Goal: Task Accomplishment & Management: Use online tool/utility

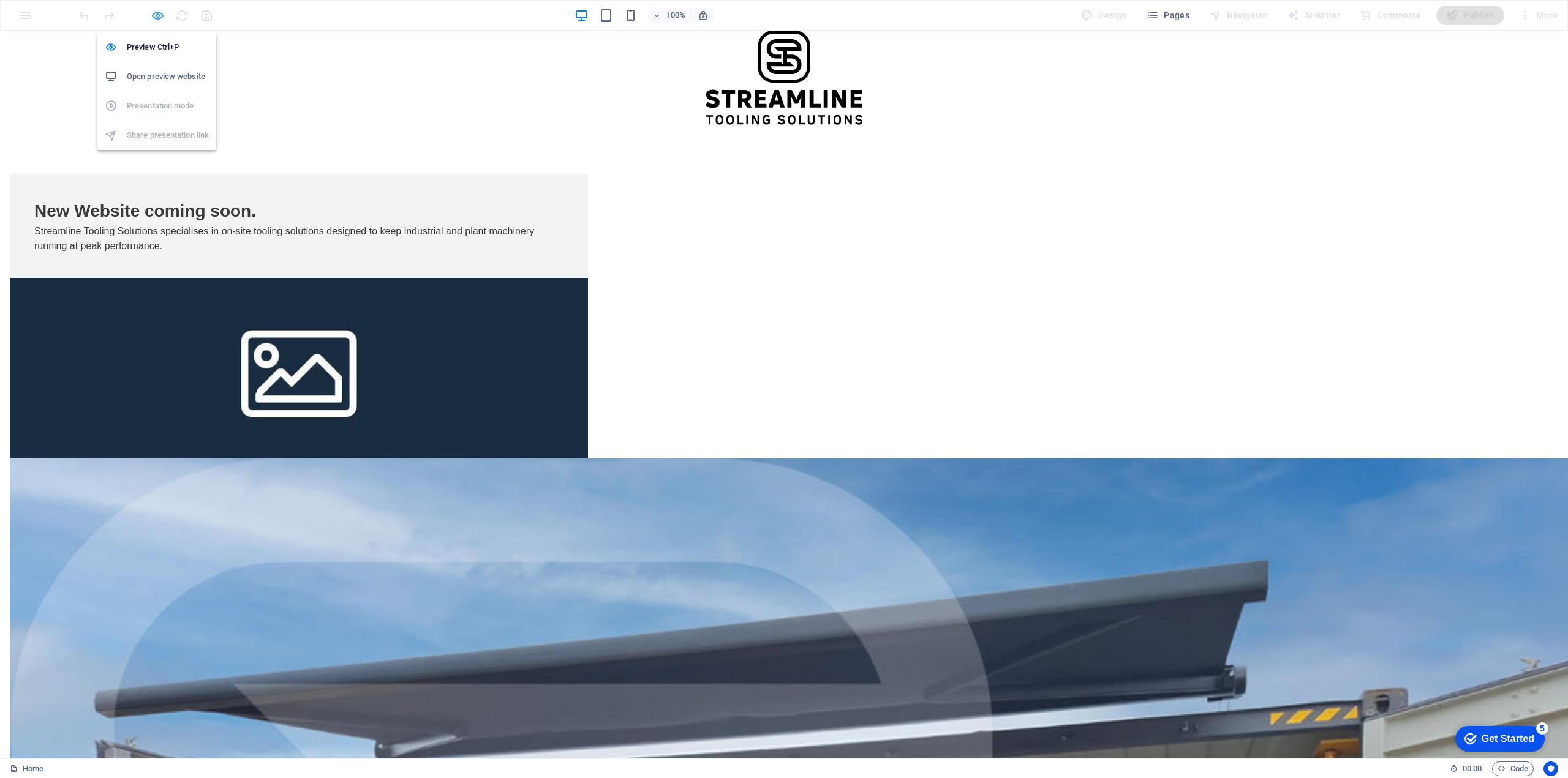
click at [152, 13] on icon "button" at bounding box center [158, 16] width 14 height 14
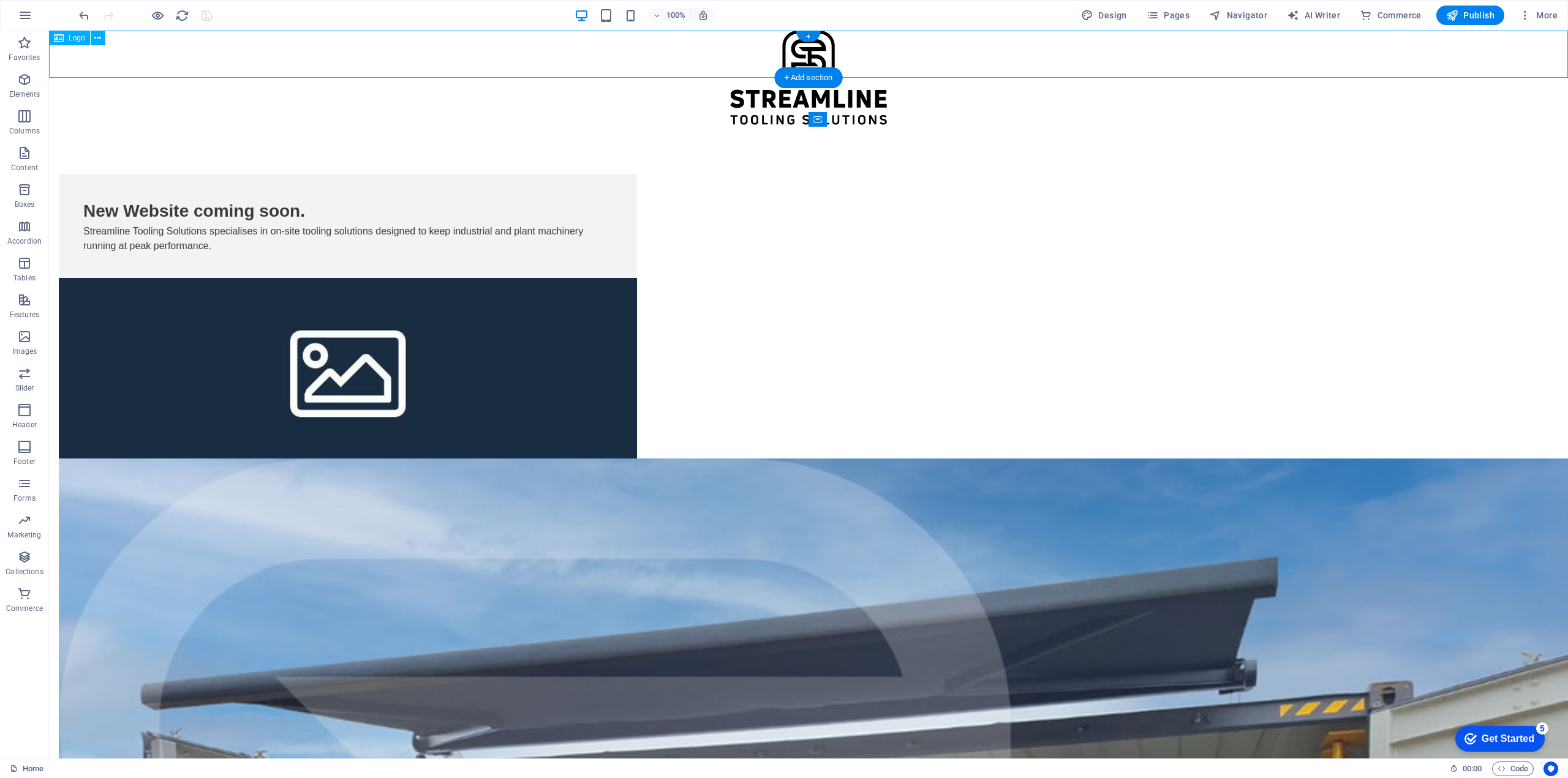
click at [143, 56] on div at bounding box center [808, 78] width 1519 height 95
click at [96, 37] on icon at bounding box center [98, 38] width 7 height 13
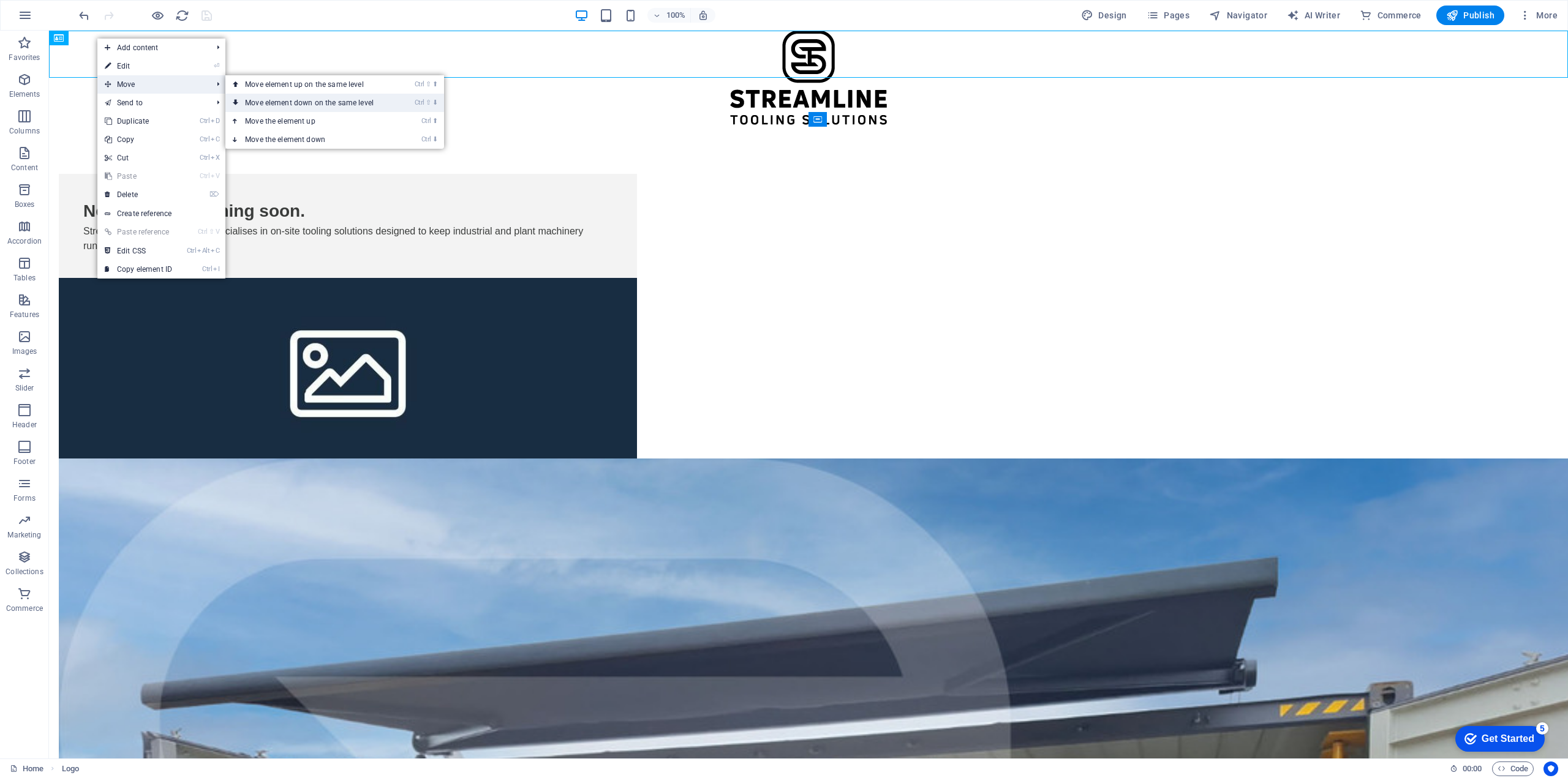
click at [311, 102] on link "Ctrl ⇧ ⬇ Move element down on the same level" at bounding box center [311, 103] width 172 height 18
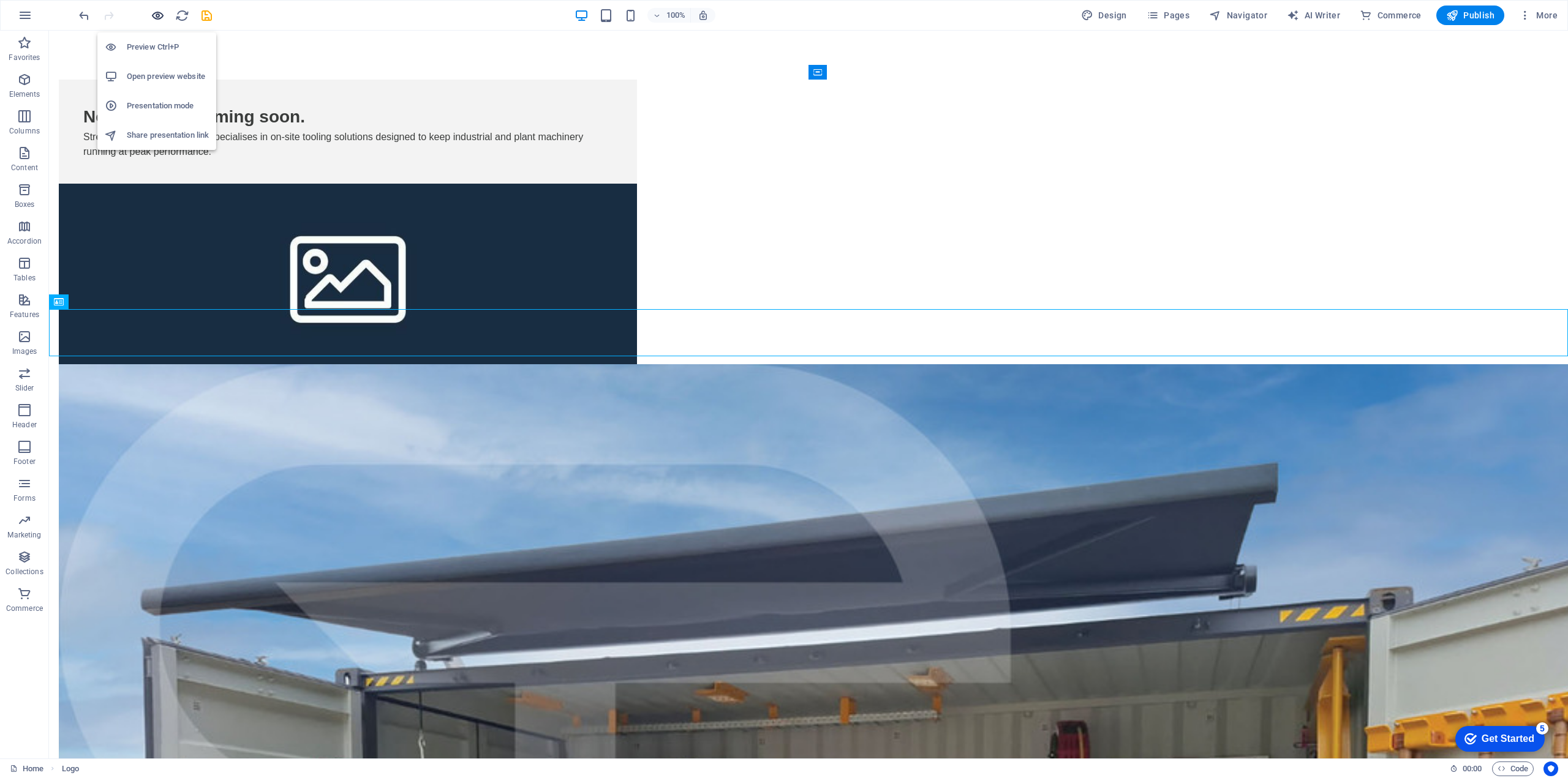
click at [155, 16] on icon "button" at bounding box center [158, 16] width 14 height 14
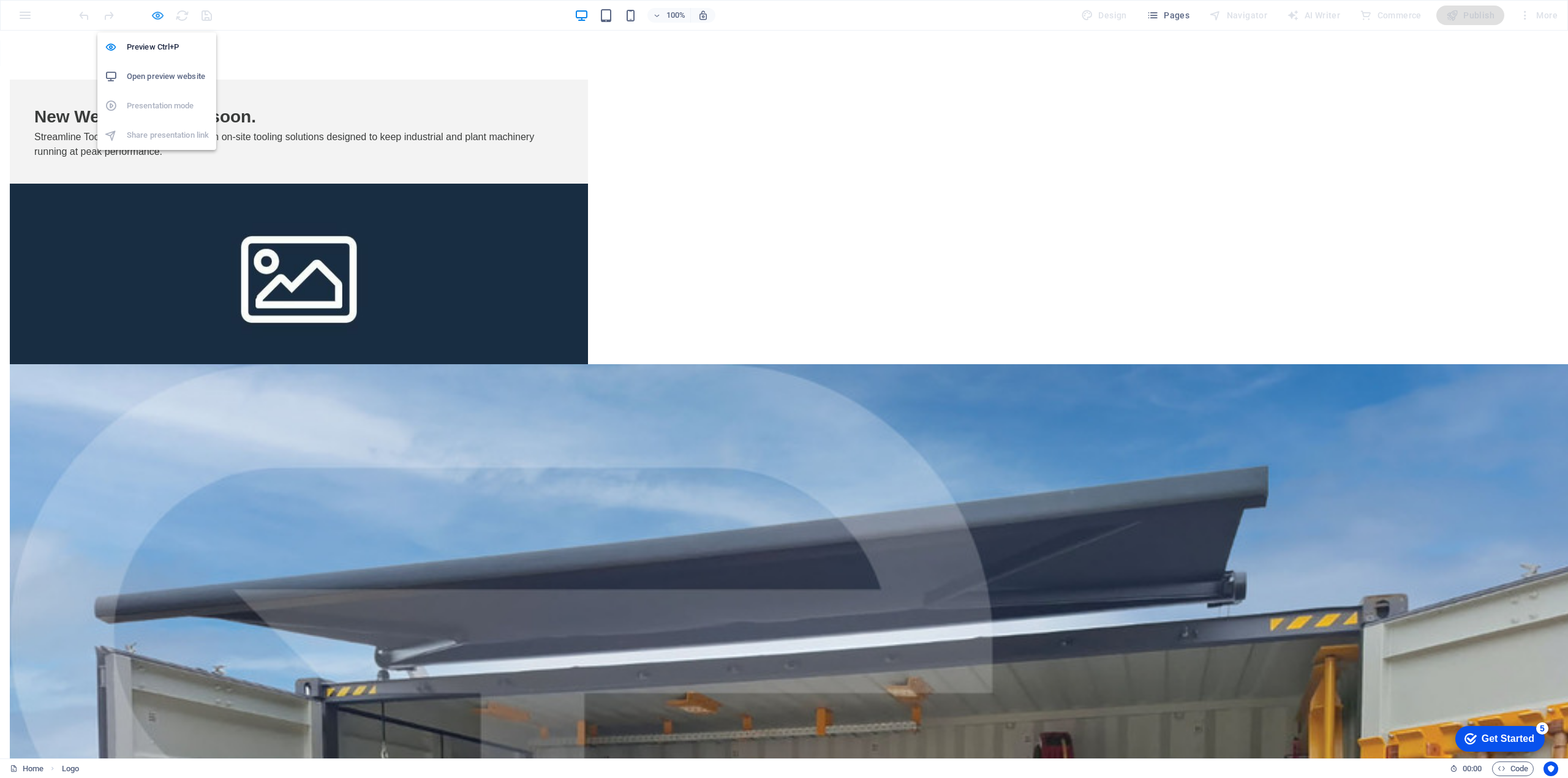
click at [154, 15] on icon "button" at bounding box center [158, 16] width 14 height 14
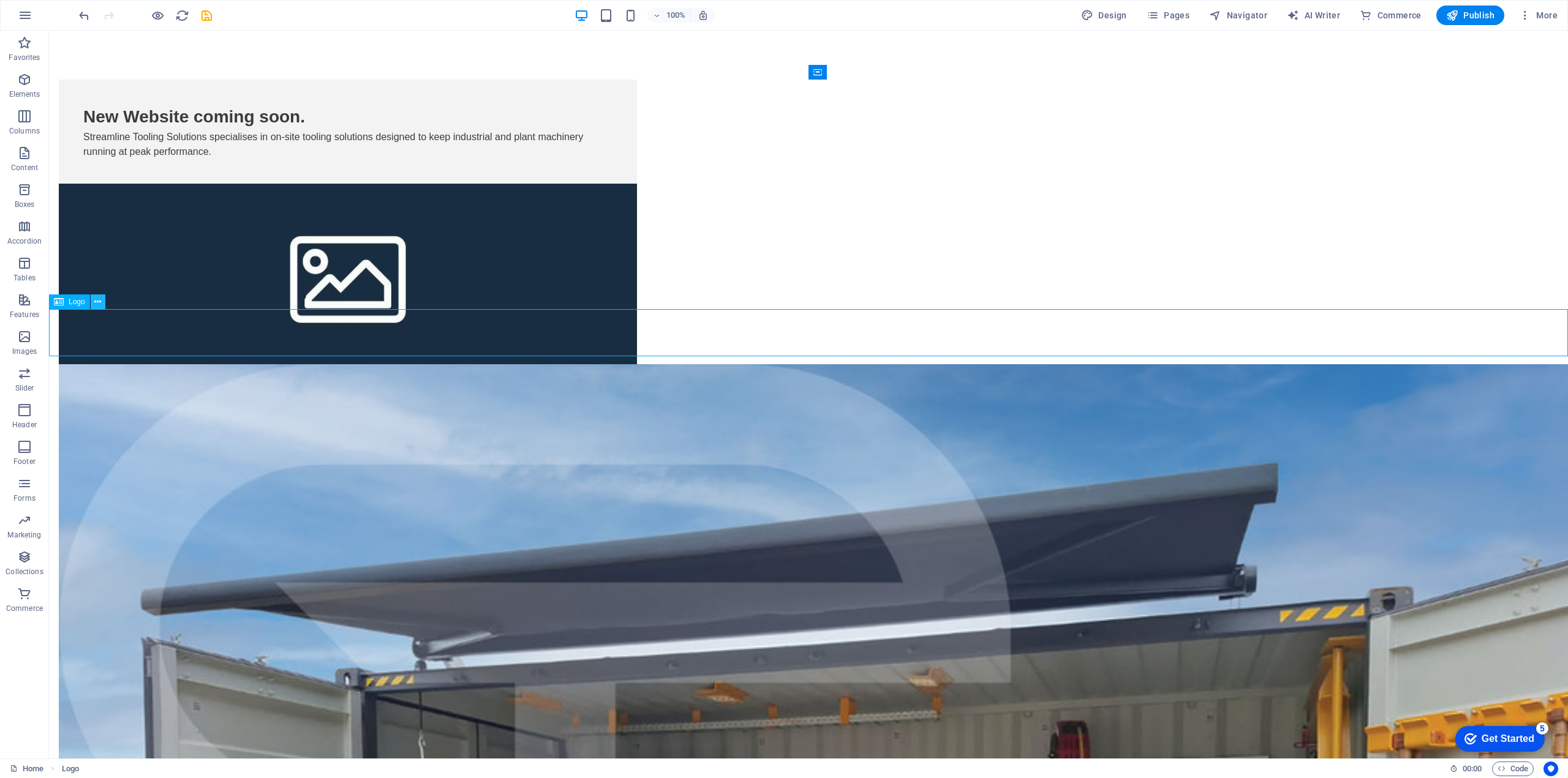
click at [100, 301] on icon at bounding box center [98, 302] width 7 height 13
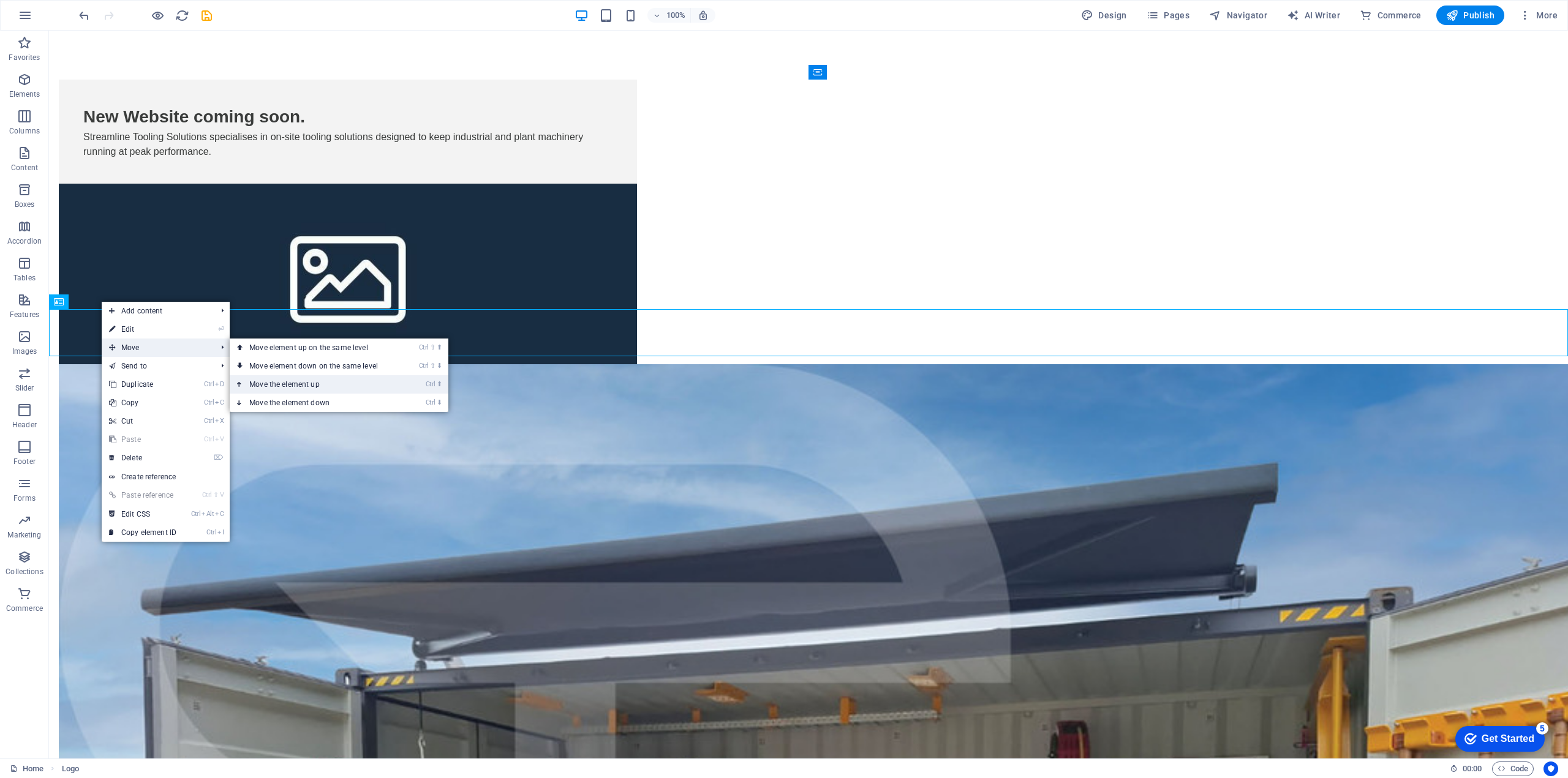
click at [283, 380] on link "Ctrl ⬆ Move the element up" at bounding box center [316, 384] width 172 height 18
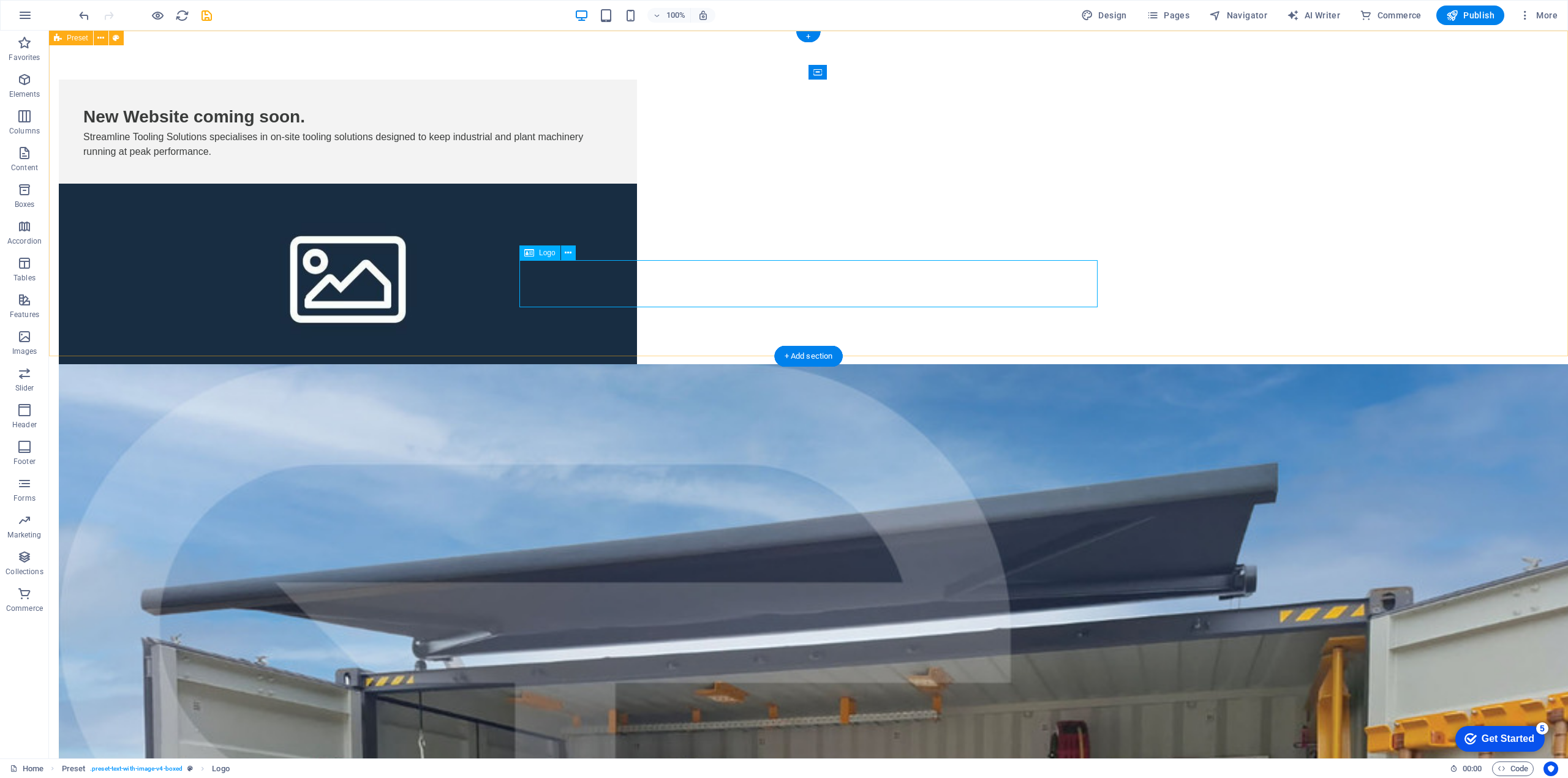
click at [568, 249] on icon at bounding box center [568, 253] width 7 height 13
click at [568, 256] on icon at bounding box center [568, 253] width 7 height 13
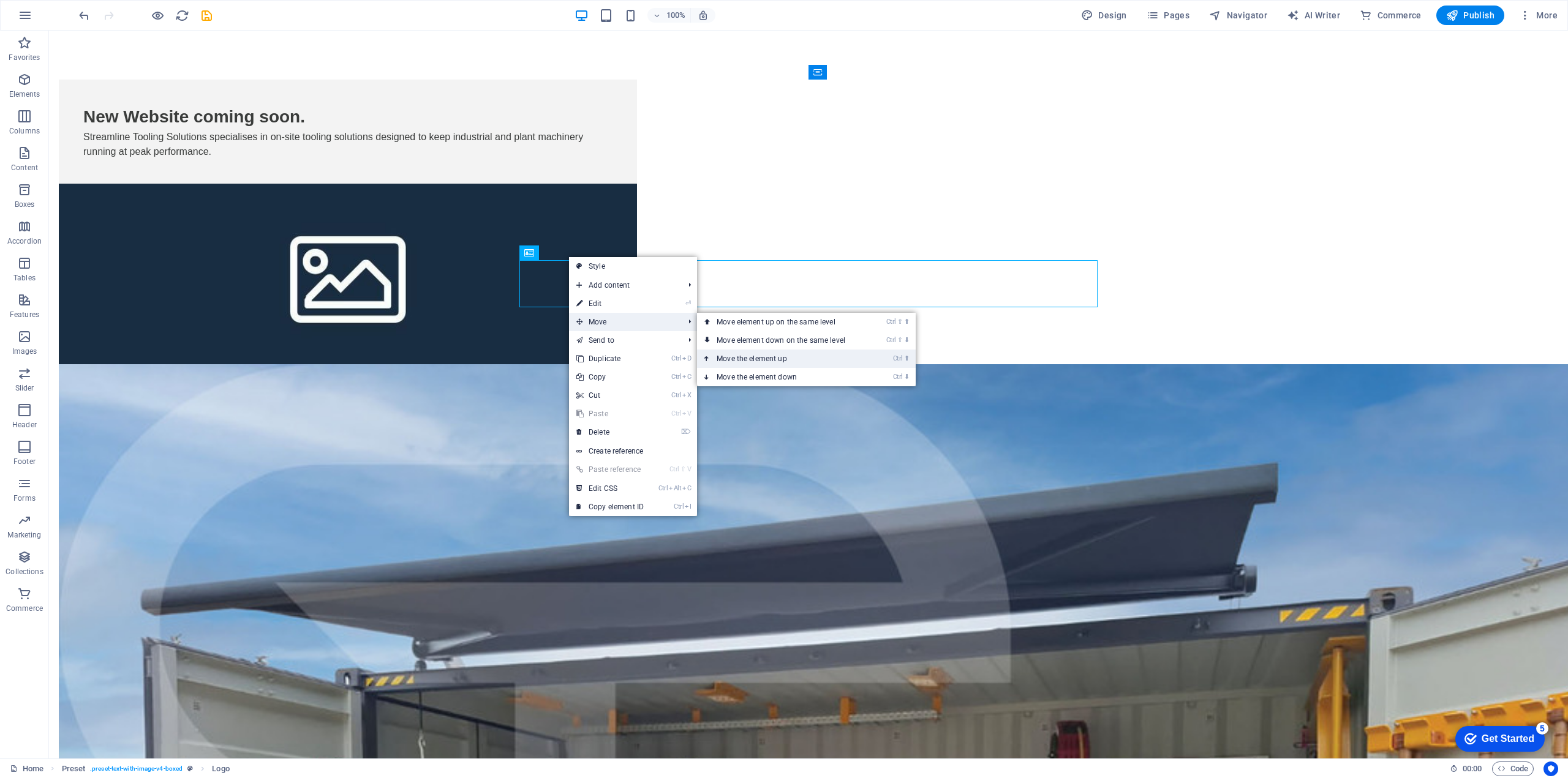
click at [788, 363] on link "Ctrl ⬆ Move the element up" at bounding box center [783, 359] width 172 height 18
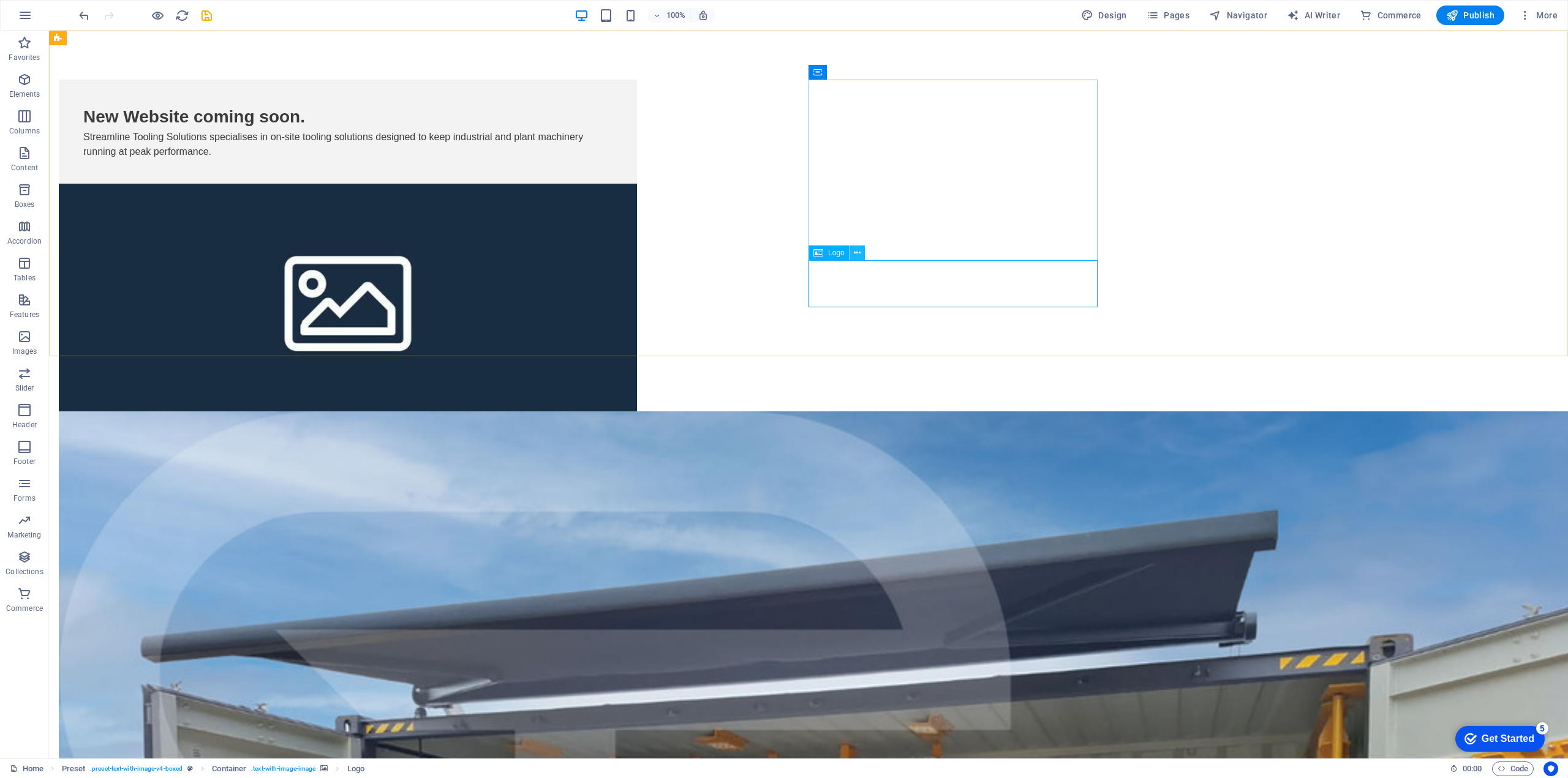
click at [859, 251] on icon at bounding box center [857, 253] width 7 height 13
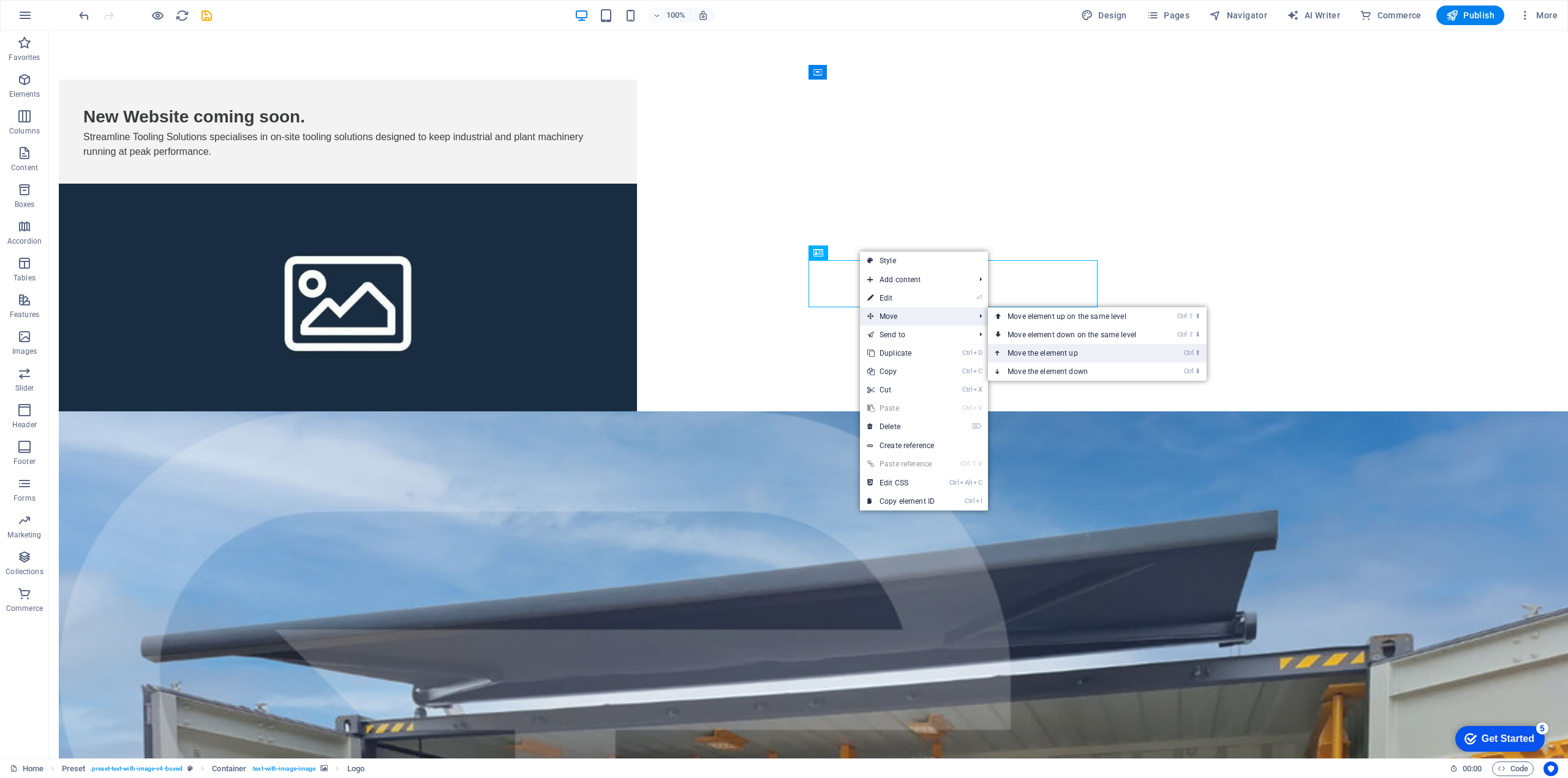
click at [1035, 352] on link "Ctrl ⬆ Move the element up" at bounding box center [1074, 353] width 172 height 18
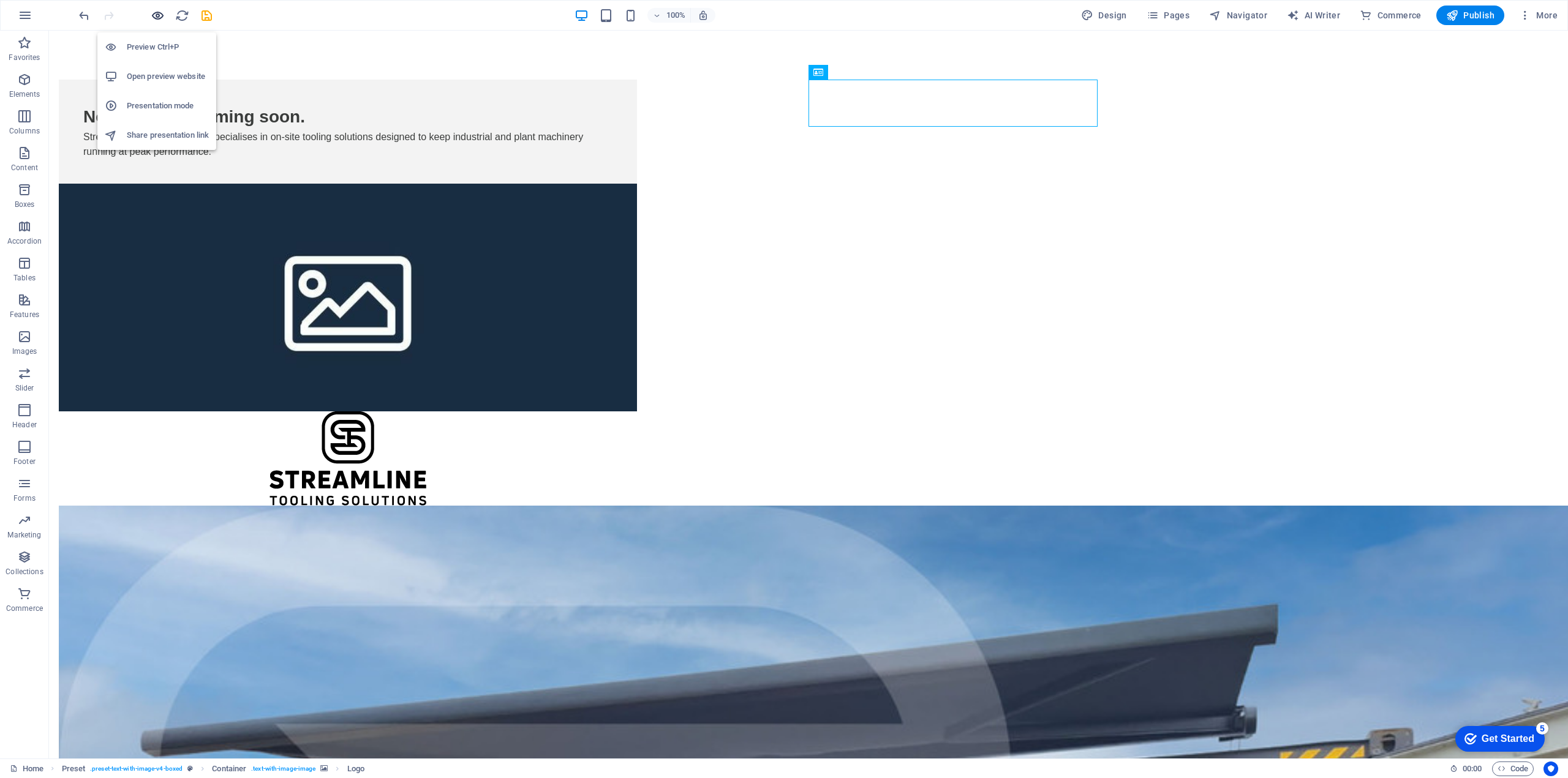
click at [154, 20] on icon "button" at bounding box center [158, 16] width 14 height 14
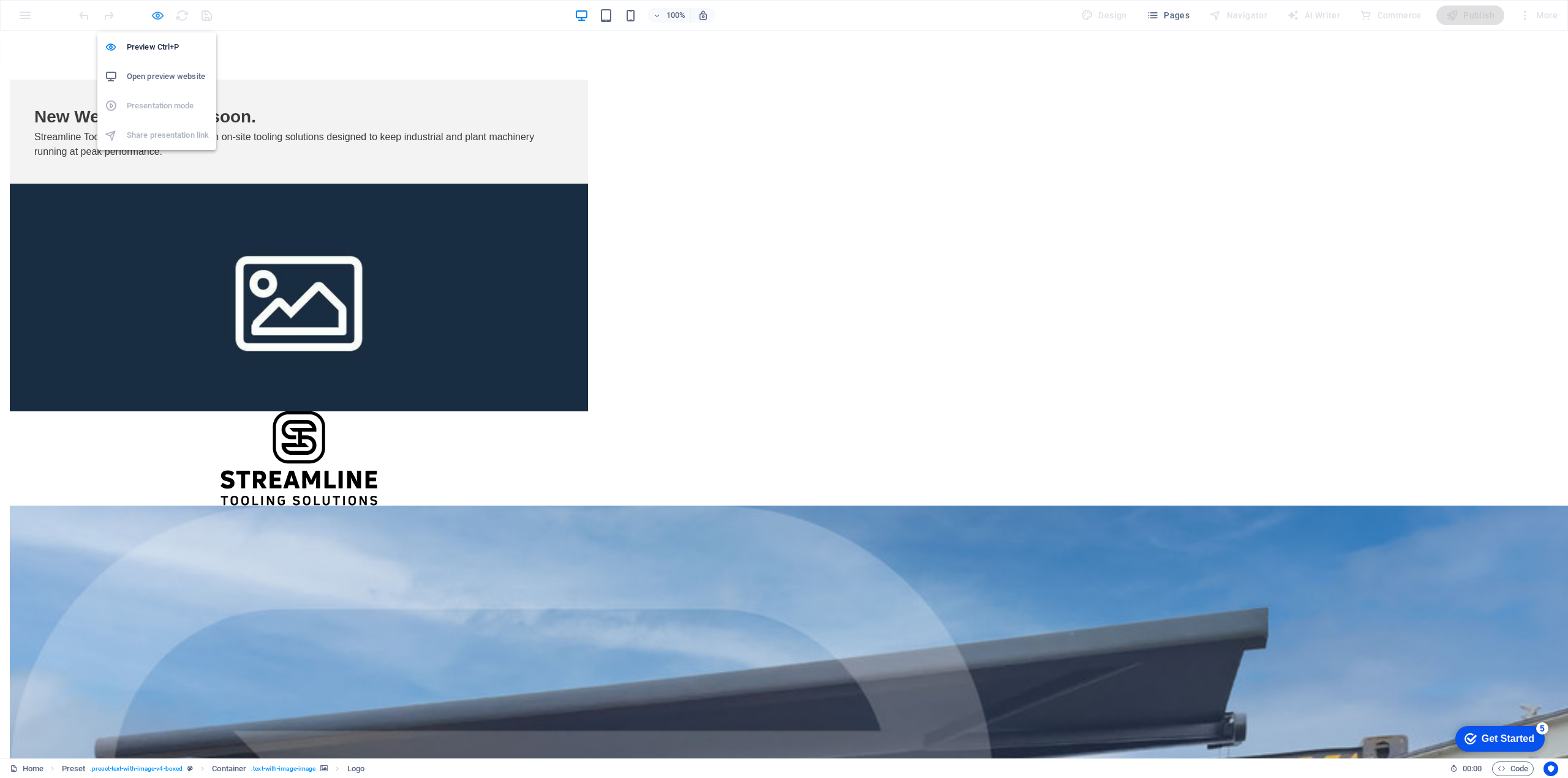
click at [158, 16] on icon "button" at bounding box center [158, 16] width 14 height 14
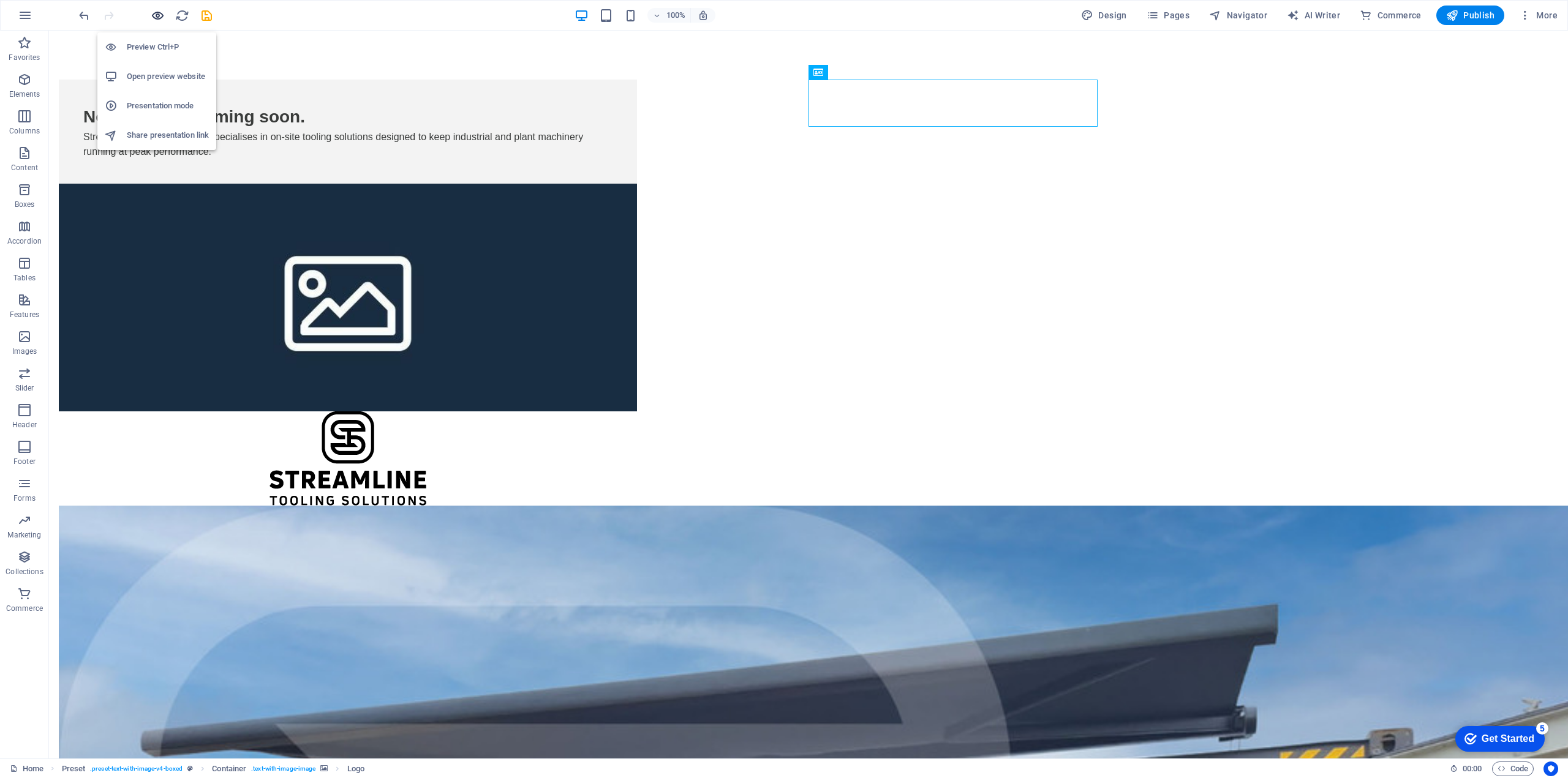
click at [158, 16] on icon "button" at bounding box center [158, 16] width 14 height 14
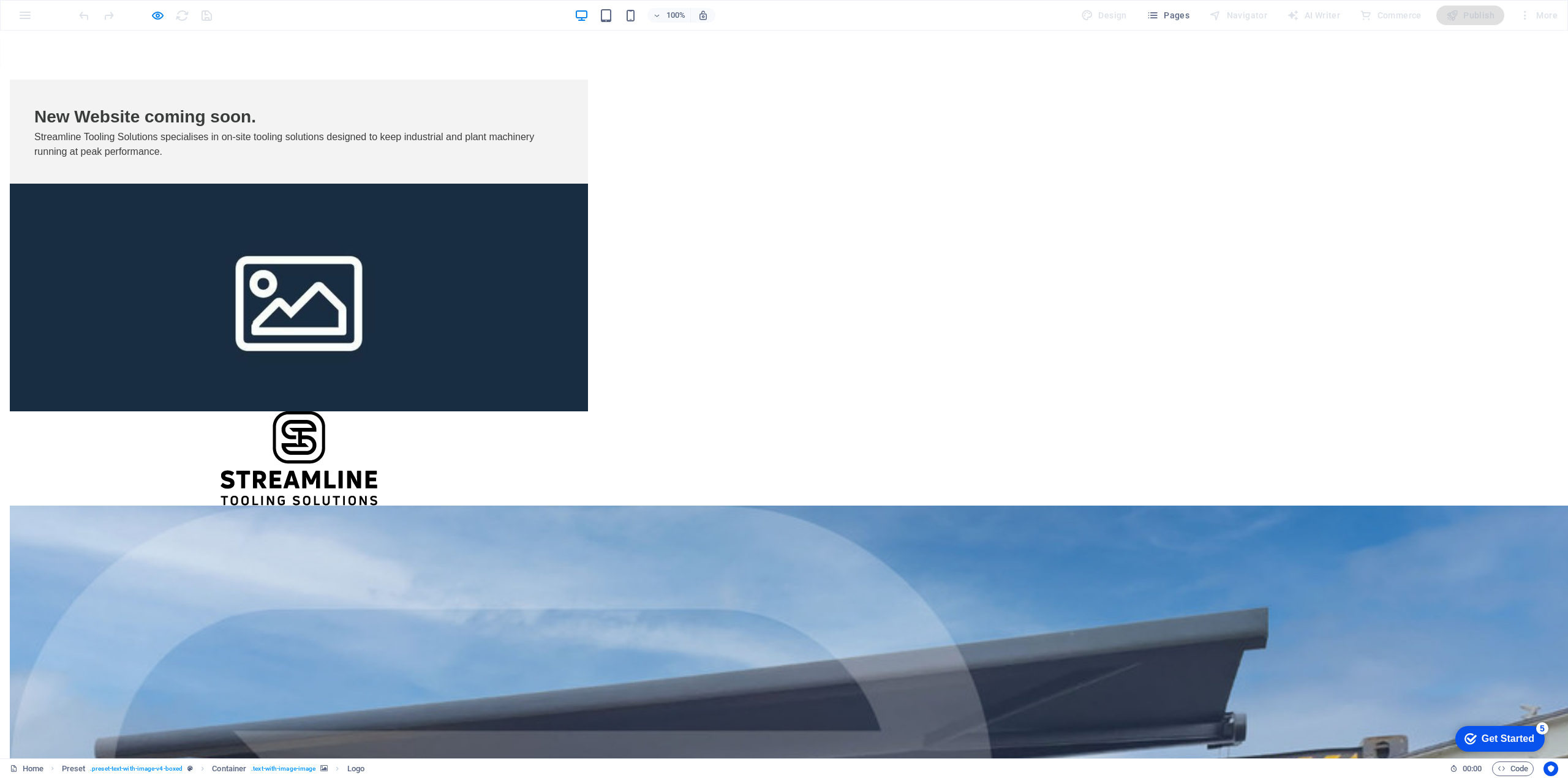
click at [588, 412] on div at bounding box center [299, 459] width 578 height 95
click at [156, 20] on icon "button" at bounding box center [158, 16] width 14 height 14
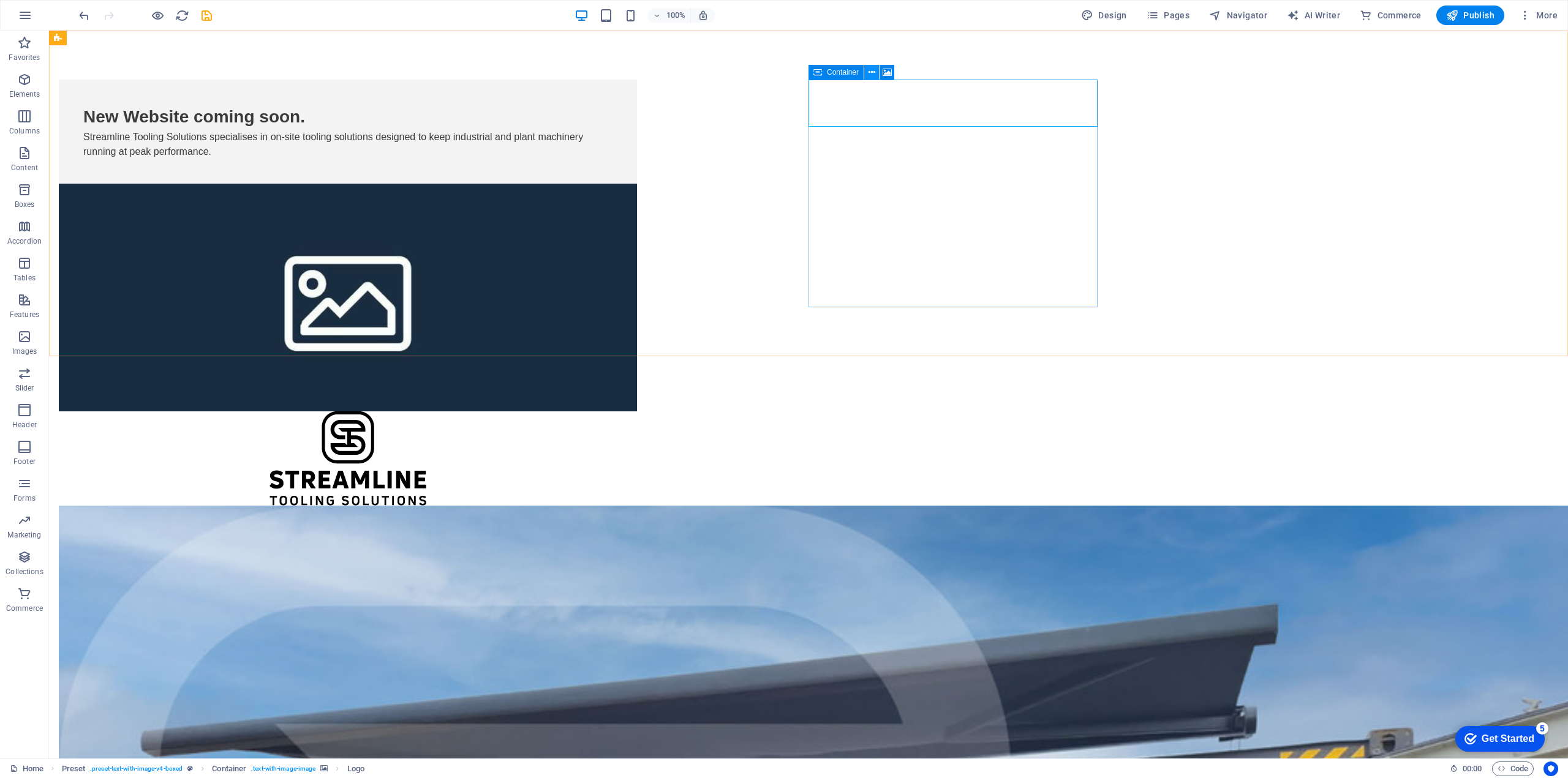
click at [871, 72] on icon at bounding box center [872, 73] width 7 height 13
click at [857, 117] on icon at bounding box center [860, 119] width 7 height 13
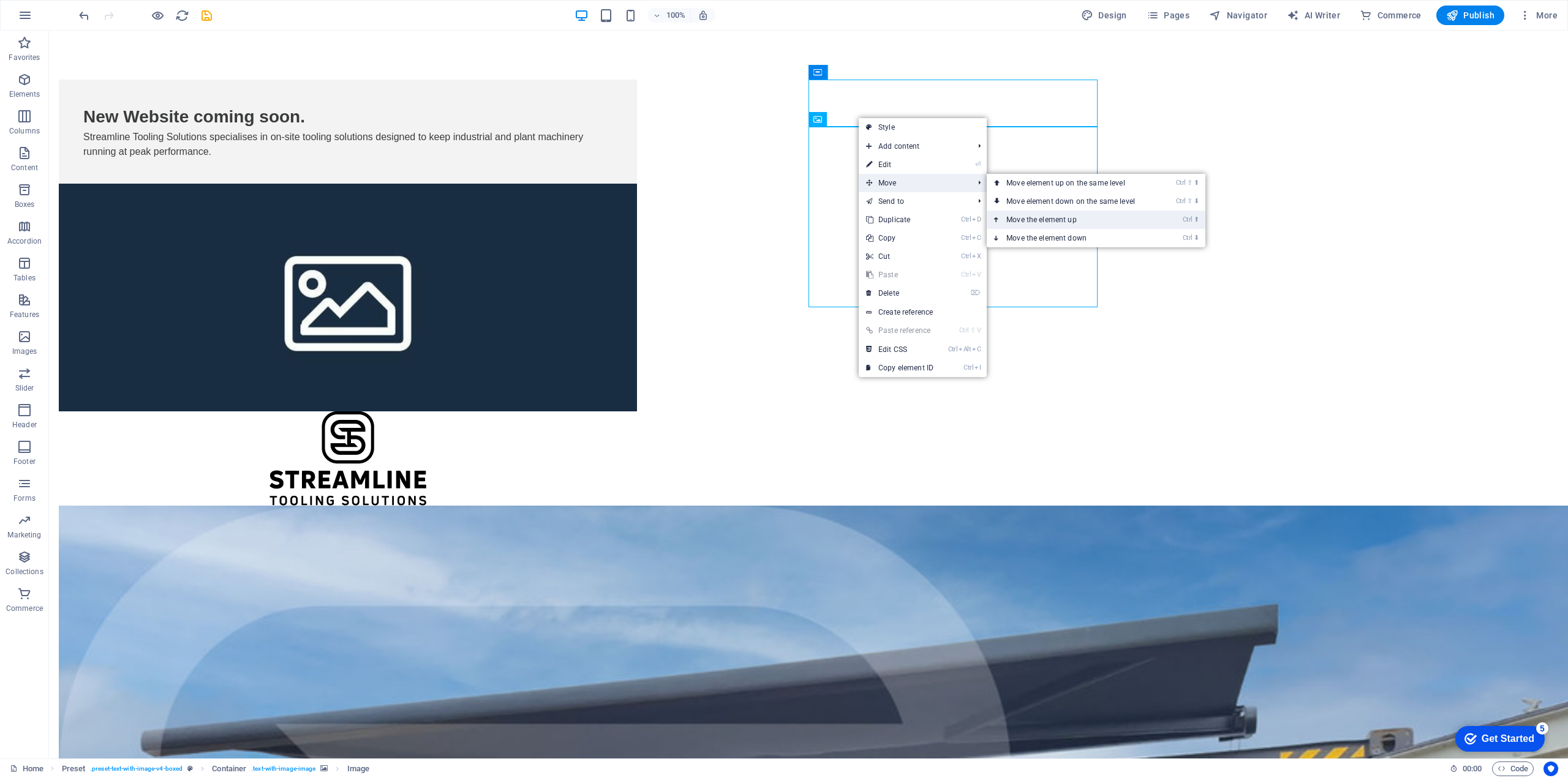
click at [1040, 215] on link "Ctrl ⬆ Move the element up" at bounding box center [1073, 220] width 172 height 18
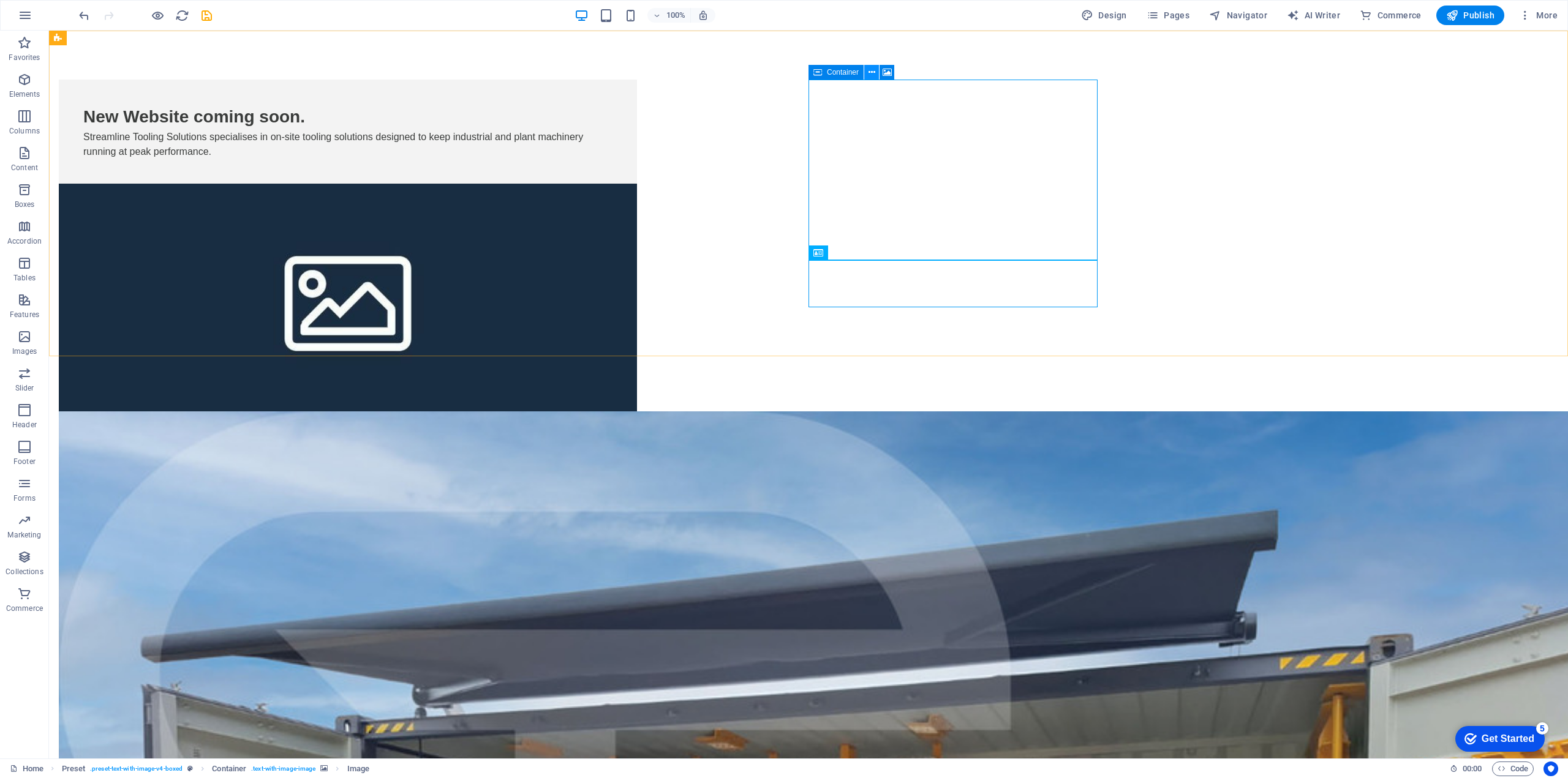
click at [869, 69] on icon at bounding box center [872, 73] width 7 height 13
click at [881, 76] on icon at bounding box center [882, 73] width 7 height 13
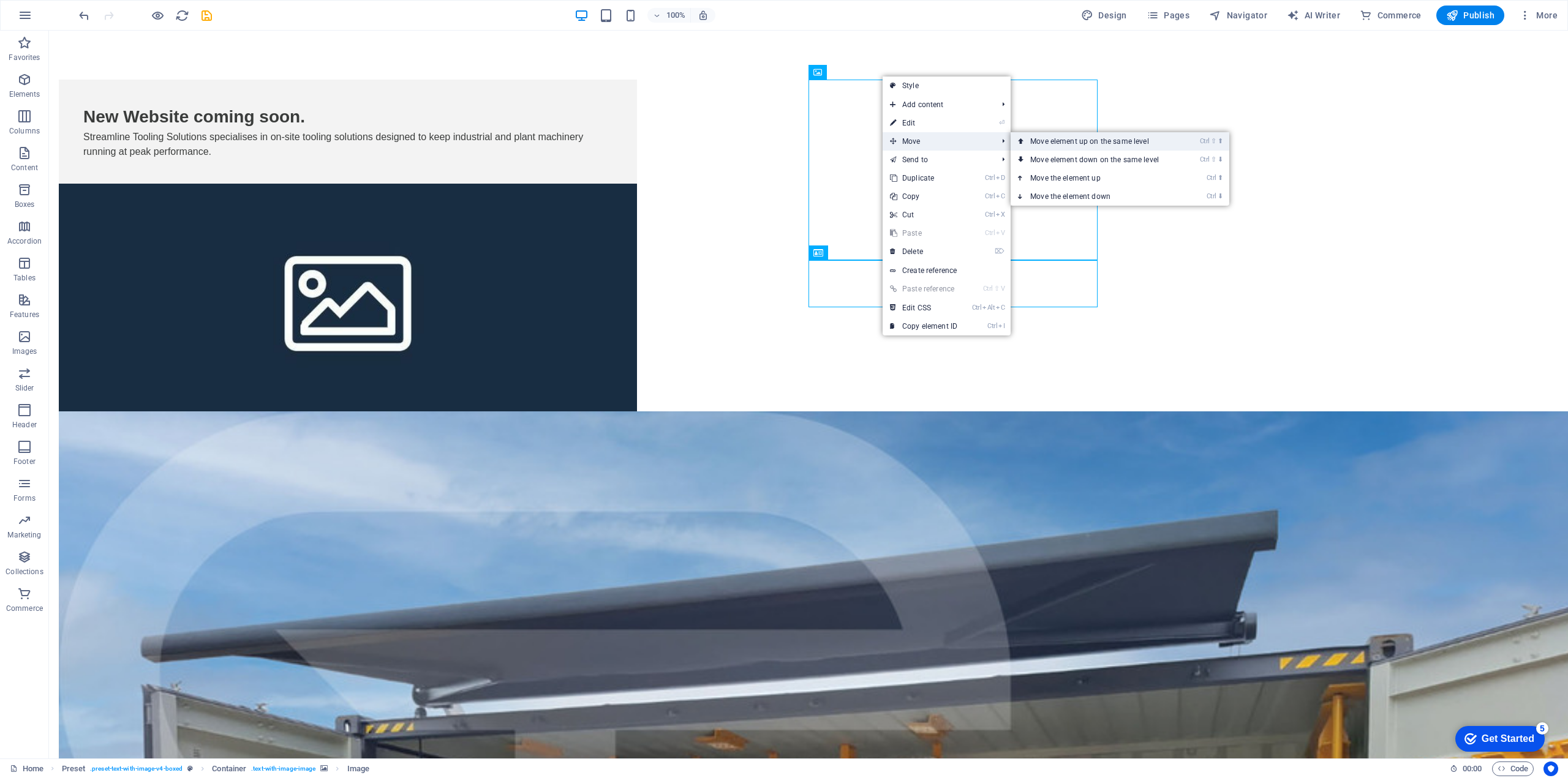
click at [1038, 139] on link "Ctrl ⇧ ⬆ Move element up on the same level" at bounding box center [1097, 141] width 172 height 18
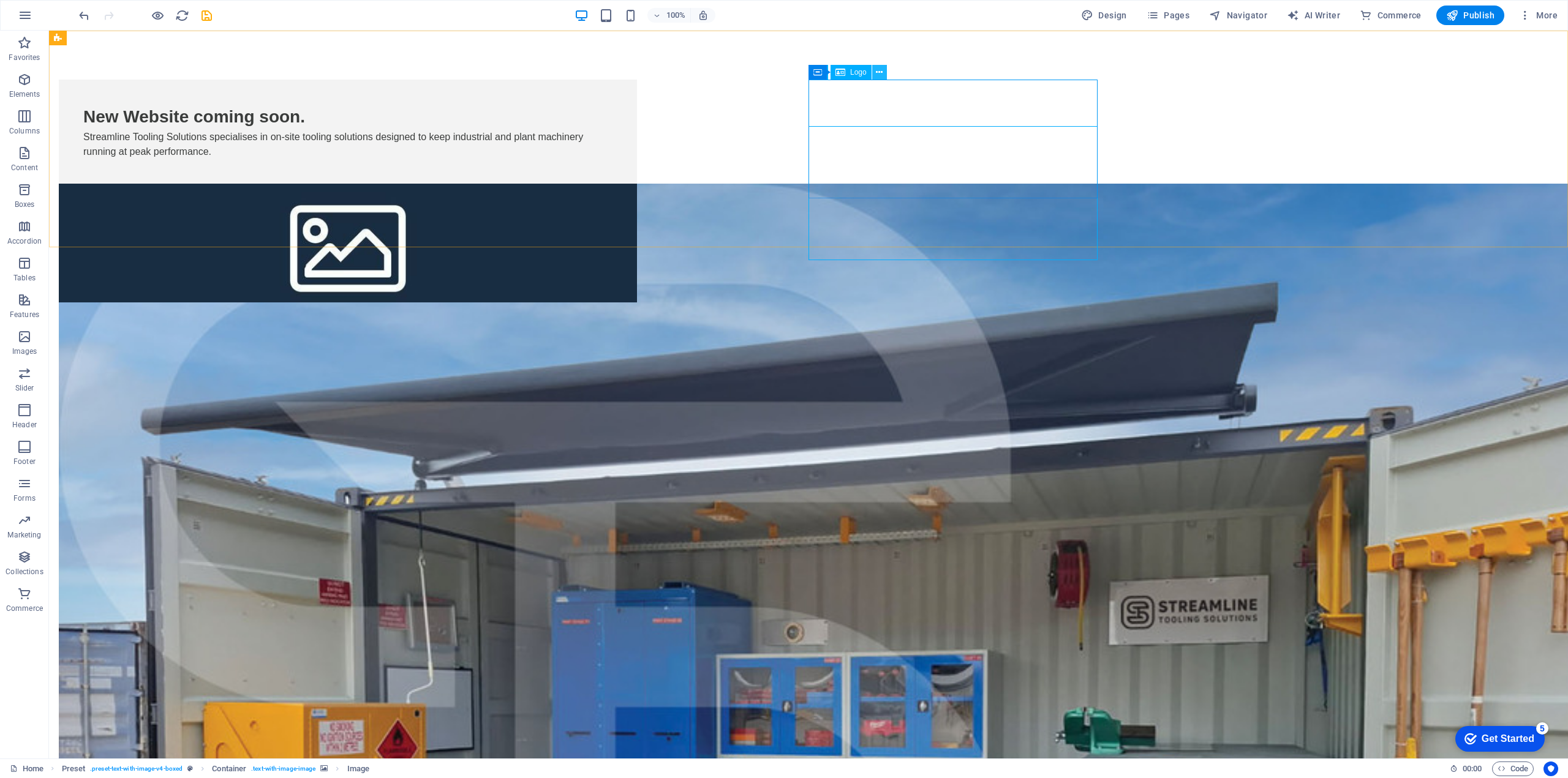
click at [879, 72] on icon at bounding box center [879, 73] width 7 height 13
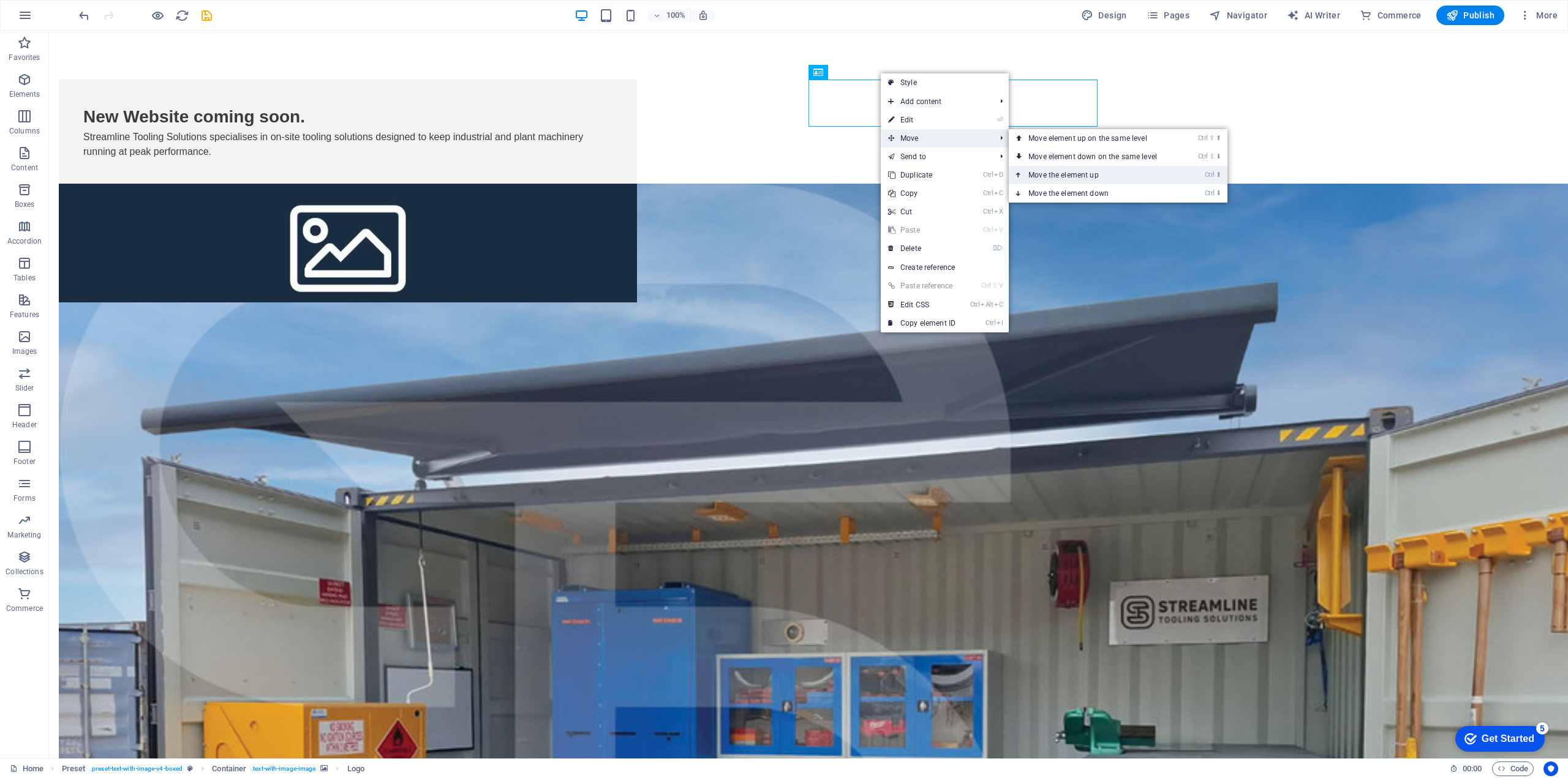
click at [1053, 181] on link "Ctrl ⬆ Move the element up" at bounding box center [1095, 175] width 172 height 18
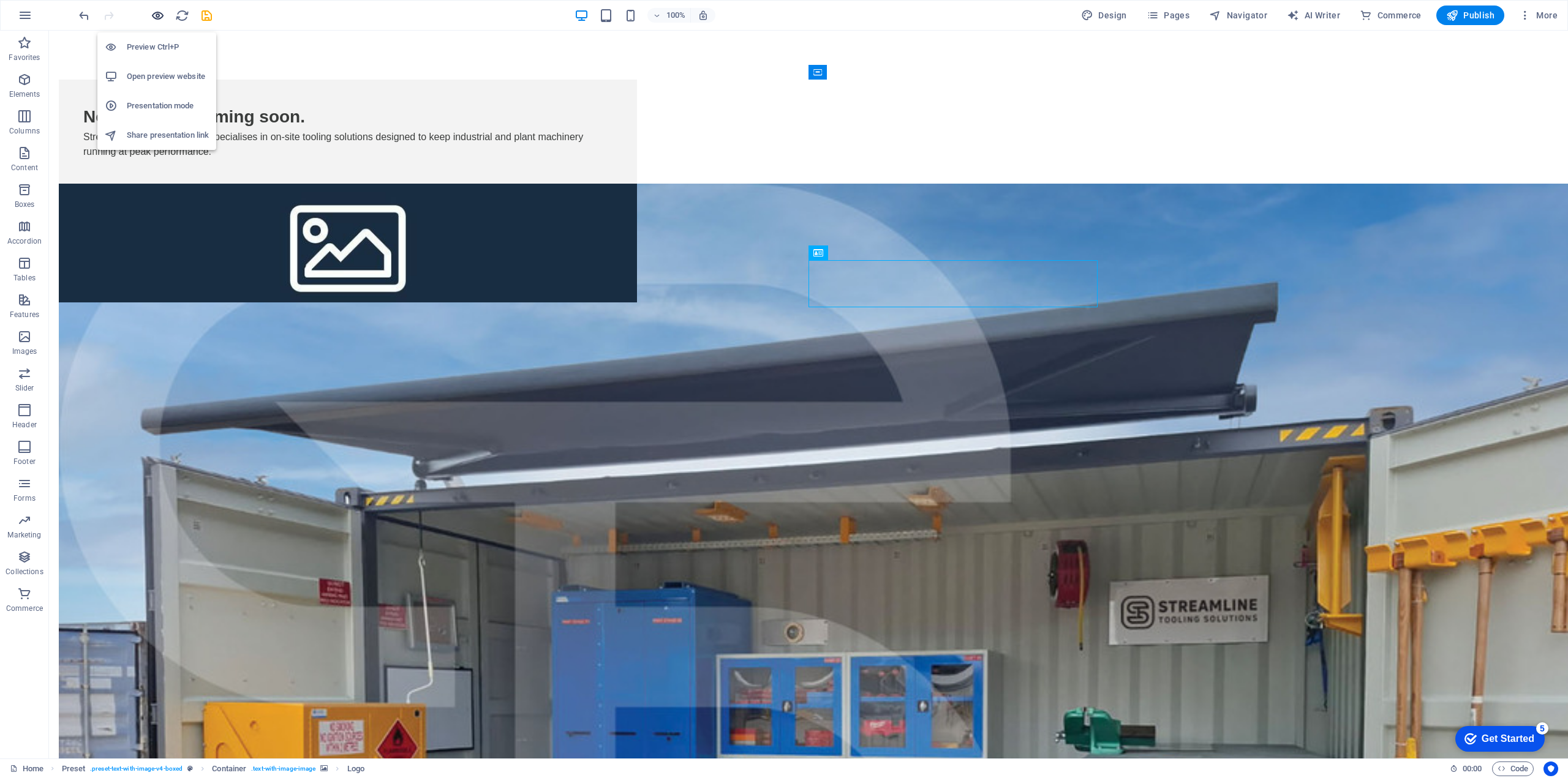
click at [160, 16] on icon "button" at bounding box center [158, 16] width 14 height 14
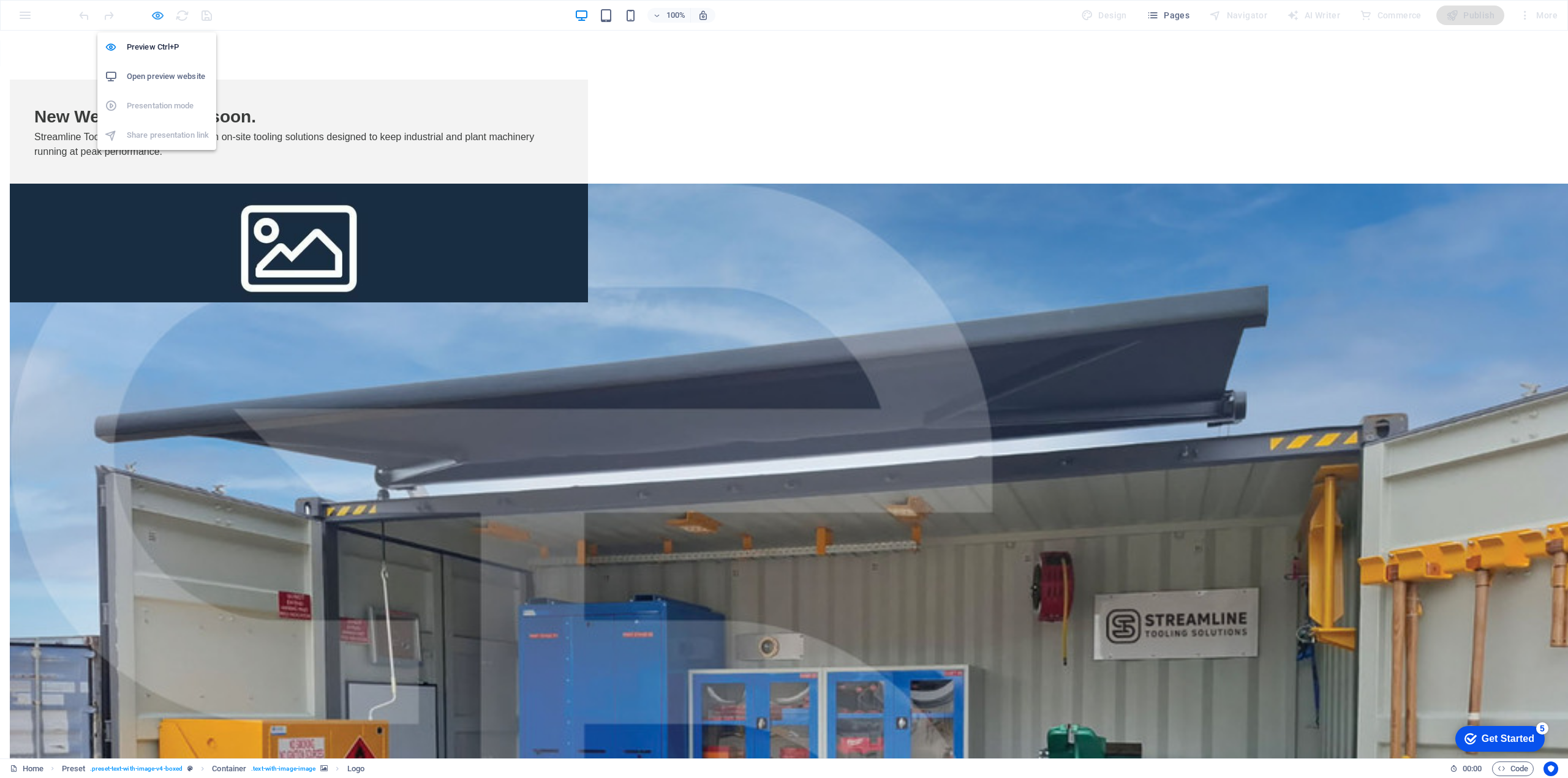
click at [160, 17] on icon "button" at bounding box center [158, 16] width 14 height 14
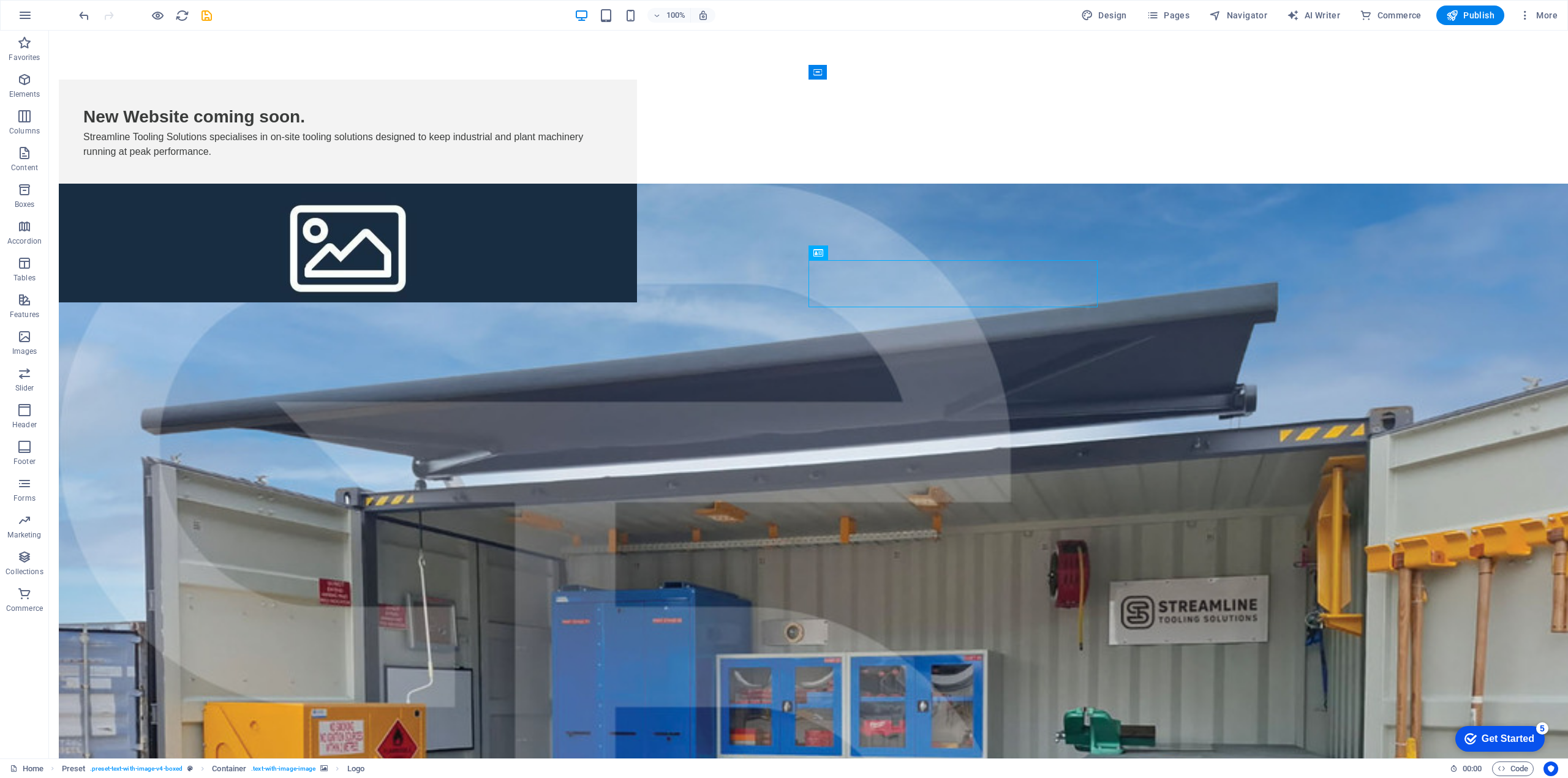
click at [92, 17] on div at bounding box center [145, 16] width 137 height 20
click at [90, 19] on icon "undo" at bounding box center [84, 16] width 14 height 14
click at [87, 18] on icon "undo" at bounding box center [84, 16] width 14 height 14
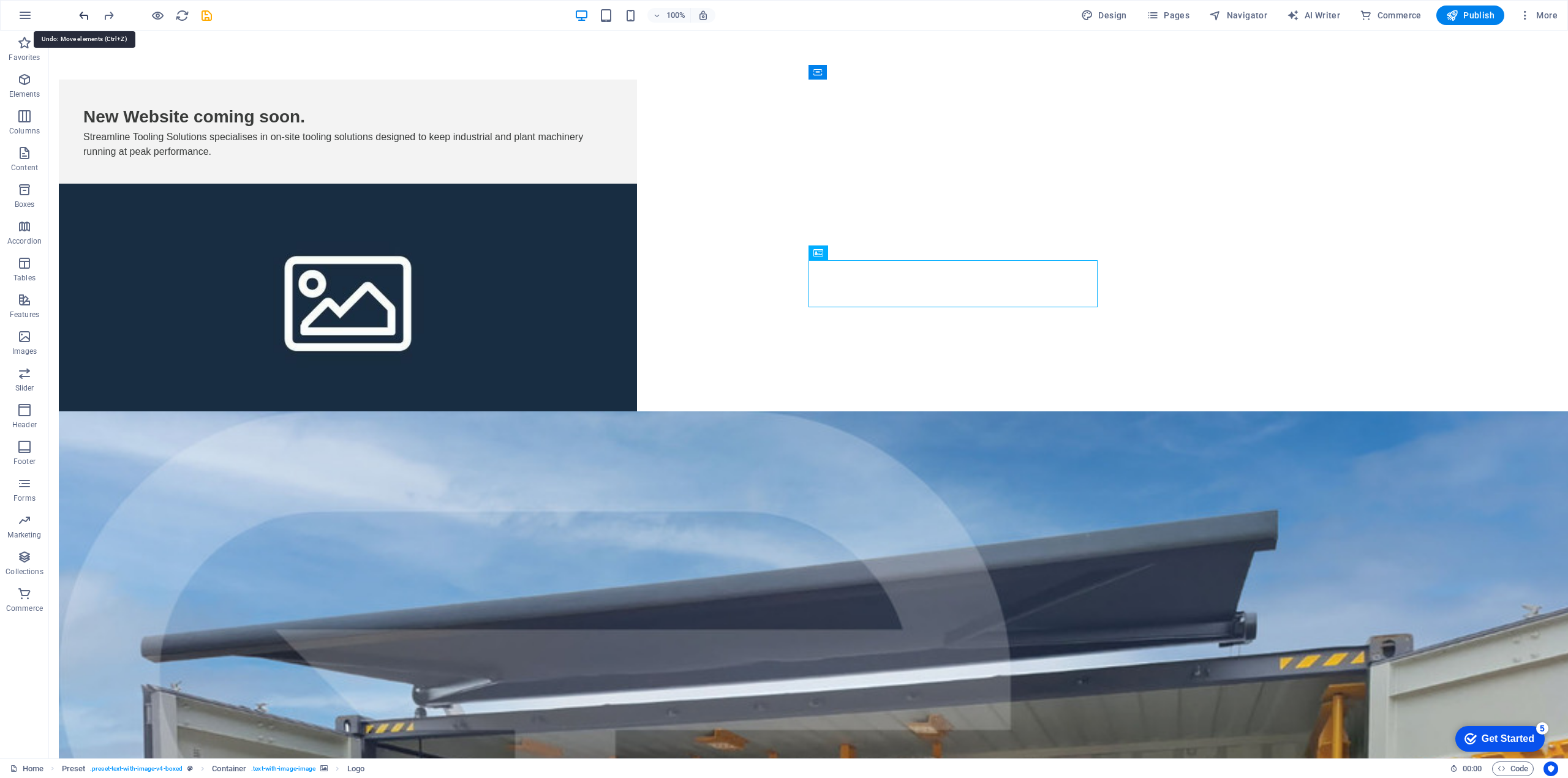
click at [87, 18] on icon "undo" at bounding box center [84, 16] width 14 height 14
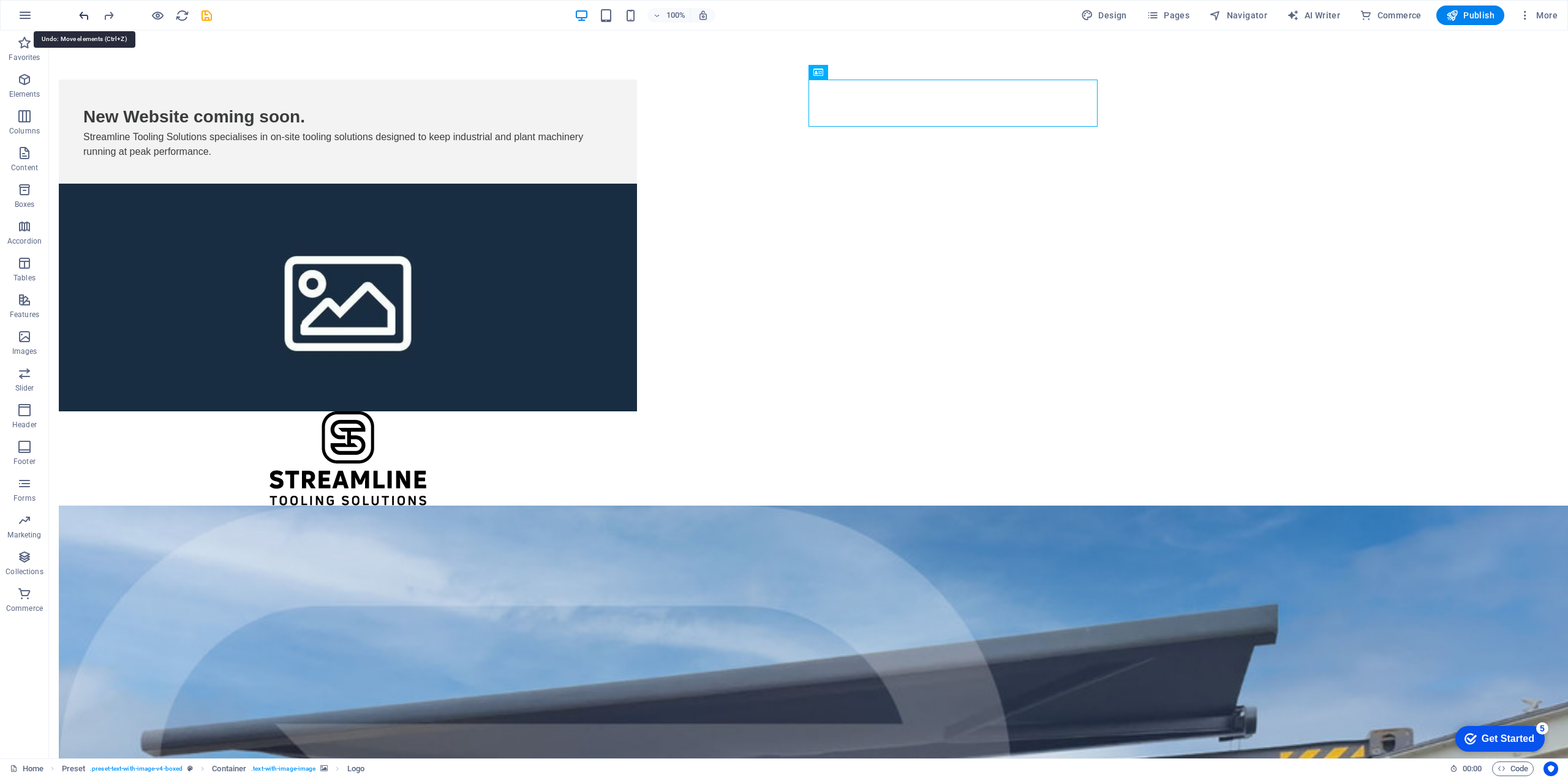
click at [87, 18] on icon "undo" at bounding box center [84, 16] width 14 height 14
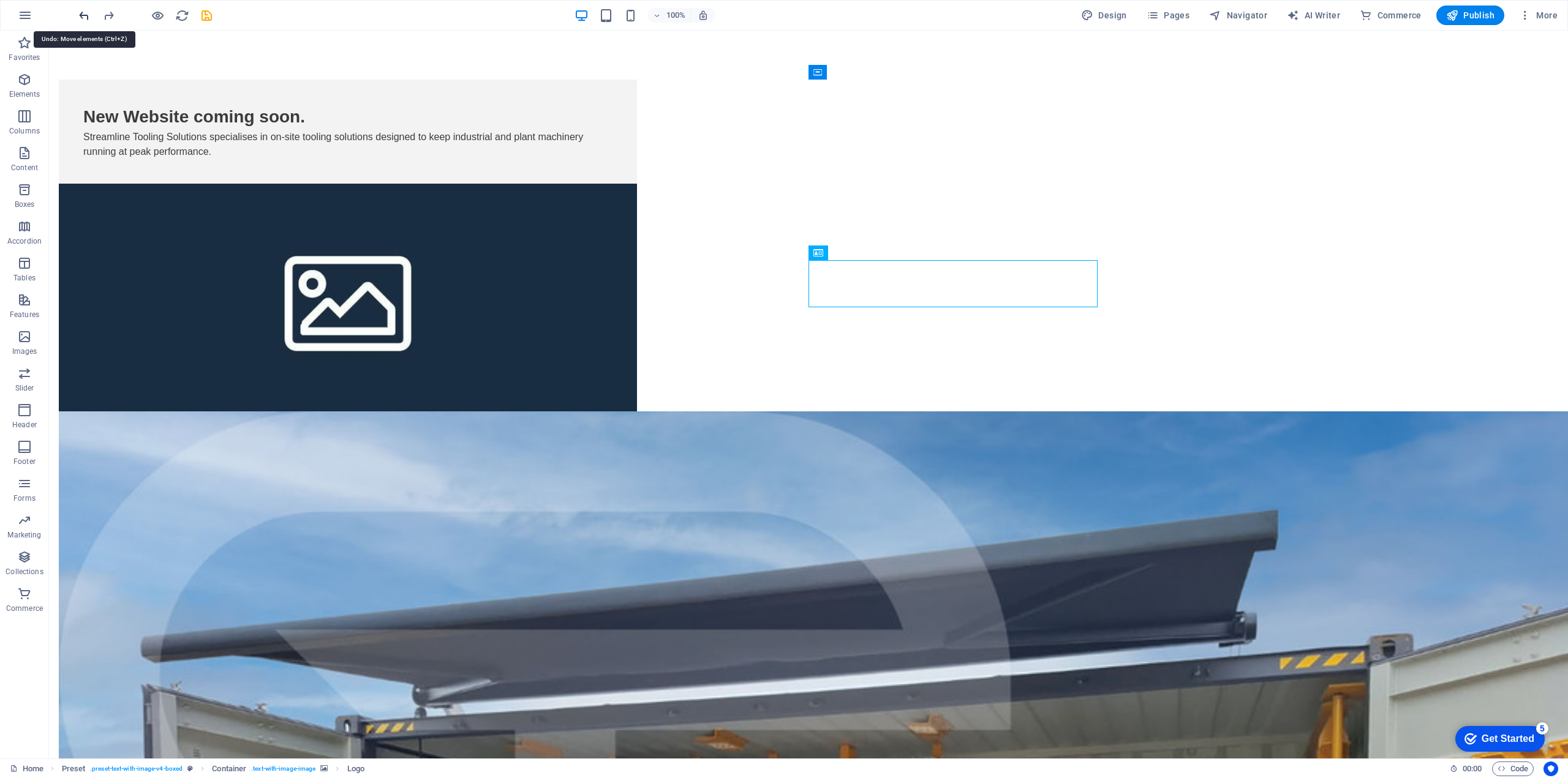
click at [87, 18] on icon "undo" at bounding box center [84, 16] width 14 height 14
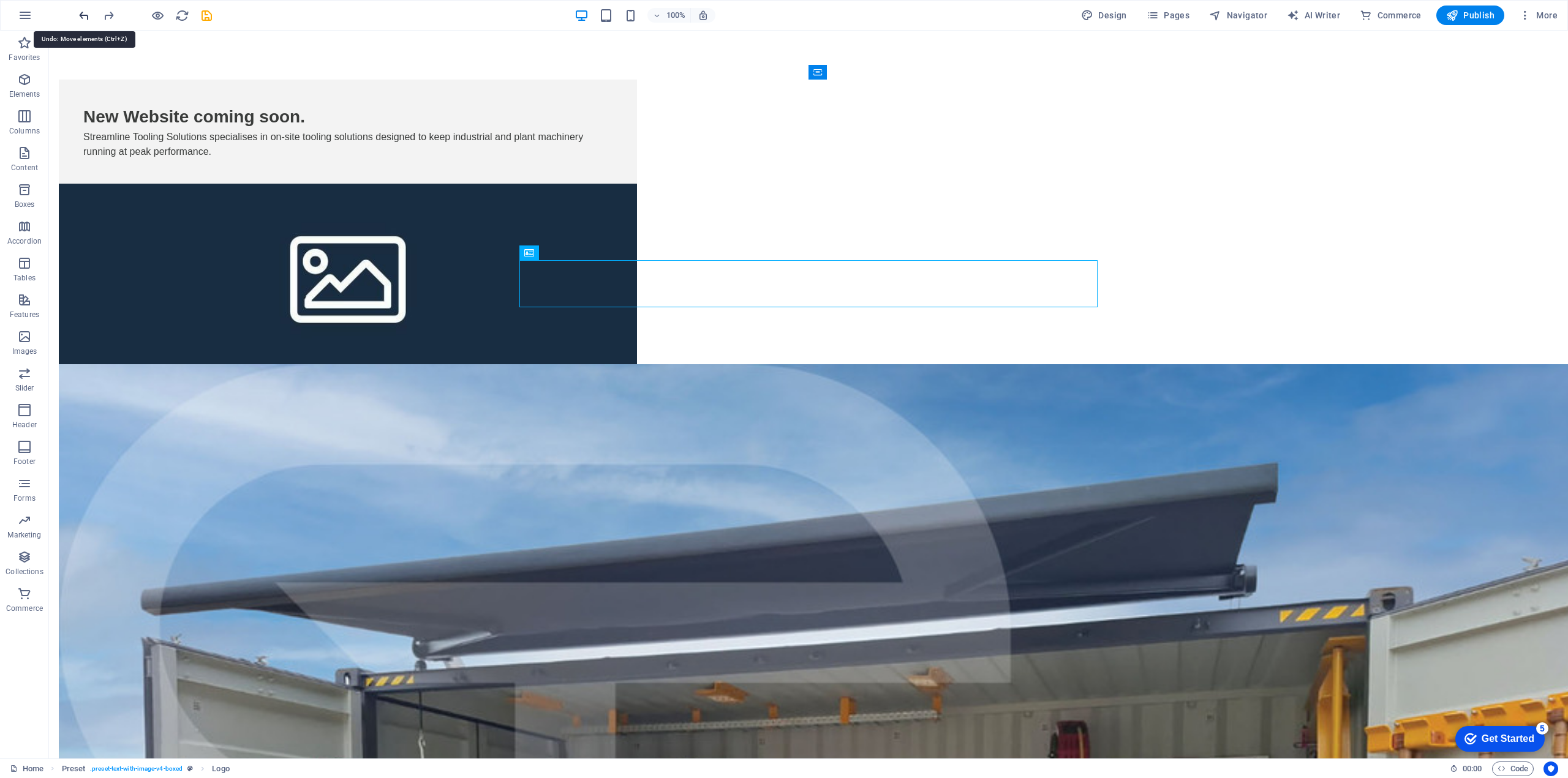
click at [87, 18] on icon "undo" at bounding box center [84, 16] width 14 height 14
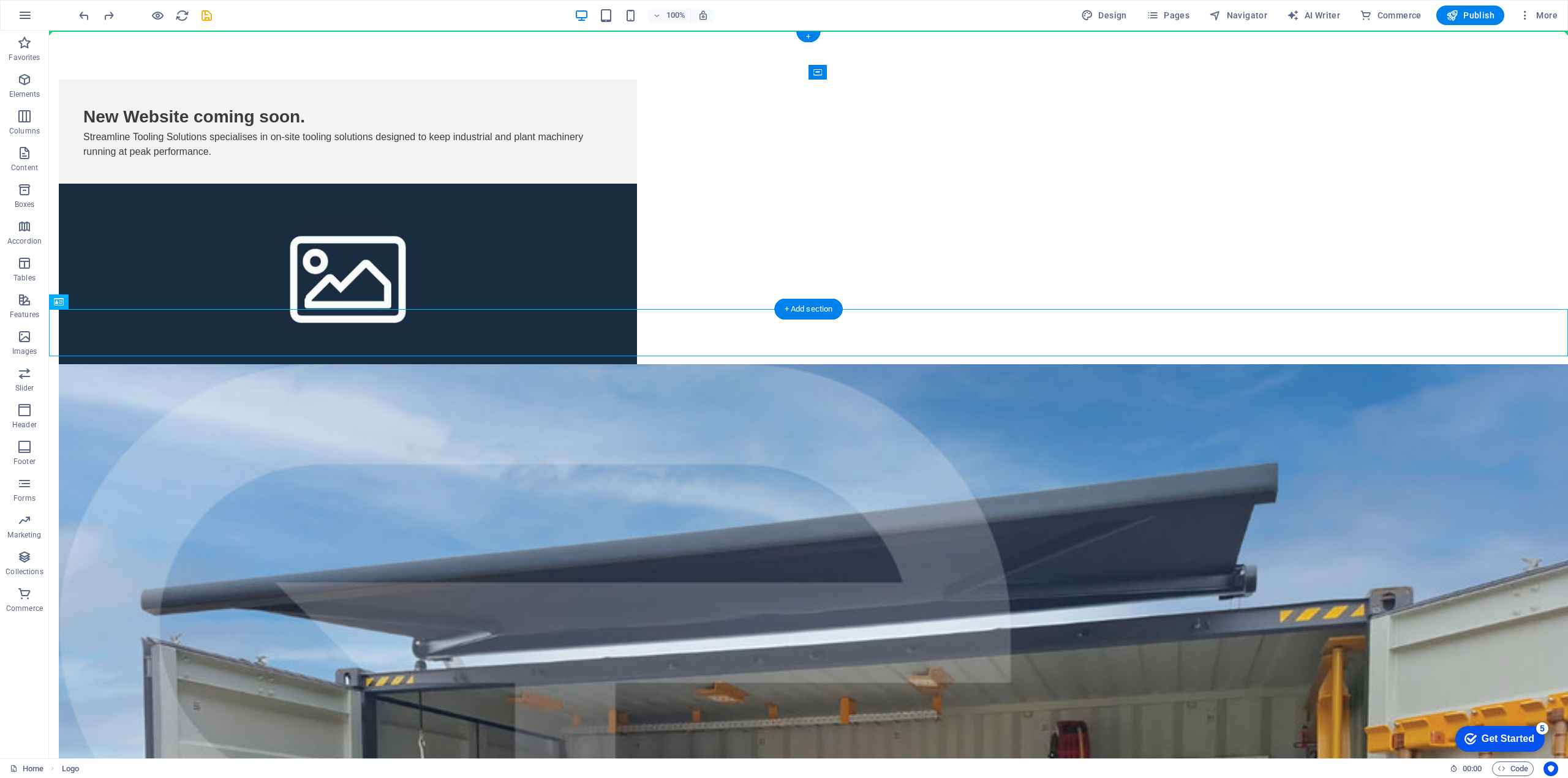
drag, startPoint x: 121, startPoint y: 331, endPoint x: 108, endPoint y: 67, distance: 264.3
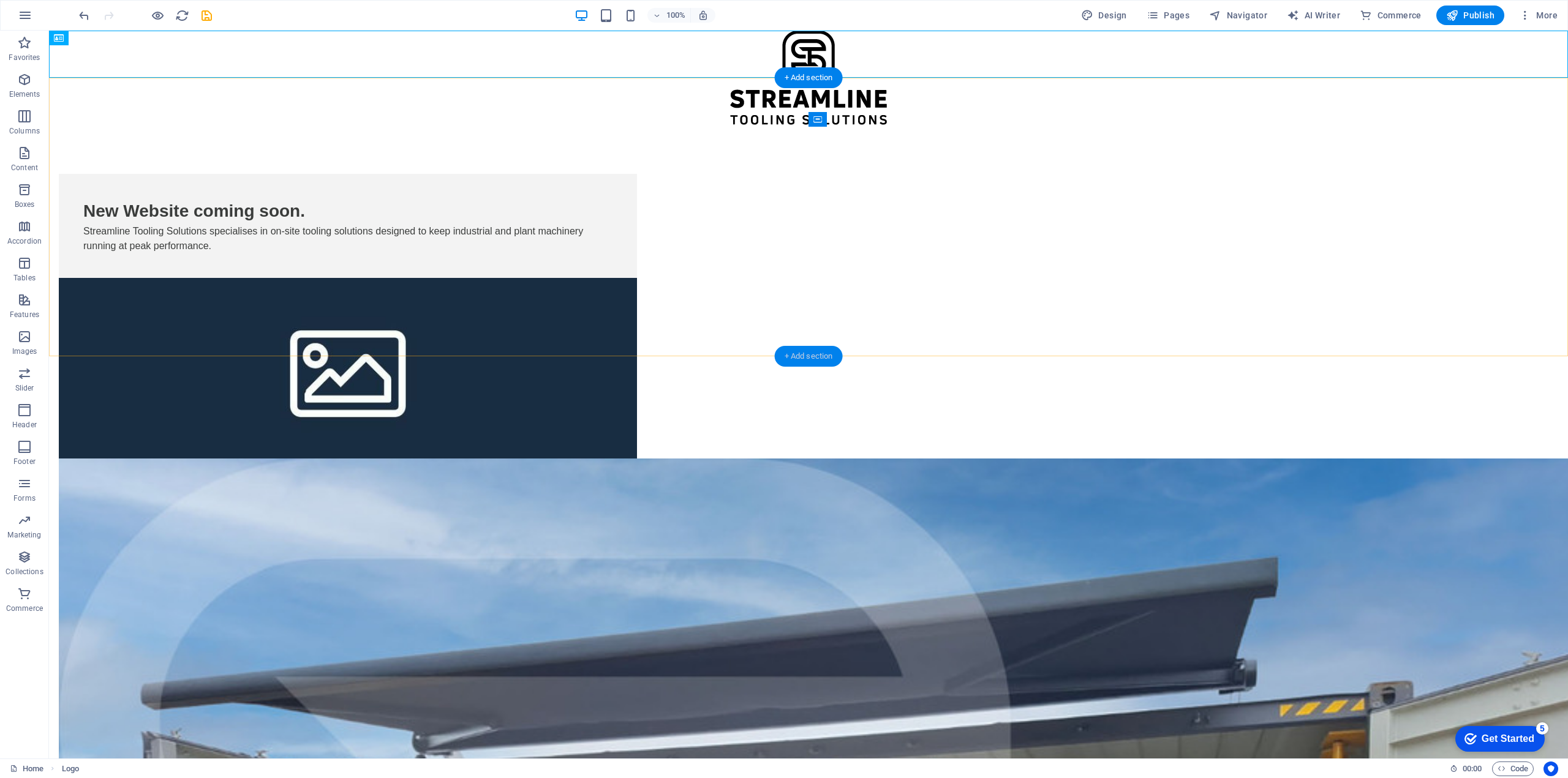
click at [799, 354] on div "+ Add section" at bounding box center [809, 356] width 68 height 20
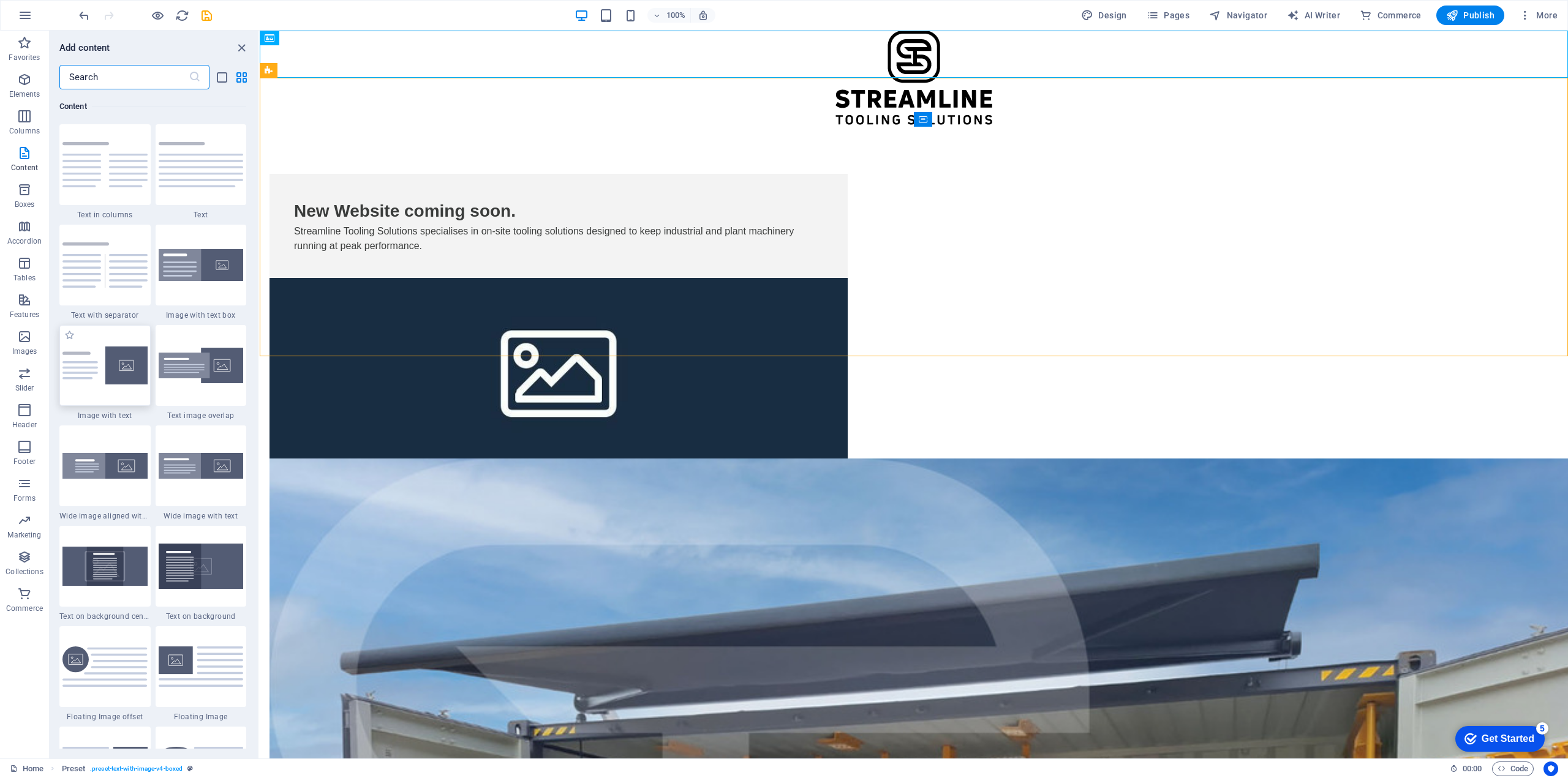
scroll to position [2203, 0]
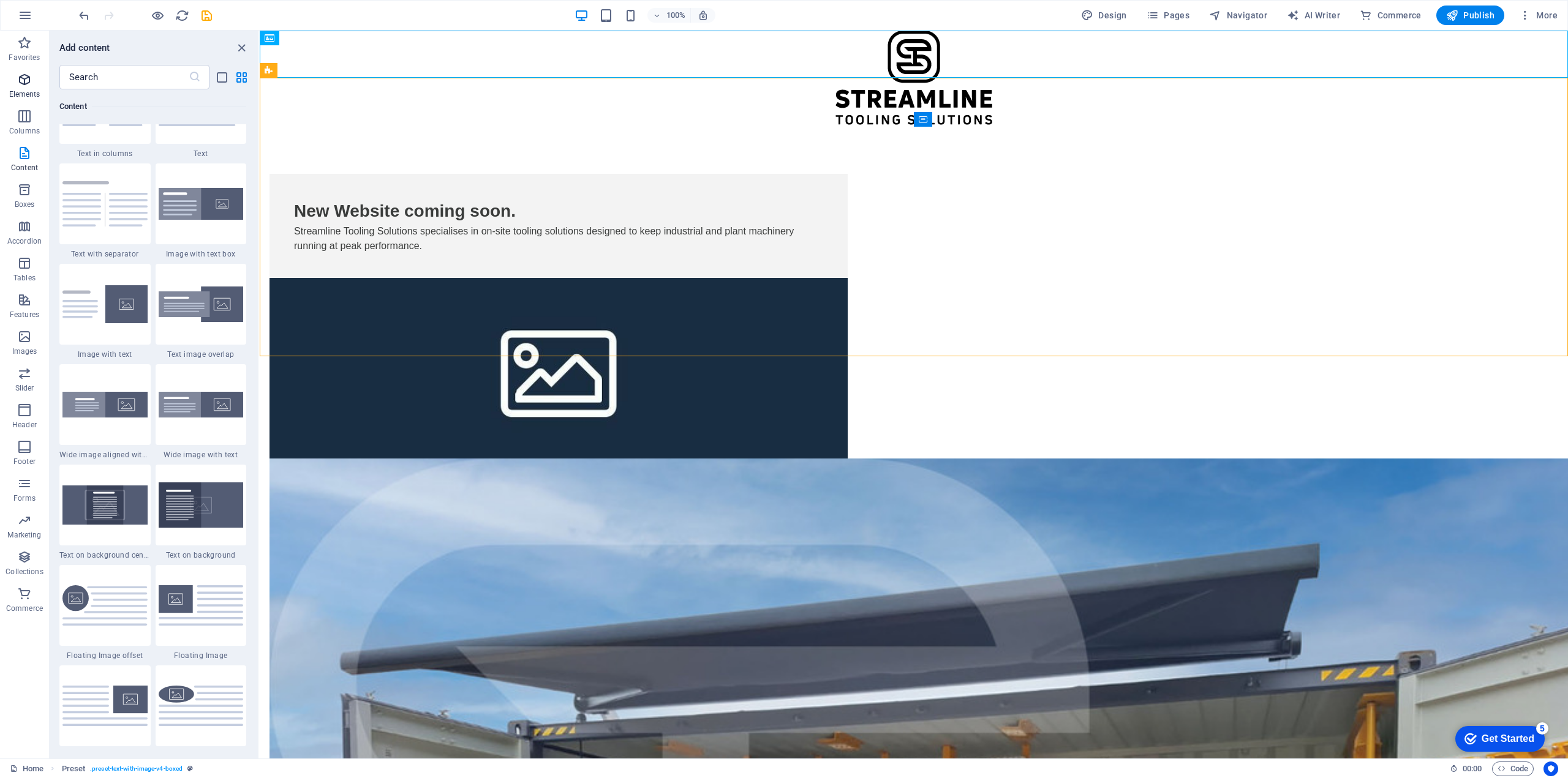
click at [21, 84] on icon "button" at bounding box center [24, 79] width 15 height 15
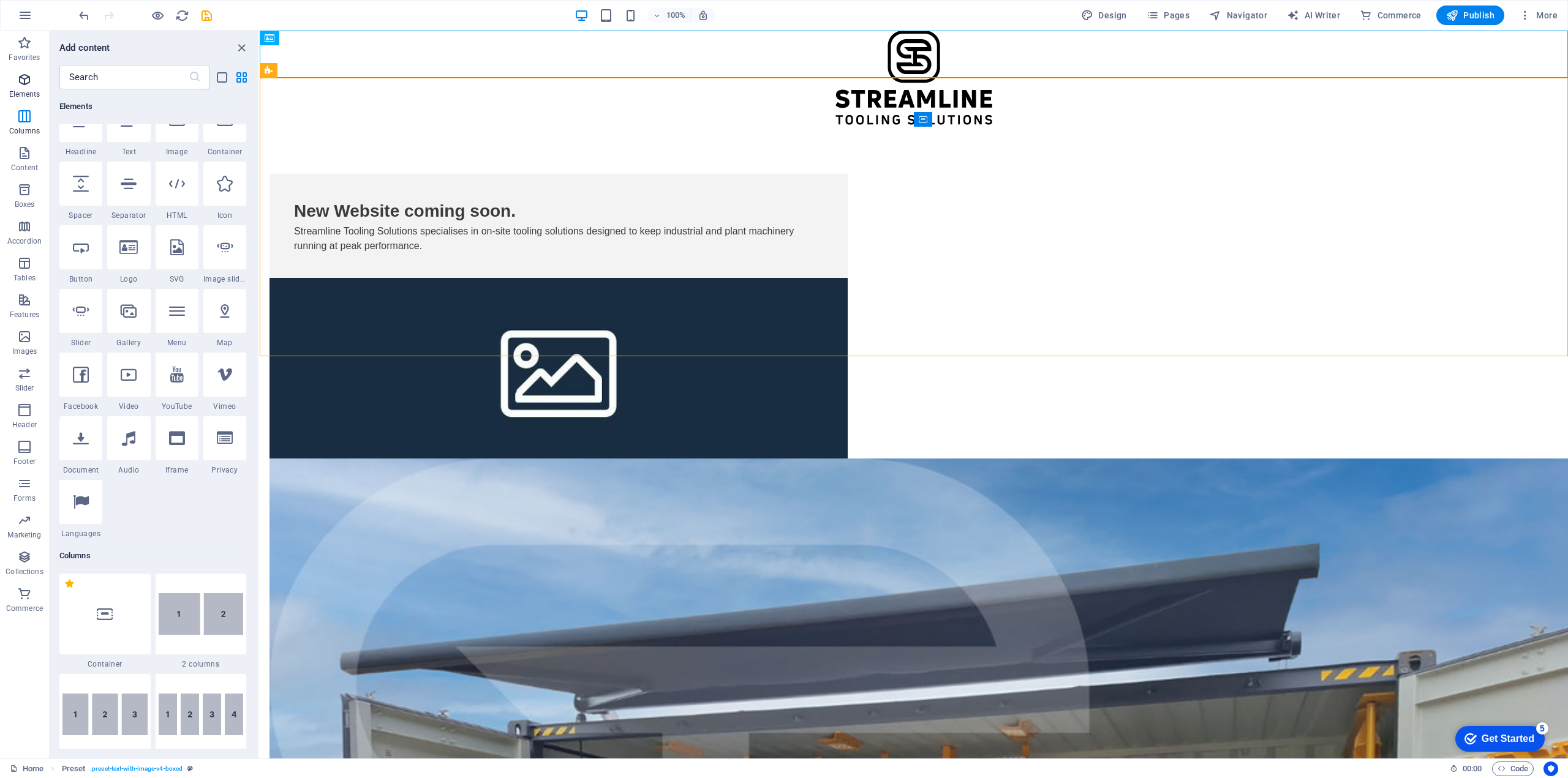
scroll to position [131, 0]
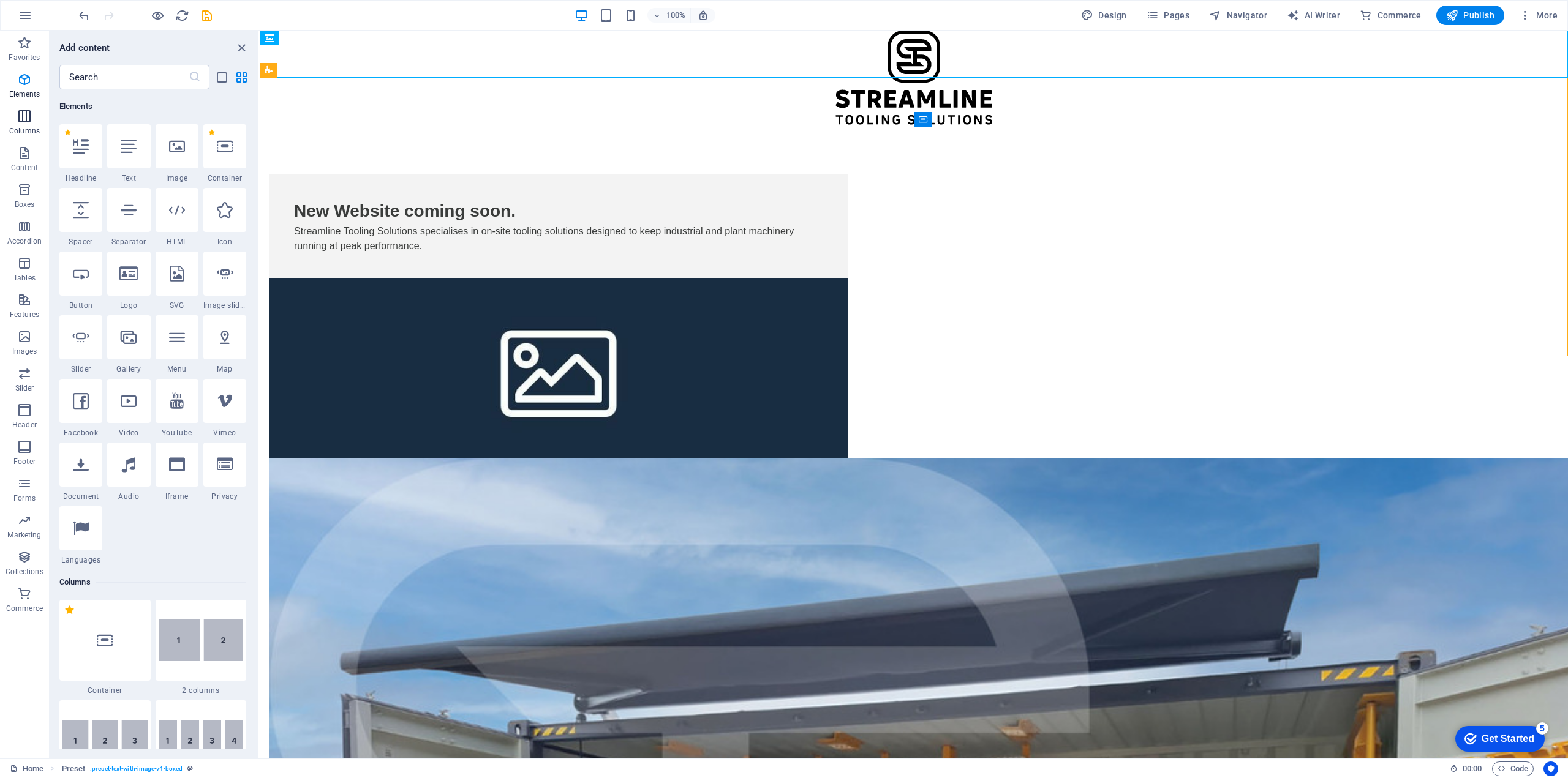
click at [20, 119] on icon "button" at bounding box center [24, 116] width 15 height 15
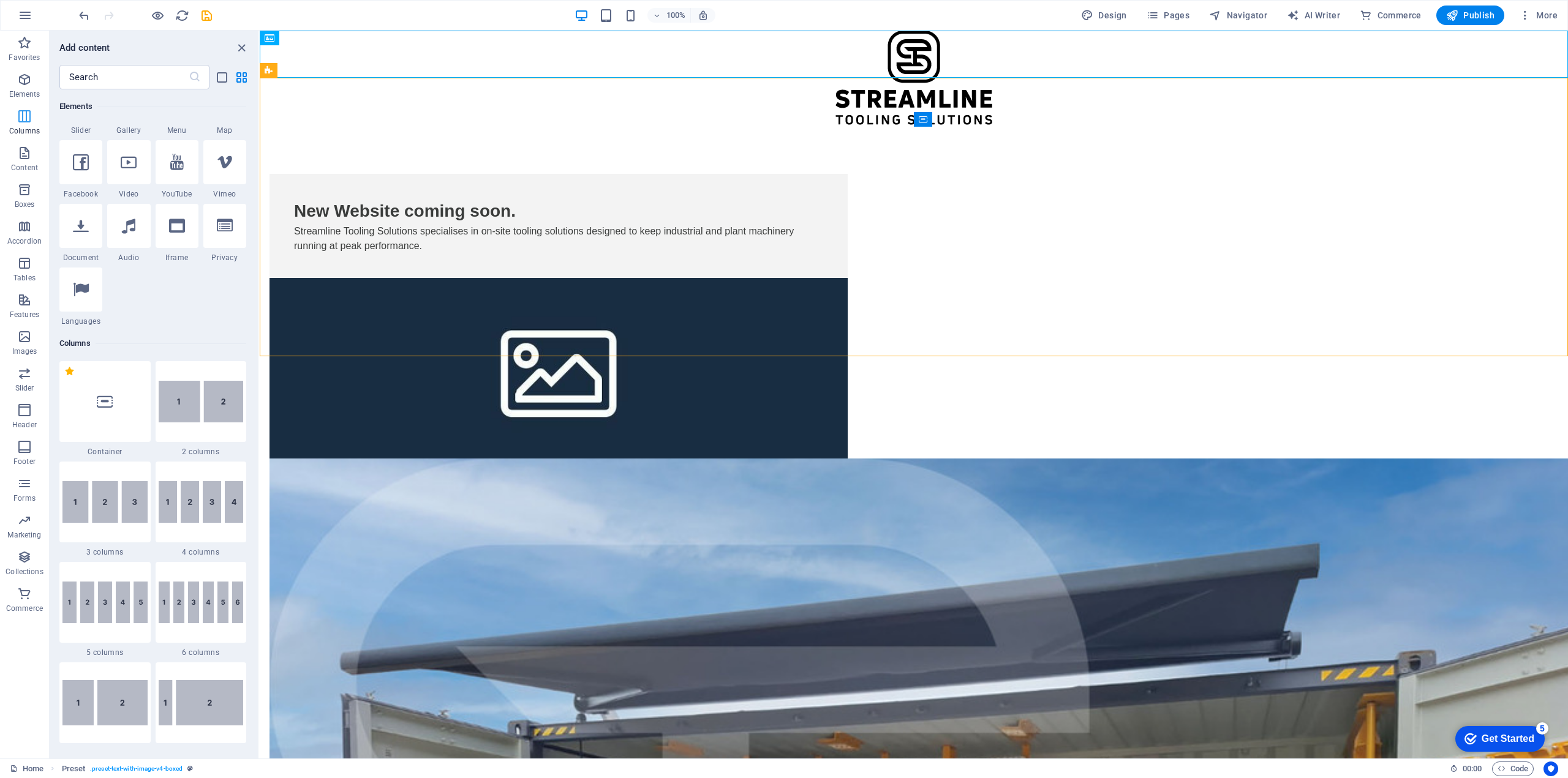
scroll to position [606, 0]
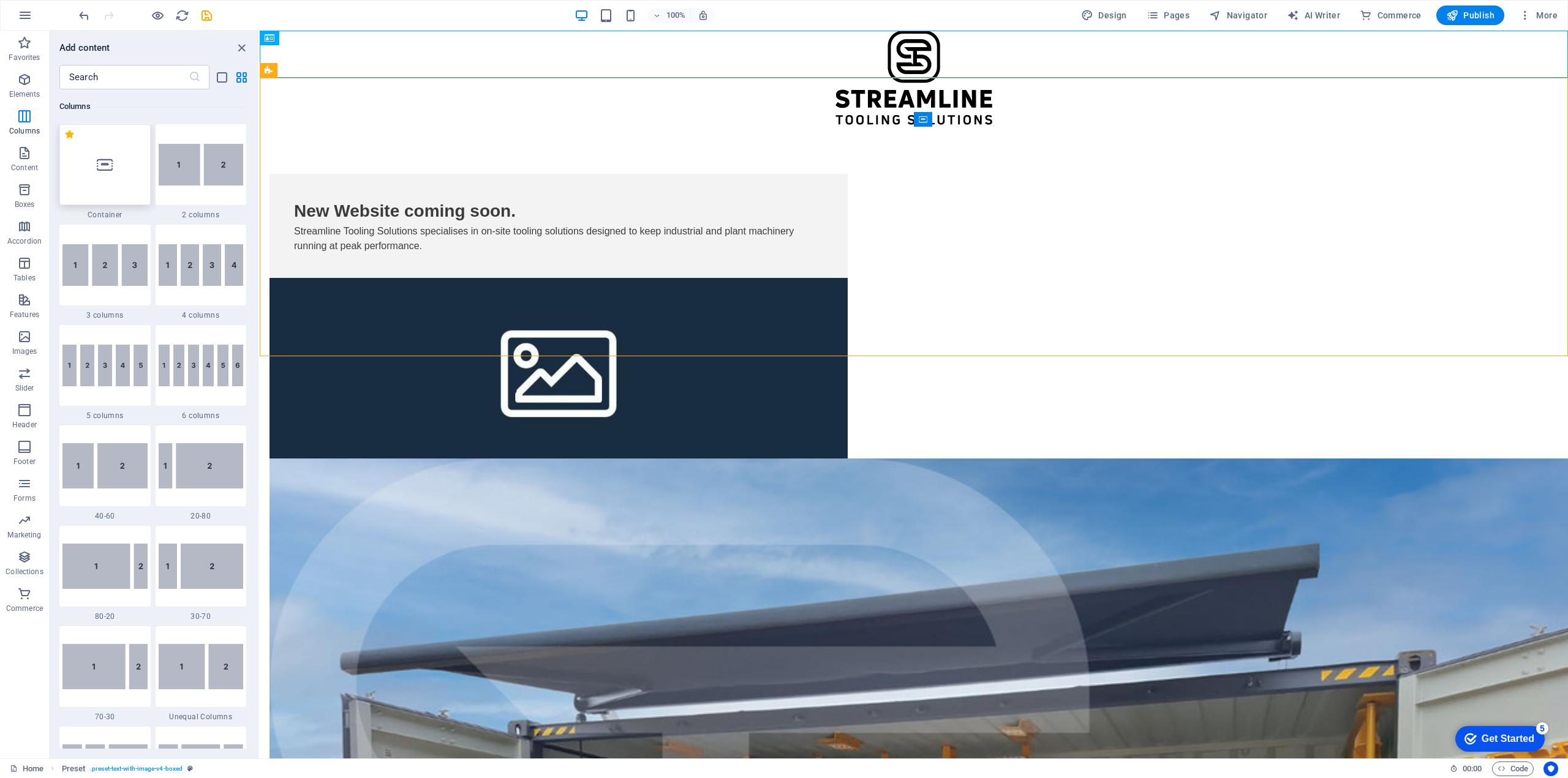
click at [93, 160] on div at bounding box center [105, 164] width 91 height 80
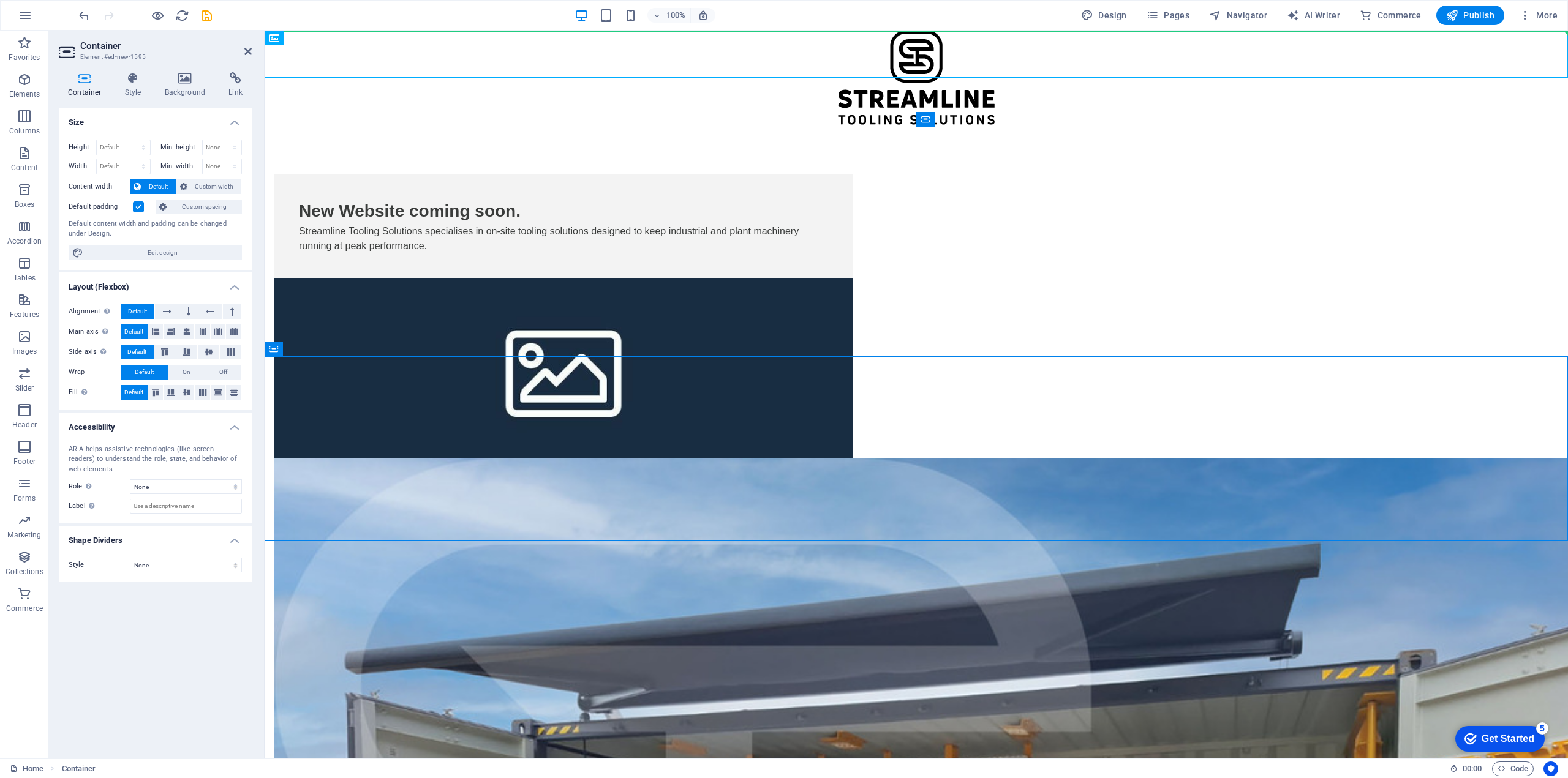
drag, startPoint x: 571, startPoint y: 373, endPoint x: 334, endPoint y: 37, distance: 411.2
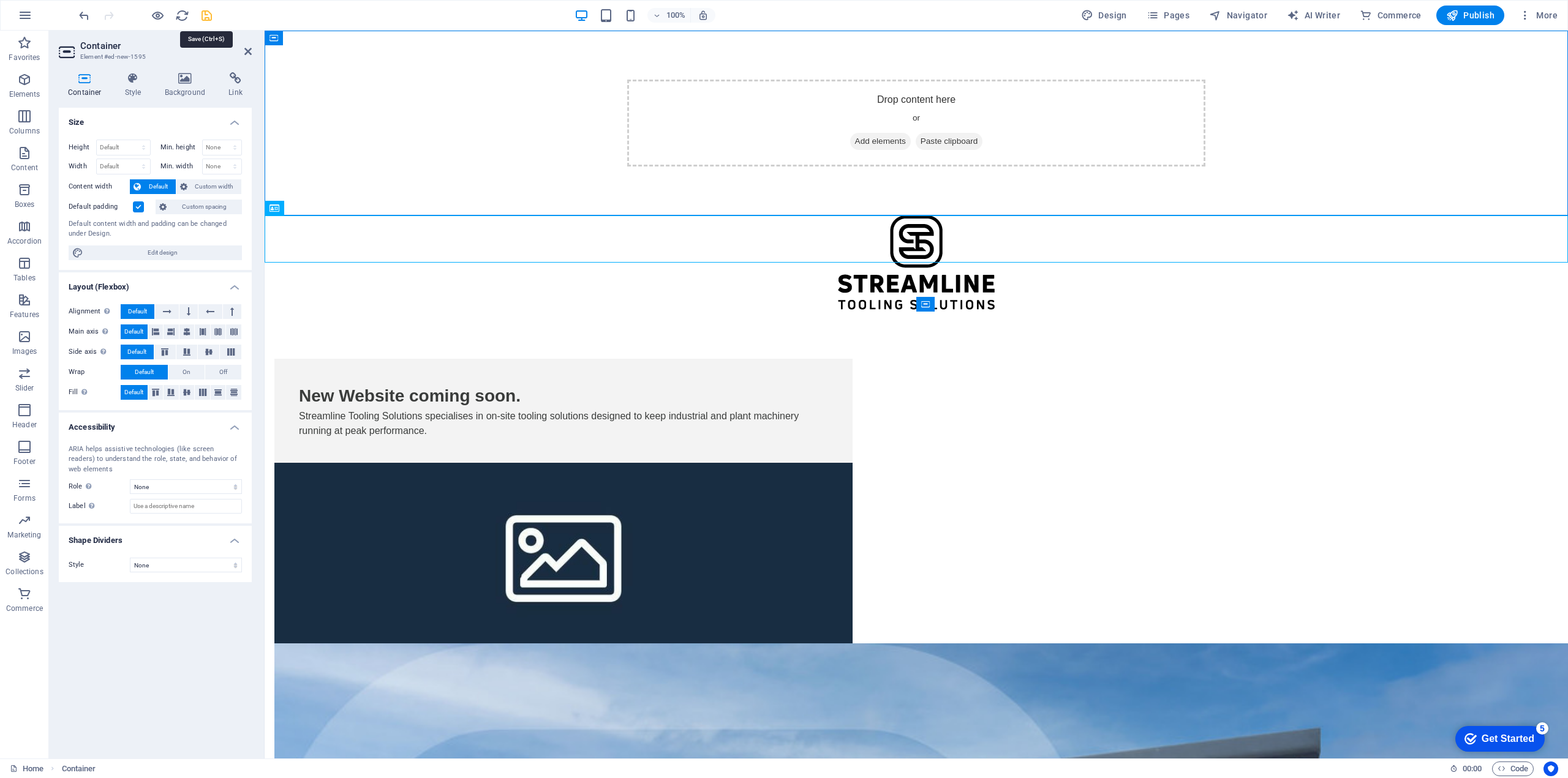
click at [201, 14] on icon "save" at bounding box center [207, 16] width 14 height 14
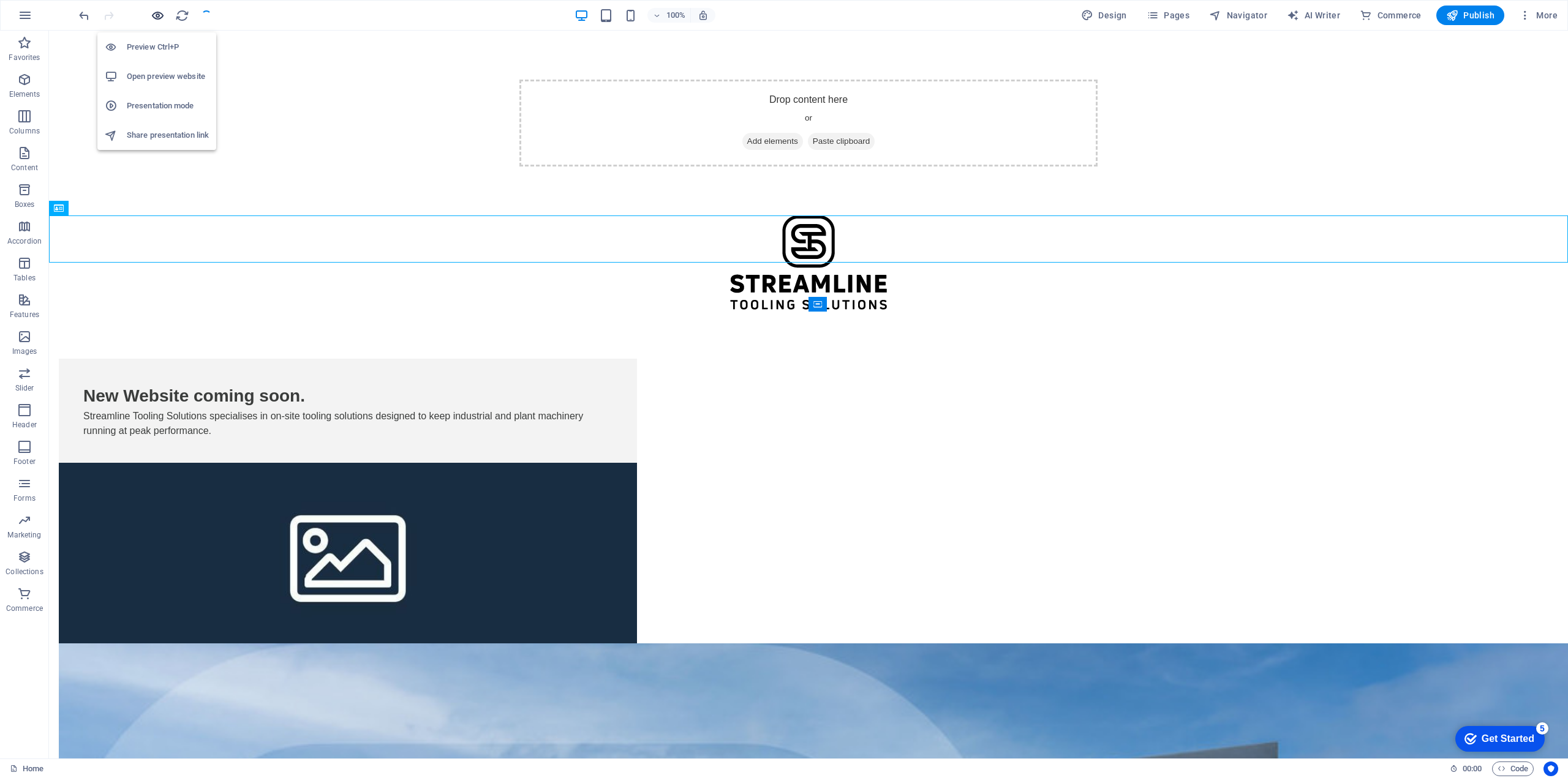
click at [155, 18] on icon "button" at bounding box center [158, 16] width 14 height 14
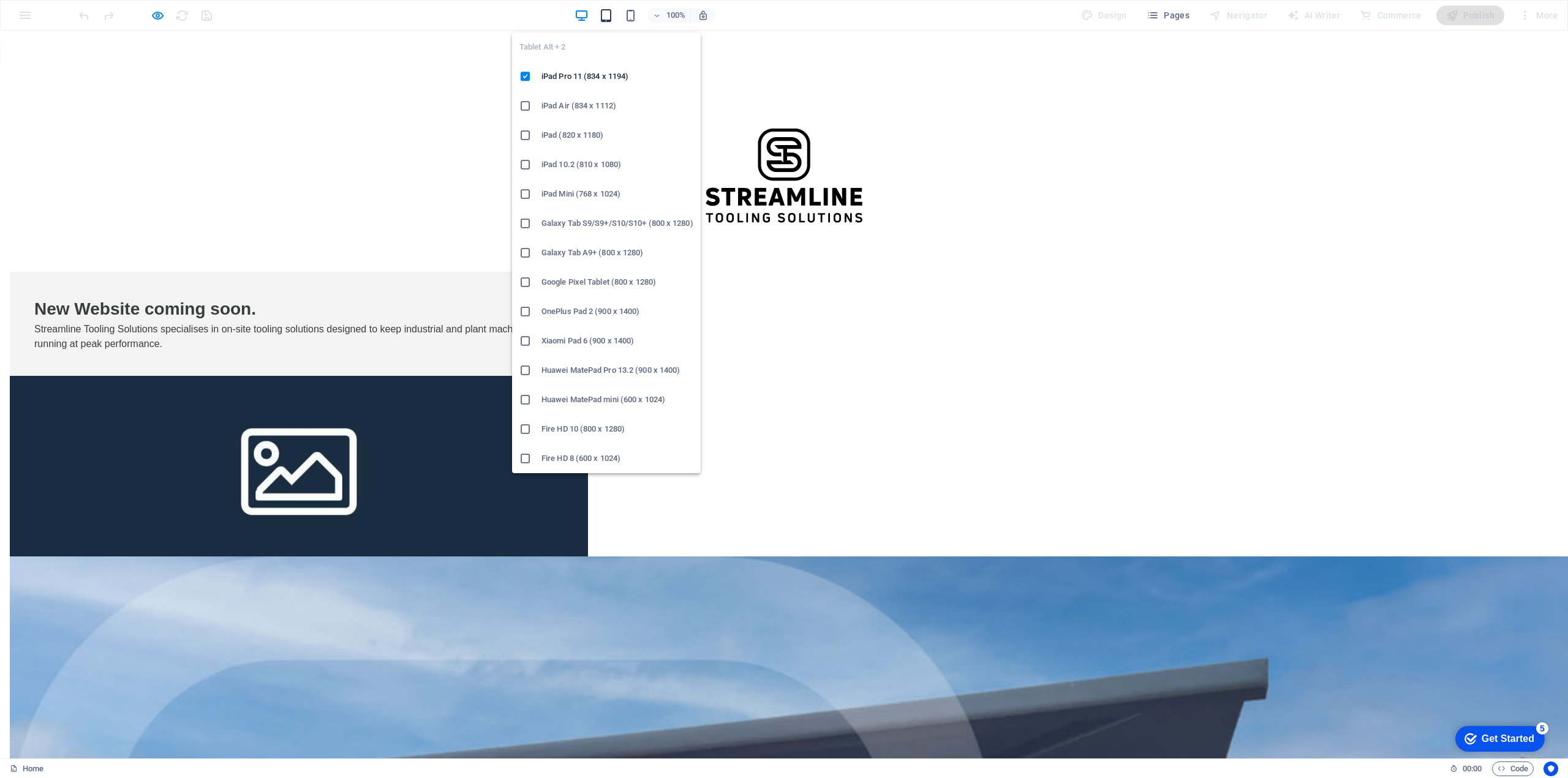
click at [602, 13] on icon "button" at bounding box center [606, 16] width 14 height 14
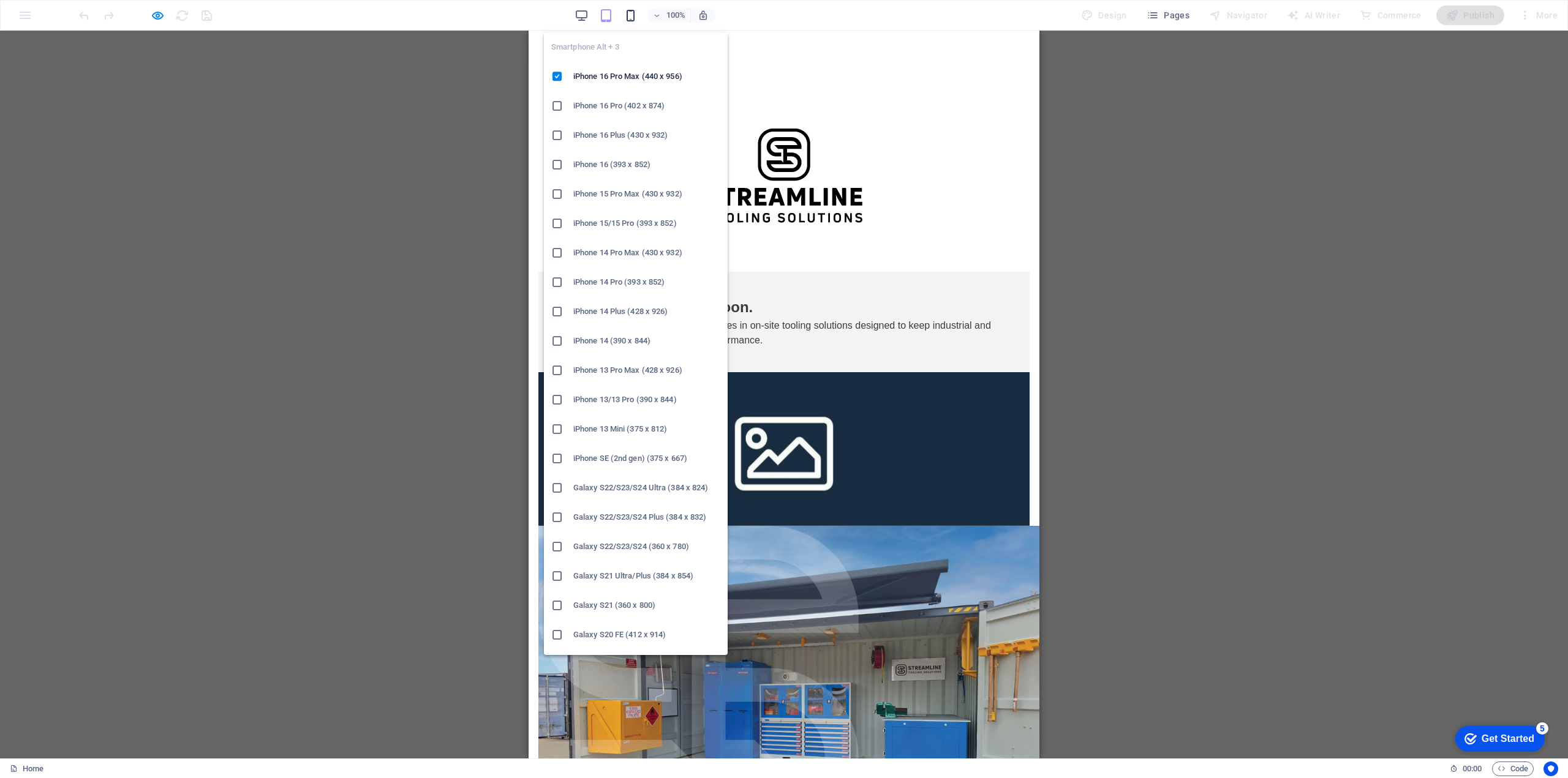
click at [633, 16] on icon "button" at bounding box center [631, 16] width 14 height 14
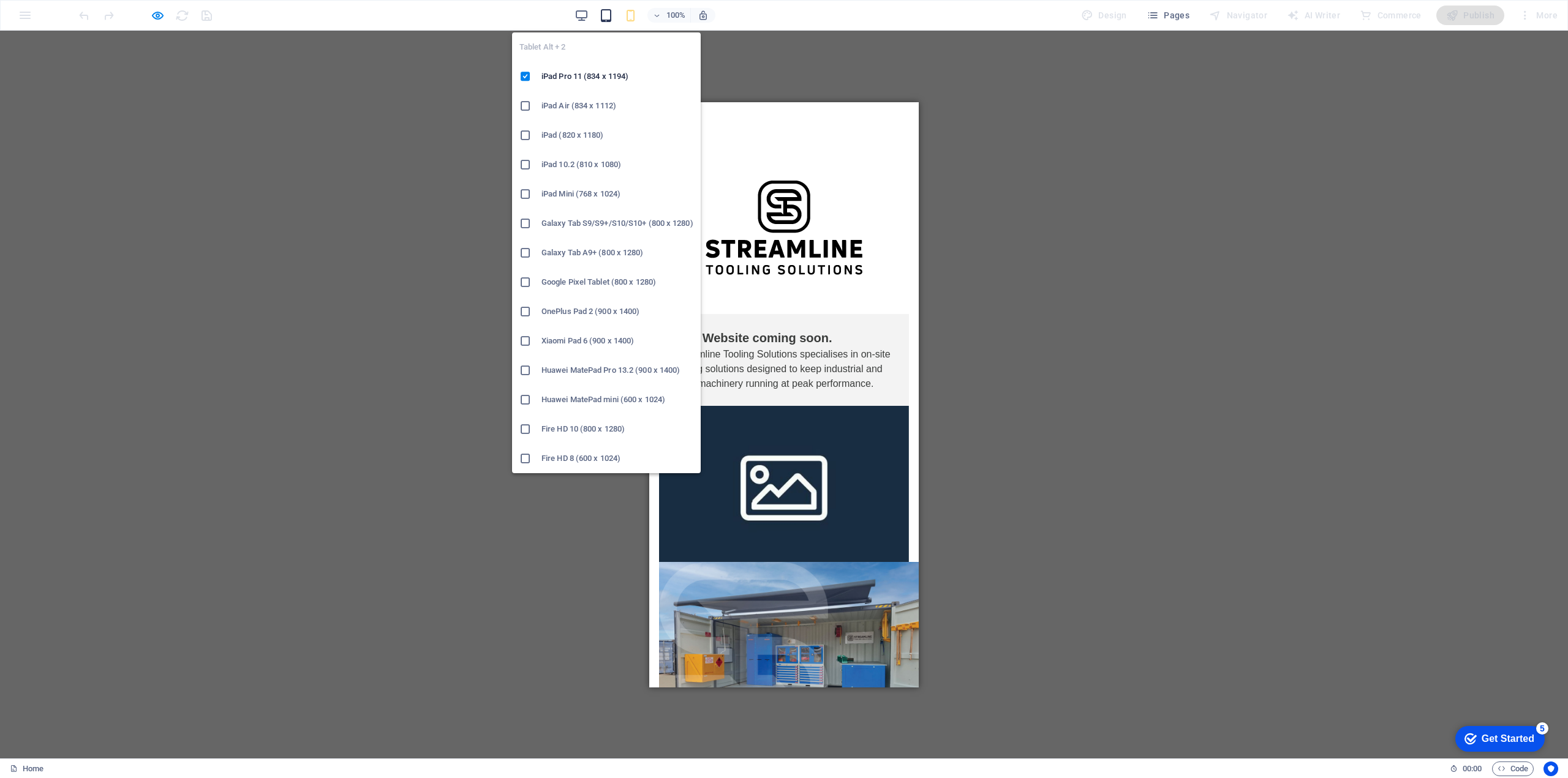
click at [606, 21] on icon "button" at bounding box center [606, 16] width 14 height 14
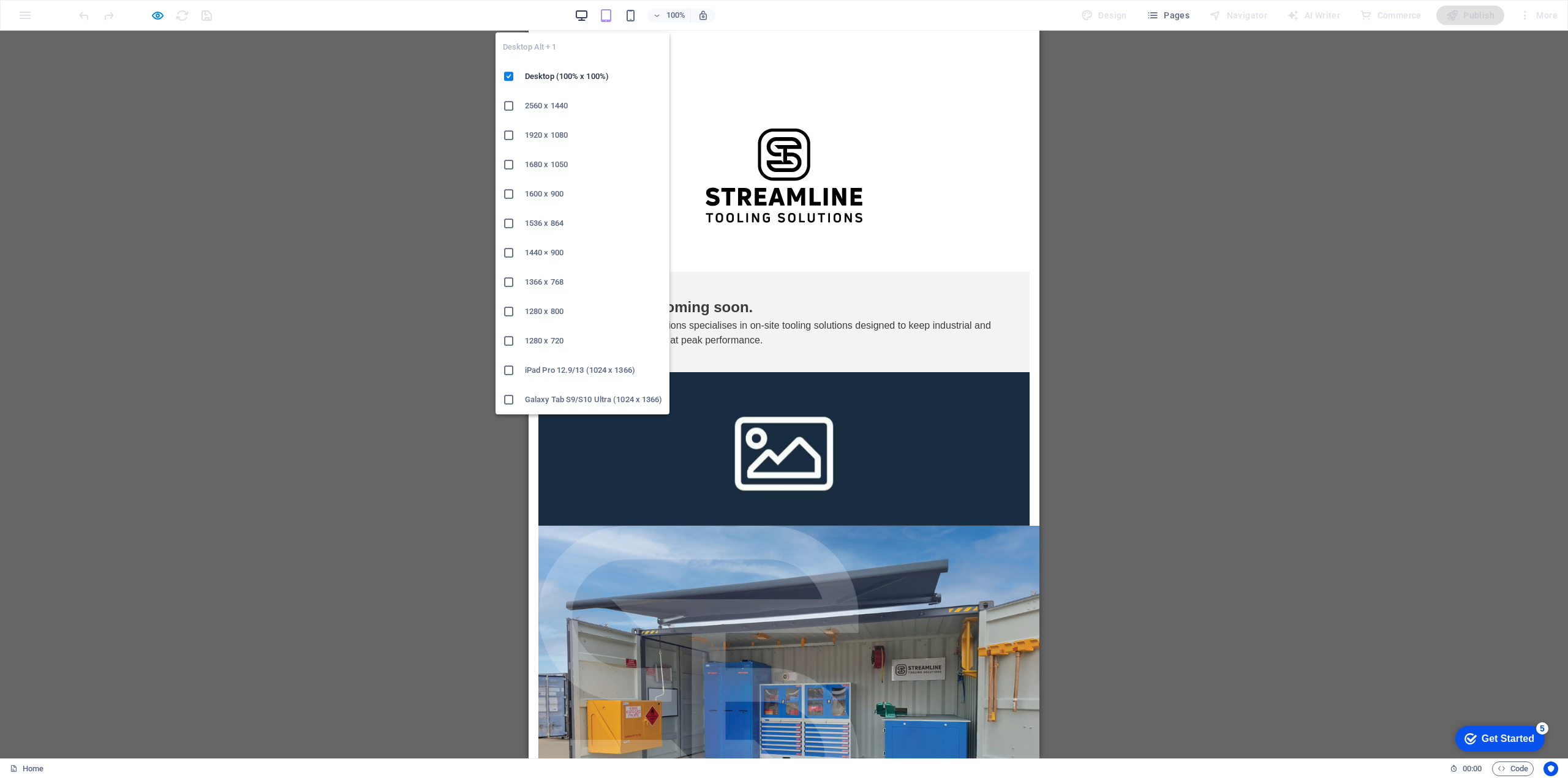
click at [584, 18] on icon "button" at bounding box center [581, 16] width 14 height 14
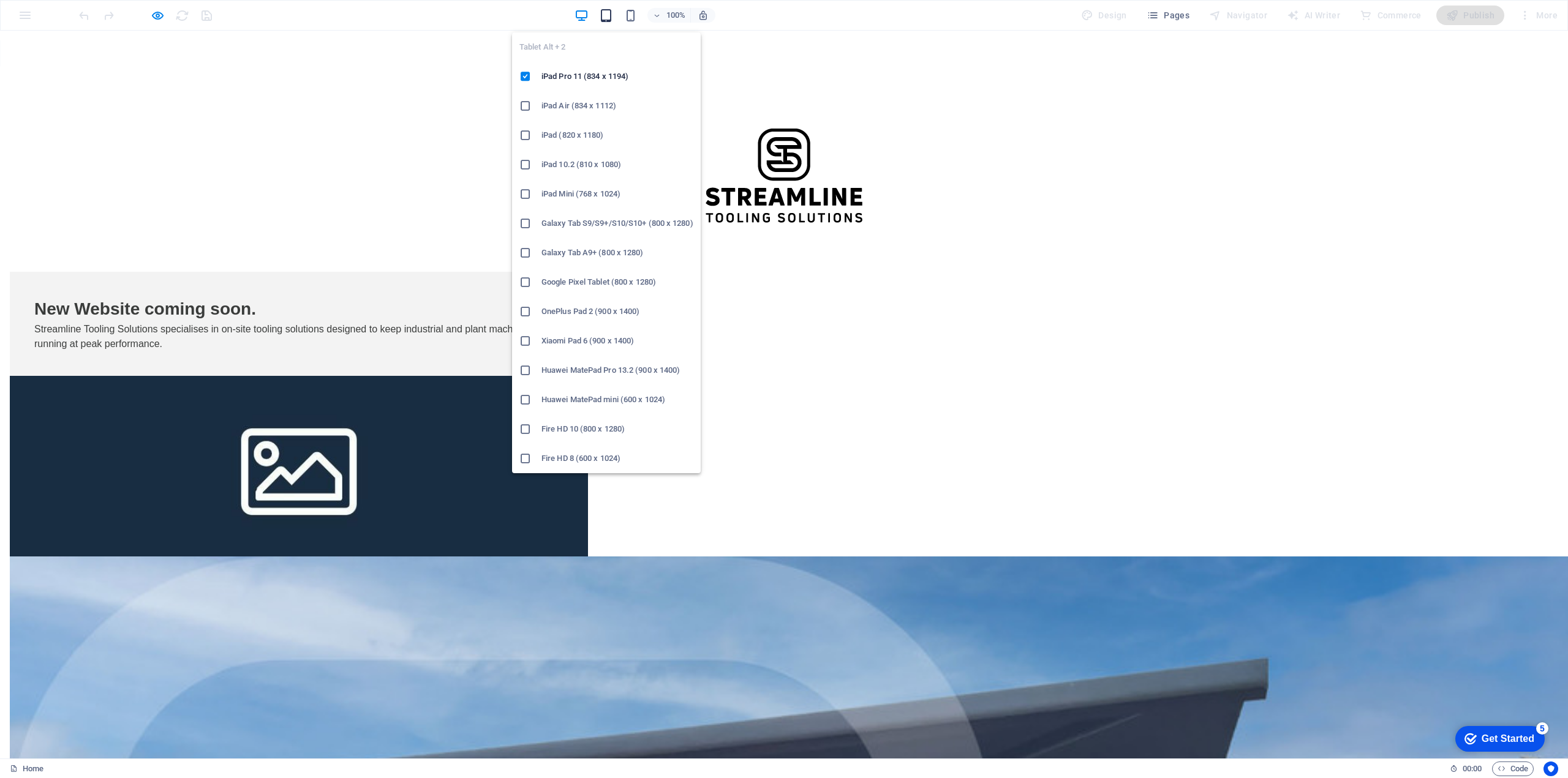
click at [608, 19] on icon "button" at bounding box center [606, 16] width 14 height 14
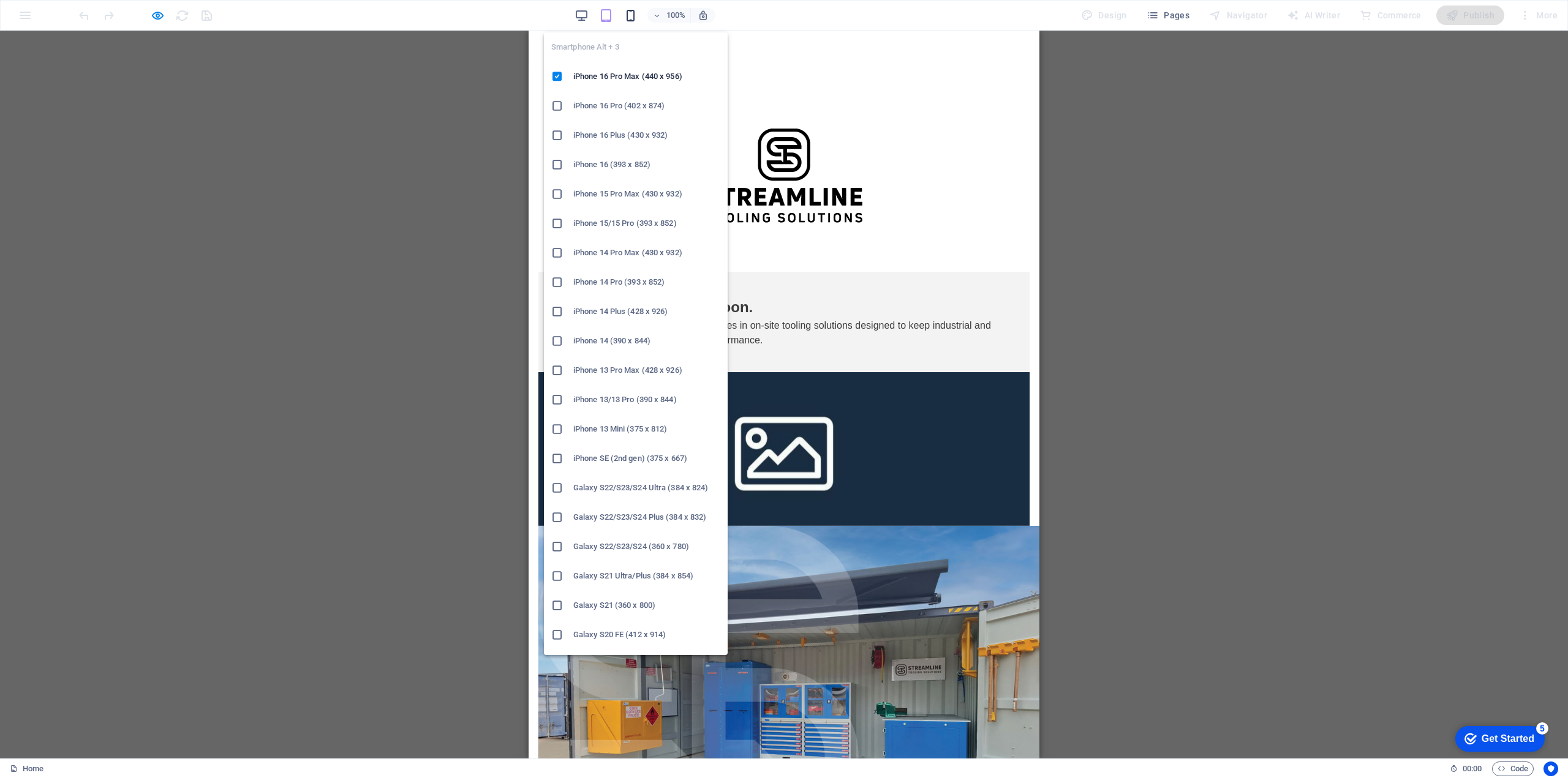
click at [631, 16] on icon "button" at bounding box center [631, 16] width 14 height 14
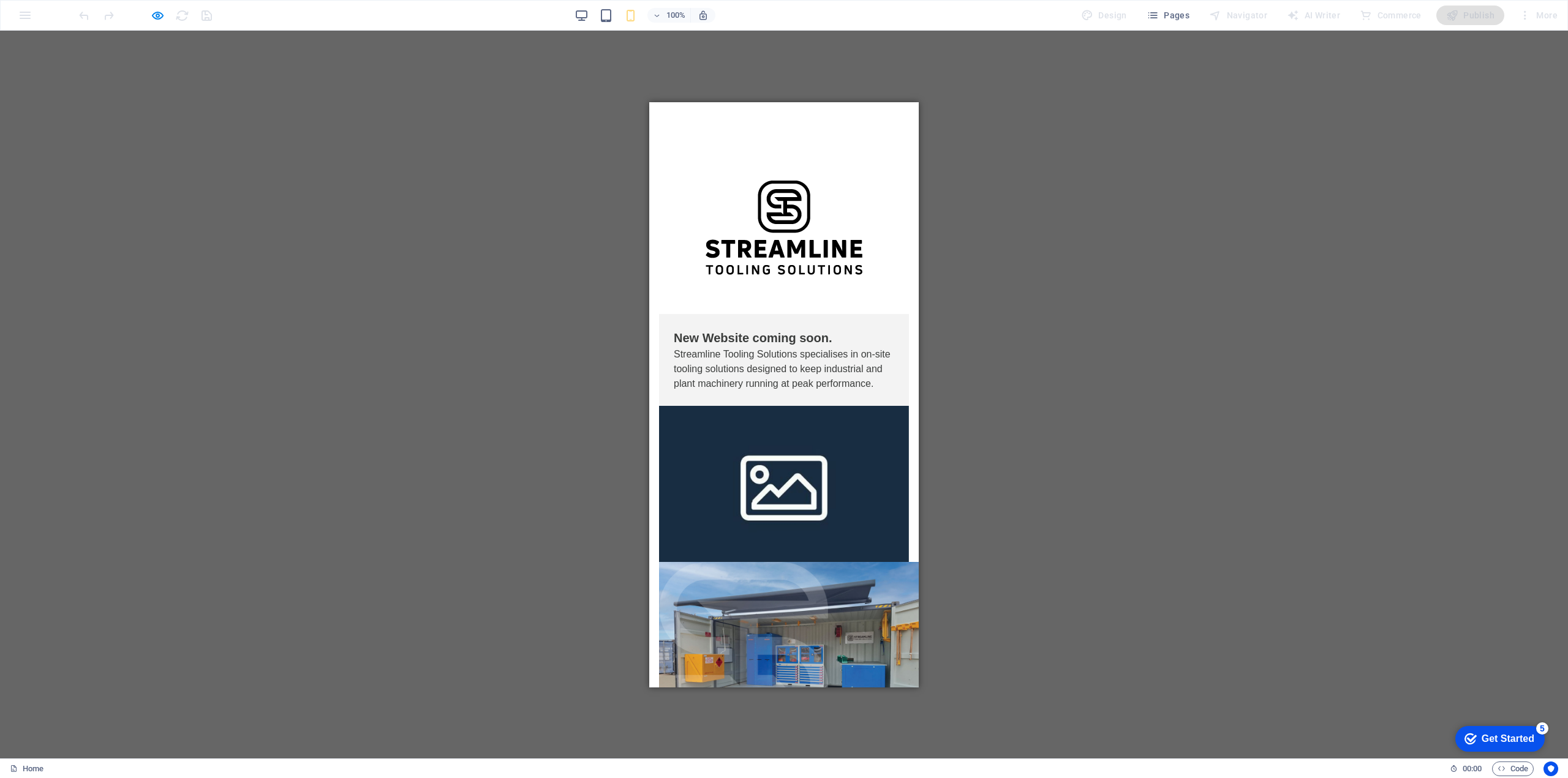
click at [364, 209] on div "Drag here to replace the existing content. Press “Ctrl” if you want to create a…" at bounding box center [784, 394] width 1568 height 728
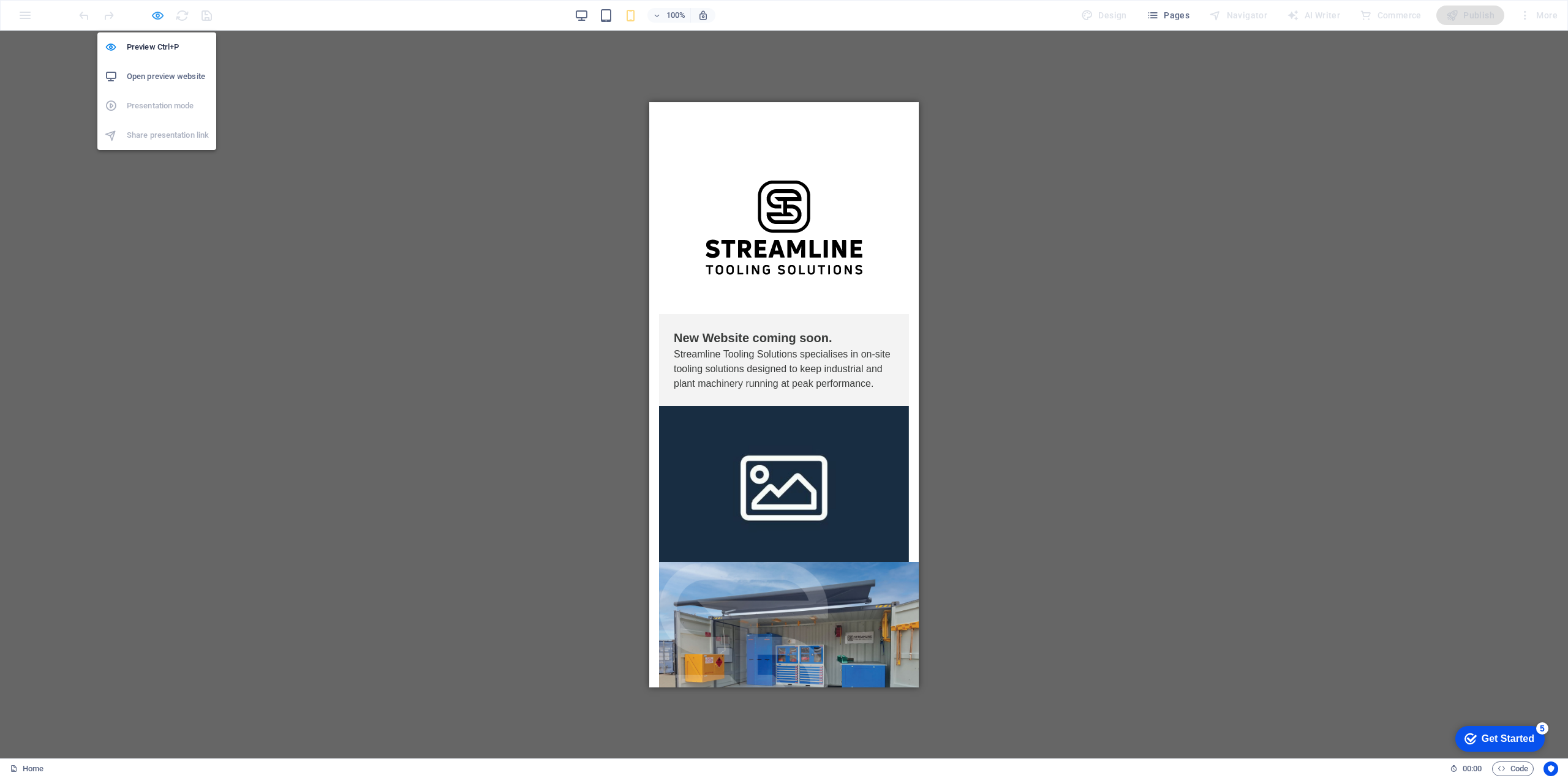
click at [158, 20] on icon "button" at bounding box center [158, 16] width 14 height 14
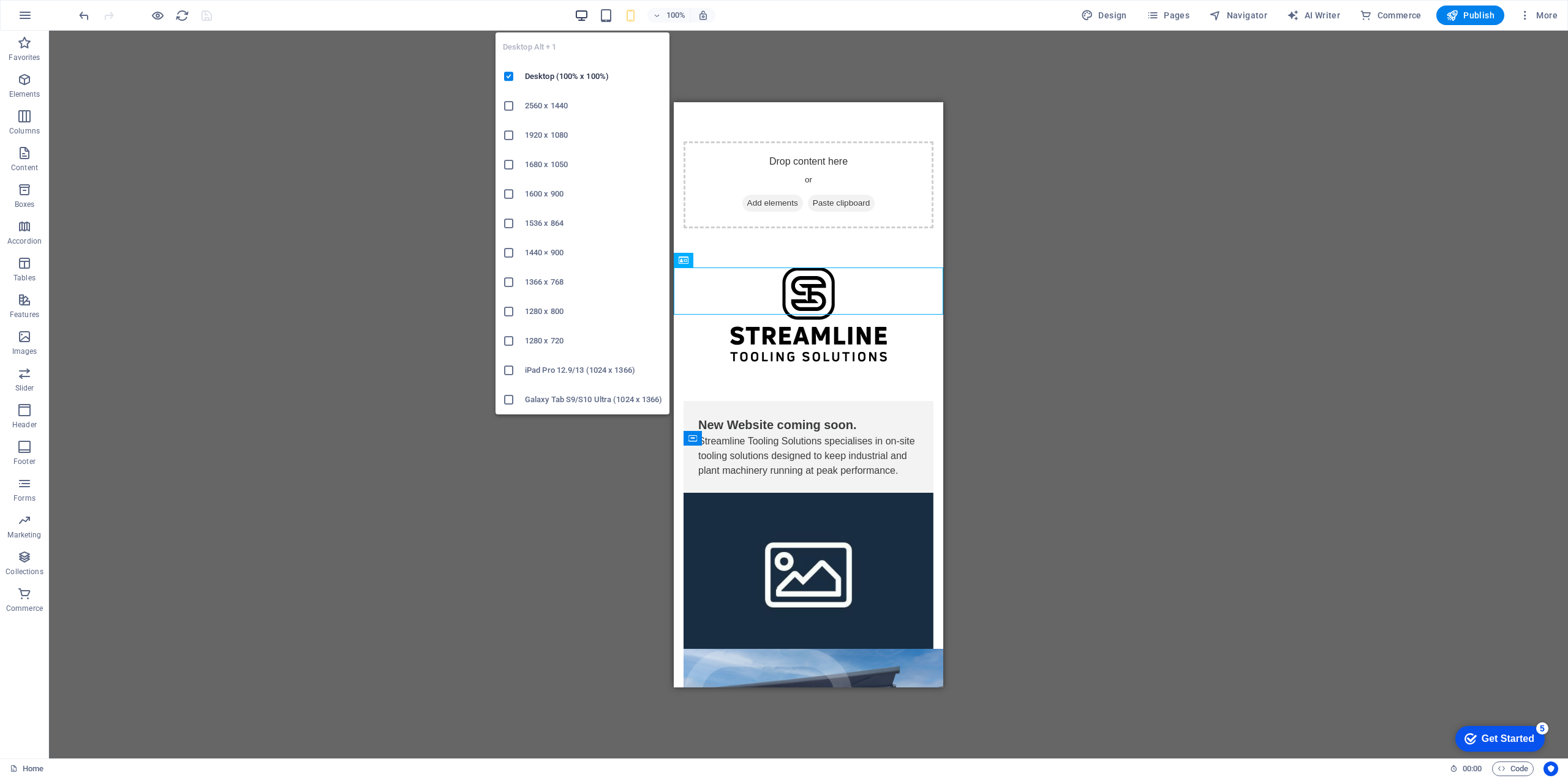
click at [583, 21] on icon "button" at bounding box center [581, 16] width 14 height 14
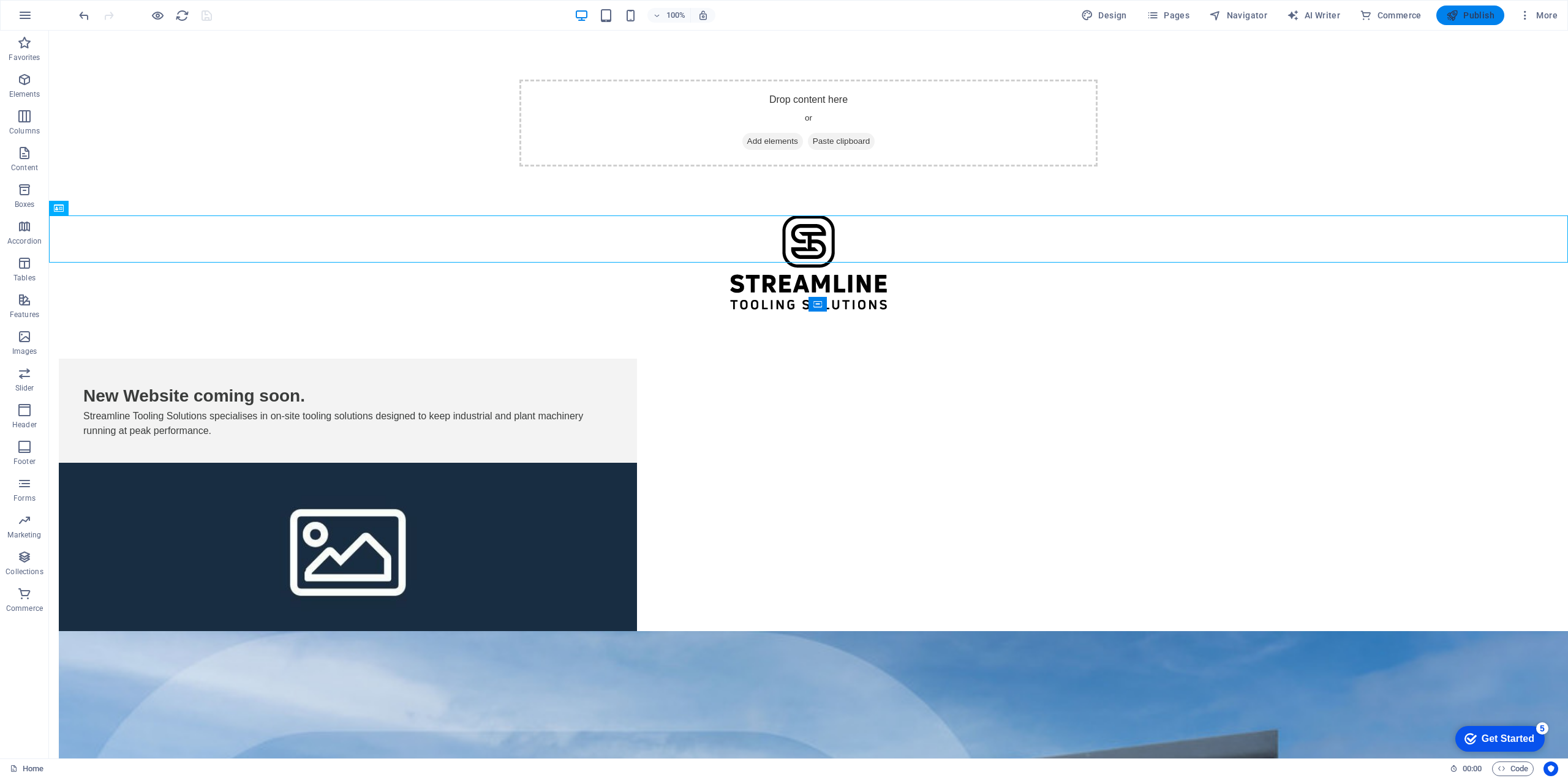
click at [1468, 16] on span "Publish" at bounding box center [1470, 15] width 48 height 12
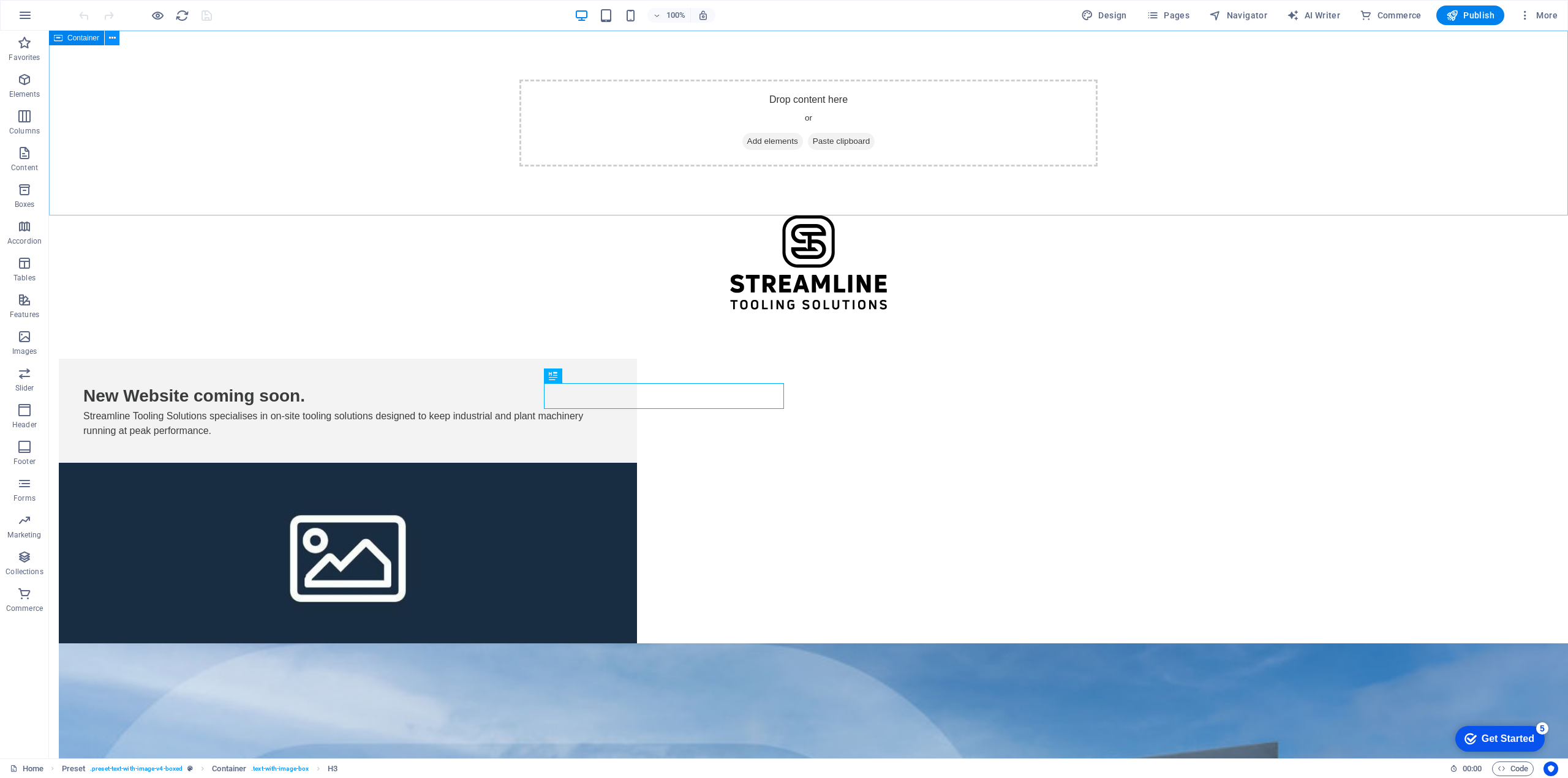
click at [114, 39] on icon at bounding box center [112, 38] width 7 height 13
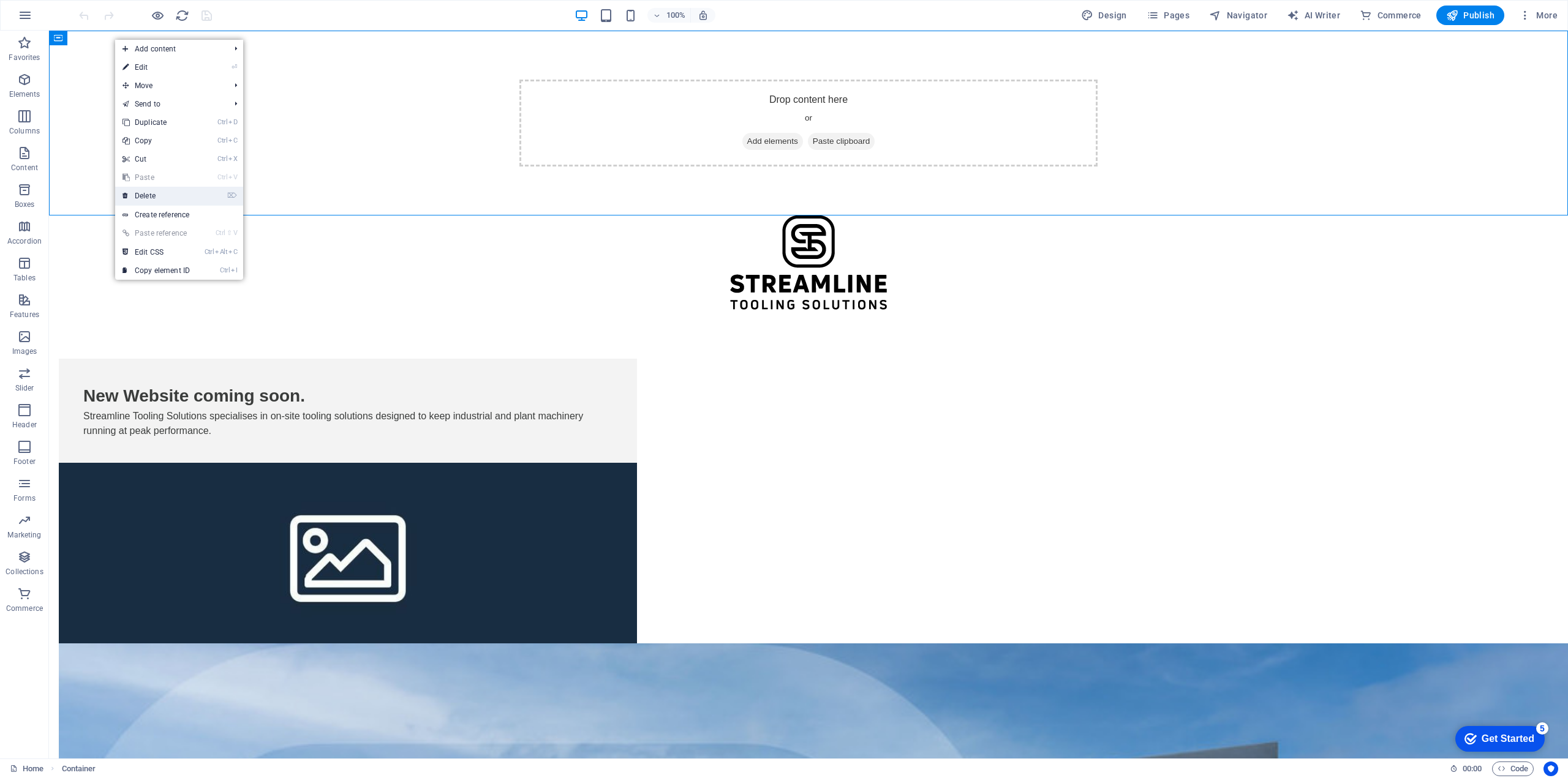
click at [163, 192] on link "⌦ Delete" at bounding box center [156, 196] width 82 height 18
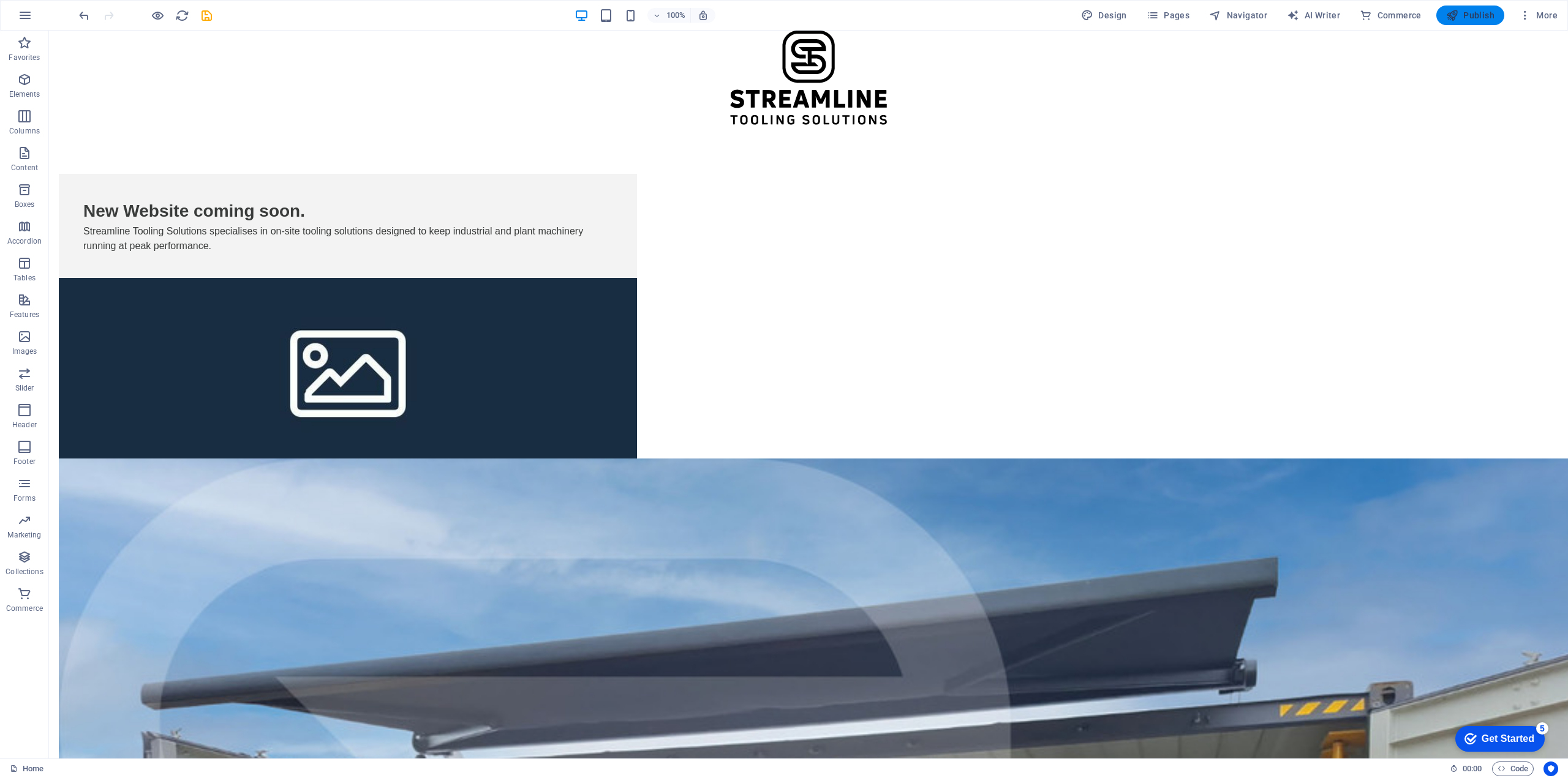
click at [1490, 16] on span "Publish" at bounding box center [1470, 15] width 48 height 12
click at [1543, 13] on span "More" at bounding box center [1538, 15] width 39 height 12
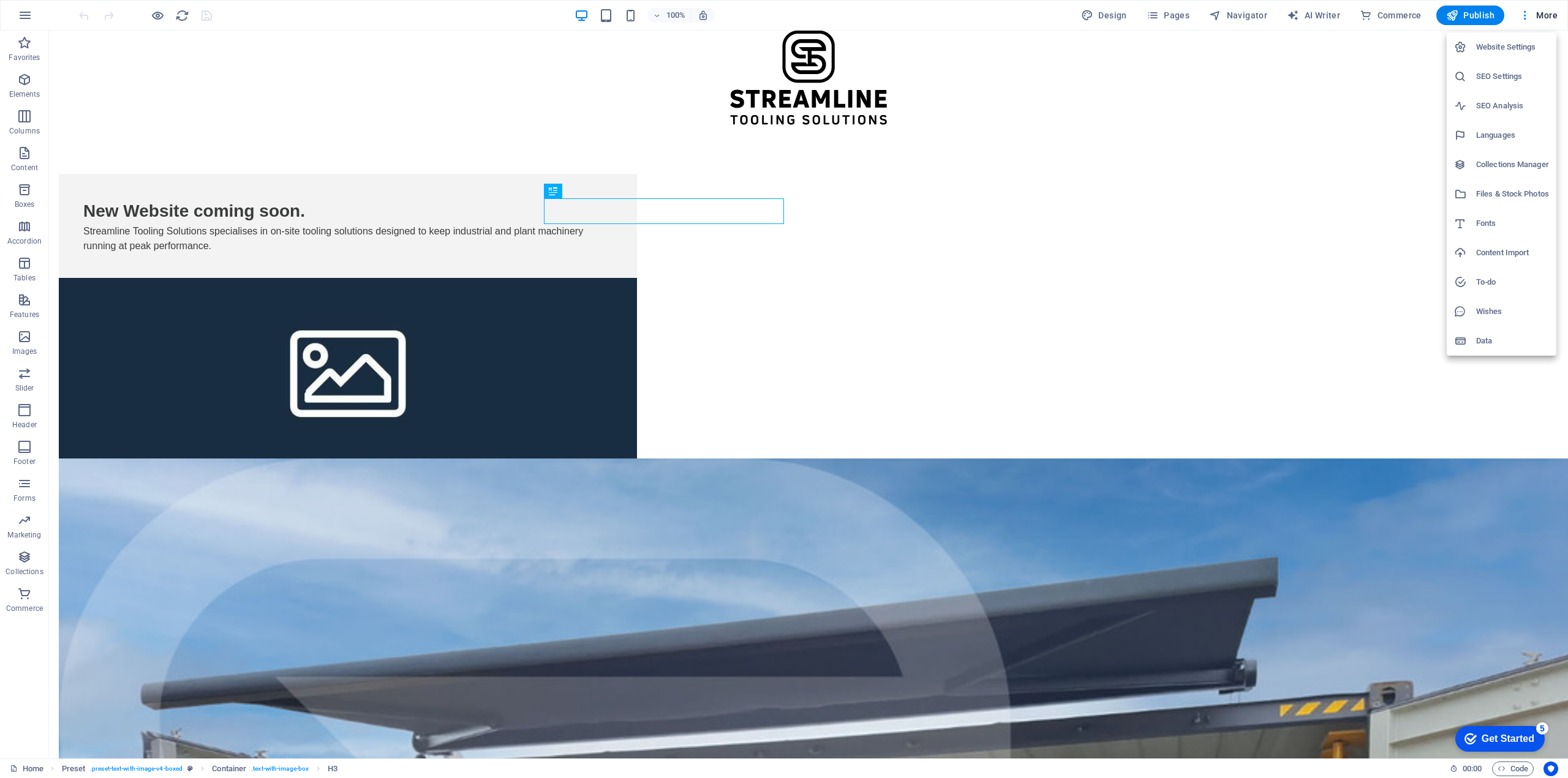
click at [1517, 734] on div "Get Started" at bounding box center [1507, 739] width 53 height 11
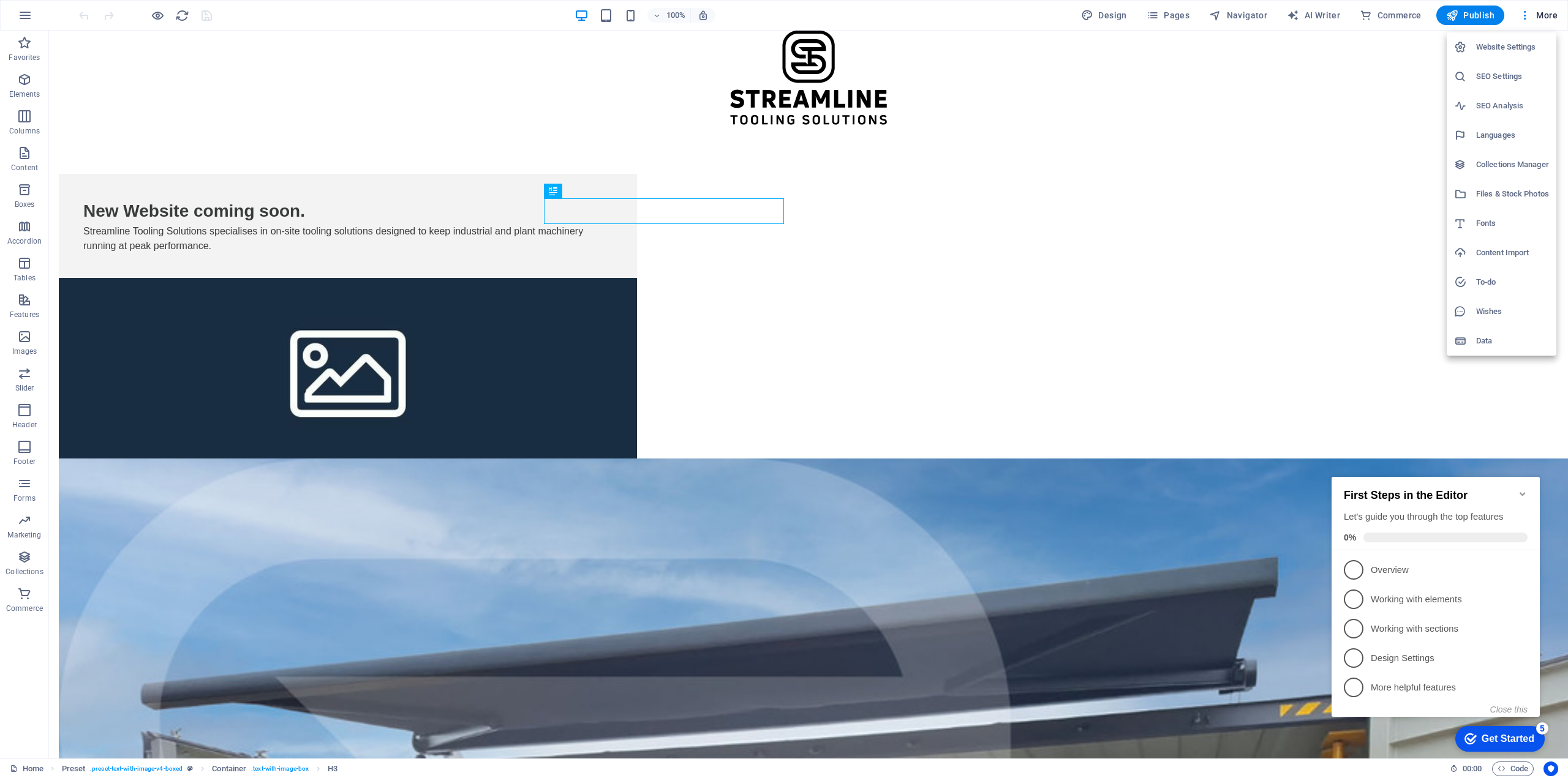
click at [1466, 431] on div at bounding box center [784, 389] width 1568 height 778
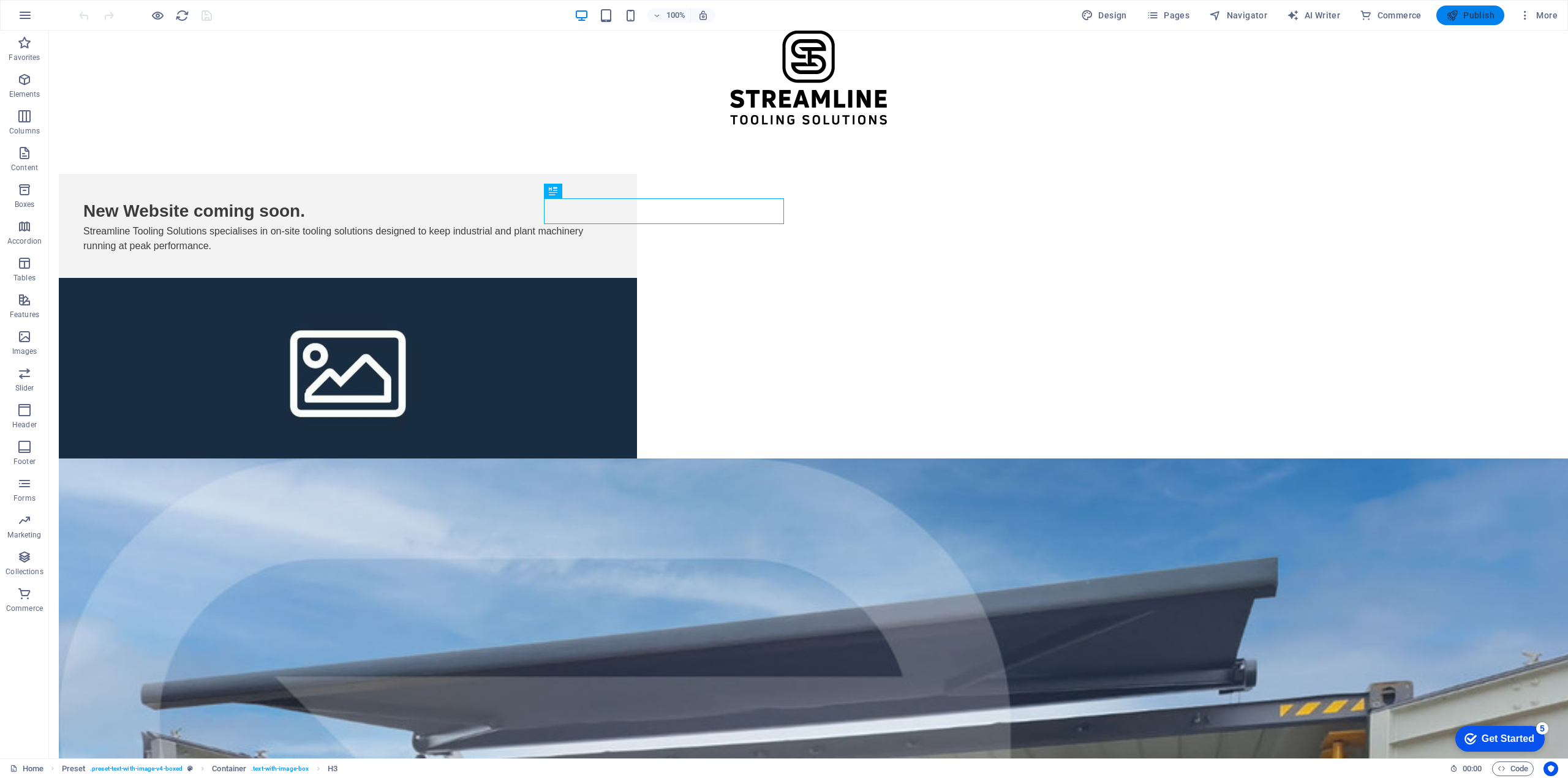
click at [1459, 8] on button "Publish" at bounding box center [1470, 16] width 68 height 20
click at [159, 15] on icon "button" at bounding box center [158, 16] width 14 height 14
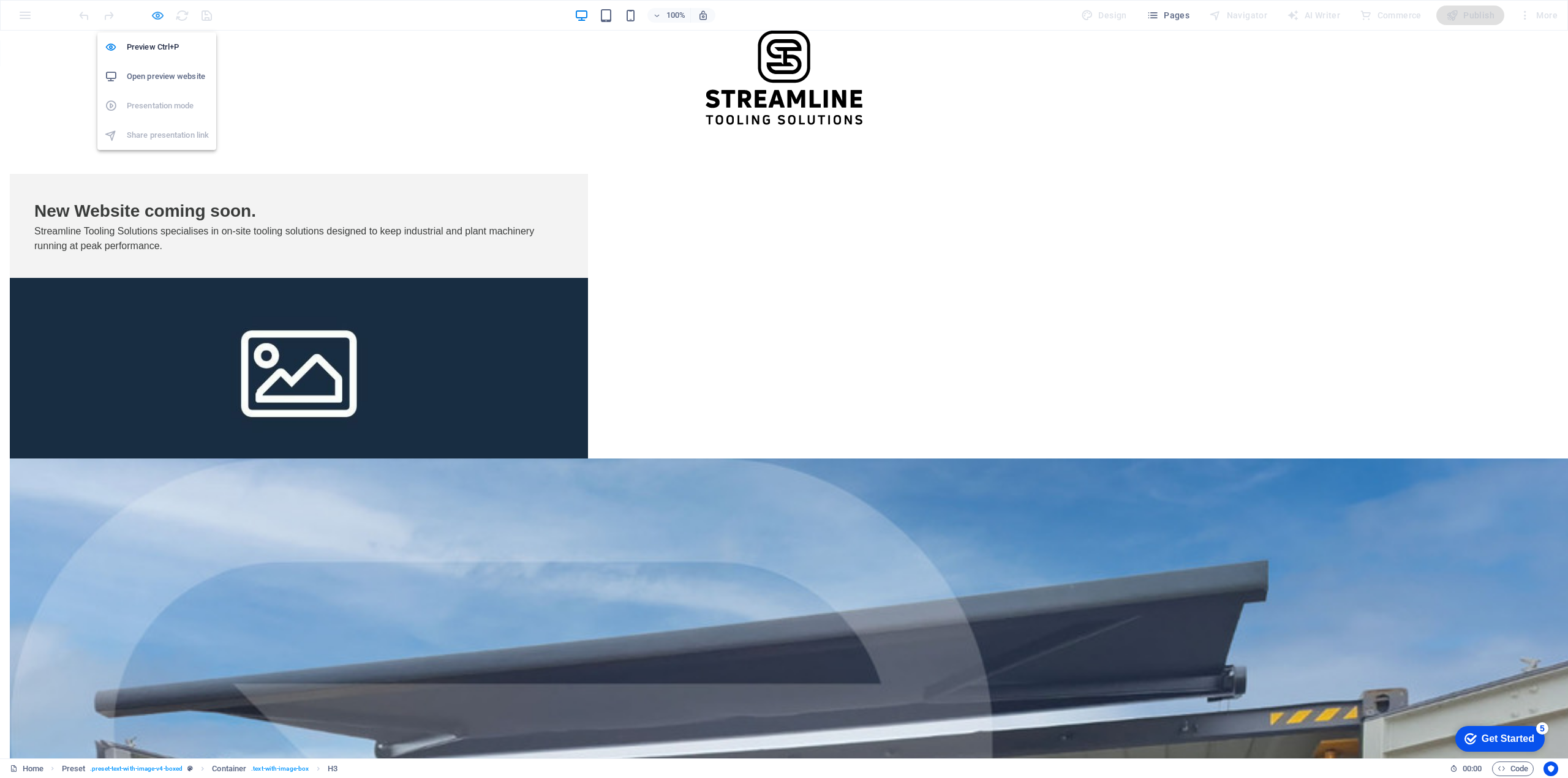
click at [156, 13] on icon "button" at bounding box center [158, 16] width 14 height 14
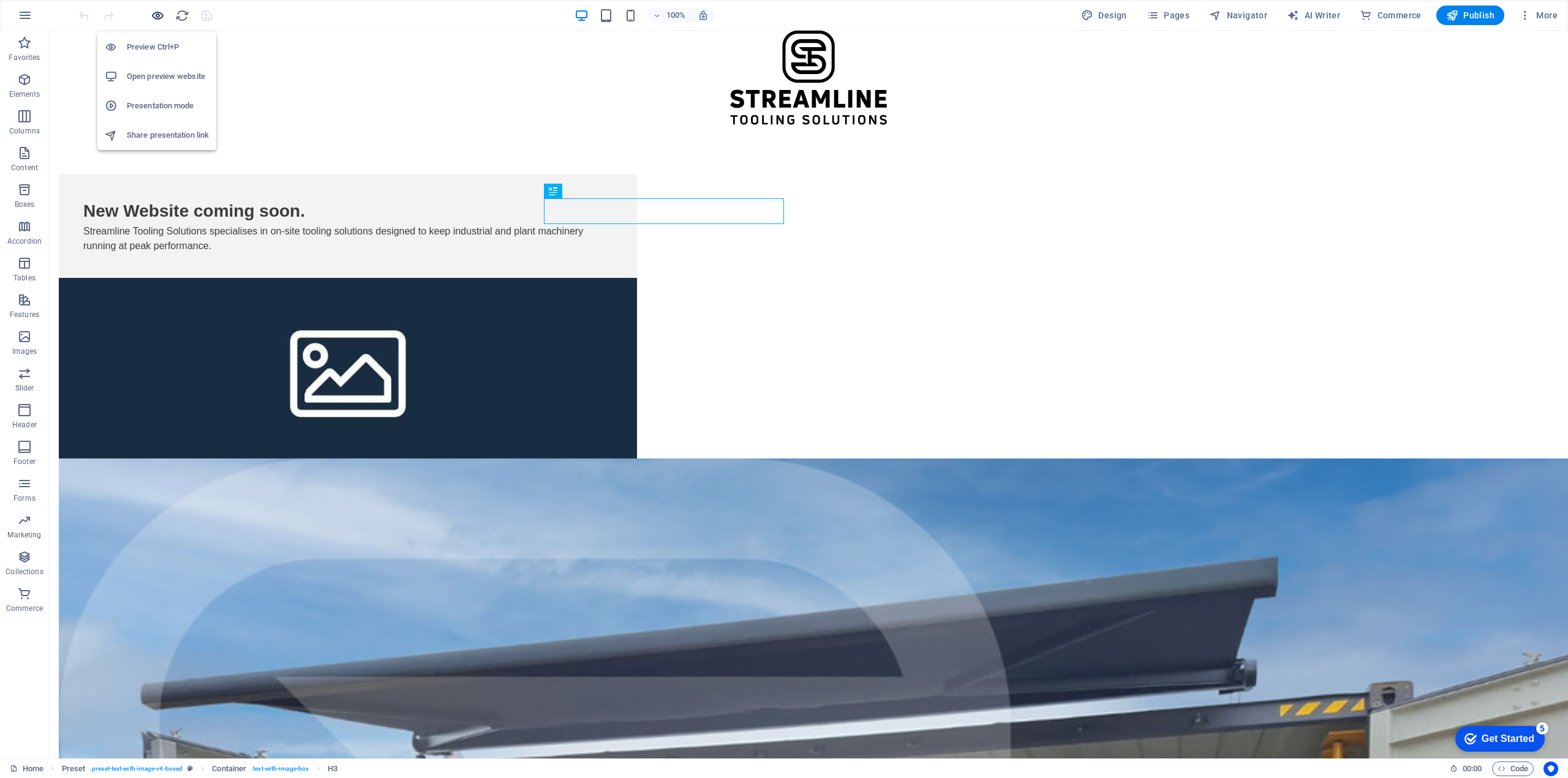
click at [154, 13] on icon "button" at bounding box center [158, 16] width 14 height 14
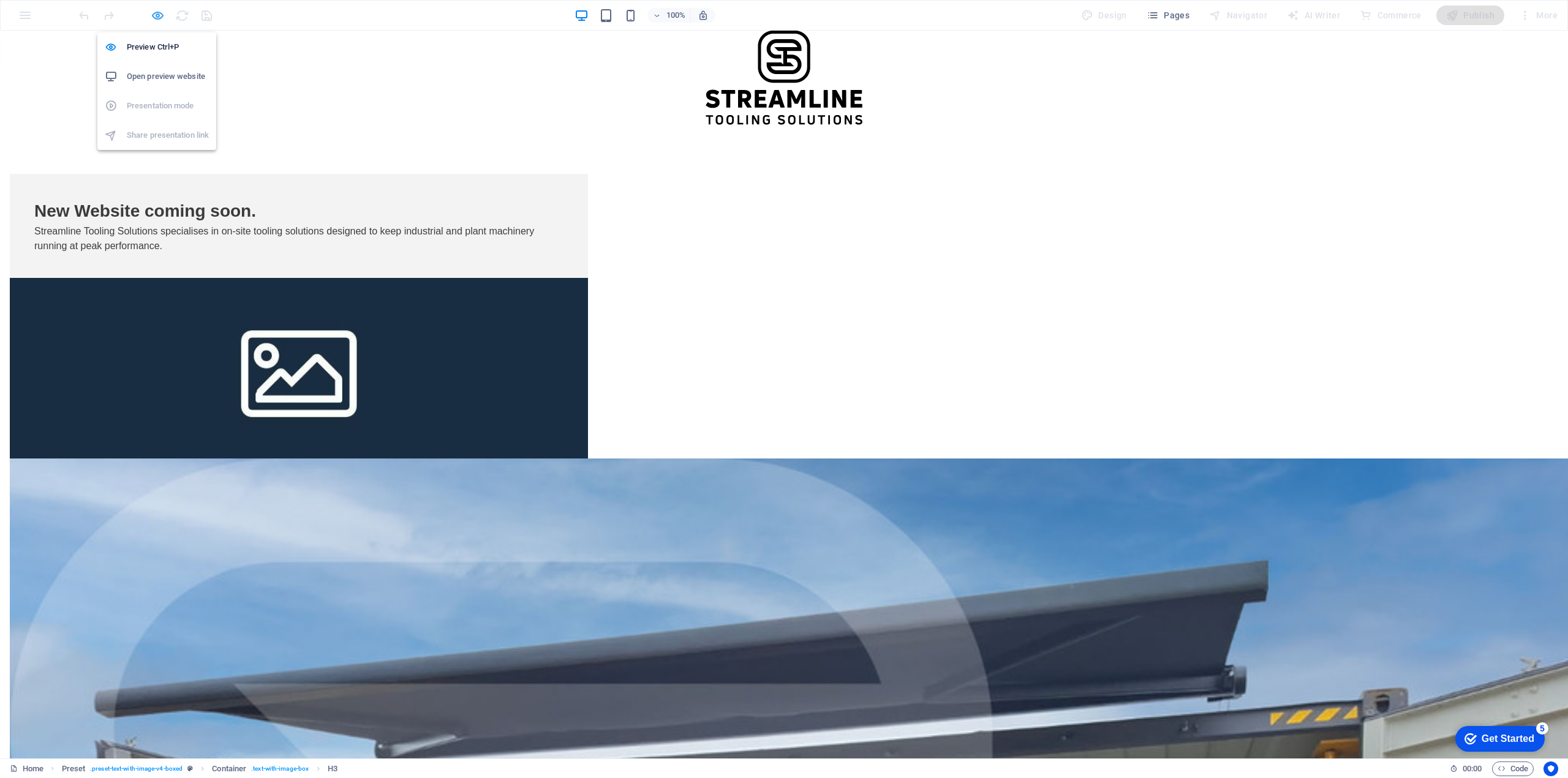
click at [154, 13] on icon "button" at bounding box center [158, 16] width 14 height 14
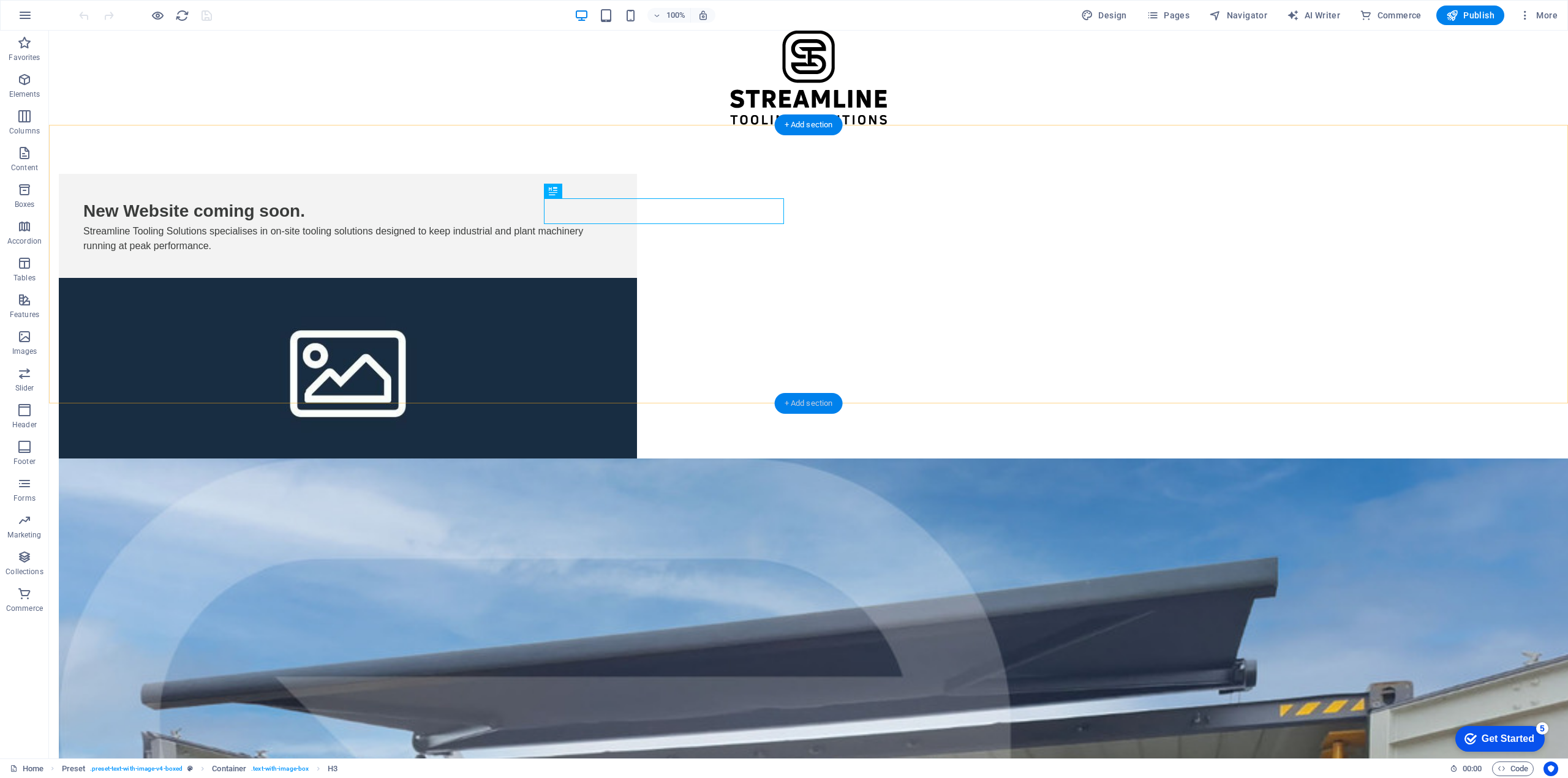
click at [798, 405] on div "+ Add section" at bounding box center [809, 403] width 68 height 20
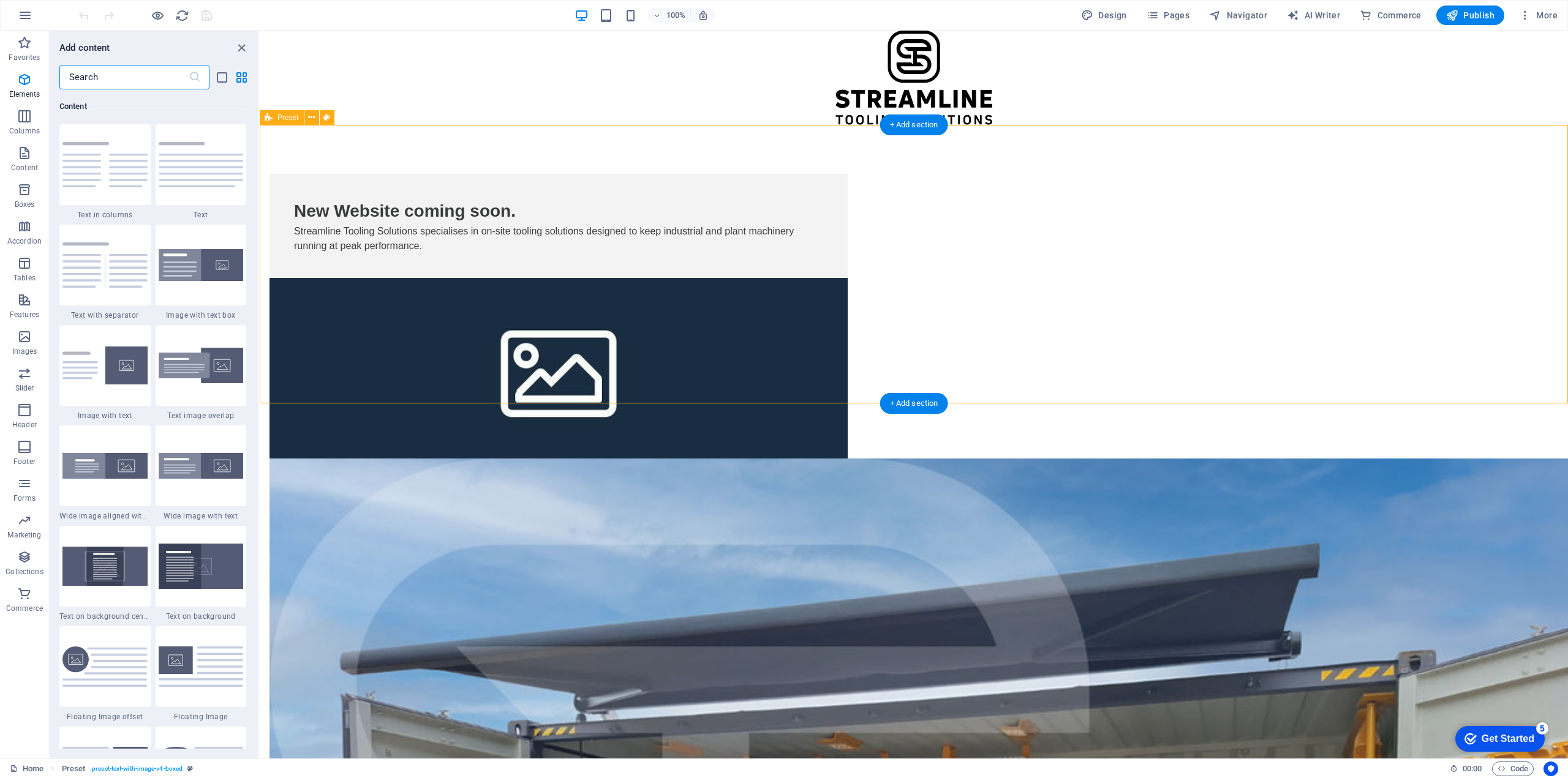
scroll to position [2142, 0]
click at [25, 153] on icon "button" at bounding box center [24, 152] width 15 height 15
click at [17, 116] on icon "button" at bounding box center [24, 116] width 15 height 15
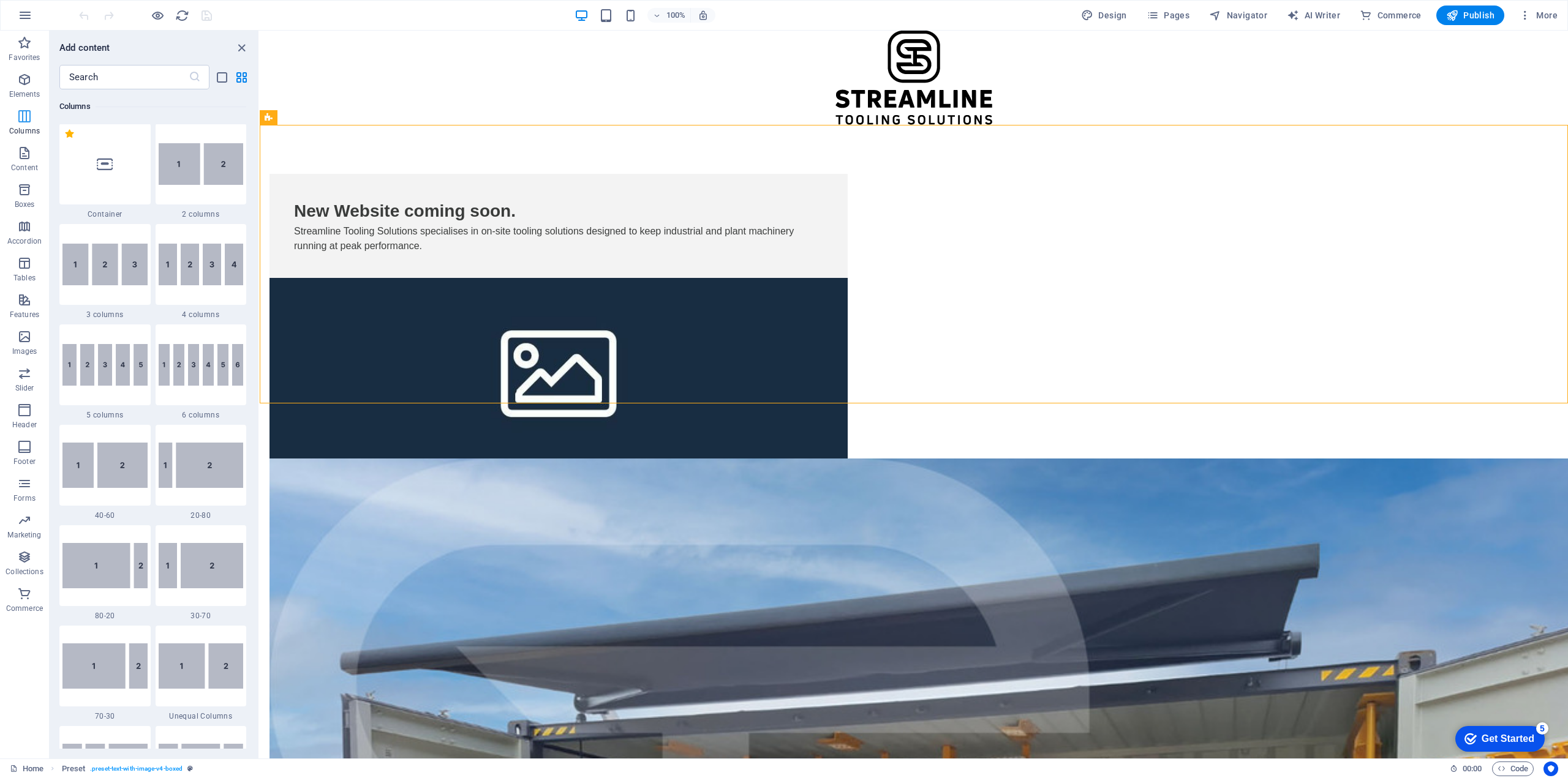
scroll to position [606, 0]
click at [108, 154] on div at bounding box center [105, 164] width 91 height 80
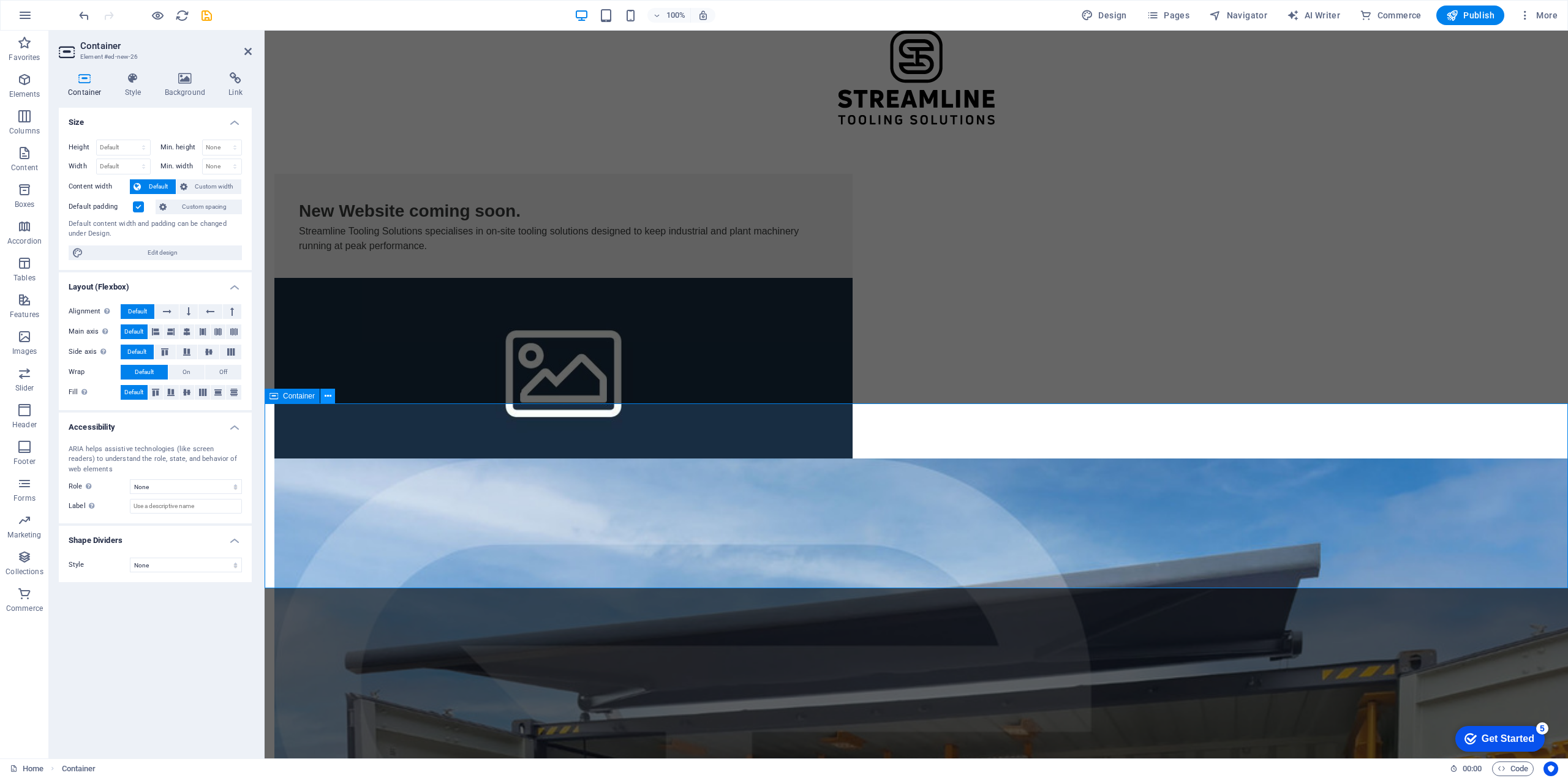
click at [327, 395] on icon at bounding box center [328, 396] width 7 height 13
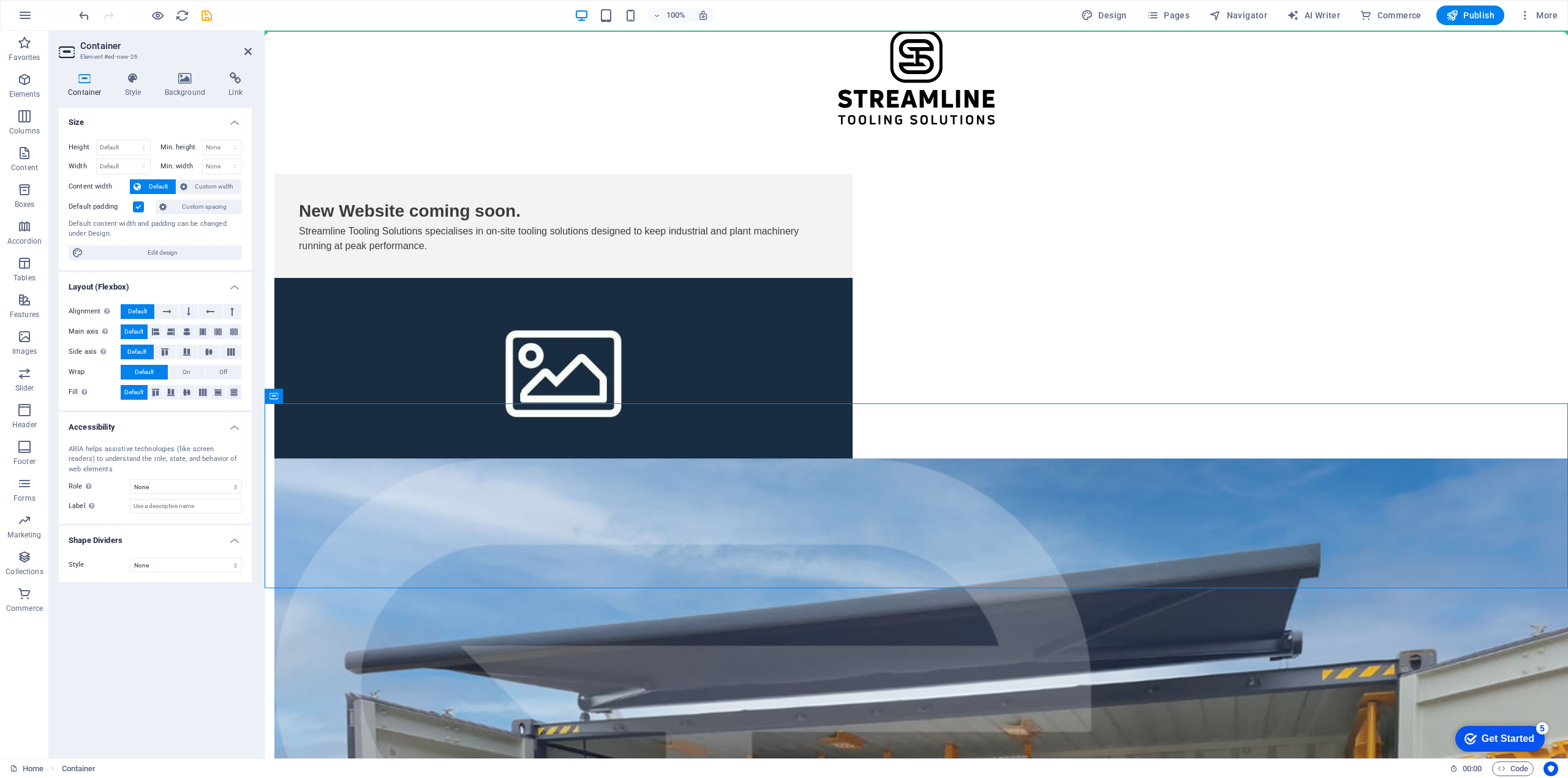
drag, startPoint x: 569, startPoint y: 426, endPoint x: 302, endPoint y: 64, distance: 449.8
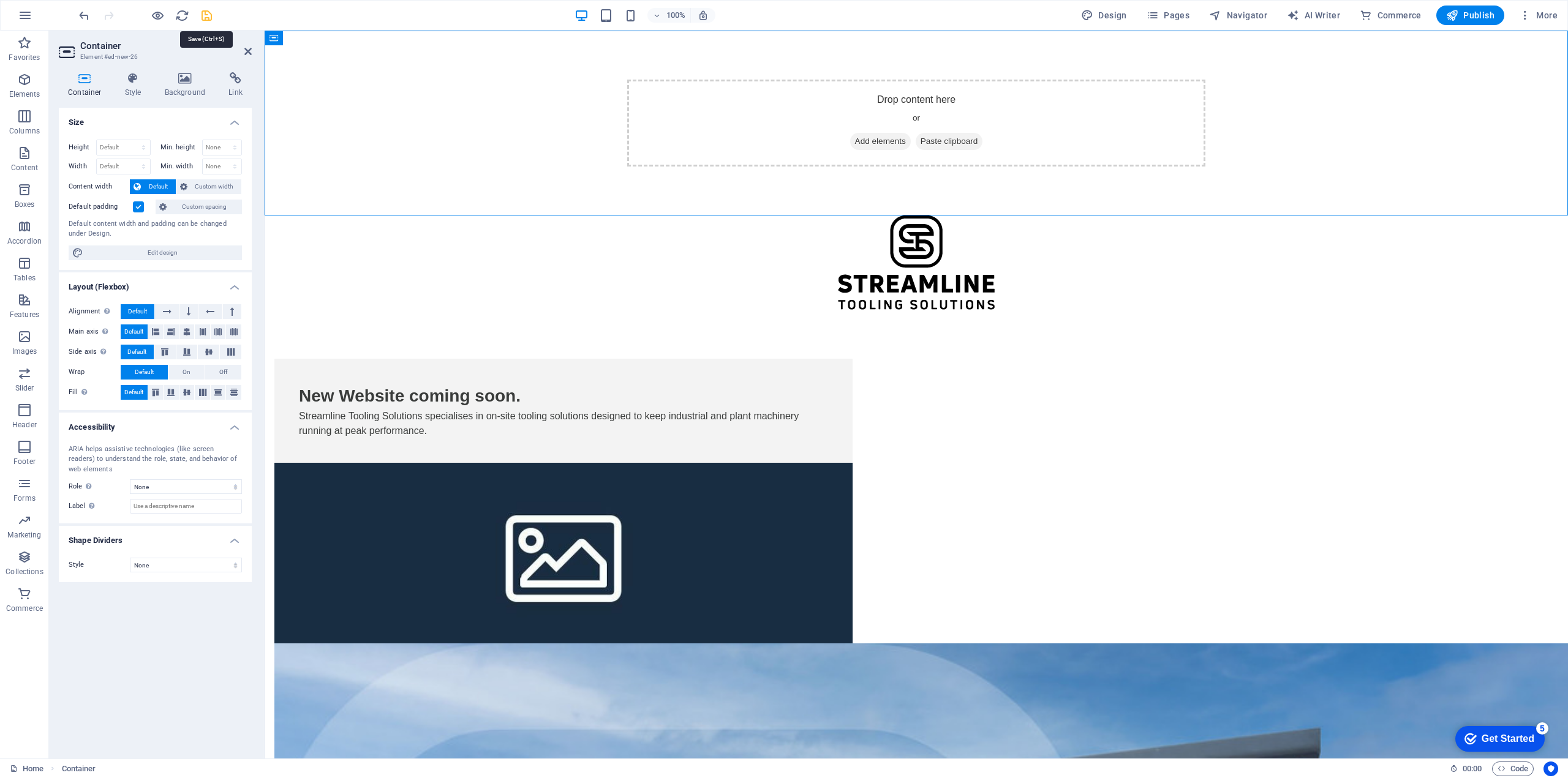
click at [205, 14] on icon "save" at bounding box center [207, 16] width 14 height 14
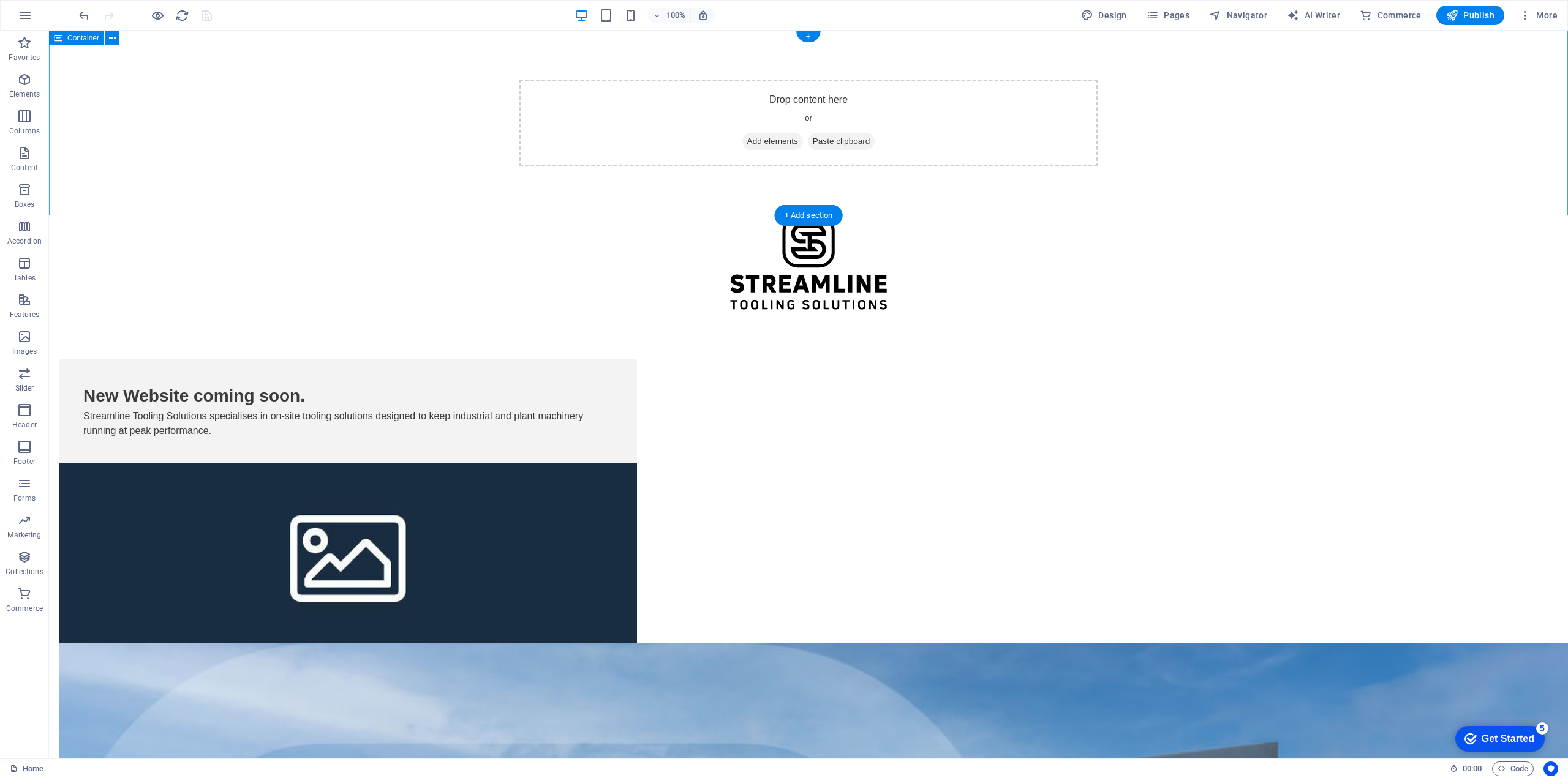
click at [778, 142] on span "Add elements" at bounding box center [773, 141] width 61 height 17
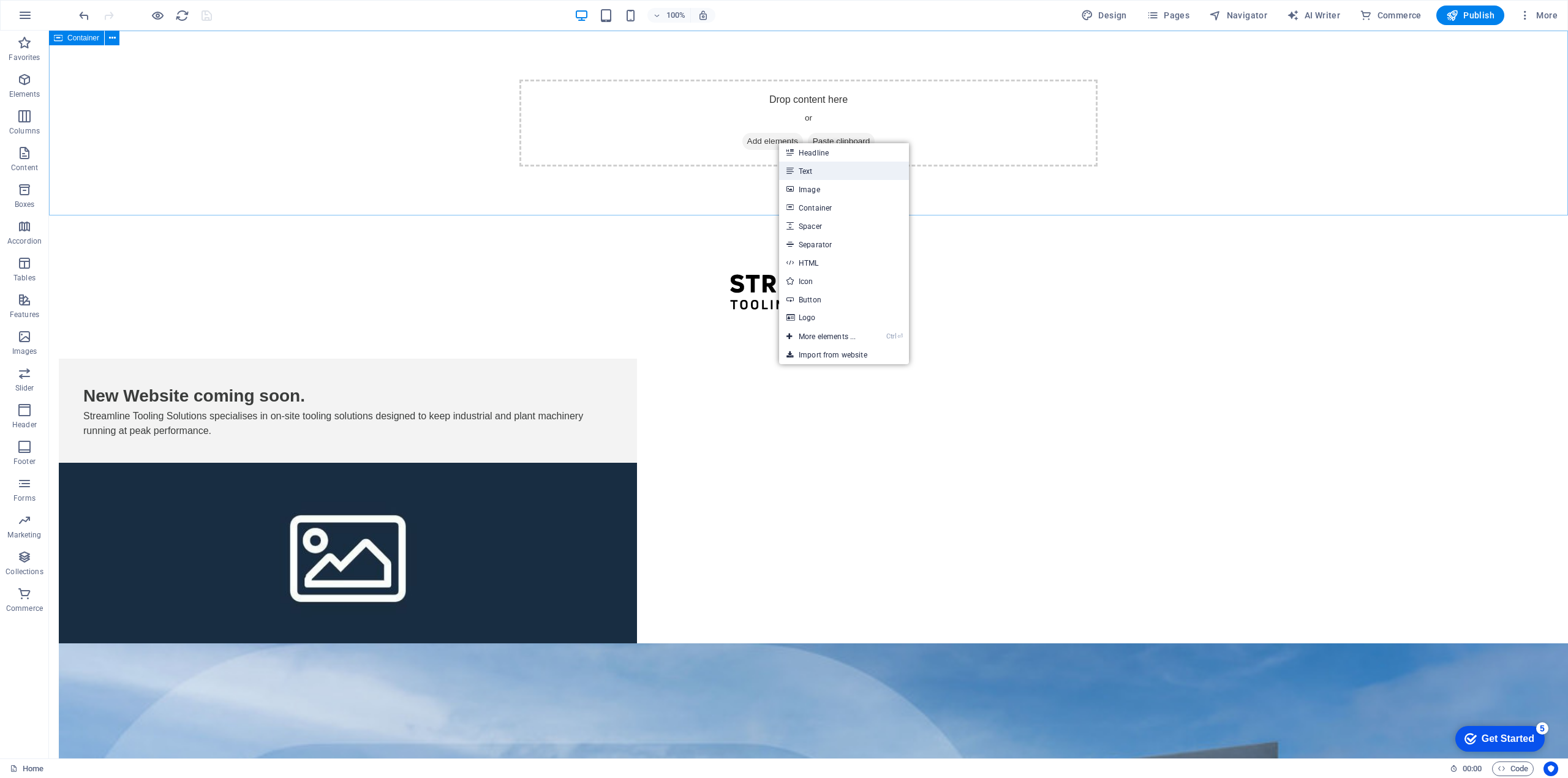
click at [800, 169] on link "Text" at bounding box center [844, 171] width 130 height 18
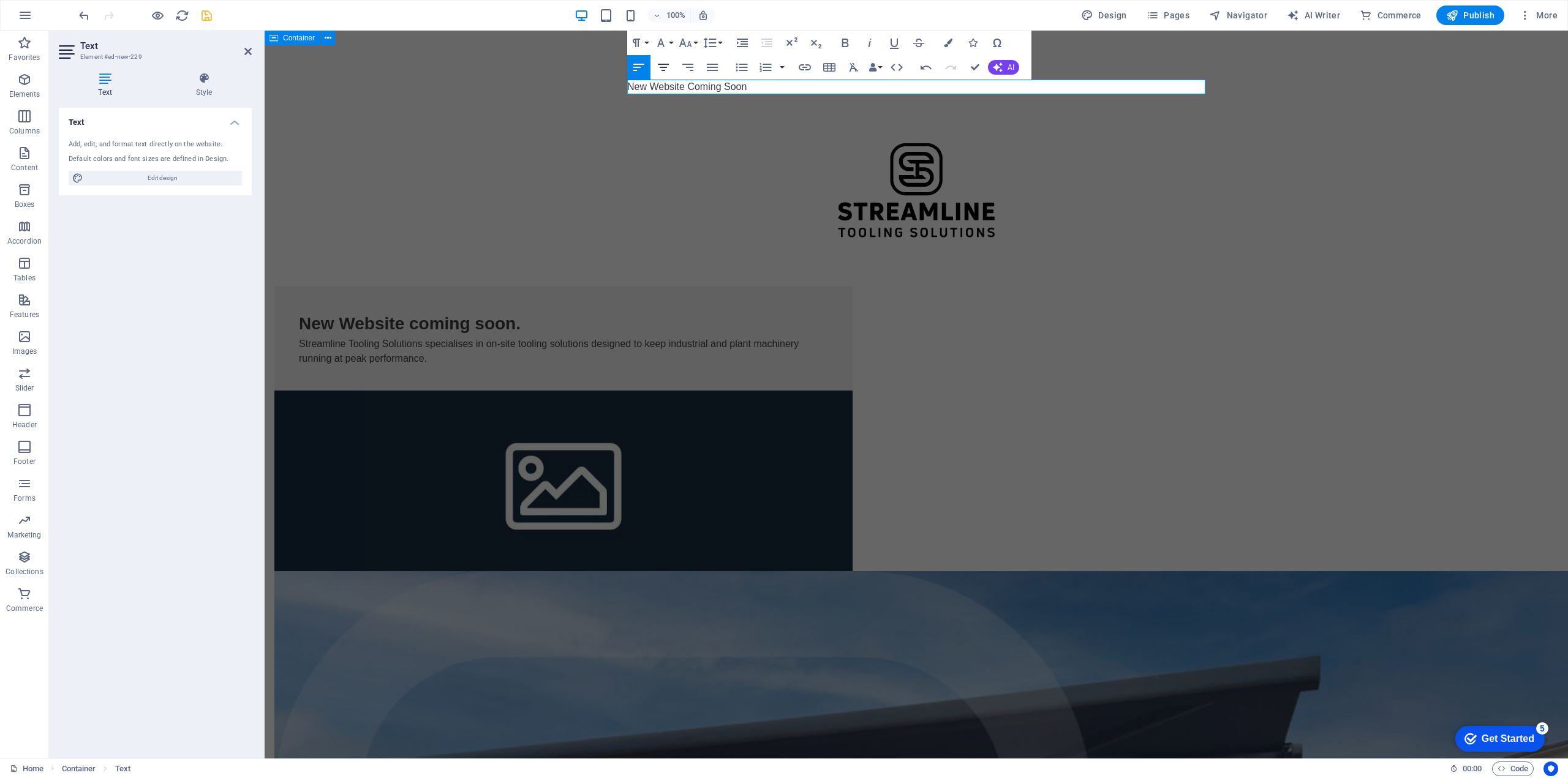
click at [665, 66] on icon "button" at bounding box center [663, 67] width 15 height 15
click at [403, 97] on div "New Website Coming Soon" at bounding box center [916, 87] width 1303 height 113
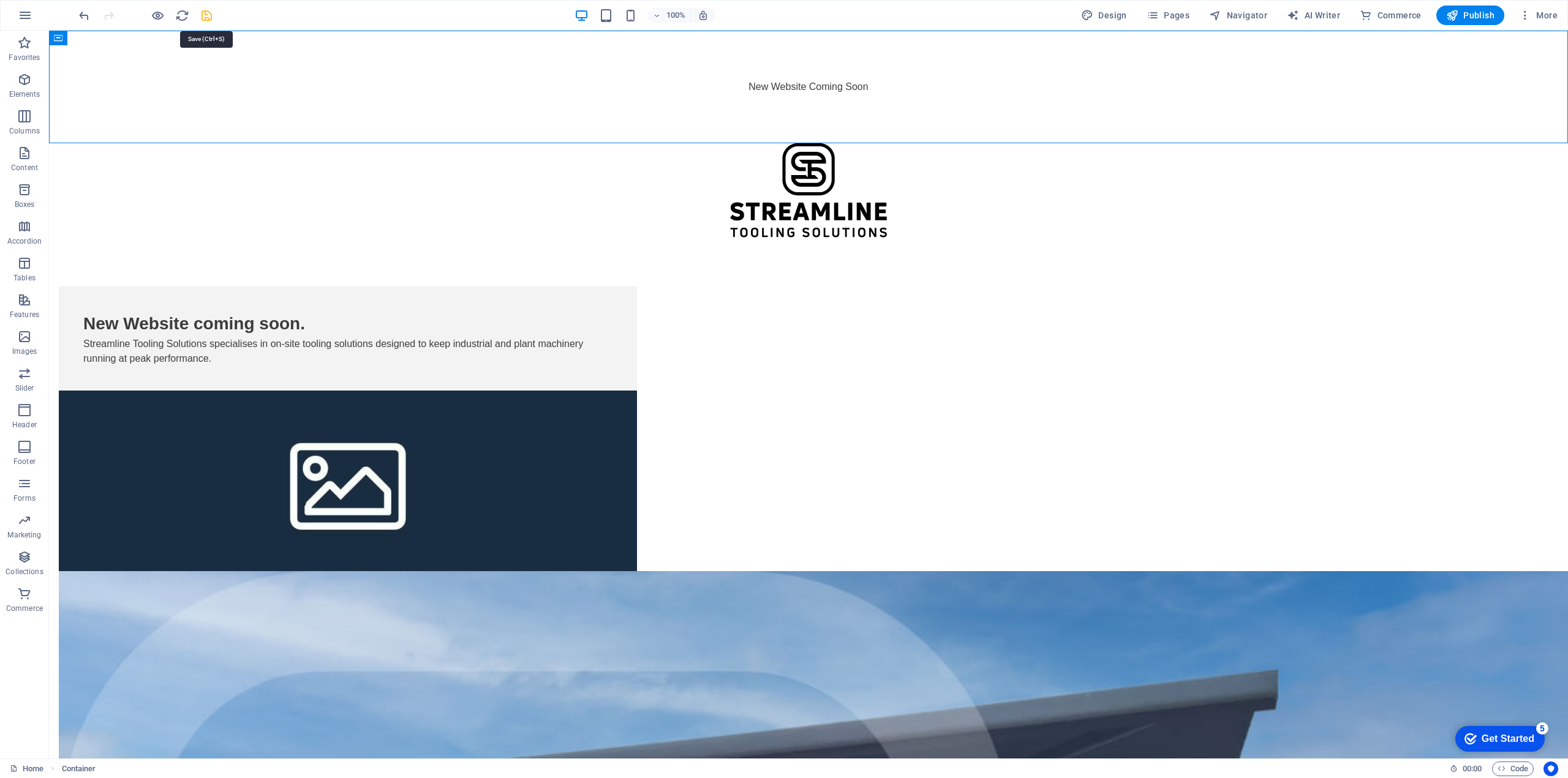
click at [201, 10] on icon "save" at bounding box center [207, 16] width 14 height 14
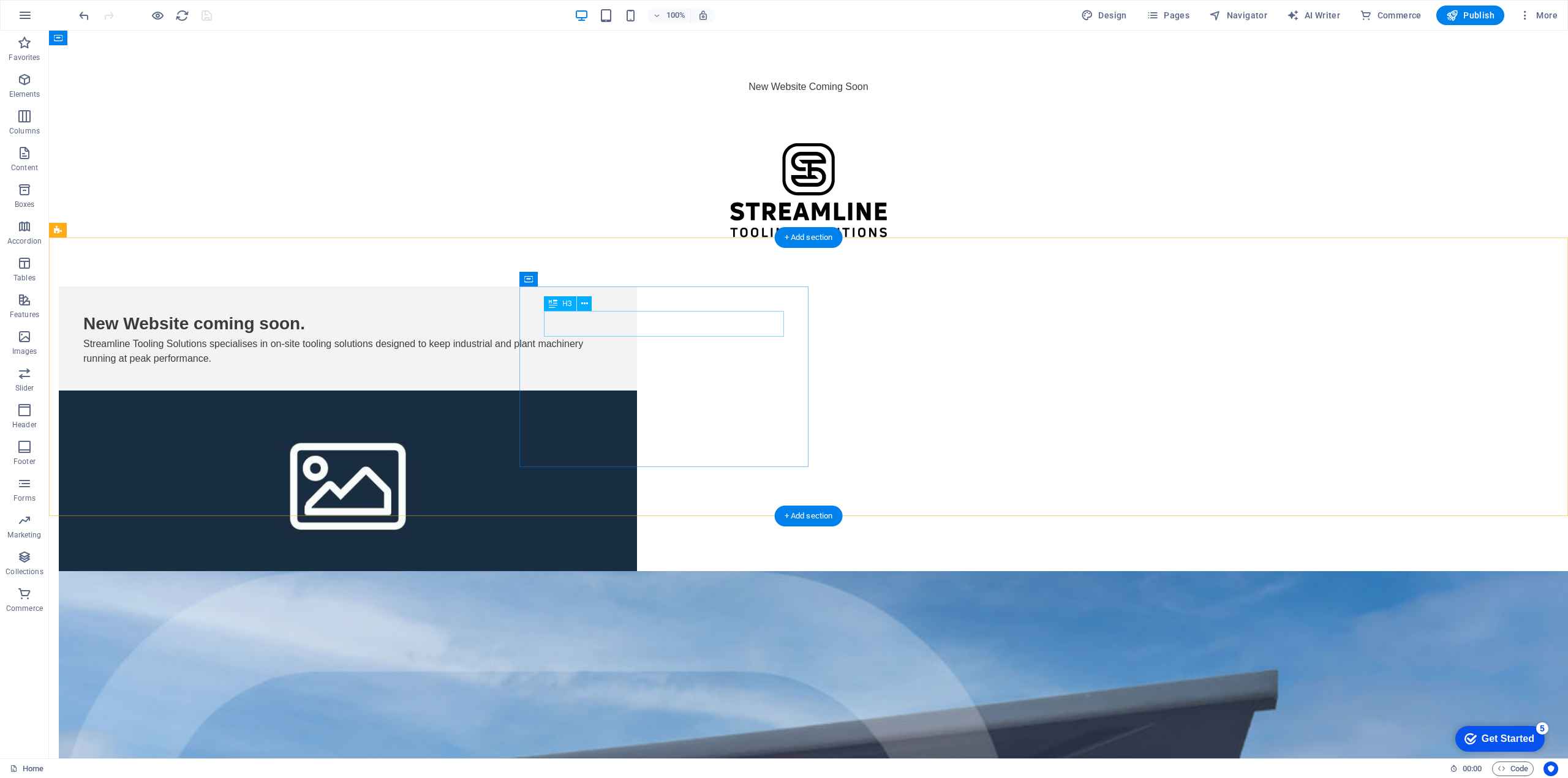
click at [612, 325] on div "New Website coming soon." at bounding box center [348, 323] width 529 height 25
click at [612, 354] on div "Streamline Tooling Solutions specialises in on-site tooling solutions designed …" at bounding box center [348, 352] width 529 height 30
click at [584, 331] on button at bounding box center [588, 329] width 15 height 15
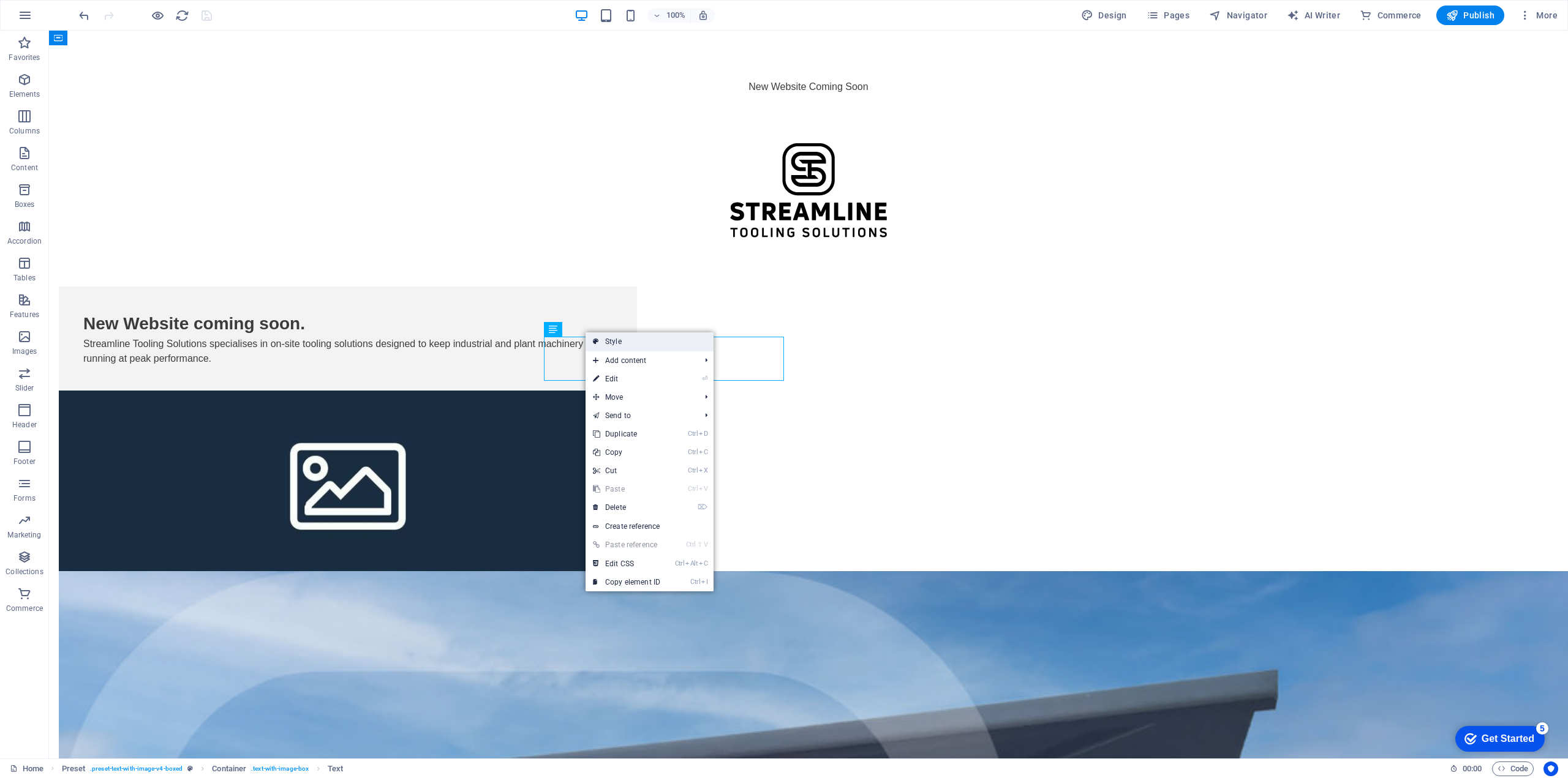
click at [595, 337] on icon at bounding box center [595, 342] width 6 height 18
select select "rem"
select select "px"
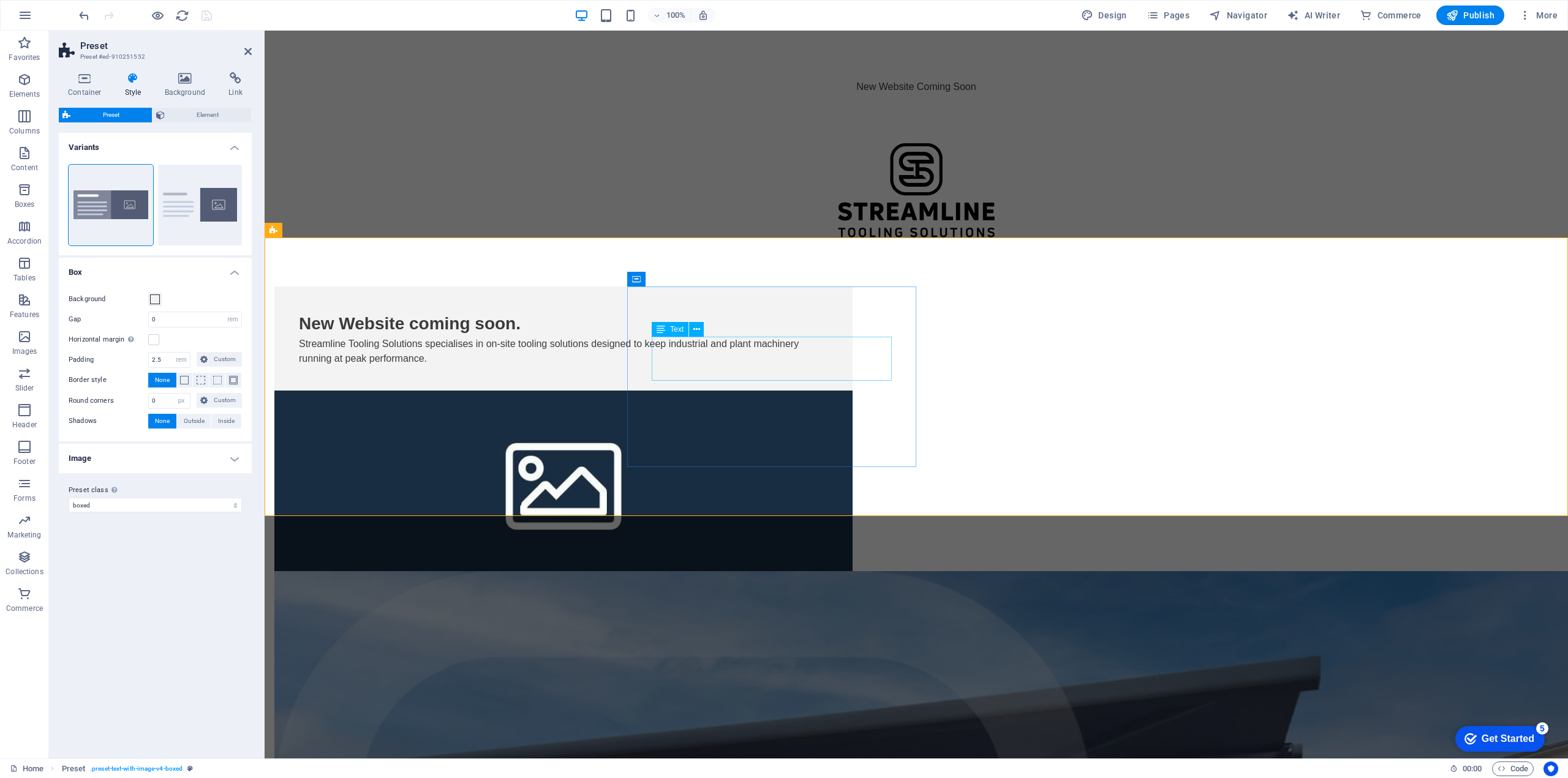
click at [691, 343] on div "Streamline Tooling Solutions specialises in on-site tooling solutions designed …" at bounding box center [563, 352] width 529 height 30
click at [674, 331] on span "Text" at bounding box center [676, 329] width 13 height 7
click at [698, 333] on icon at bounding box center [696, 330] width 7 height 13
click at [783, 328] on div "New Website coming soon." at bounding box center [563, 323] width 529 height 25
click at [690, 298] on icon at bounding box center [692, 304] width 7 height 13
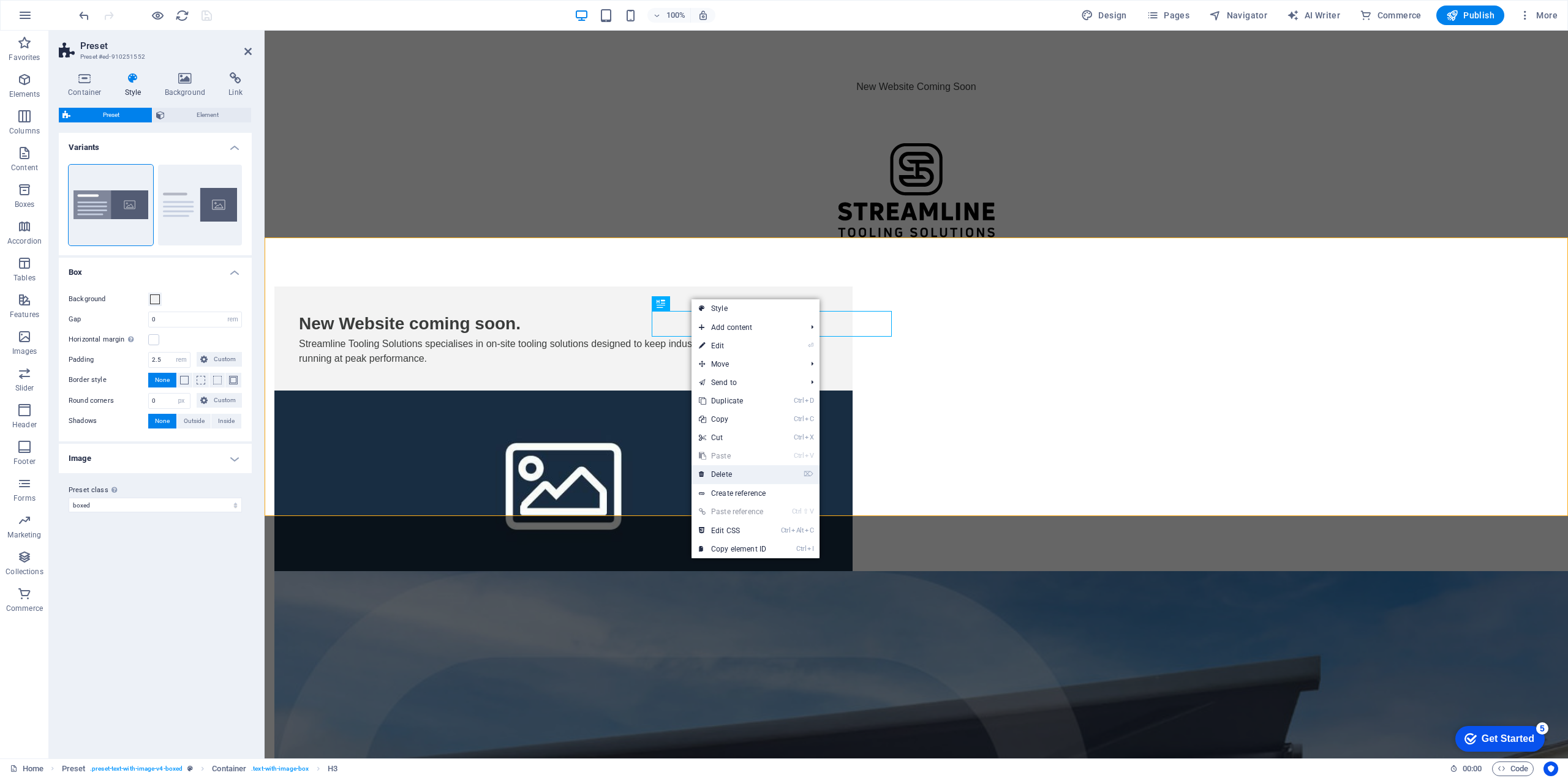
click at [728, 473] on link "⌦ Delete" at bounding box center [732, 474] width 82 height 18
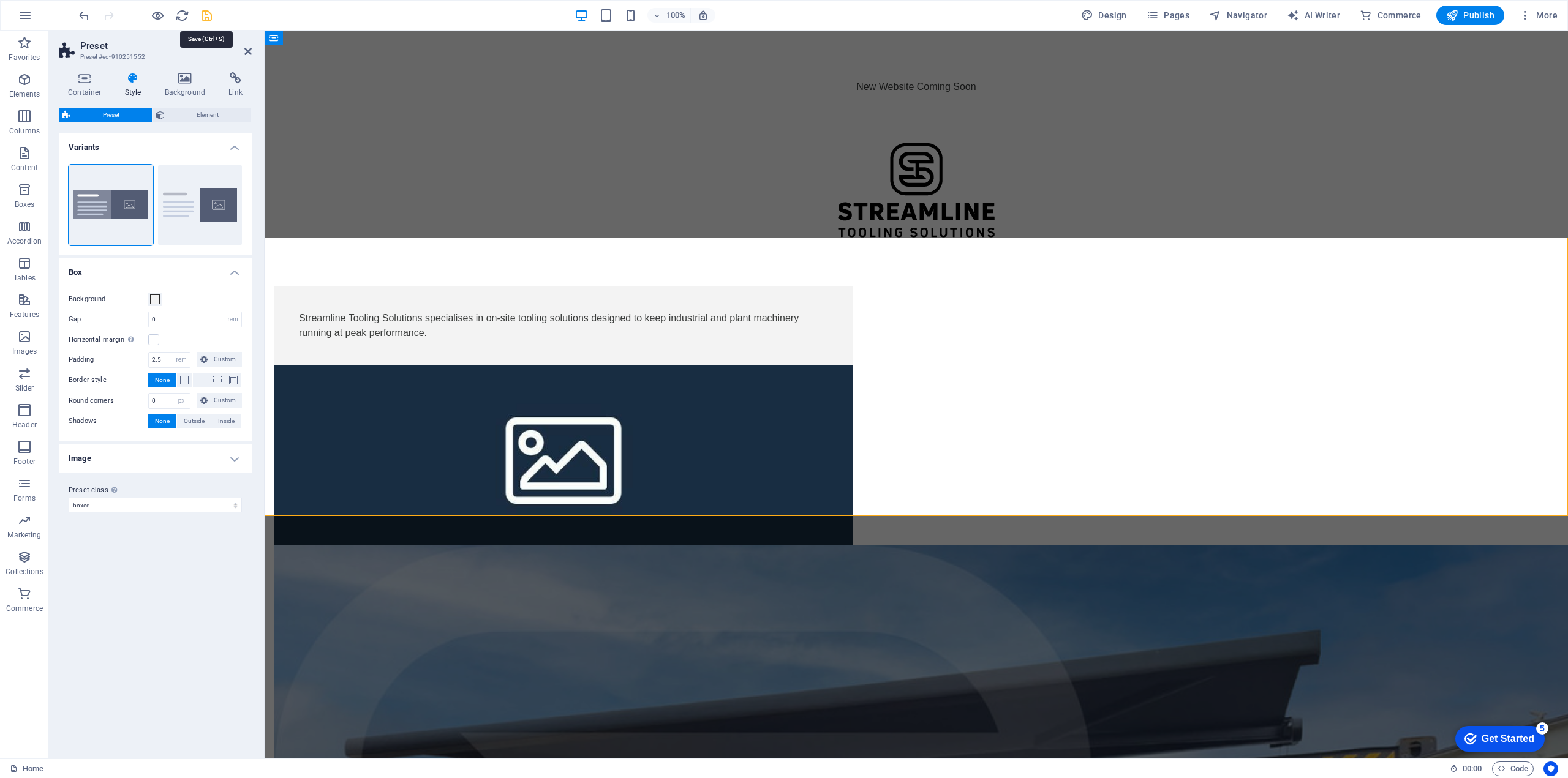
click at [210, 11] on icon "save" at bounding box center [207, 16] width 14 height 14
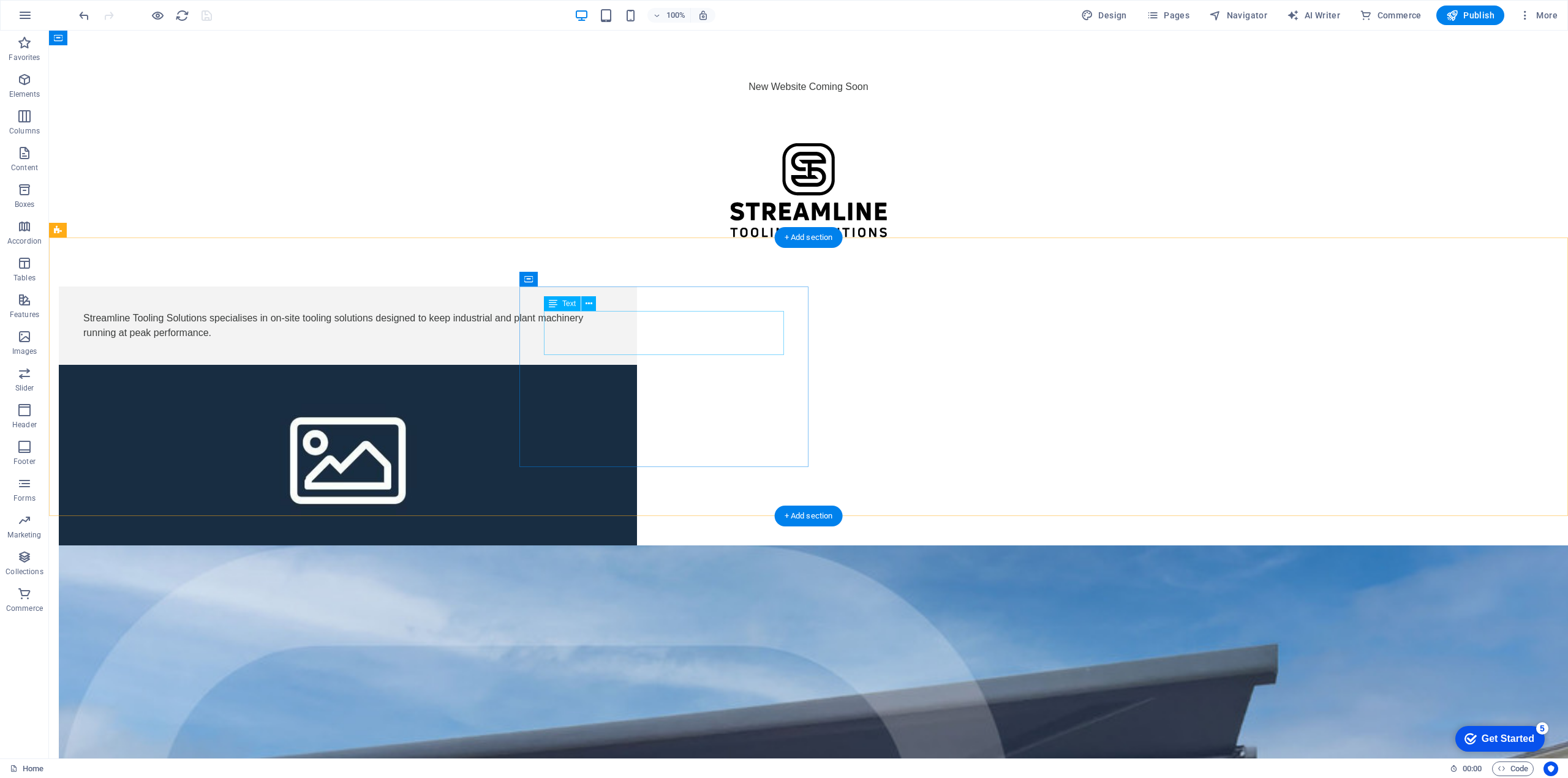
click at [612, 340] on div "Streamline Tooling Solutions specialises in on-site tooling solutions designed …" at bounding box center [348, 325] width 529 height 30
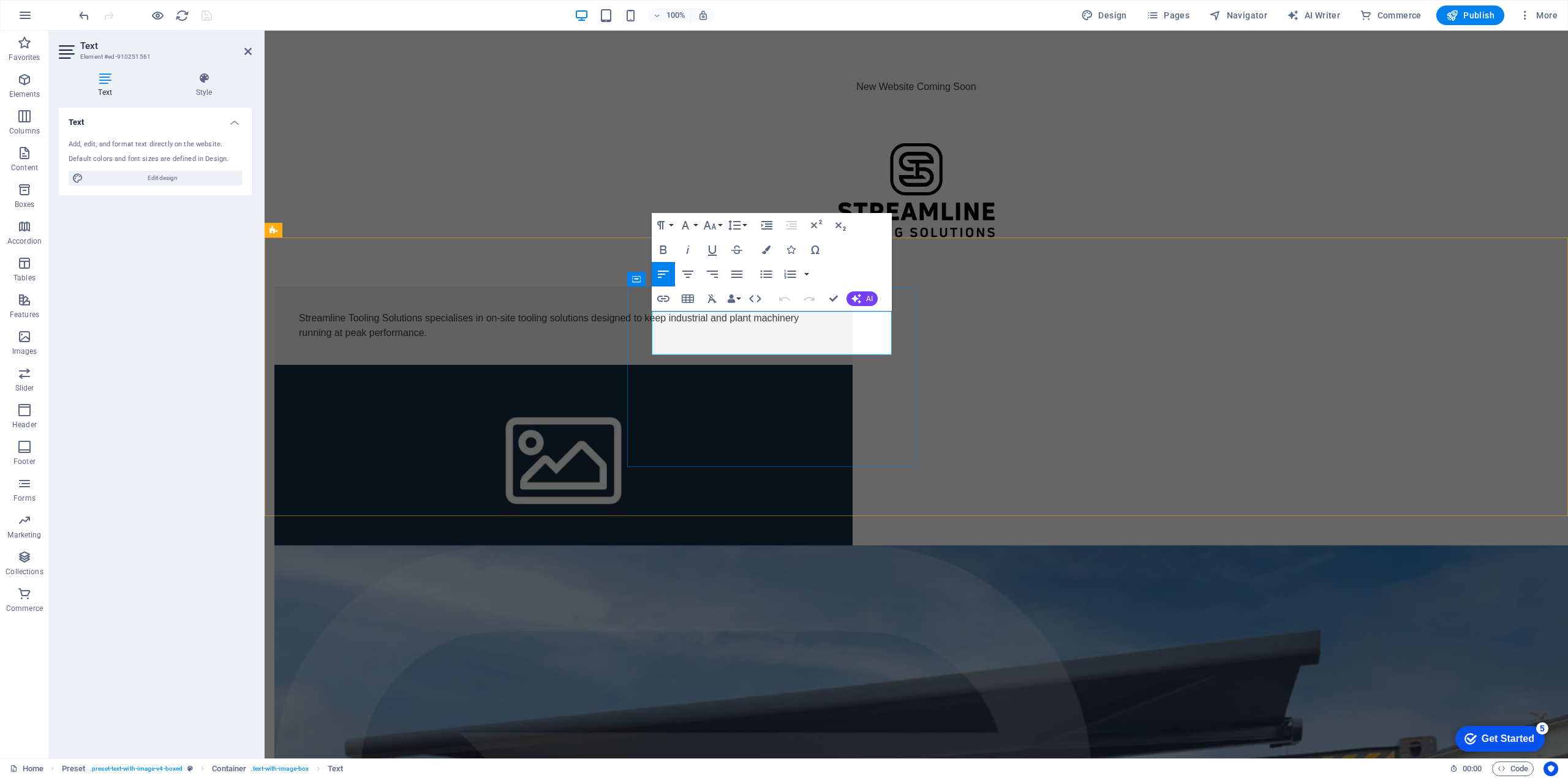
click at [828, 340] on p "Streamline Tooling Solutions specialises in on-site tooling solutions designed …" at bounding box center [563, 325] width 529 height 30
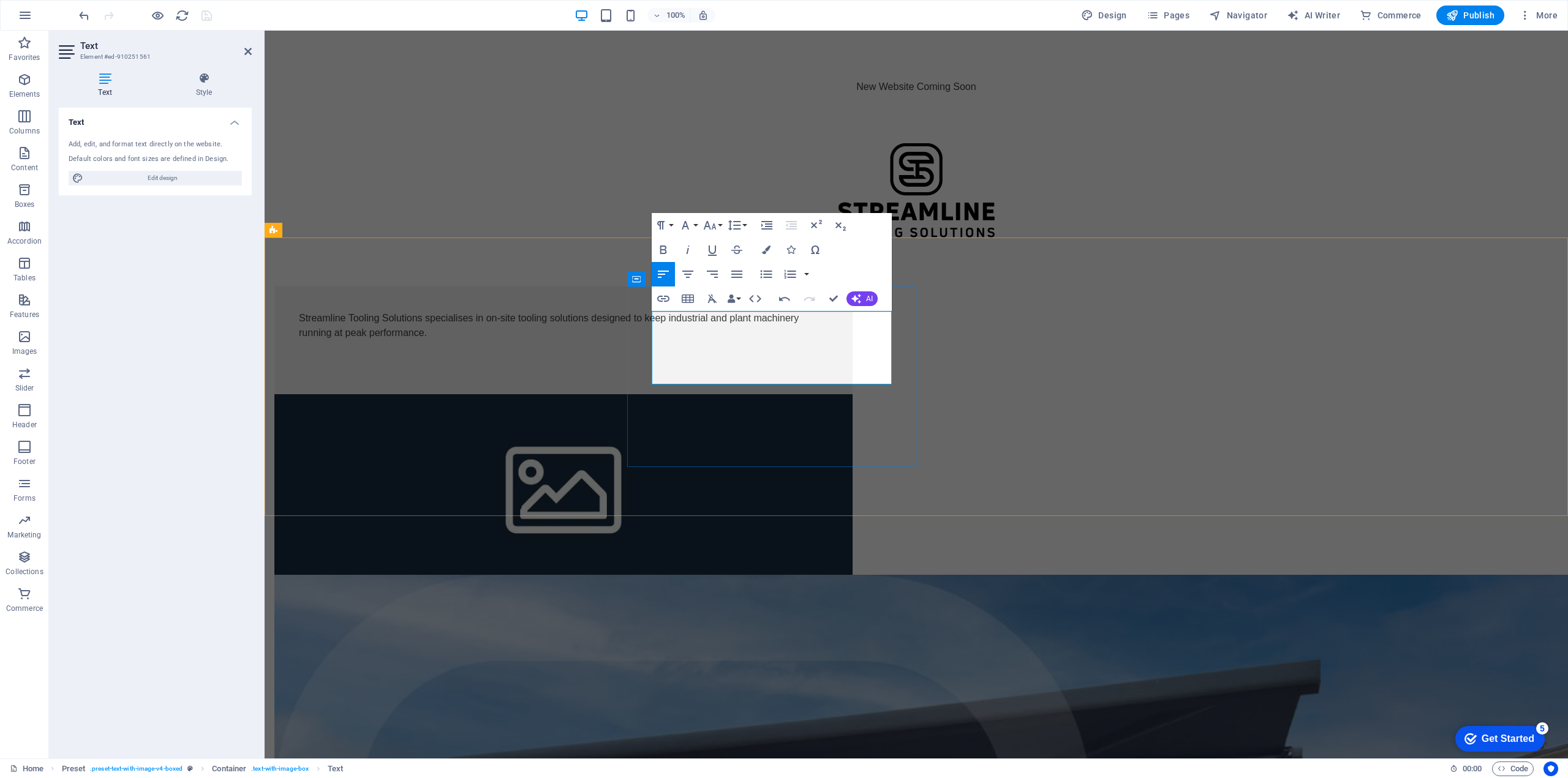
scroll to position [1944, 0]
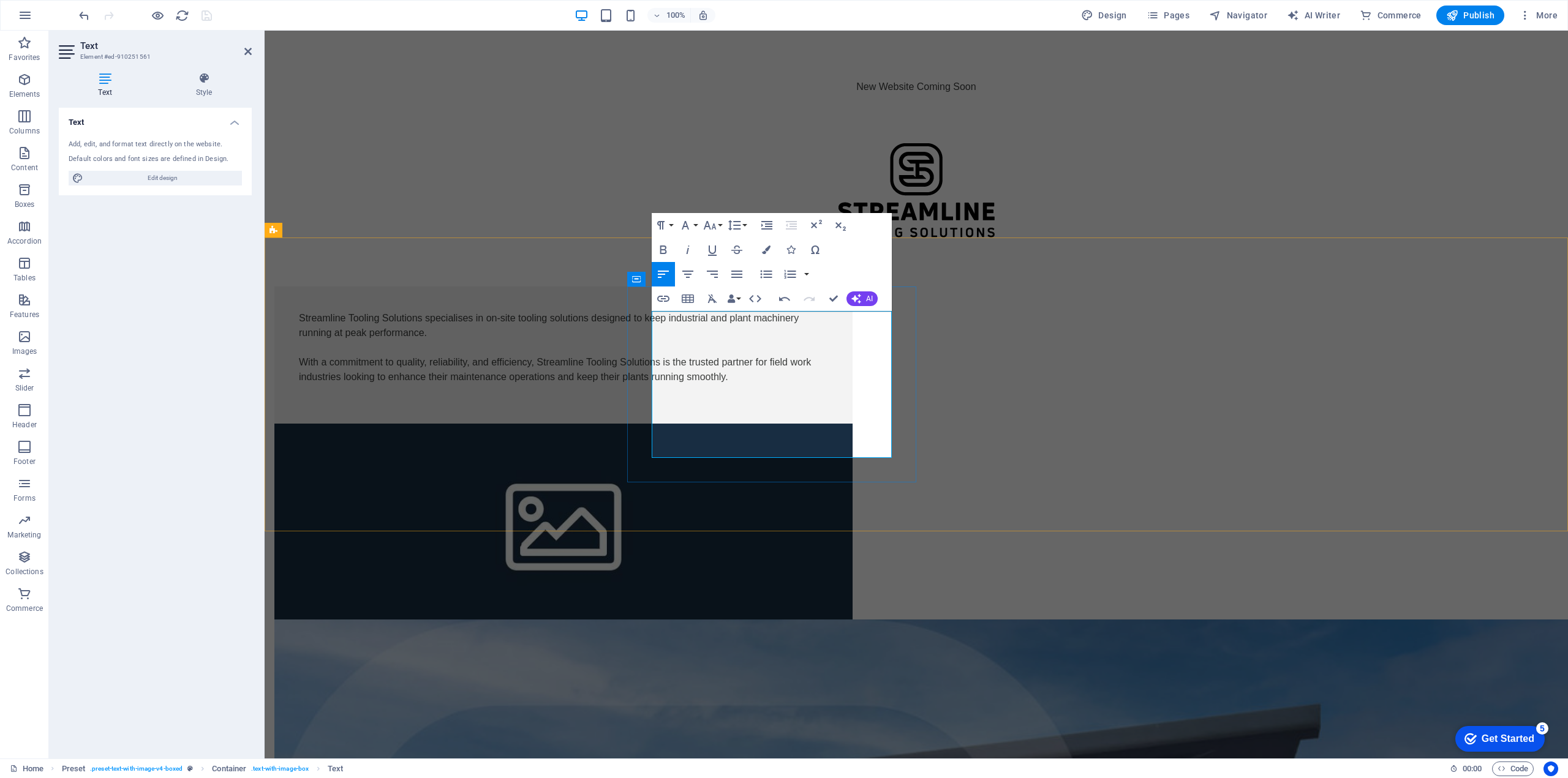
click at [701, 399] on p at bounding box center [563, 391] width 529 height 15
click at [694, 399] on p at bounding box center [563, 391] width 529 height 15
click at [699, 384] on p "With a commitment to quality, reliability, and efficiency, Streamline Tooling S…" at bounding box center [563, 370] width 529 height 30
click at [558, 204] on div at bounding box center [916, 191] width 1303 height 95
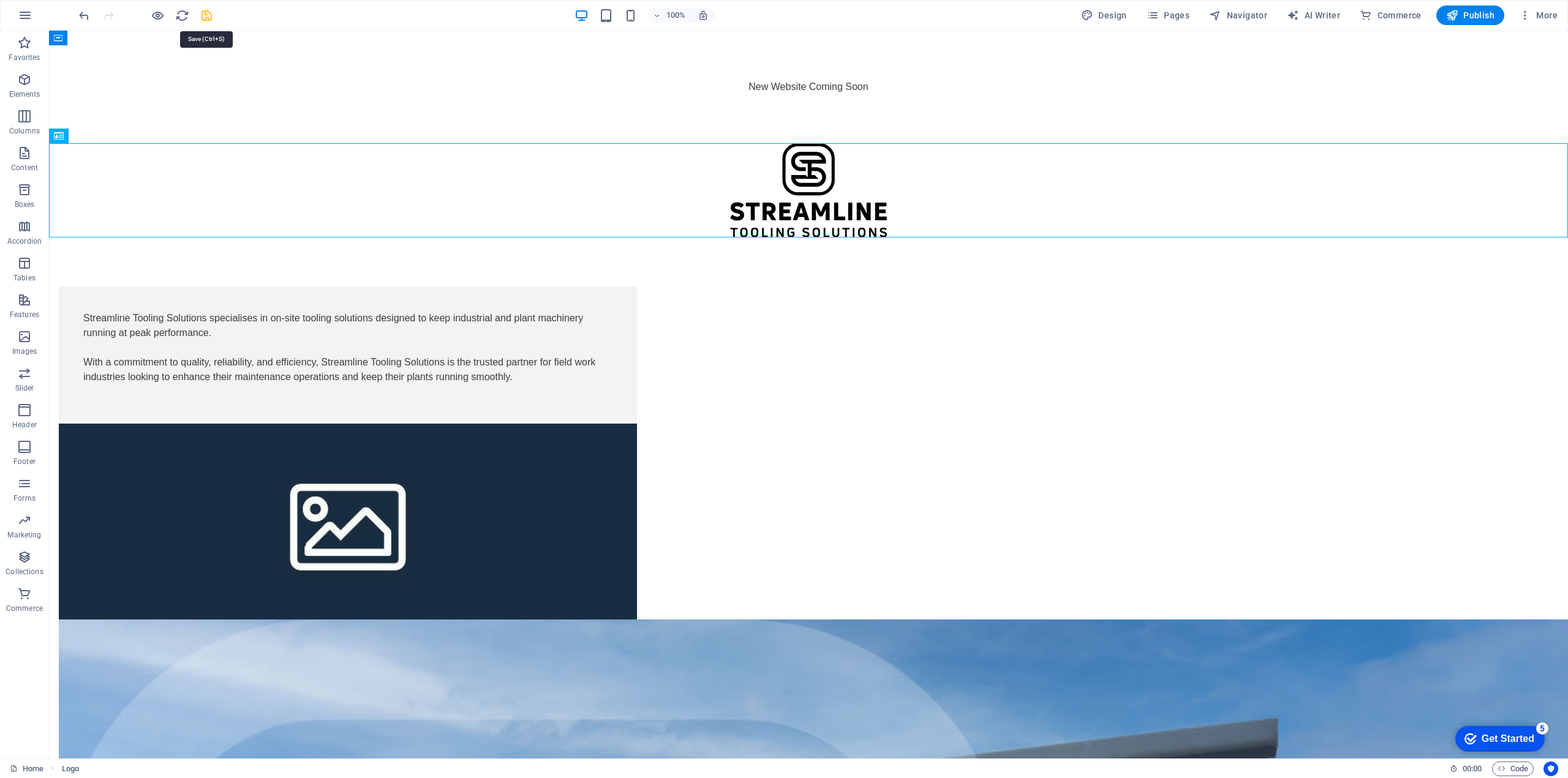
click at [206, 18] on icon "save" at bounding box center [207, 16] width 14 height 14
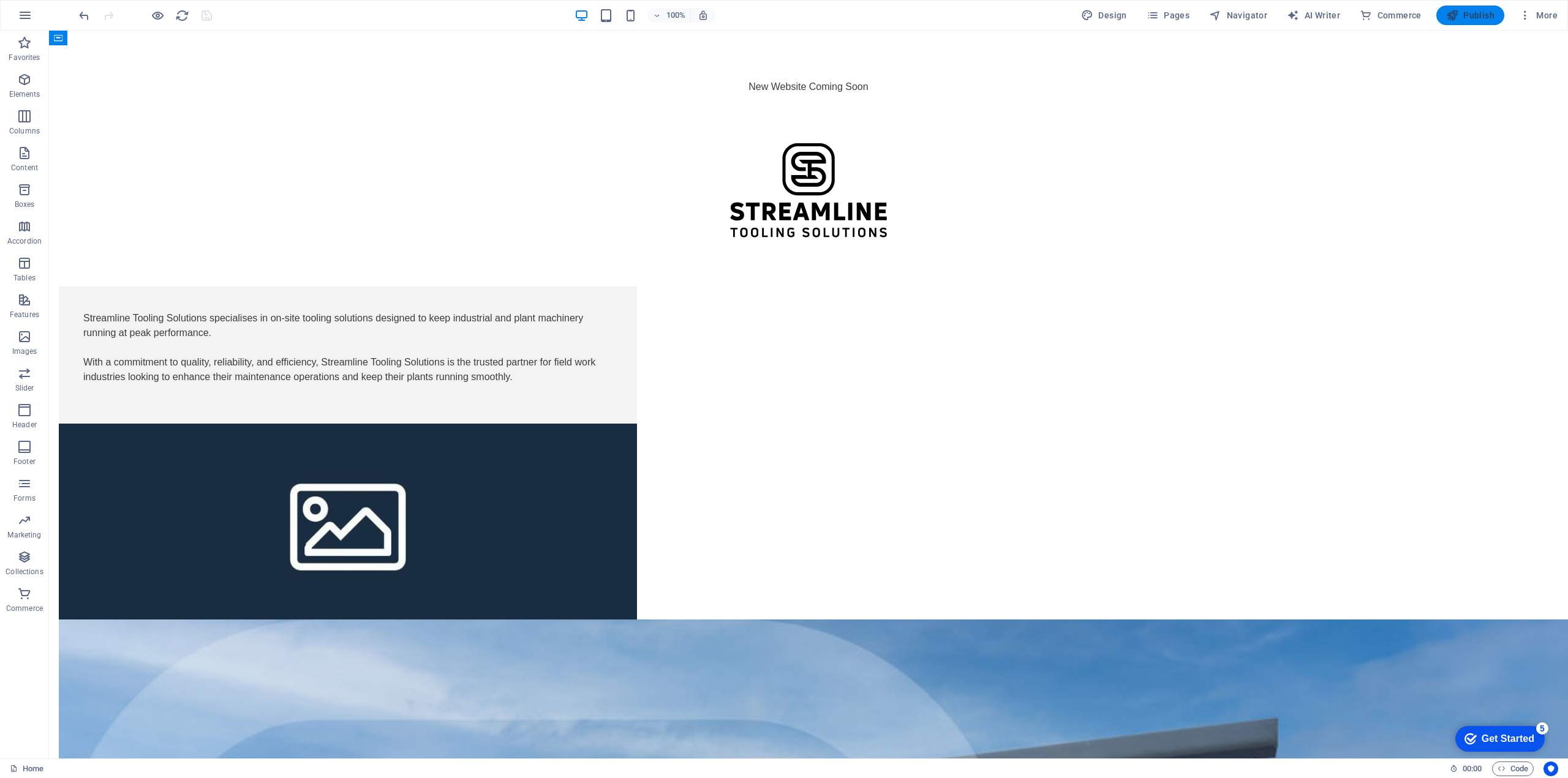
click at [1480, 15] on span "Publish" at bounding box center [1470, 15] width 48 height 12
click at [612, 368] on div "Streamline Tooling Solutions specialises in on-site tooling solutions designed …" at bounding box center [348, 354] width 529 height 88
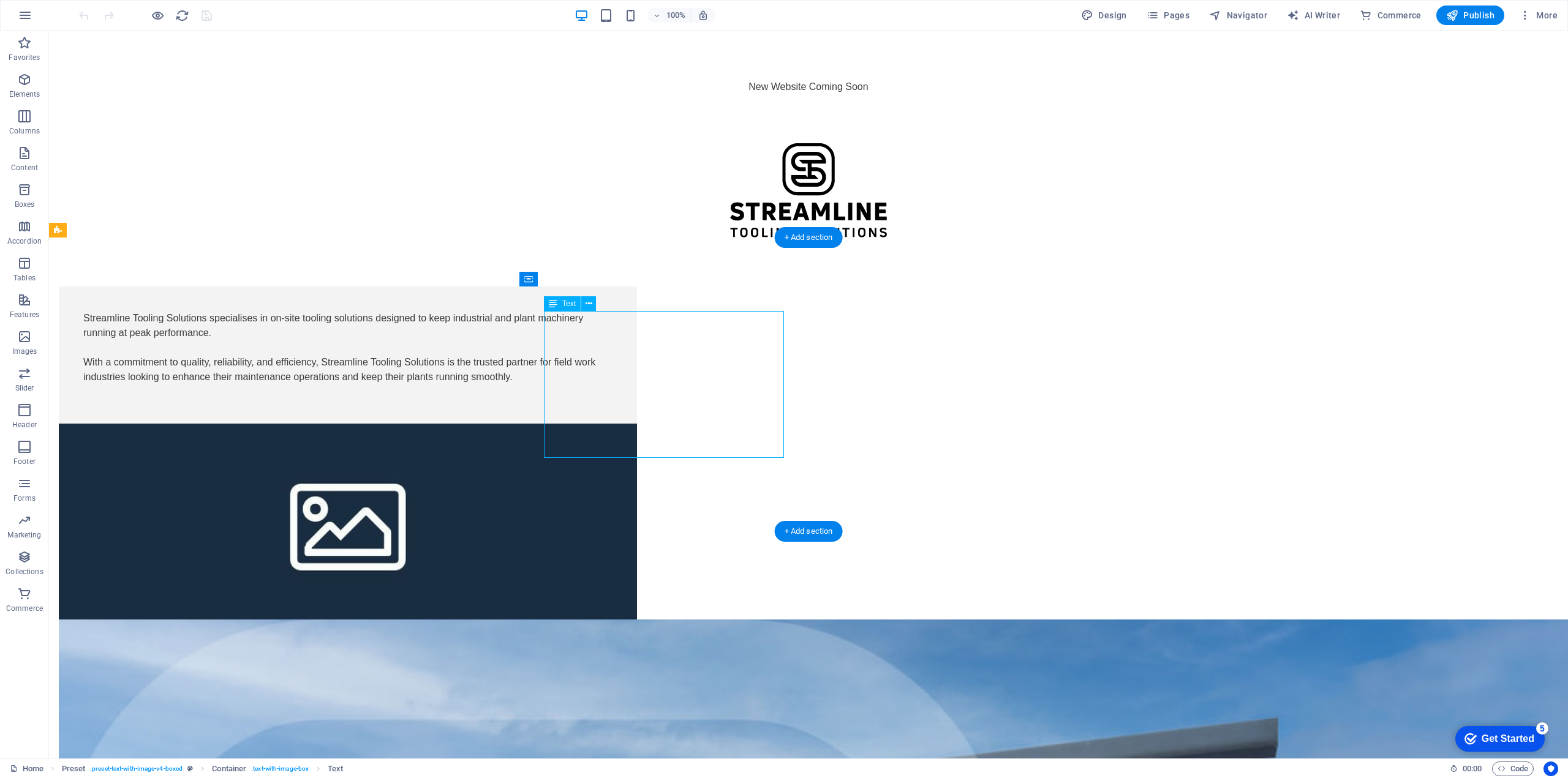
click at [598, 330] on div "Streamline Tooling Solutions specialises in on-site tooling solutions designed …" at bounding box center [348, 354] width 529 height 88
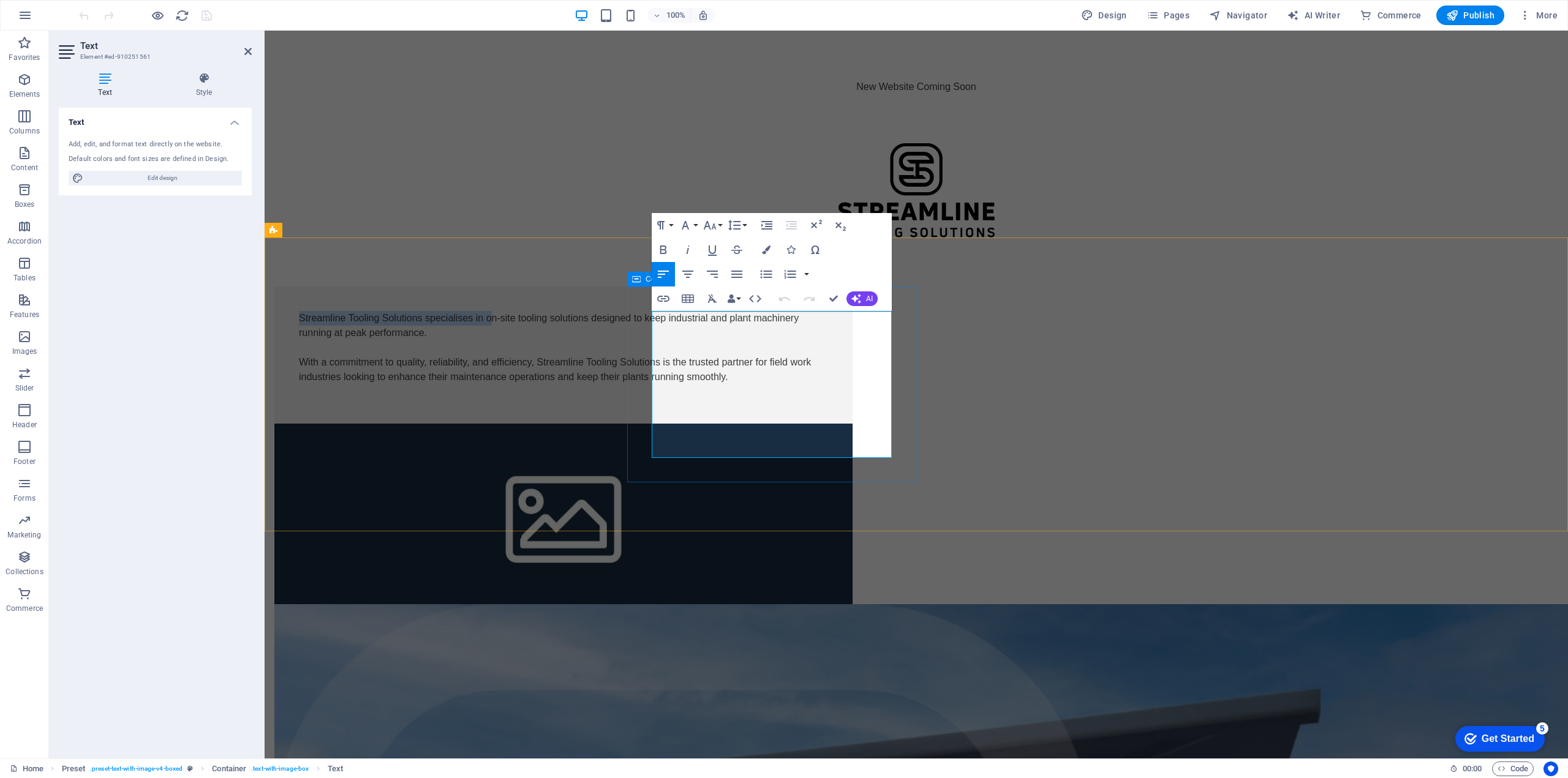
drag, startPoint x: 843, startPoint y: 320, endPoint x: 650, endPoint y: 323, distance: 193.0
click at [650, 323] on div "Streamline Tooling Solutions specialises in on-site tooling solutions designed …" at bounding box center [563, 355] width 578 height 137
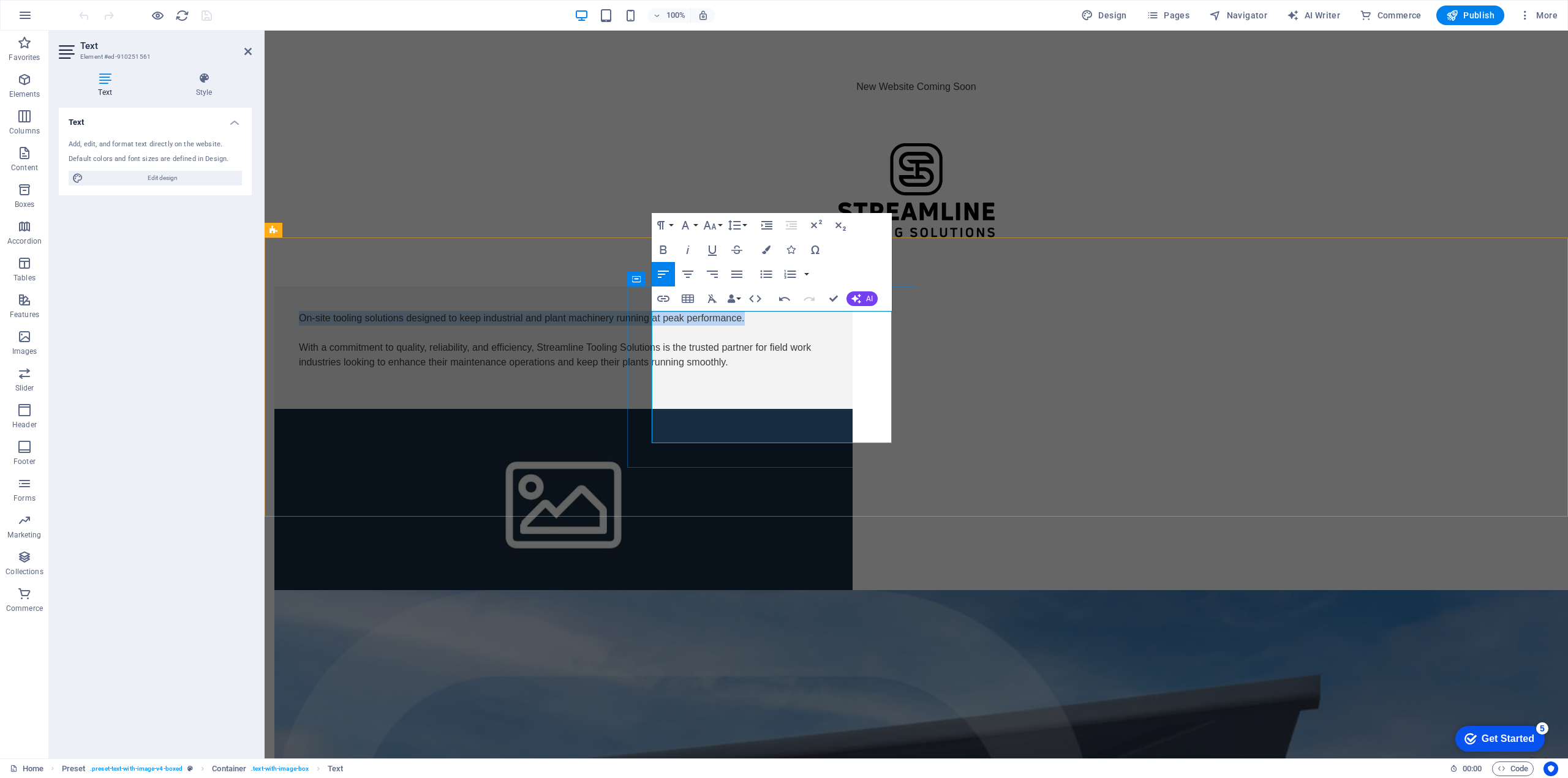
drag, startPoint x: 876, startPoint y: 333, endPoint x: 653, endPoint y: 319, distance: 223.4
click at [653, 319] on p "On-site tooling solutions designed to keep industrial and plant machinery runni…" at bounding box center [563, 318] width 529 height 15
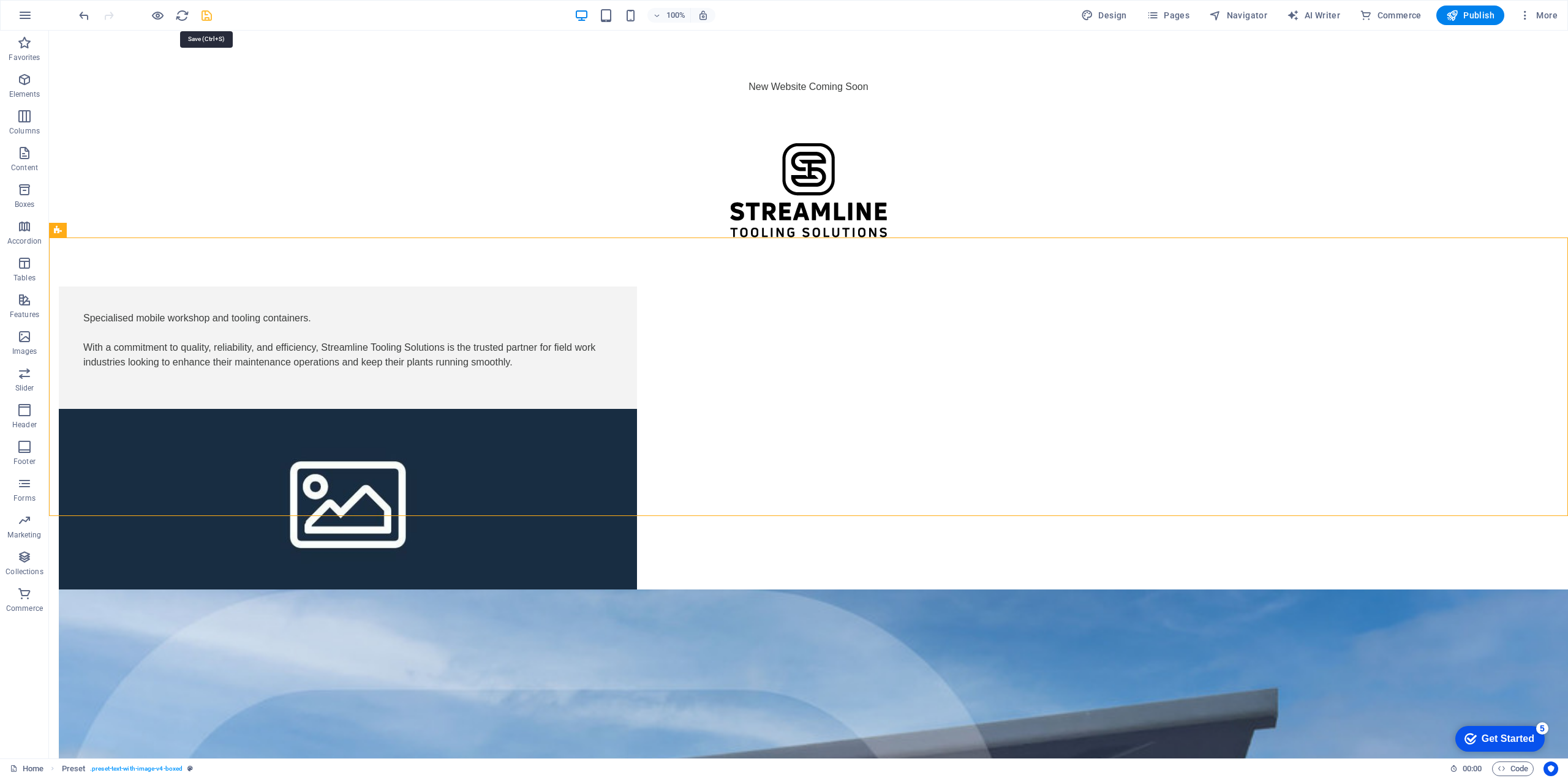
click at [205, 20] on icon "save" at bounding box center [207, 16] width 14 height 14
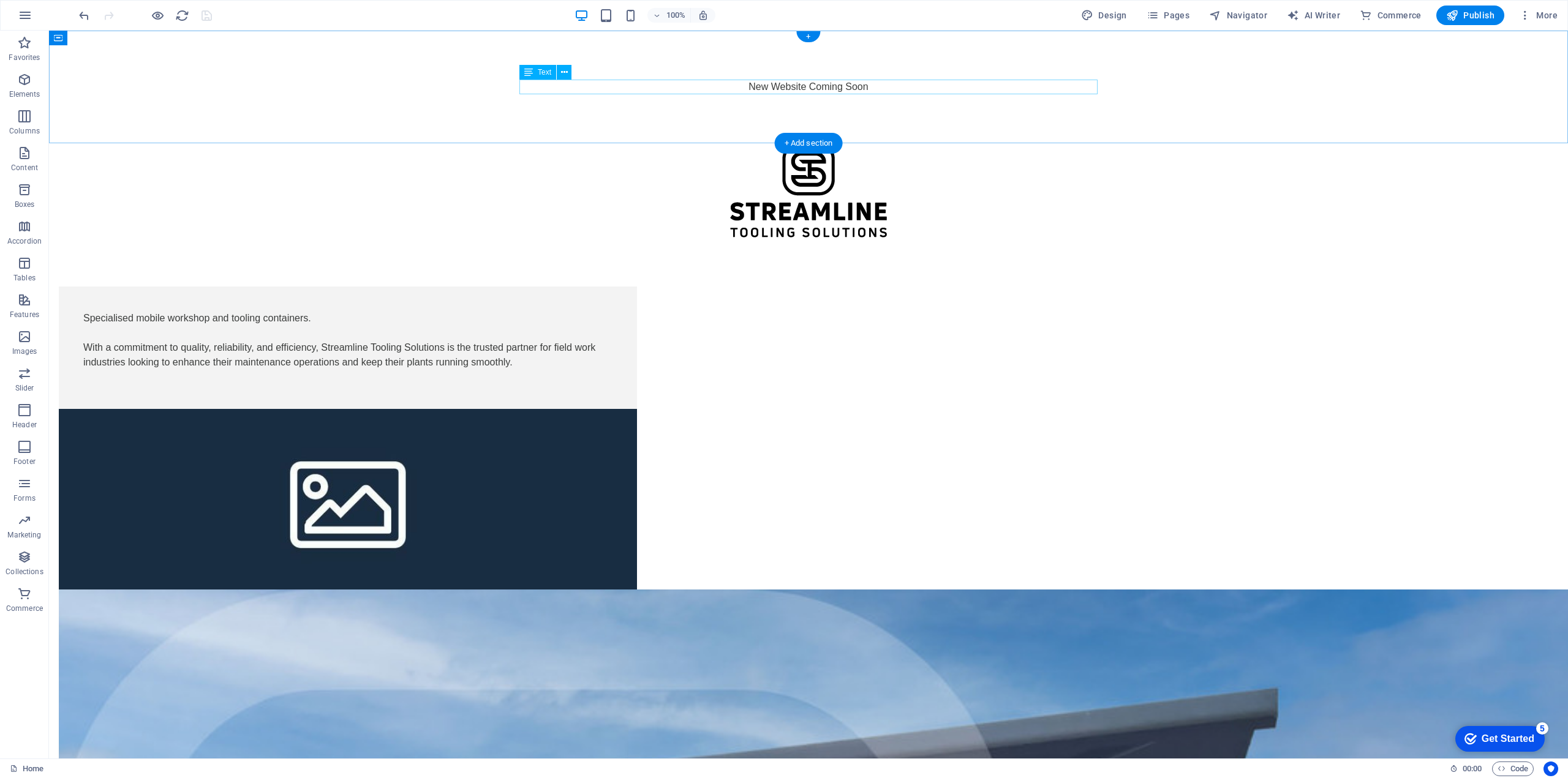
click at [768, 87] on div "New Website Coming Soon" at bounding box center [808, 87] width 578 height 15
click at [759, 87] on div "New Website Coming Soon" at bounding box center [808, 87] width 578 height 15
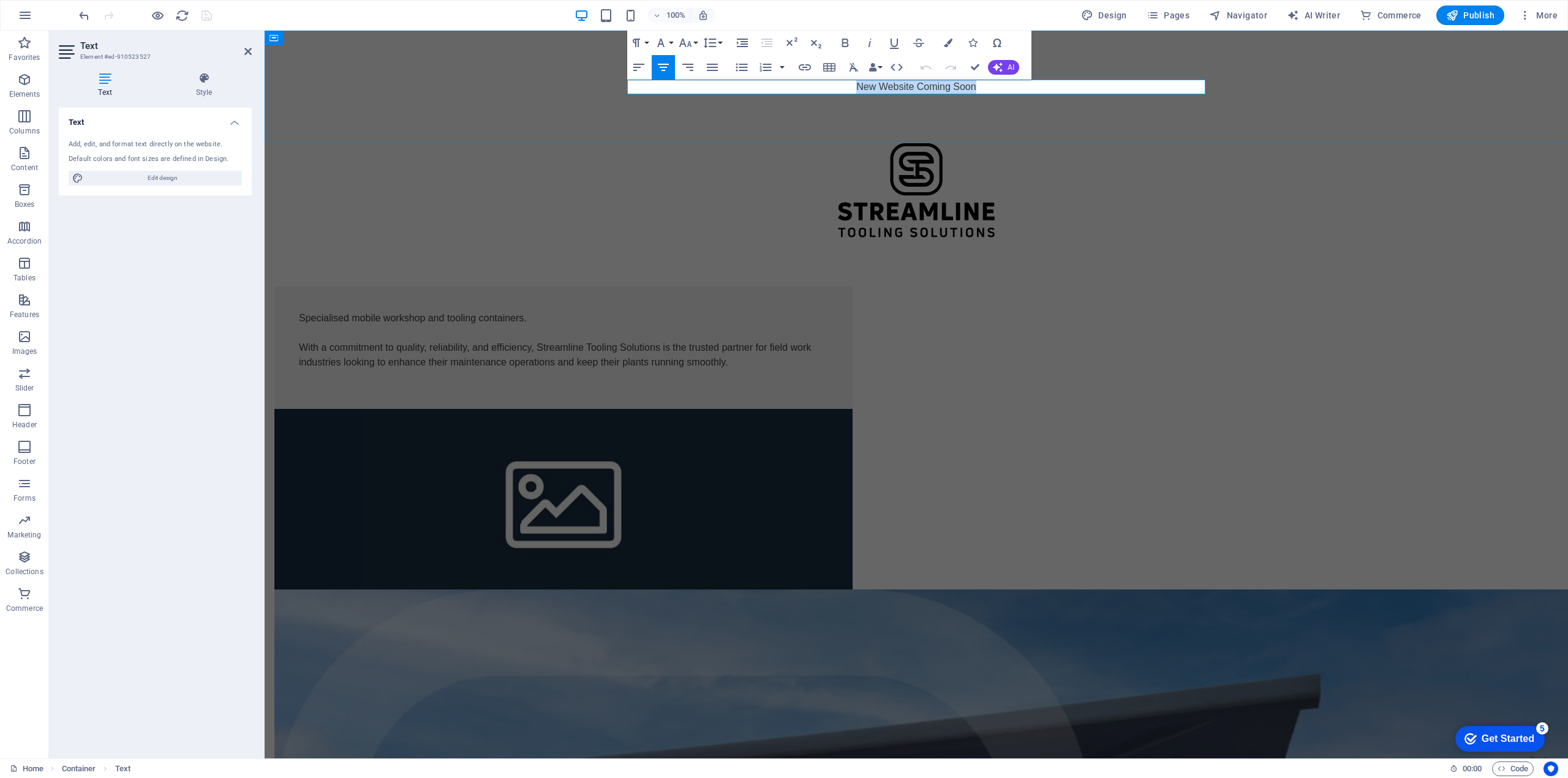
drag, startPoint x: 850, startPoint y: 85, endPoint x: 978, endPoint y: 92, distance: 128.2
click at [978, 92] on p "New Website Coming Soon" at bounding box center [916, 87] width 578 height 15
click at [845, 42] on icon "button" at bounding box center [845, 42] width 15 height 15
click at [464, 151] on div at bounding box center [916, 191] width 1303 height 95
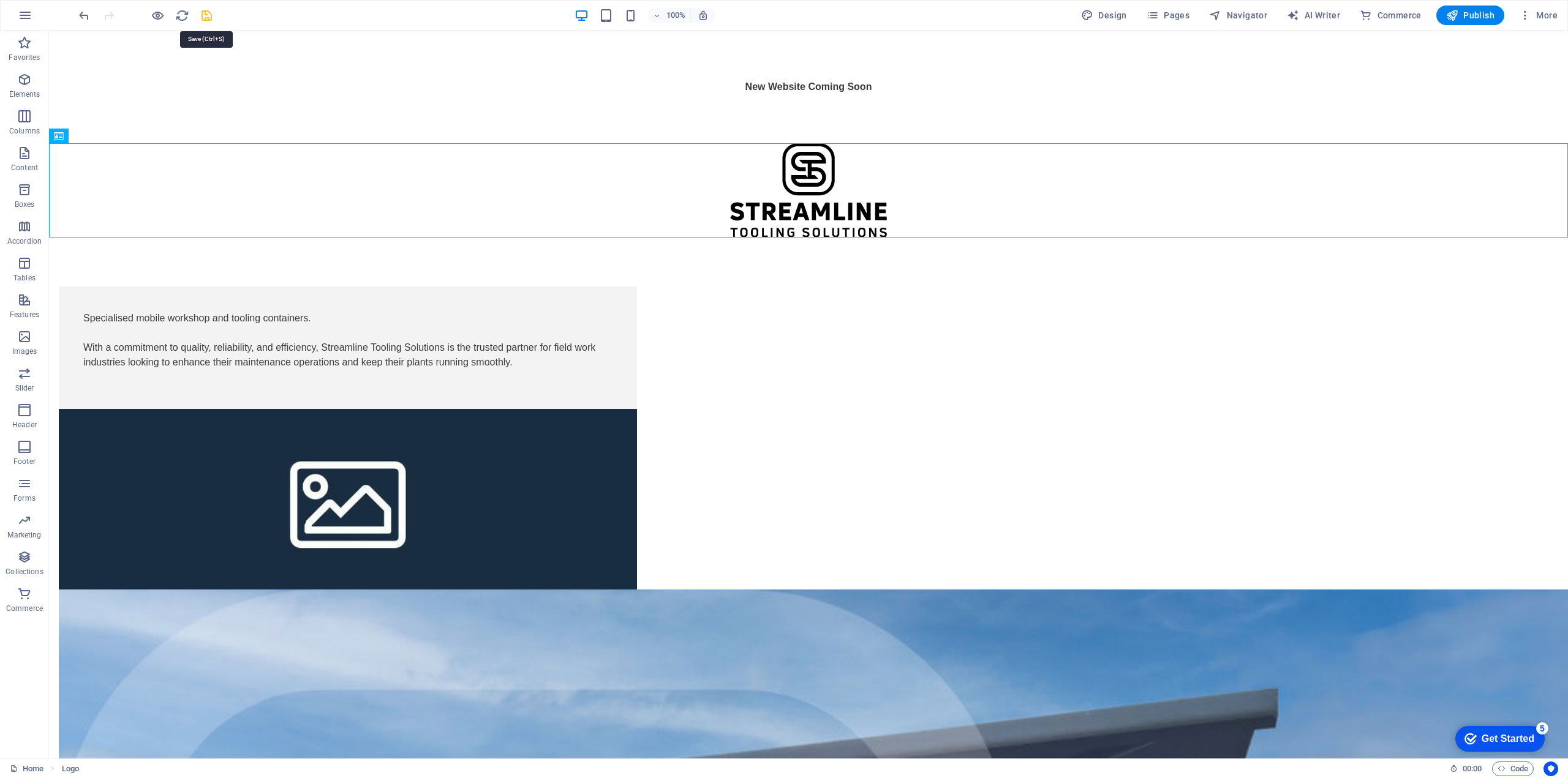
click at [201, 13] on icon "save" at bounding box center [207, 16] width 14 height 14
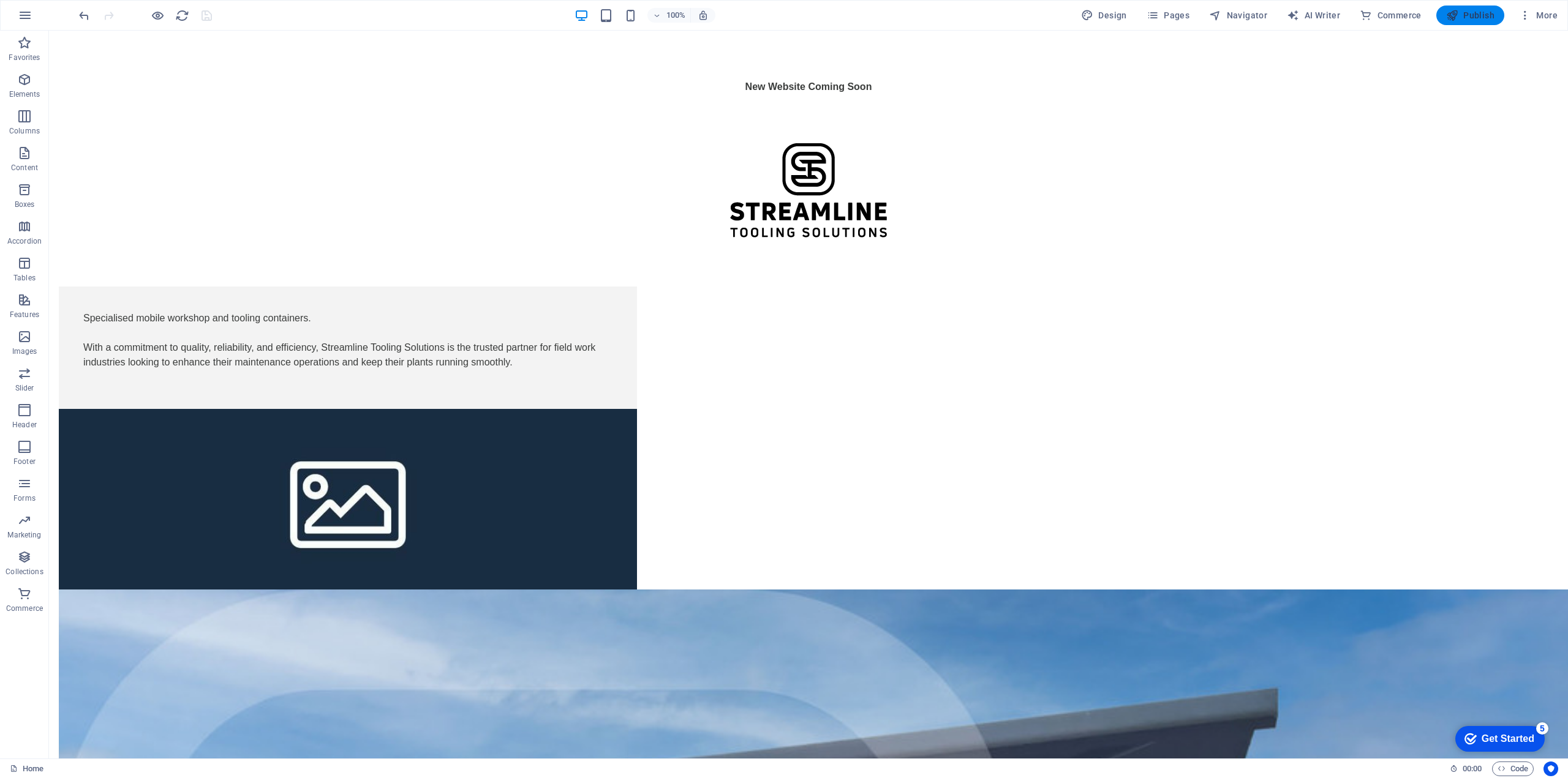
click at [1457, 16] on icon "button" at bounding box center [1451, 15] width 12 height 12
click at [578, 320] on div "Specialised mobile workshop and tooling containers. With a commitment to qualit…" at bounding box center [348, 347] width 529 height 73
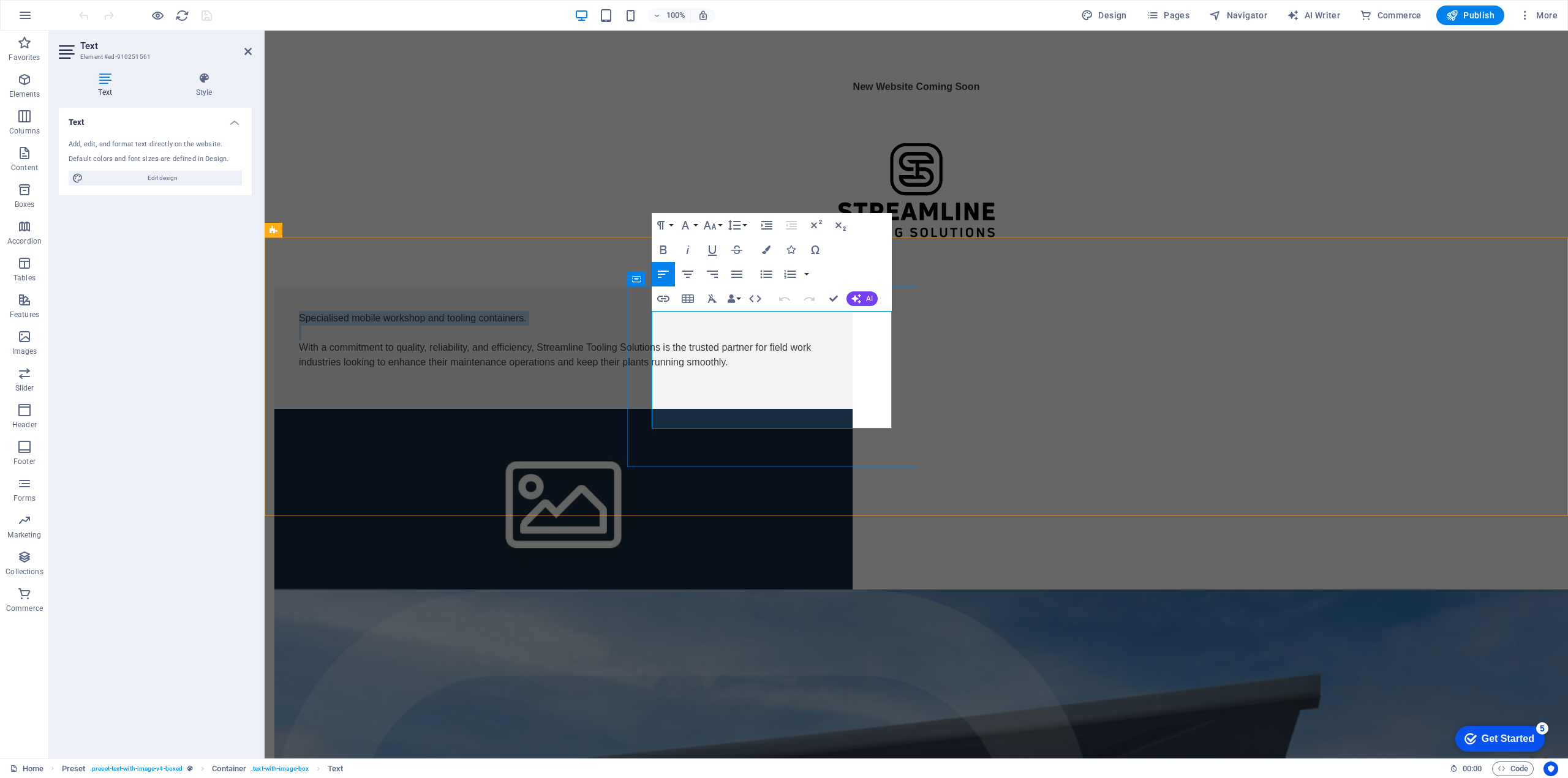
drag, startPoint x: 654, startPoint y: 318, endPoint x: 835, endPoint y: 330, distance: 181.4
click at [828, 330] on div "Specialised mobile workshop and tooling containers. With a commitment to qualit…" at bounding box center [563, 347] width 529 height 73
click at [718, 227] on button "Font Size" at bounding box center [712, 225] width 23 height 25
click at [725, 316] on link "12" at bounding box center [723, 323] width 44 height 18
click at [720, 227] on button "Font Size" at bounding box center [712, 225] width 23 height 25
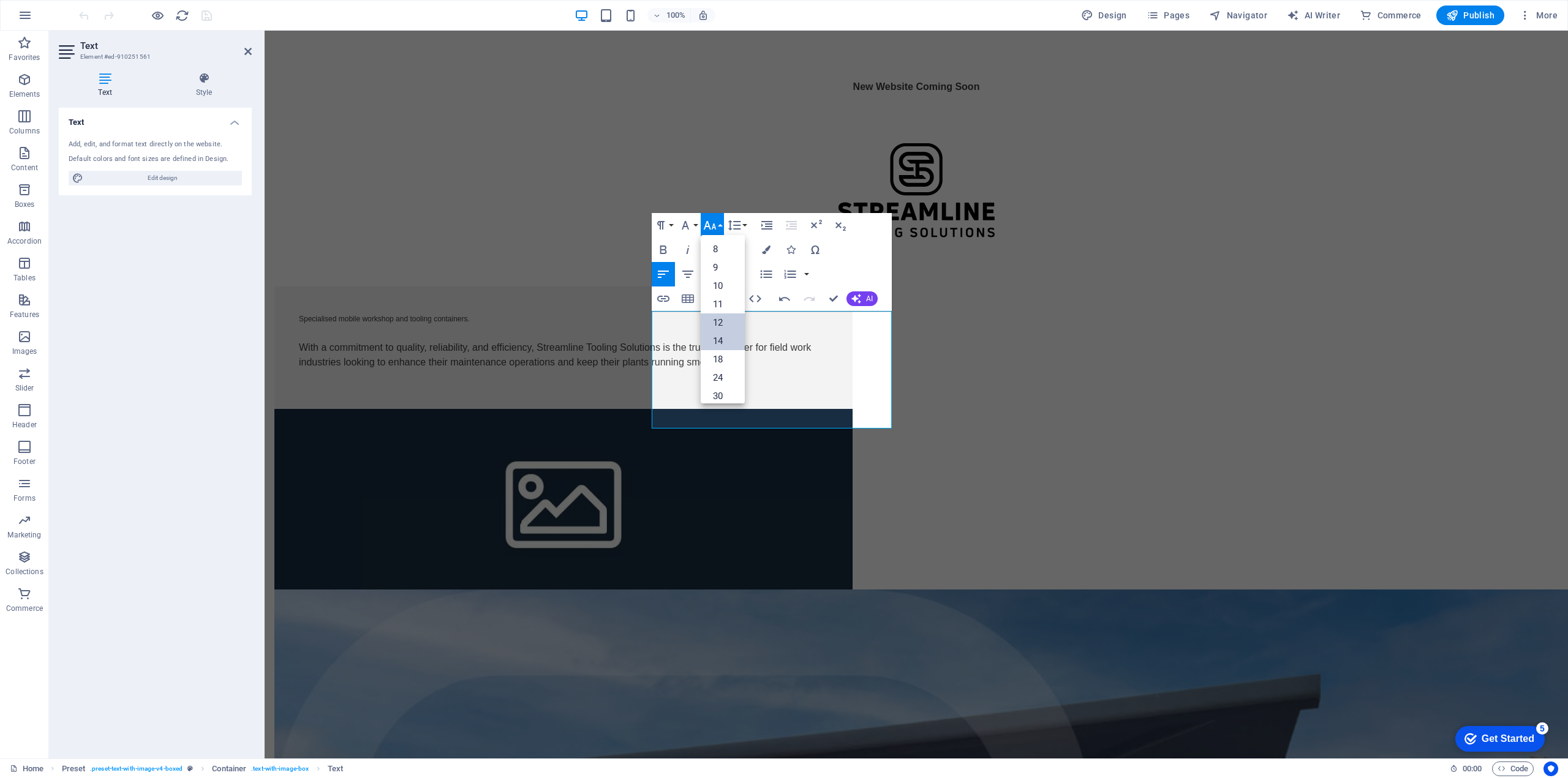
click at [729, 338] on link "14" at bounding box center [723, 341] width 44 height 18
click at [718, 221] on button "Font Size" at bounding box center [712, 225] width 23 height 25
click at [719, 282] on link "24" at bounding box center [723, 279] width 44 height 18
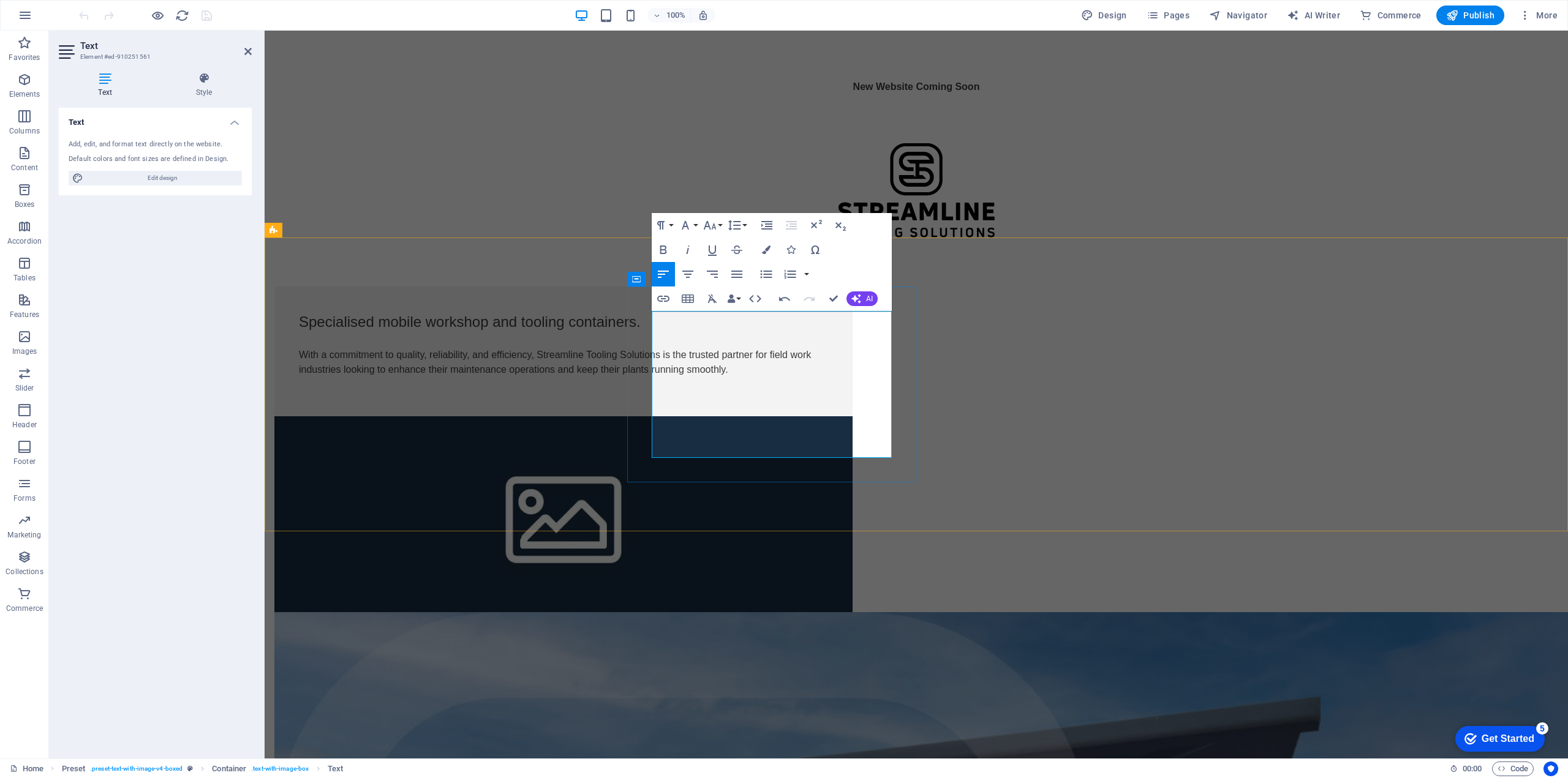
click at [776, 333] on p "Specialised mobile workshop and tooling containers." at bounding box center [563, 321] width 529 height 22
drag, startPoint x: 767, startPoint y: 343, endPoint x: 654, endPoint y: 314, distance: 116.7
click at [641, 314] on span "Specialised mobile workshop and tooling containers." at bounding box center [470, 321] width 342 height 16
click at [665, 248] on icon "button" at bounding box center [664, 250] width 7 height 8
click at [674, 377] on p "With a commitment to quality, reliability, and efficiency, Streamline Tooling S…" at bounding box center [563, 362] width 529 height 30
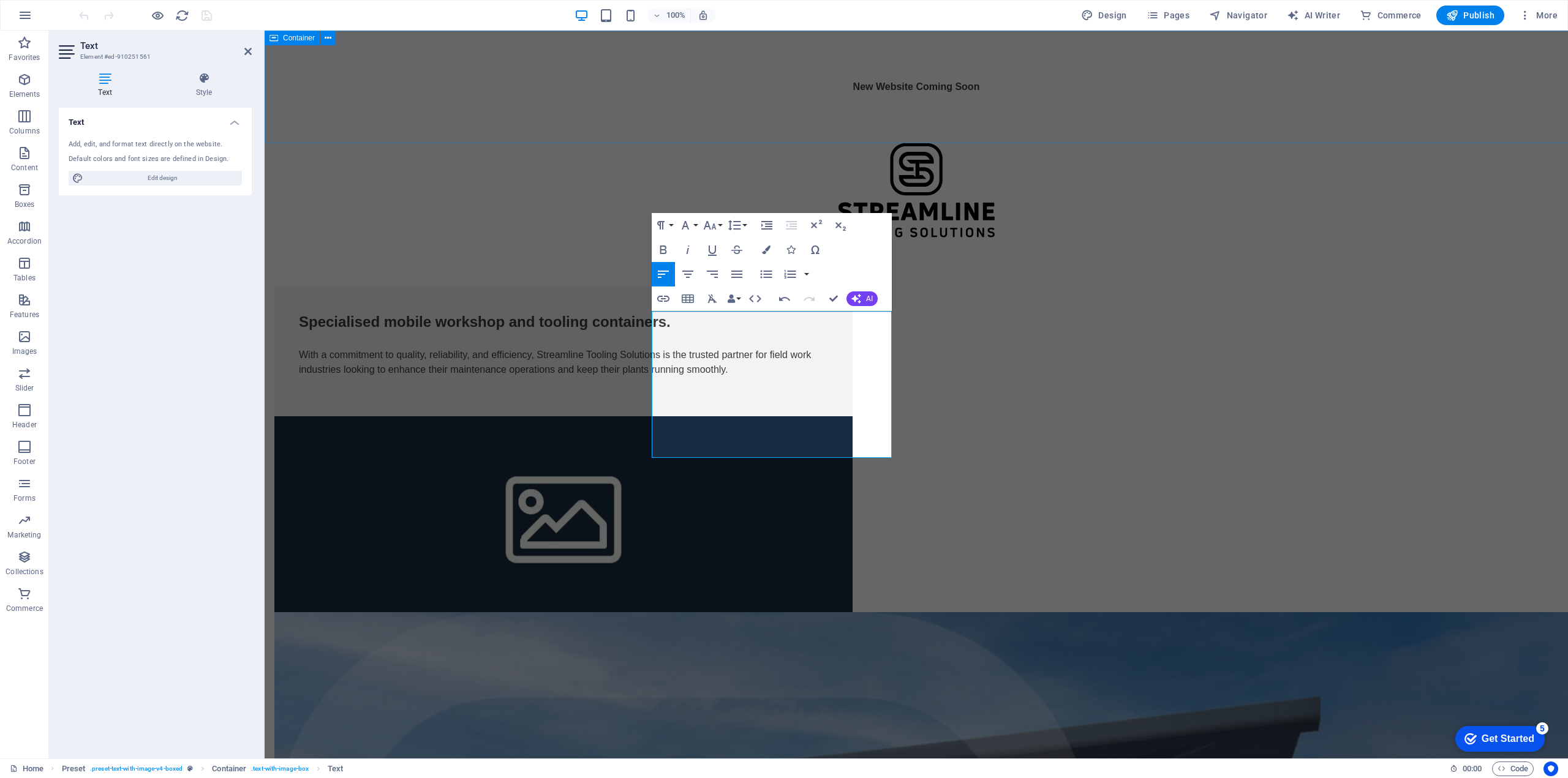
click at [353, 127] on div "New Website Coming Soon" at bounding box center [916, 87] width 1303 height 113
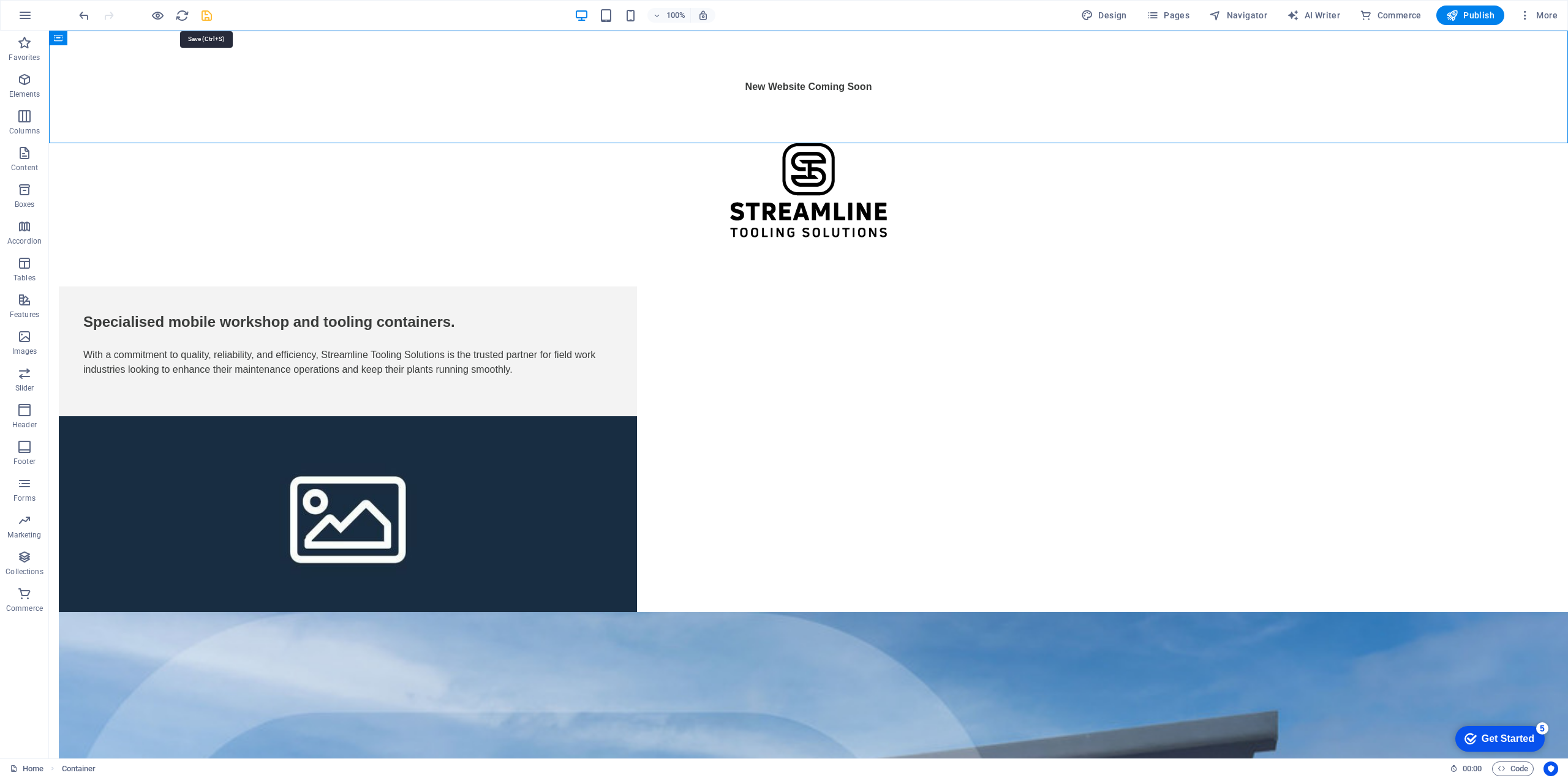
click at [207, 15] on icon "save" at bounding box center [207, 16] width 14 height 14
click at [771, 86] on div "New Website Coming Soon" at bounding box center [808, 87] width 578 height 15
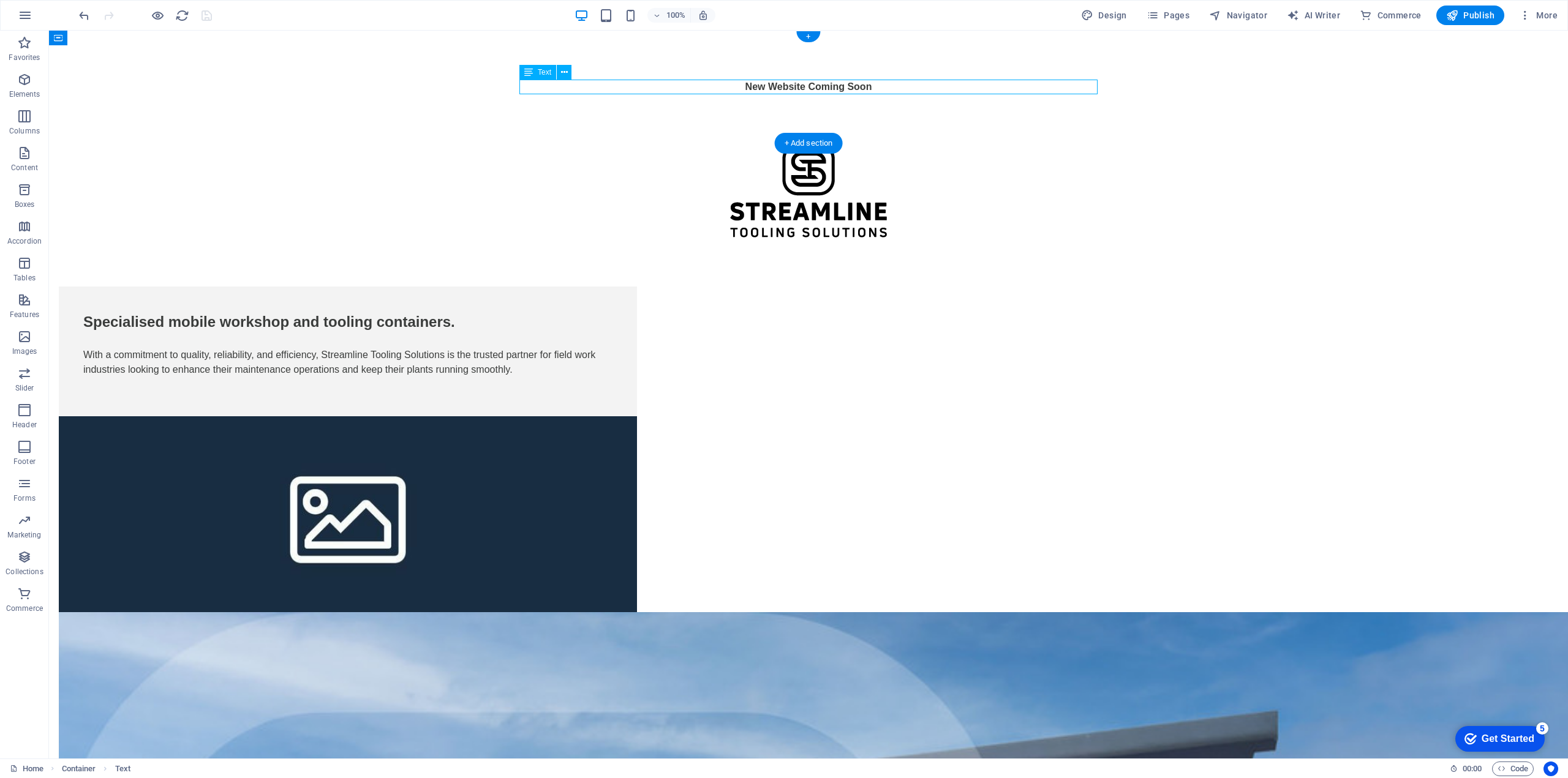
click at [771, 89] on div "New Website Coming Soon" at bounding box center [808, 87] width 578 height 15
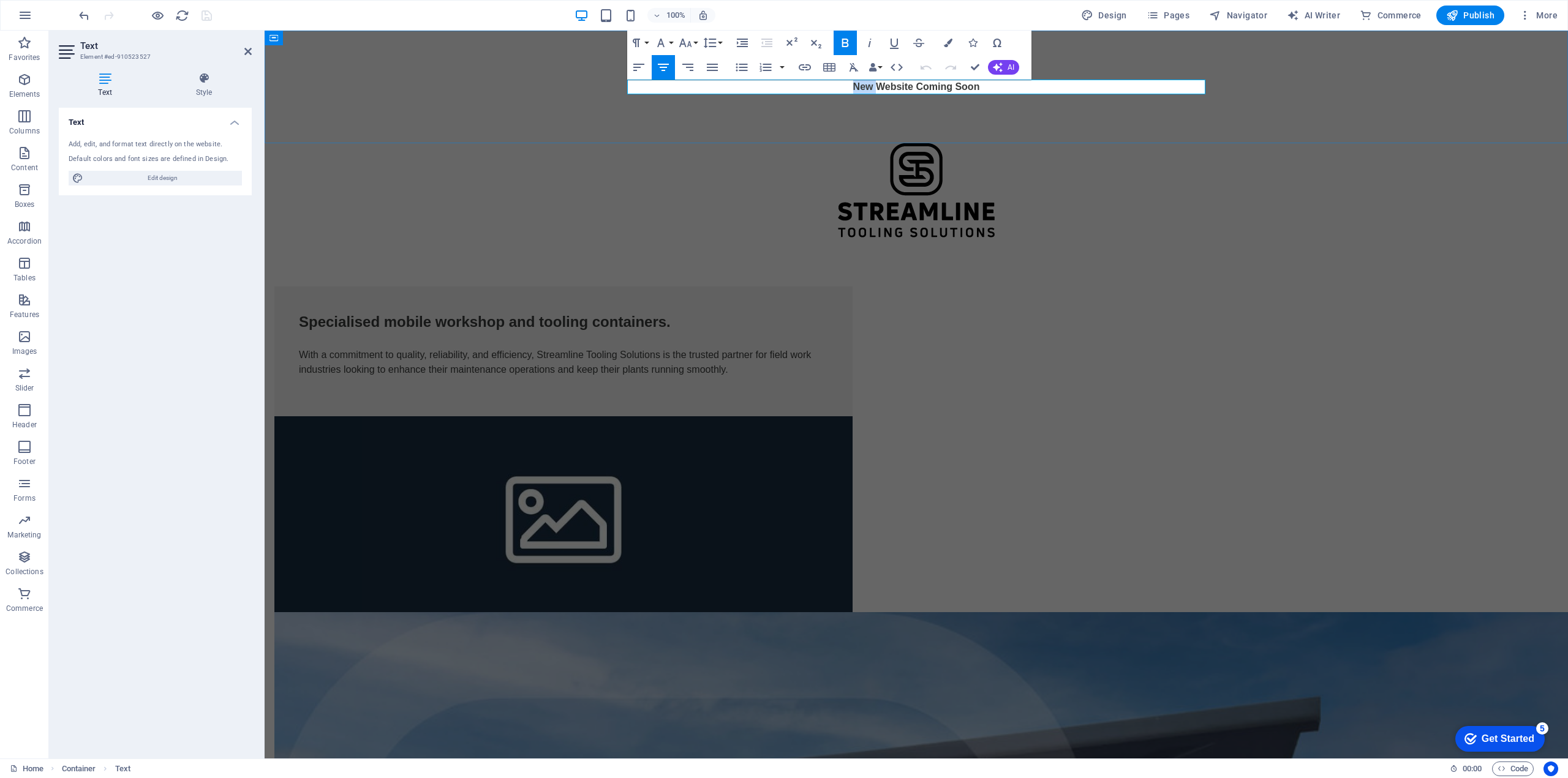
drag, startPoint x: 877, startPoint y: 90, endPoint x: 854, endPoint y: 90, distance: 23.0
click at [854, 90] on strong "New Website Coming Soon" at bounding box center [916, 86] width 126 height 11
drag, startPoint x: 923, startPoint y: 85, endPoint x: 956, endPoint y: 92, distance: 33.7
click at [956, 92] on p "Official Website Coming Soon" at bounding box center [916, 87] width 578 height 15
click at [699, 174] on div at bounding box center [916, 191] width 1303 height 95
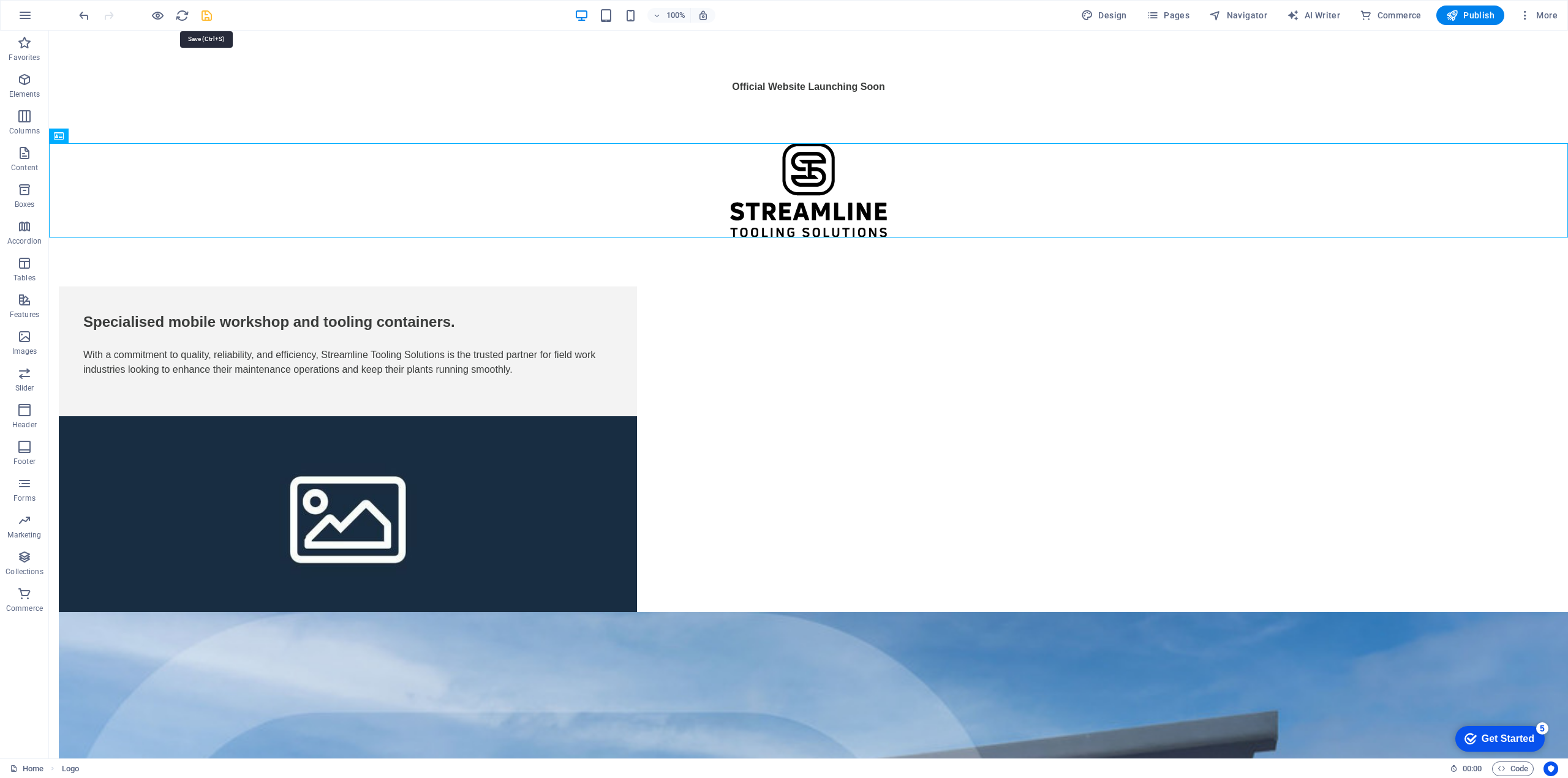
click at [203, 17] on icon "save" at bounding box center [207, 16] width 14 height 14
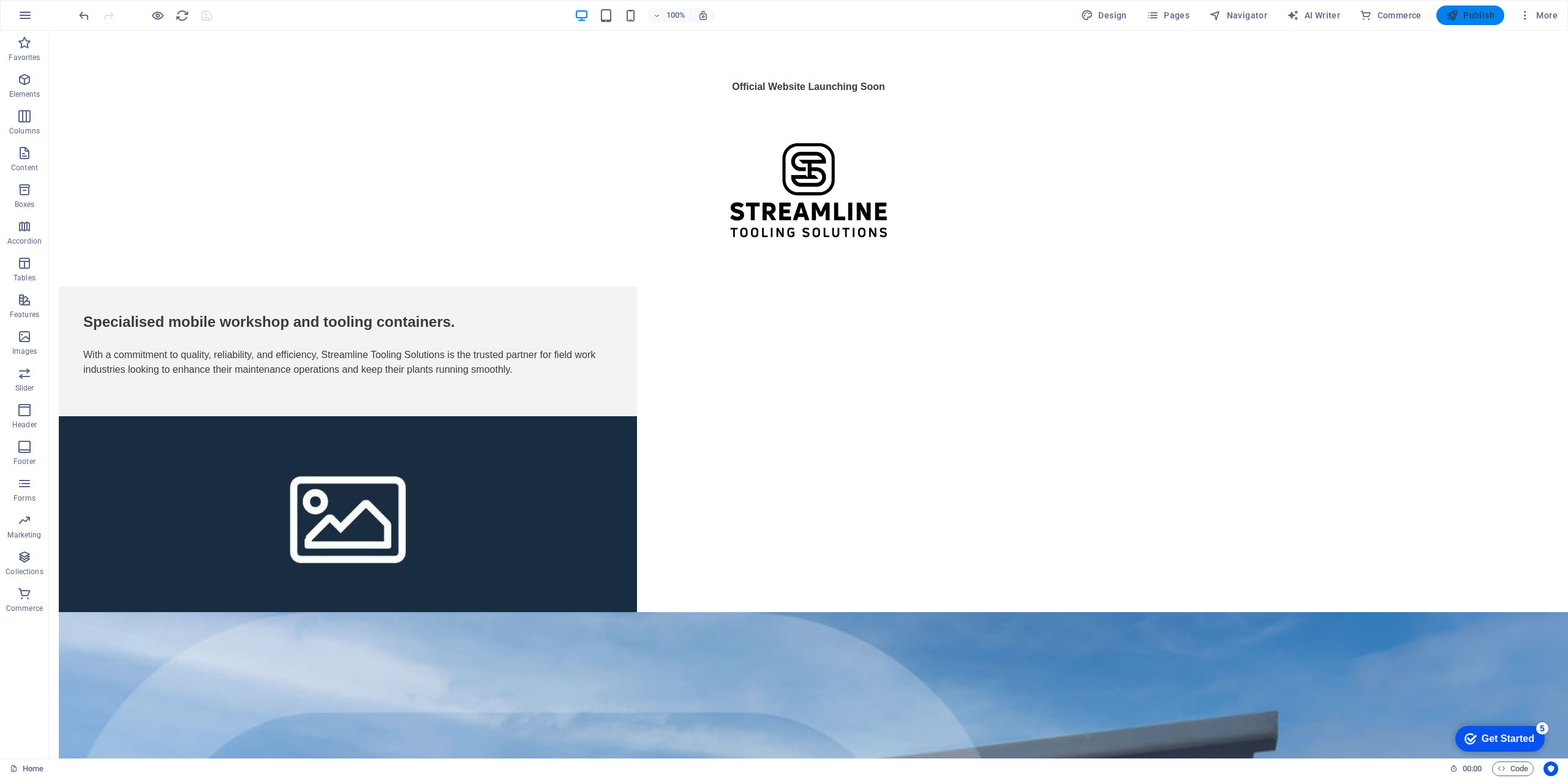
click at [1473, 16] on span "Publish" at bounding box center [1470, 15] width 48 height 12
click at [874, 277] on icon at bounding box center [872, 280] width 7 height 13
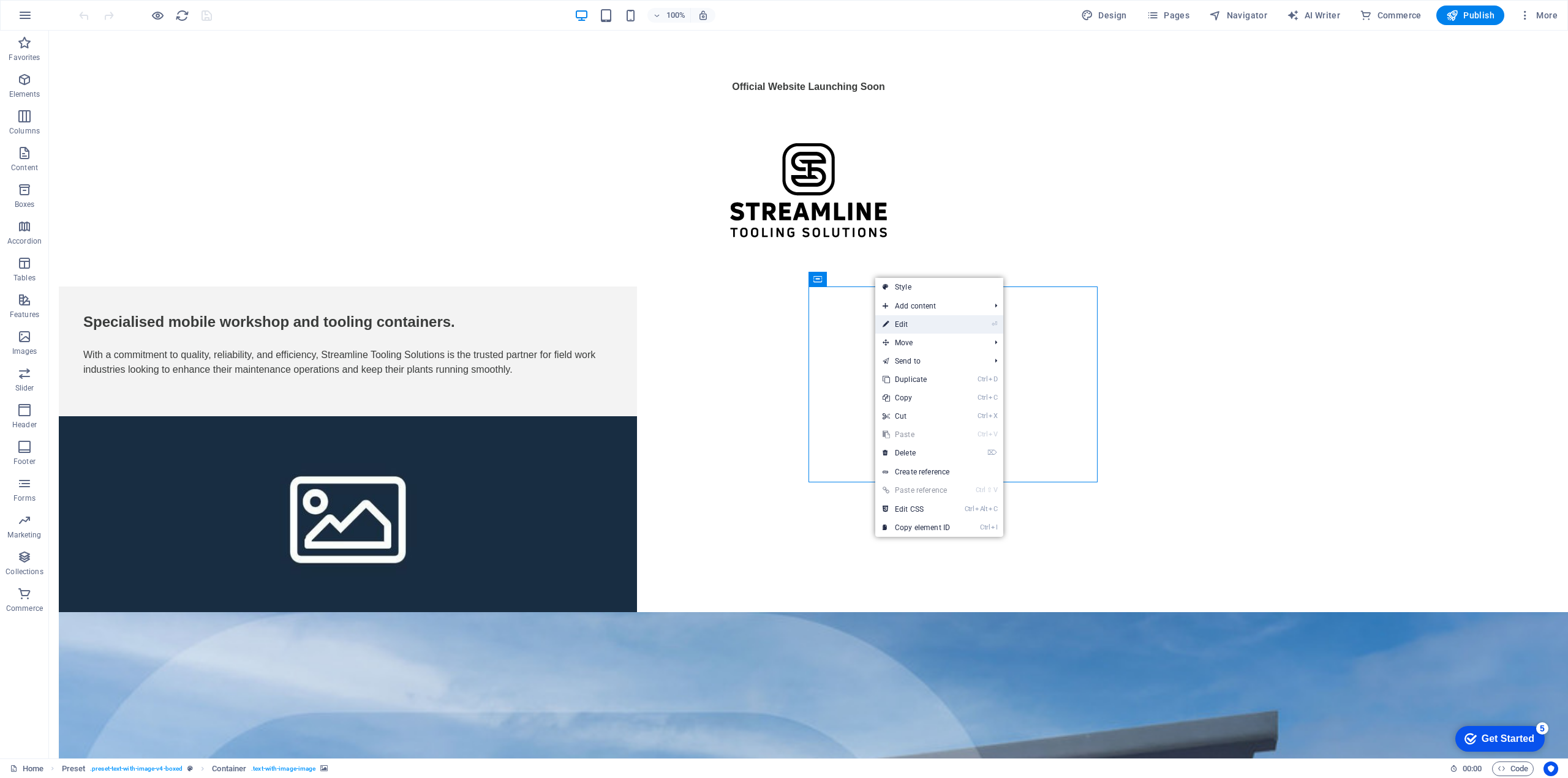
click at [900, 325] on link "⏎ Edit" at bounding box center [916, 325] width 82 height 18
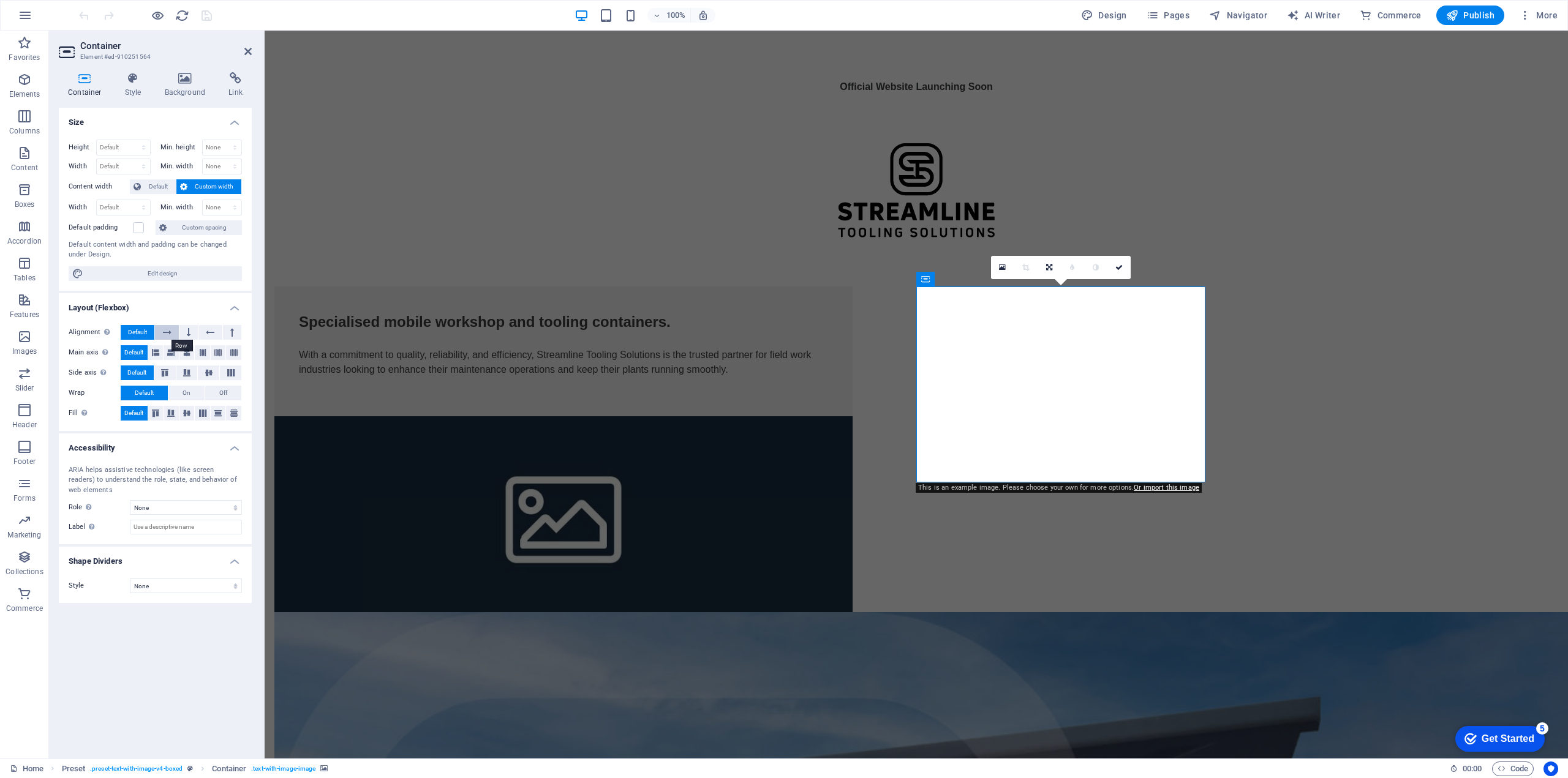
click at [170, 330] on icon at bounding box center [167, 332] width 8 height 15
click at [184, 330] on button at bounding box center [189, 332] width 18 height 15
click at [210, 331] on icon at bounding box center [210, 332] width 8 height 15
click at [228, 330] on button at bounding box center [232, 332] width 18 height 15
click at [133, 329] on span "Default" at bounding box center [137, 332] width 19 height 15
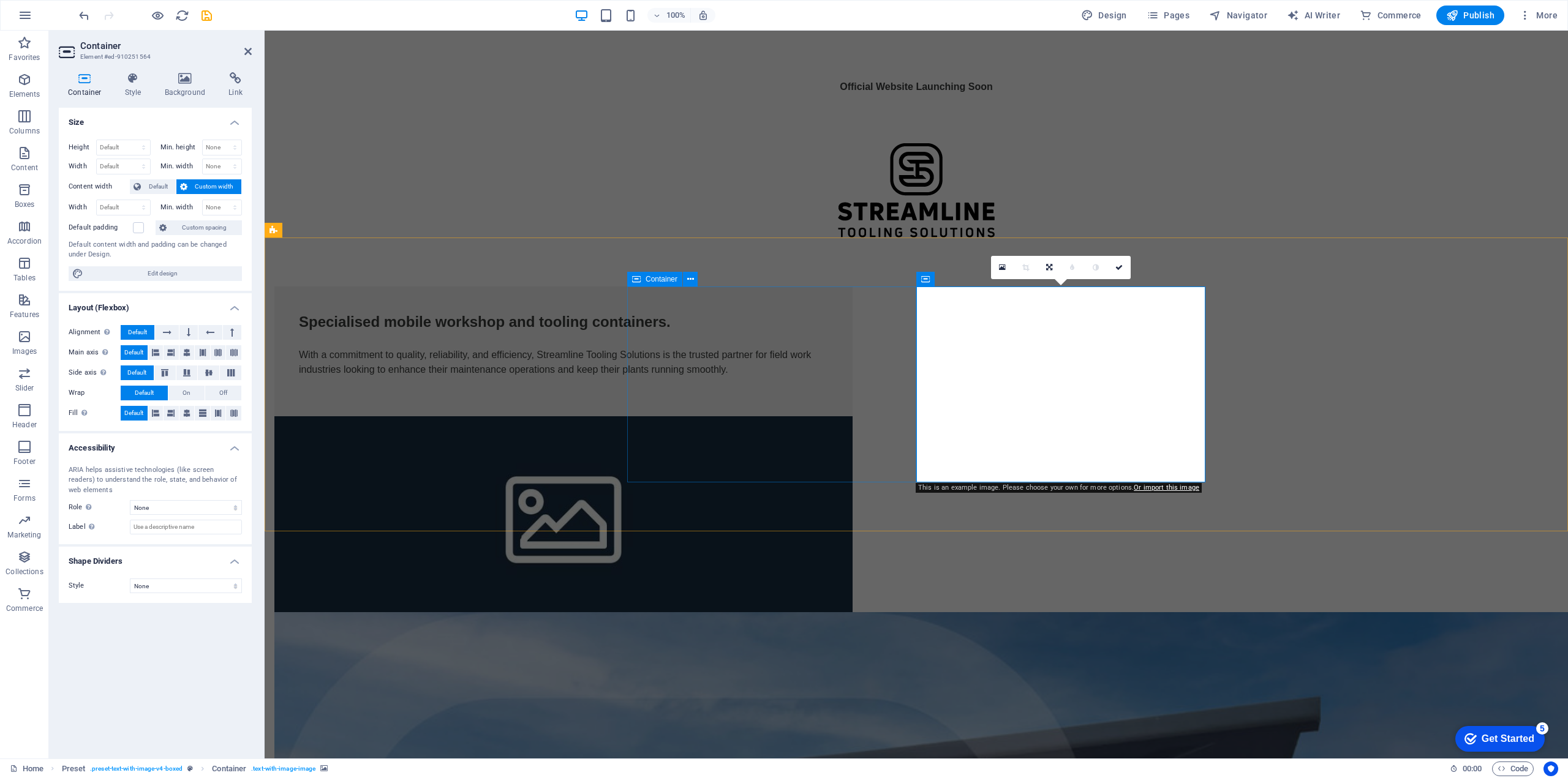
click at [651, 292] on div "Specialised mobile workshop and tooling containers. With a commitment to qualit…" at bounding box center [563, 352] width 578 height 130
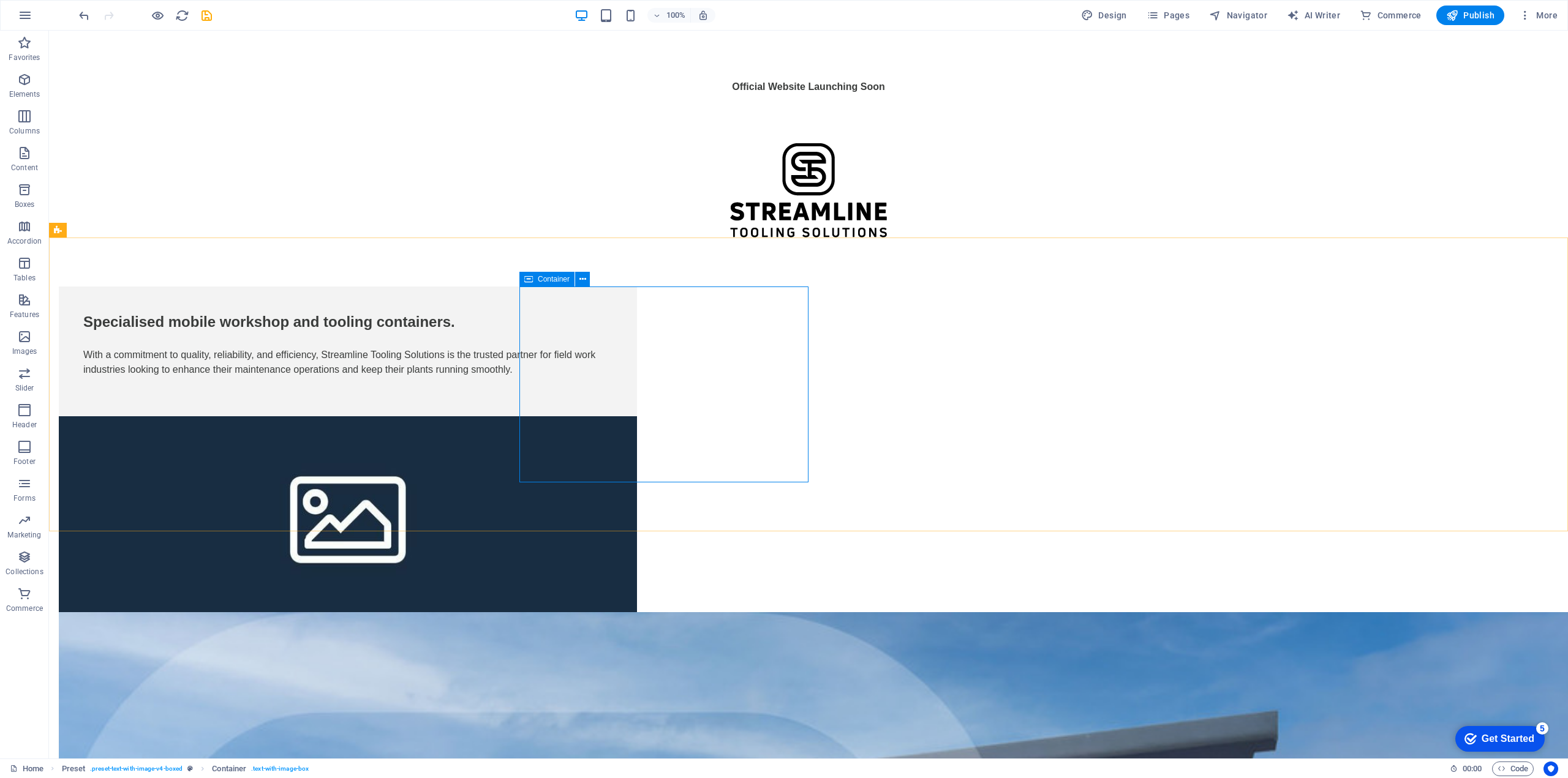
click at [528, 279] on icon at bounding box center [528, 279] width 8 height 15
click at [583, 282] on icon at bounding box center [583, 280] width 7 height 13
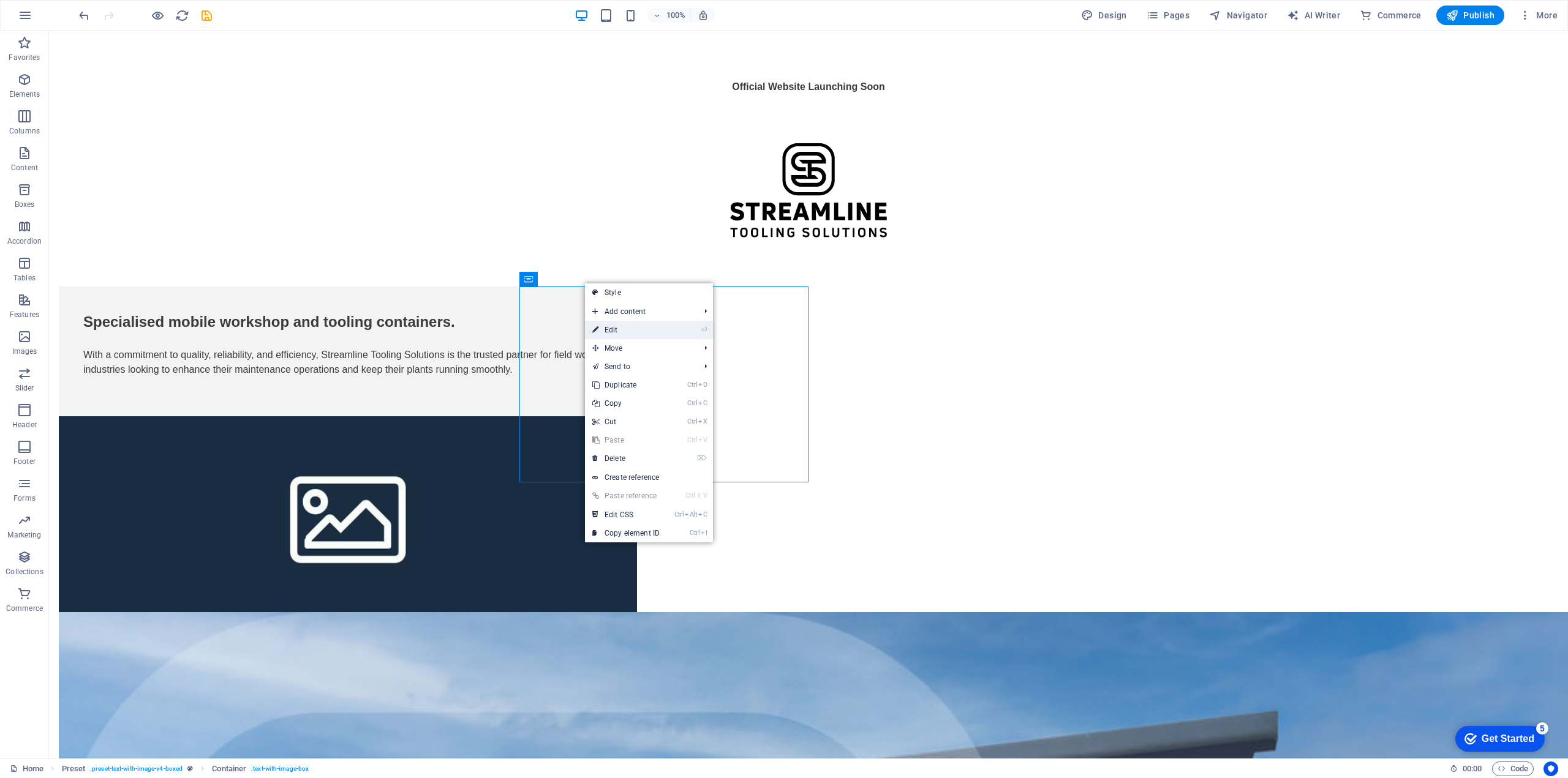
click at [615, 326] on link "⏎ Edit" at bounding box center [626, 330] width 82 height 18
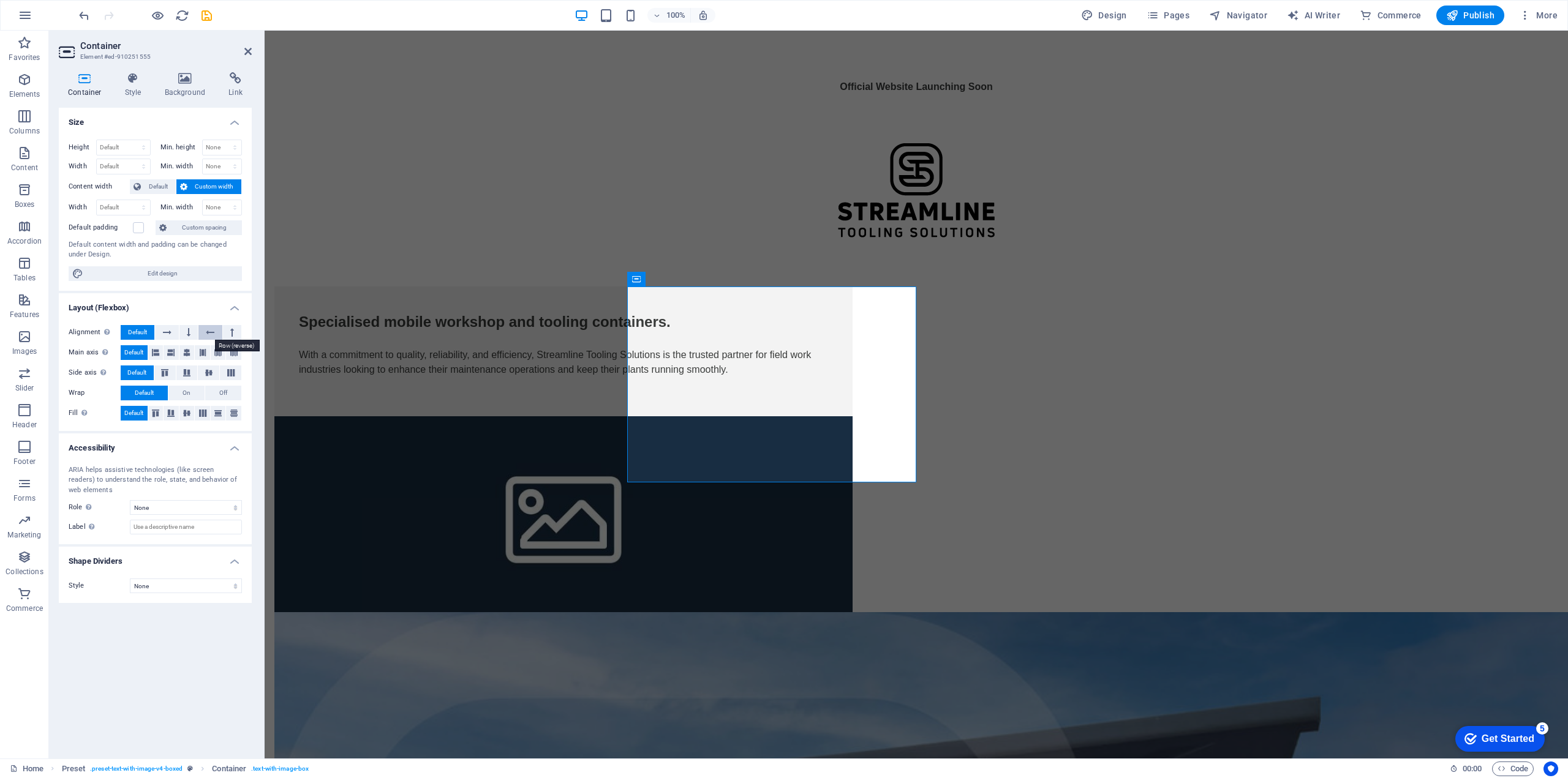
click at [214, 333] on icon at bounding box center [210, 332] width 8 height 15
click at [141, 328] on span "Default" at bounding box center [137, 332] width 19 height 15
click at [208, 585] on select "None Triangle Square Diagonal Polygon 1 Polygon 2 Zigzag Multiple Zigzags Waves…" at bounding box center [186, 585] width 112 height 15
click at [654, 309] on div "Specialised mobile workshop and tooling containers. With a commitment to qualit…" at bounding box center [563, 352] width 578 height 130
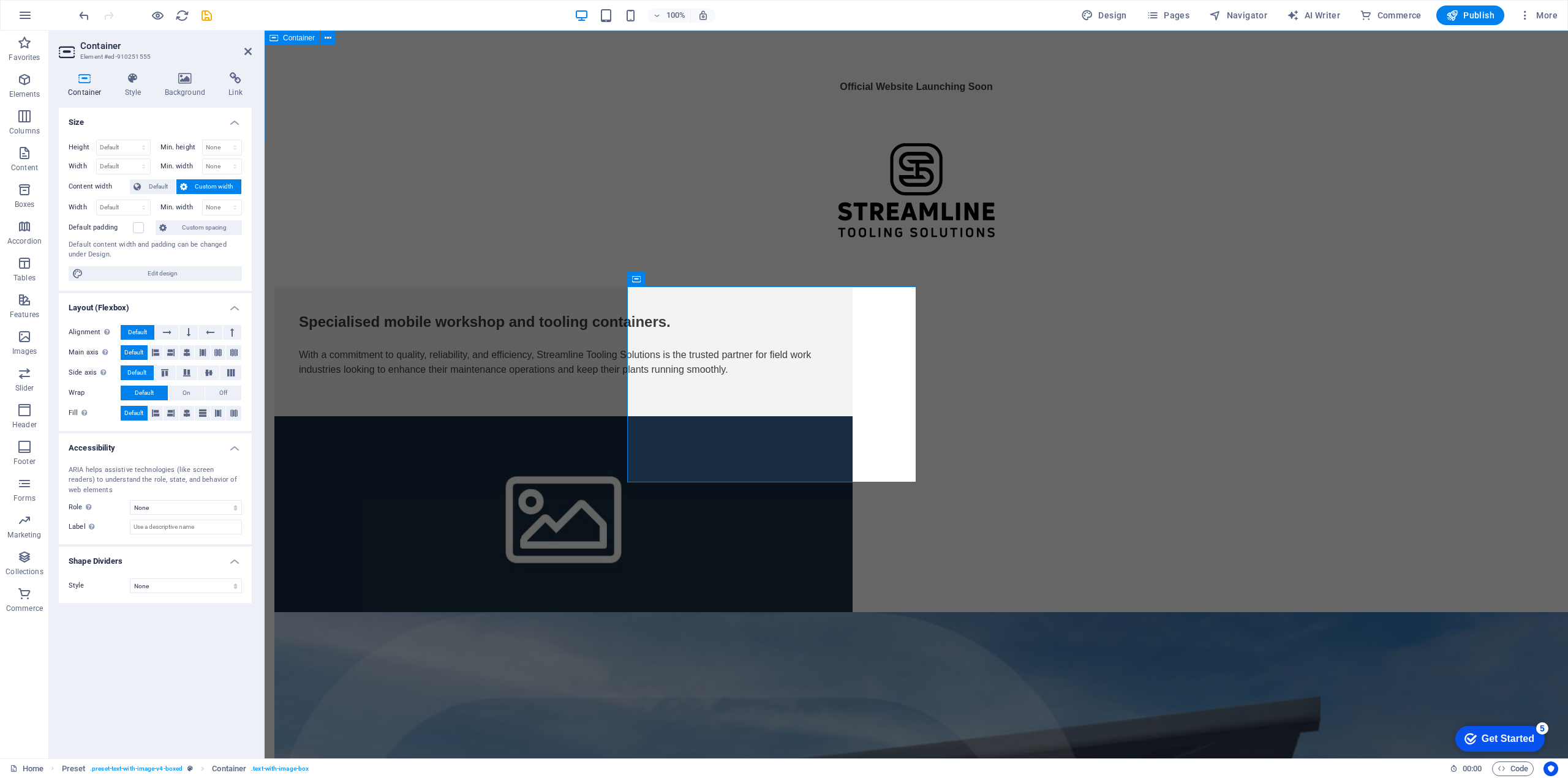
click at [411, 96] on div "Official Website Launching Soon" at bounding box center [916, 87] width 1303 height 113
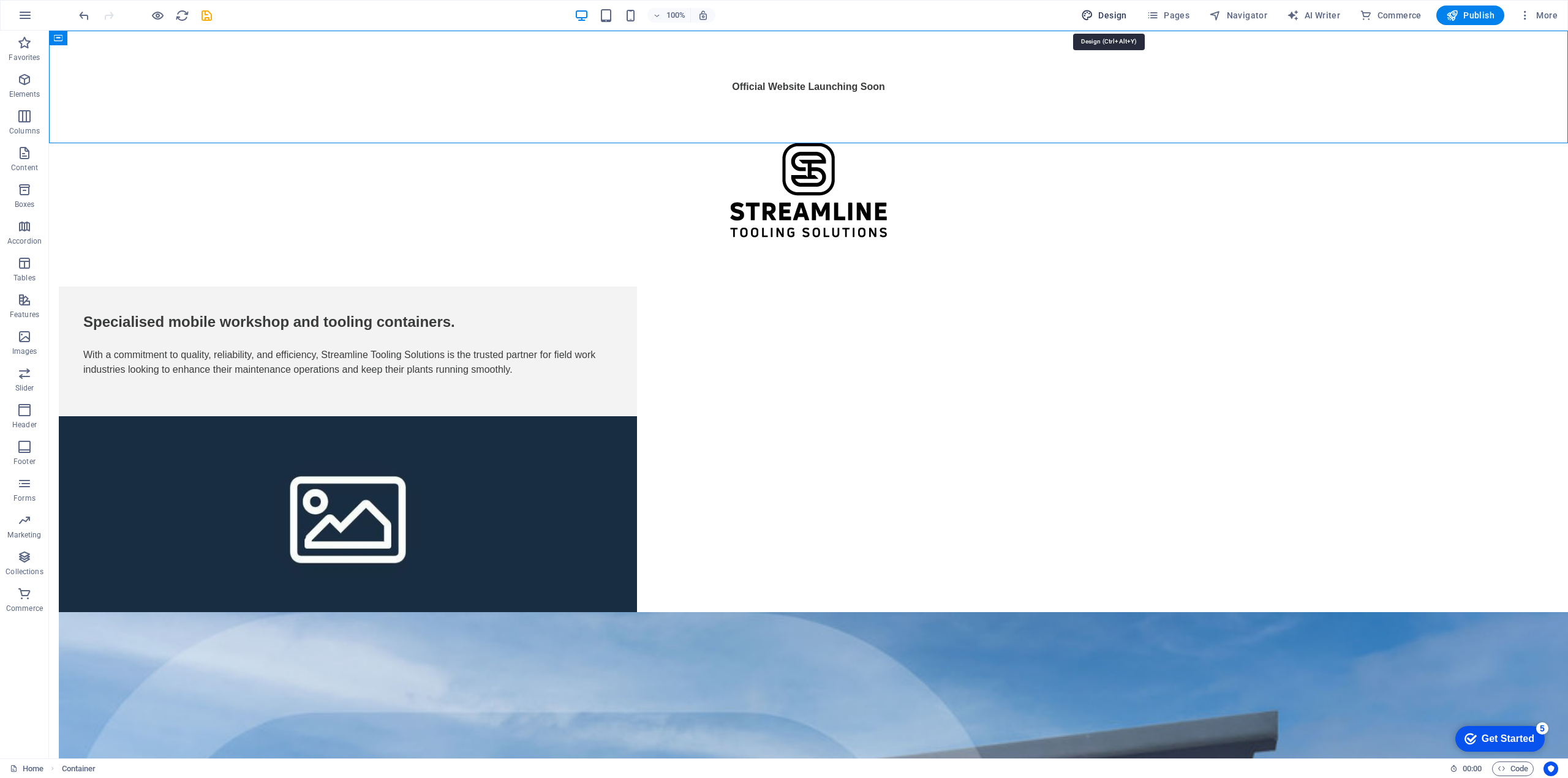
click at [1102, 12] on span "Design" at bounding box center [1103, 15] width 46 height 12
select select "px"
select select "400"
select select "px"
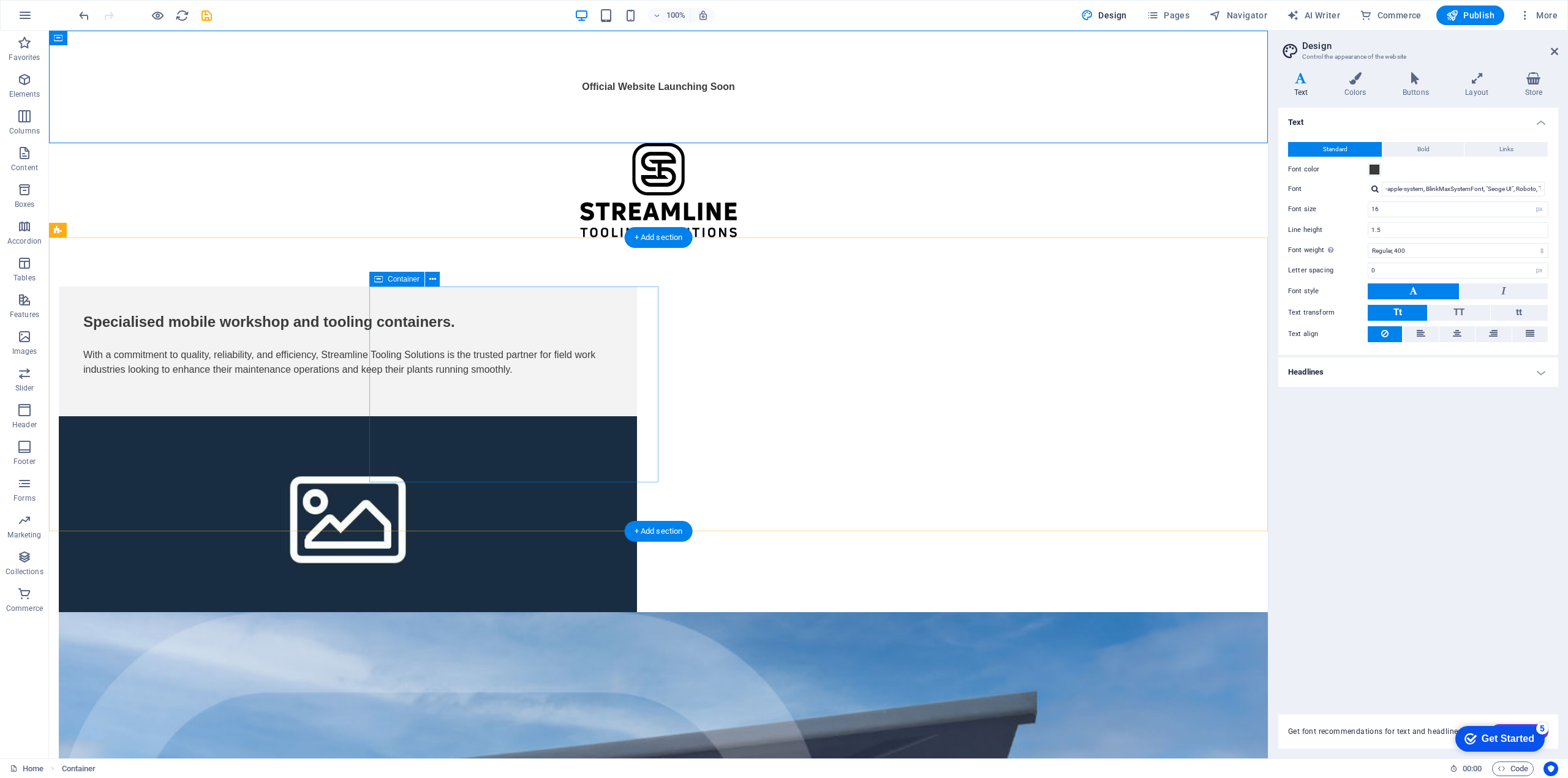
click at [541, 307] on div "Specialised mobile workshop and tooling containers. With a commitment to qualit…" at bounding box center [348, 352] width 578 height 130
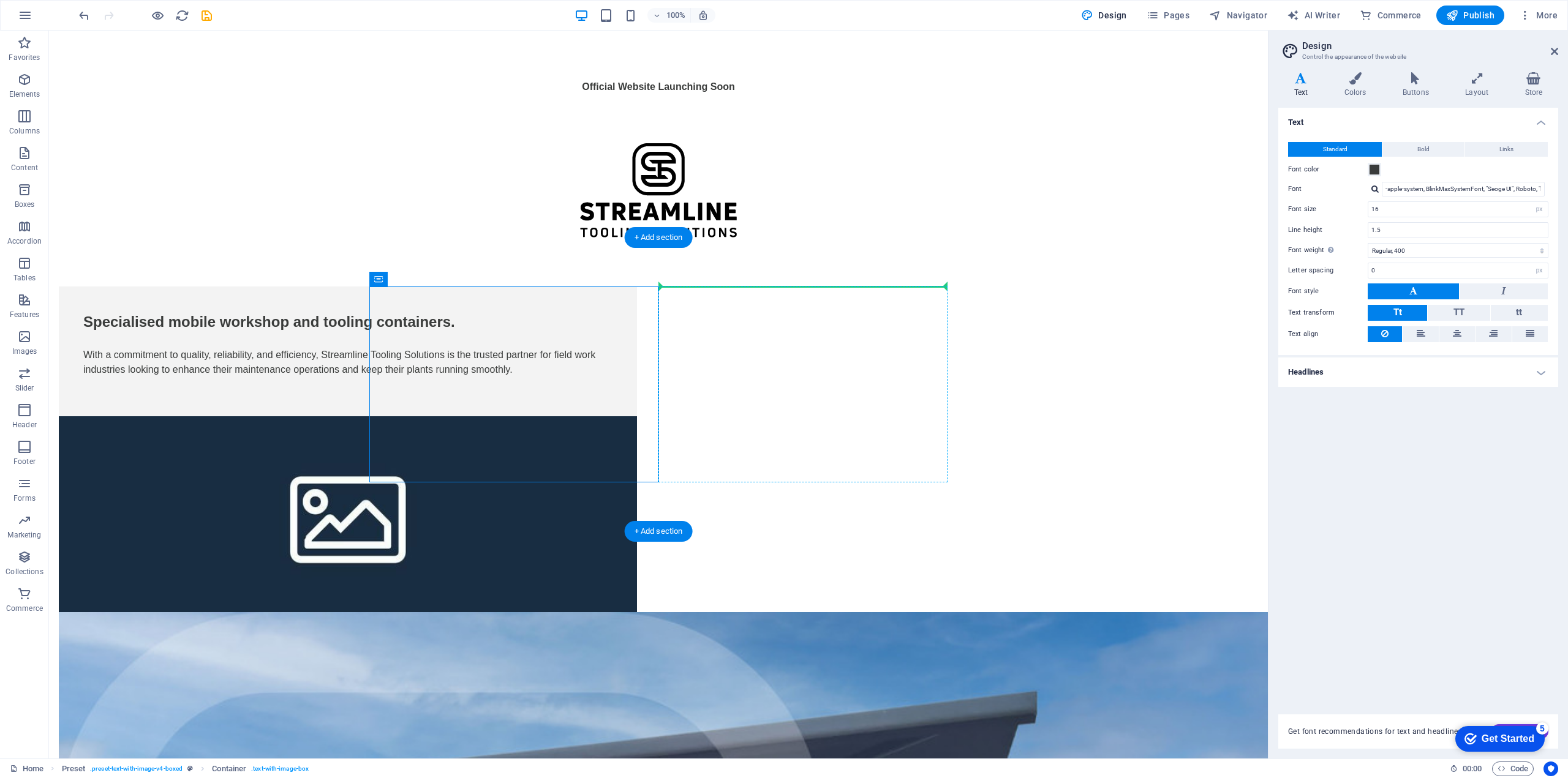
drag, startPoint x: 455, startPoint y: 310, endPoint x: 942, endPoint y: 347, distance: 488.4
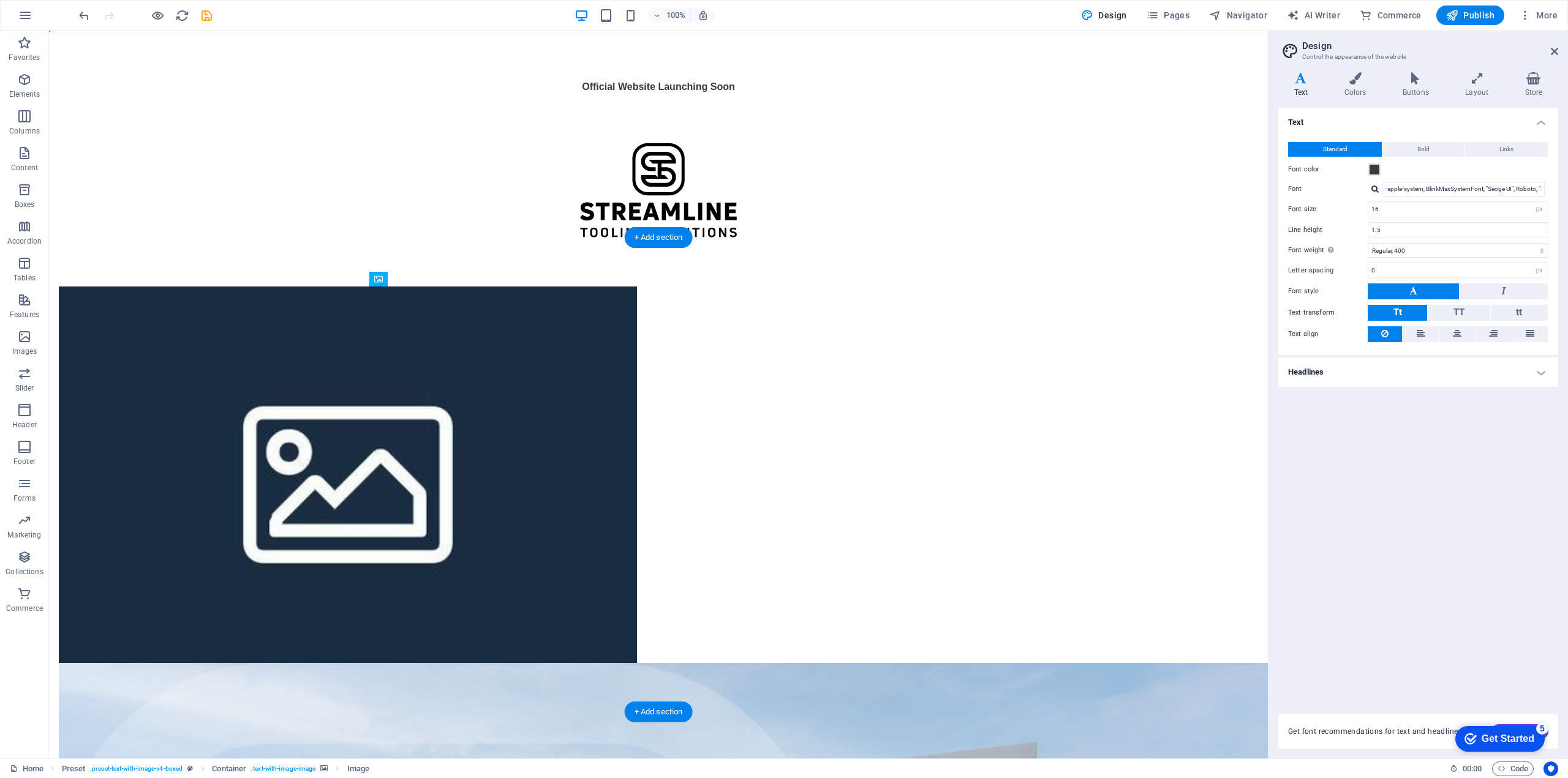
drag, startPoint x: 447, startPoint y: 499, endPoint x: 375, endPoint y: 343, distance: 171.8
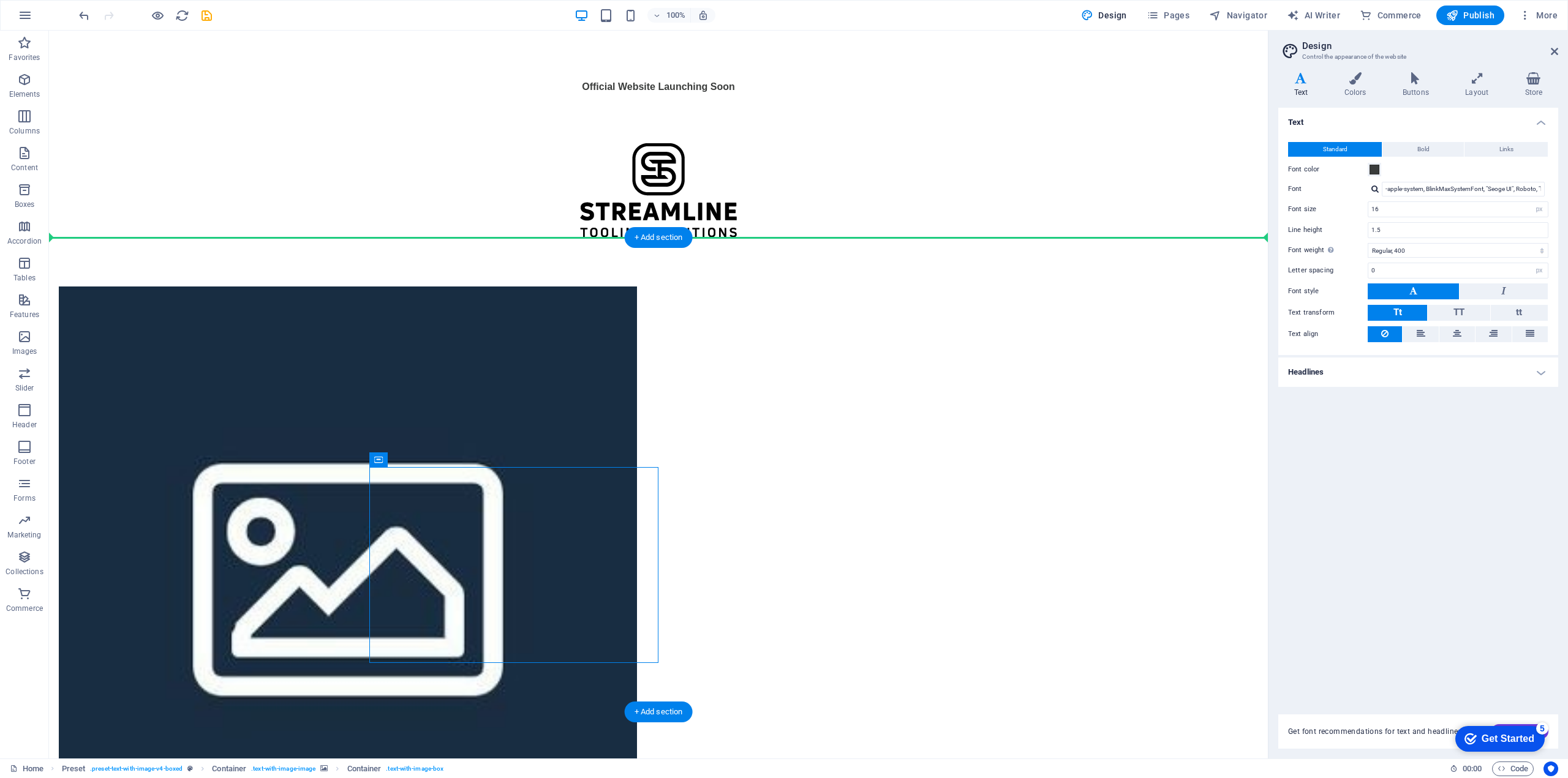
drag, startPoint x: 452, startPoint y: 496, endPoint x: 723, endPoint y: 342, distance: 311.7
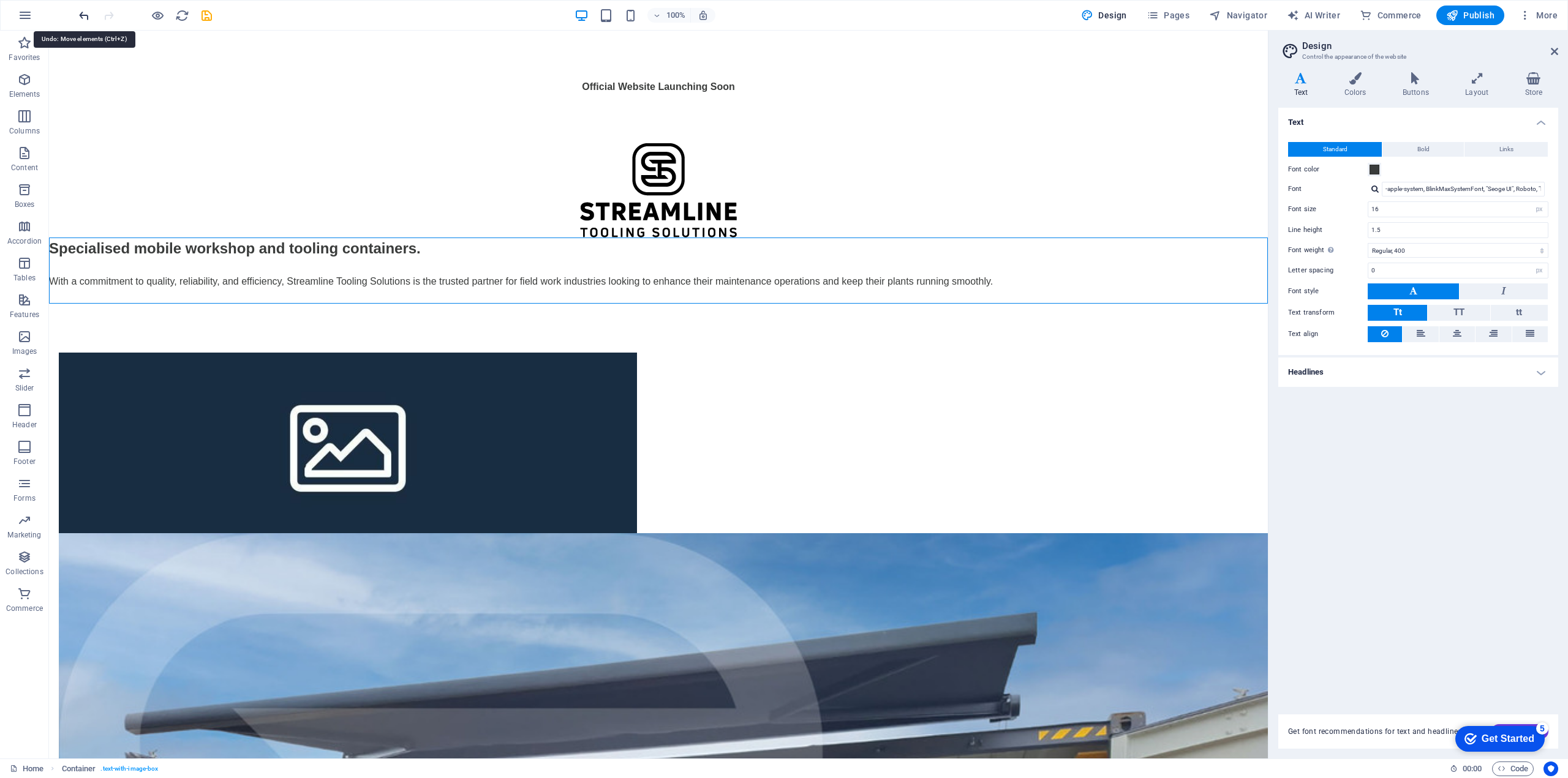
click at [80, 16] on icon "undo" at bounding box center [84, 16] width 14 height 14
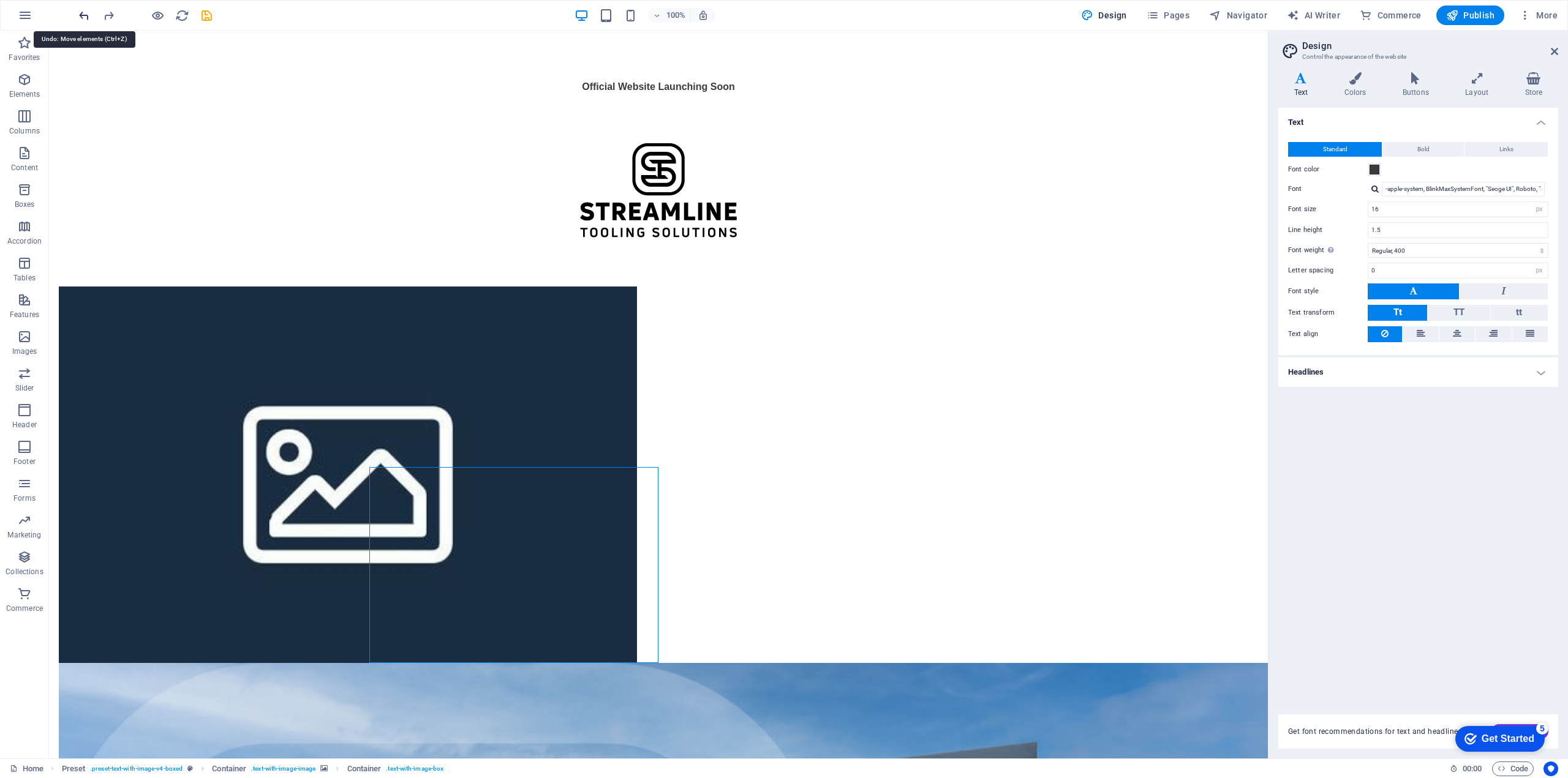
click at [80, 16] on icon "undo" at bounding box center [84, 16] width 14 height 14
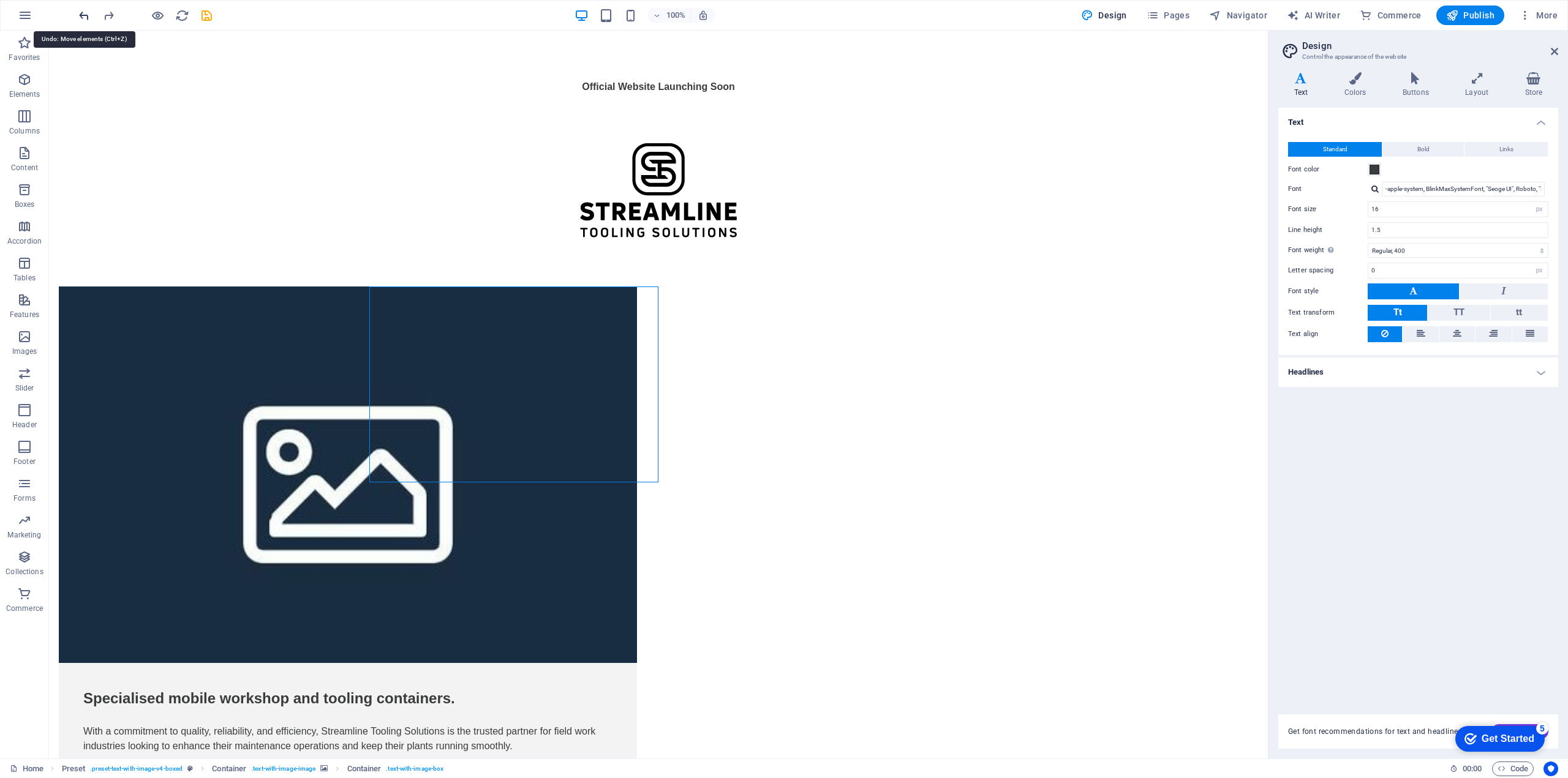
click at [80, 16] on icon "undo" at bounding box center [84, 16] width 14 height 14
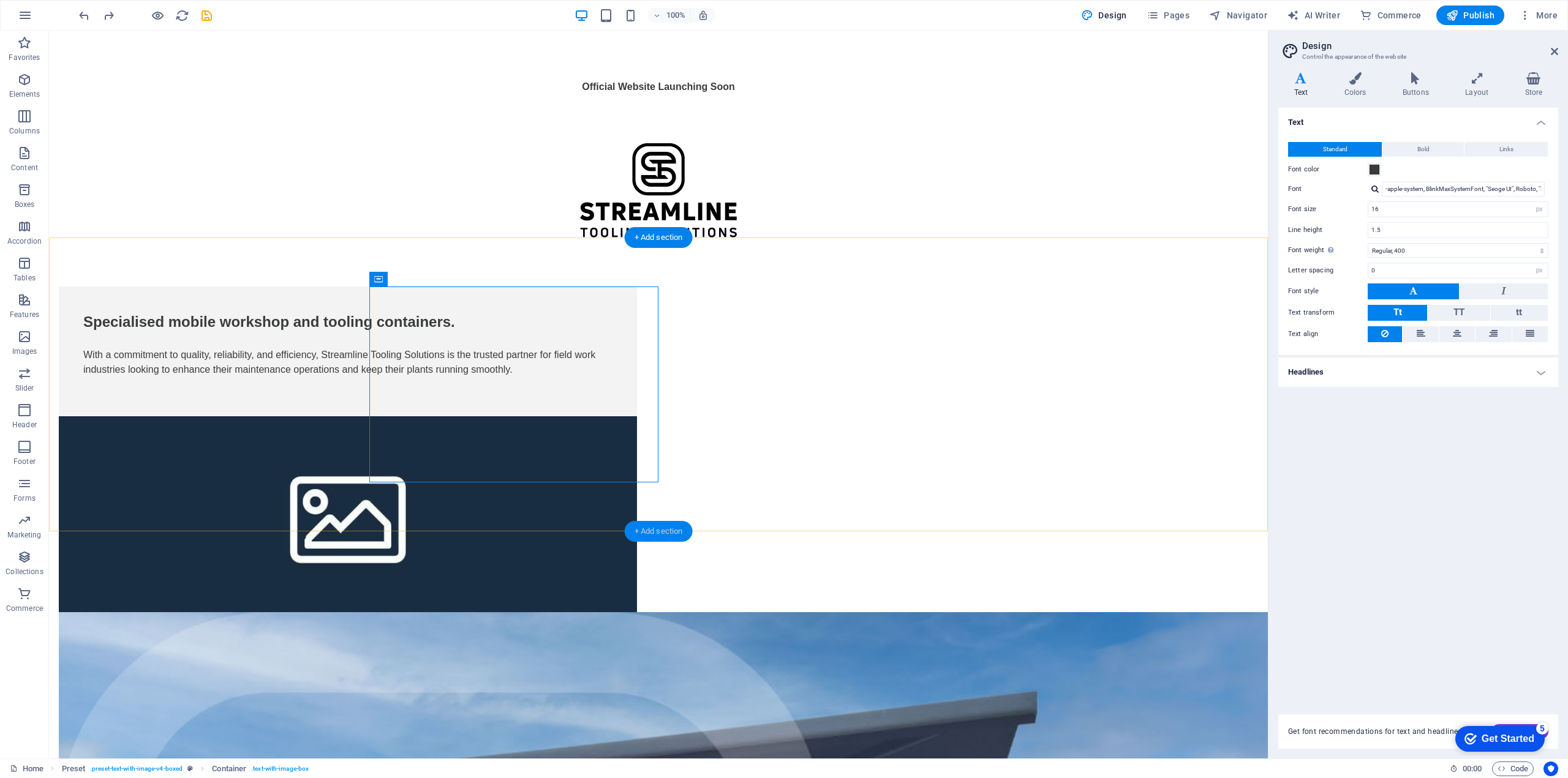
click at [671, 529] on div "+ Add section" at bounding box center [658, 531] width 68 height 20
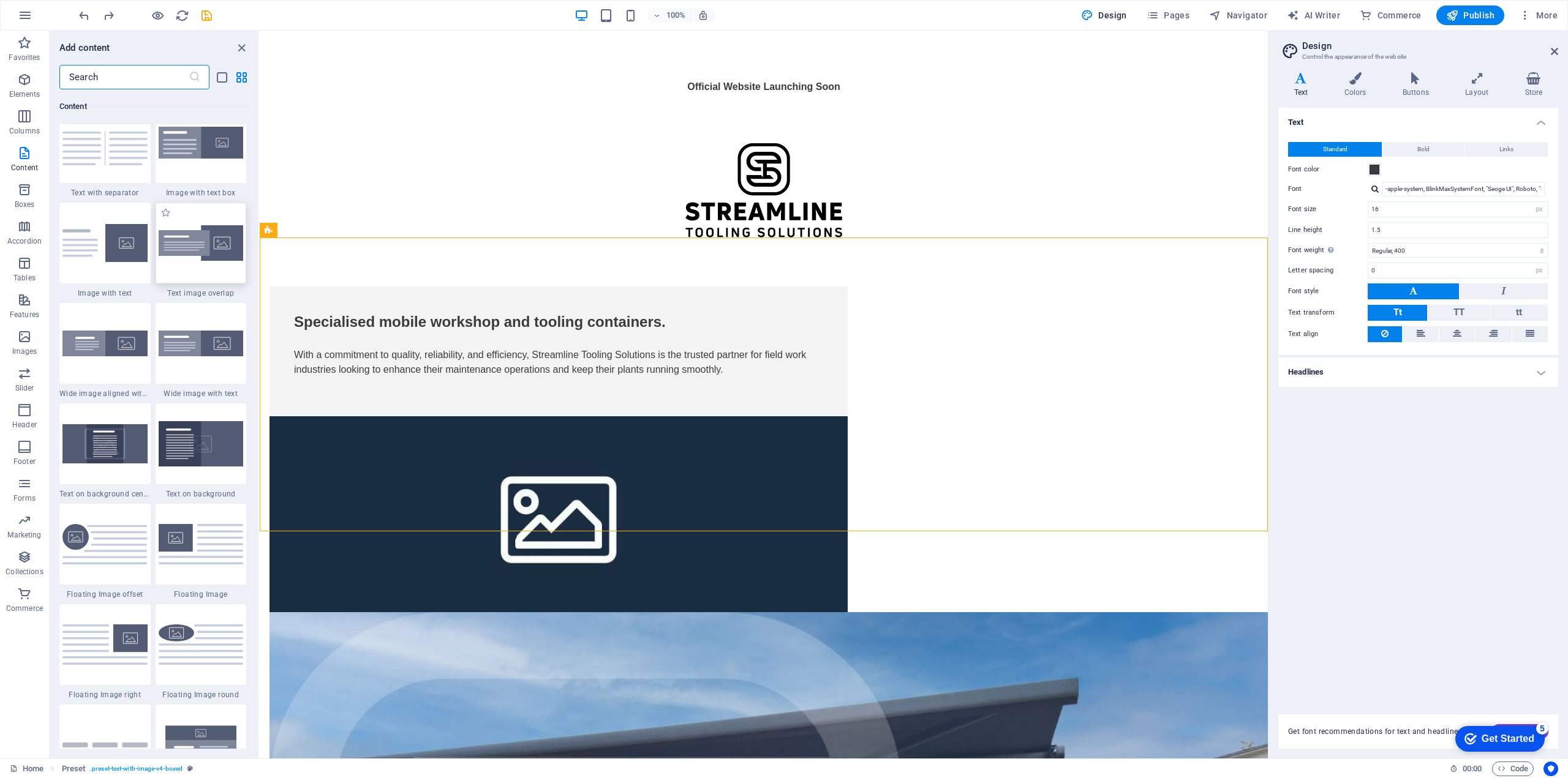
scroll to position [2142, 0]
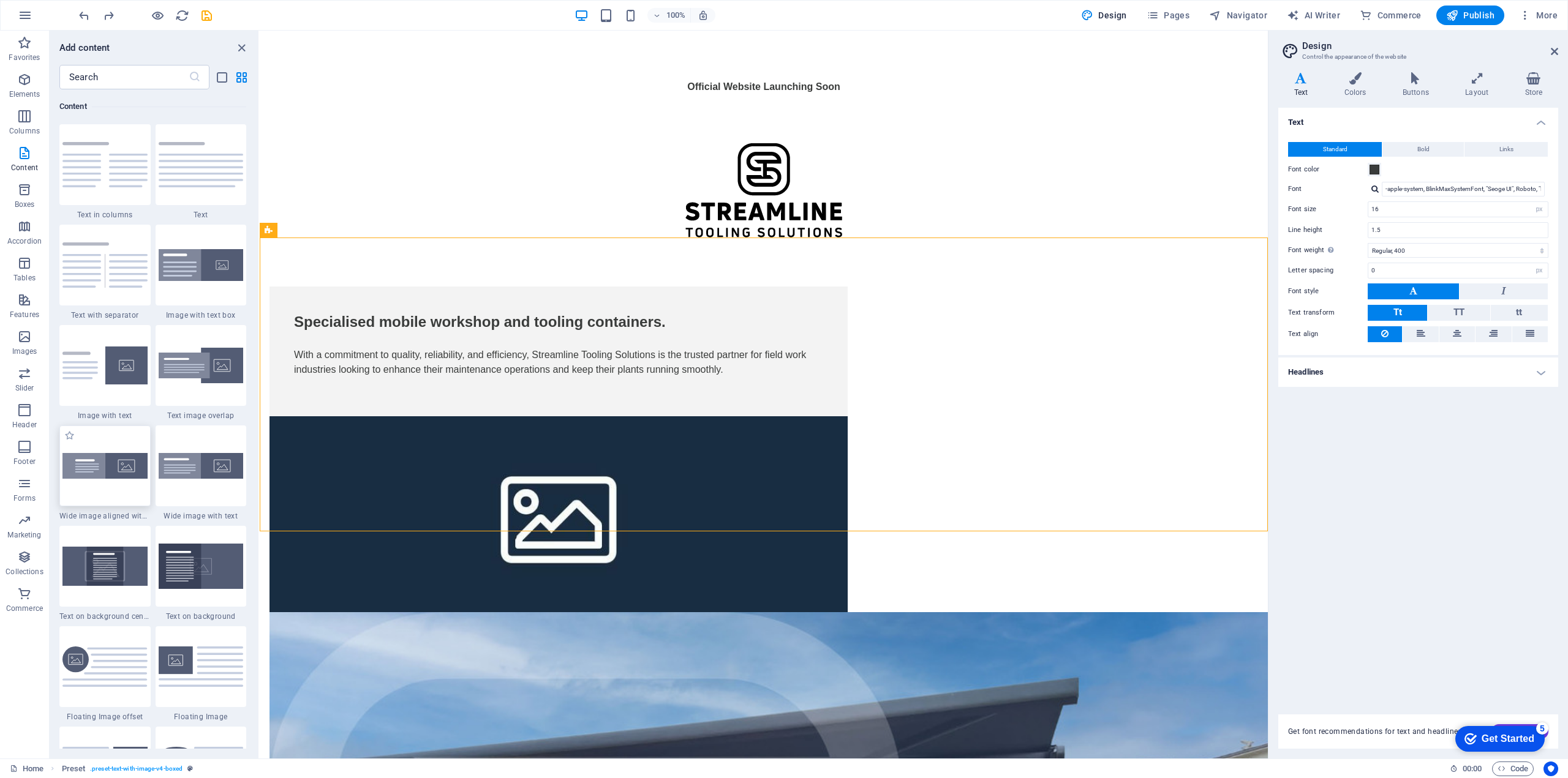
click at [121, 466] on img at bounding box center [105, 466] width 85 height 25
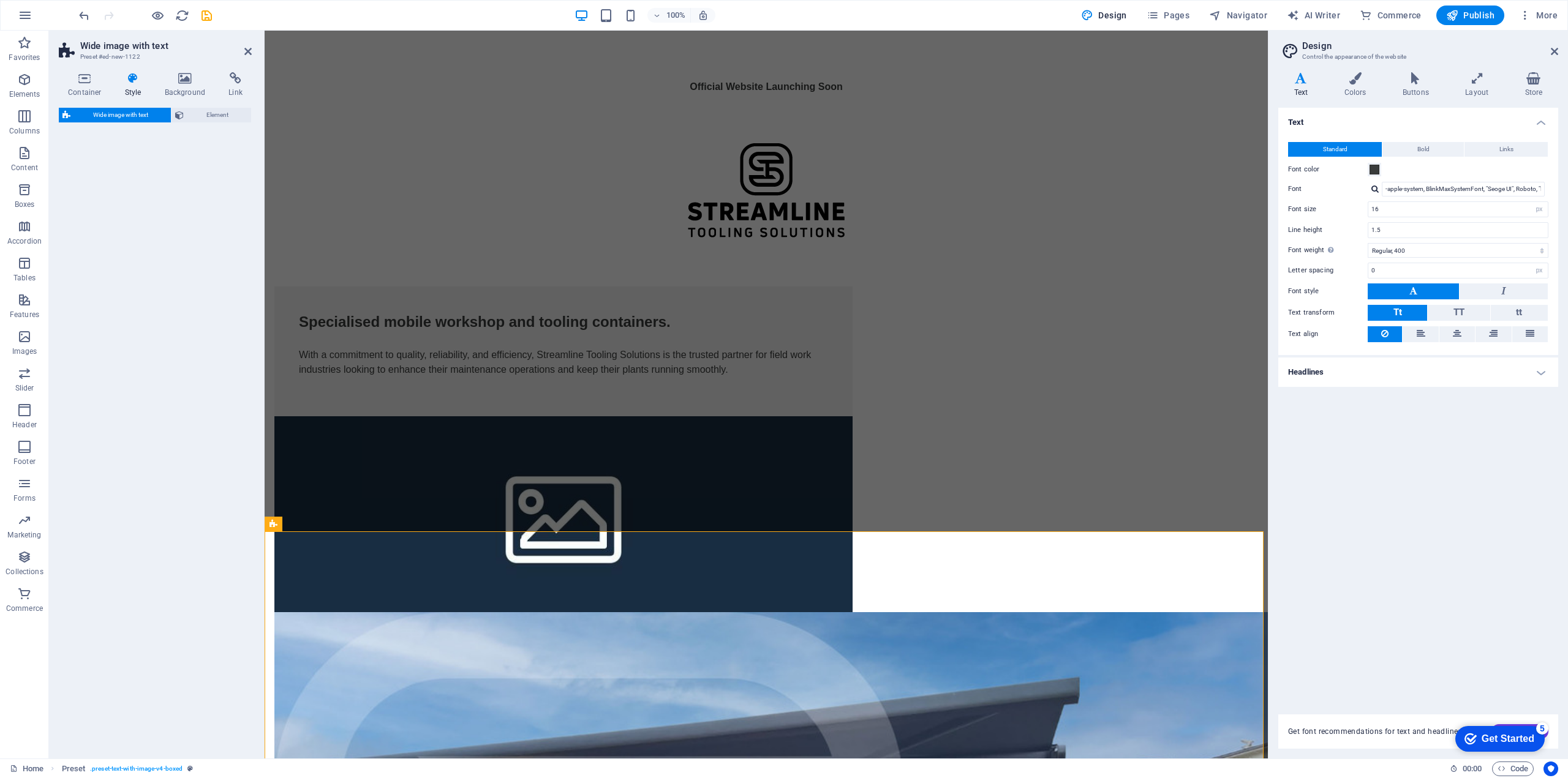
select select "%"
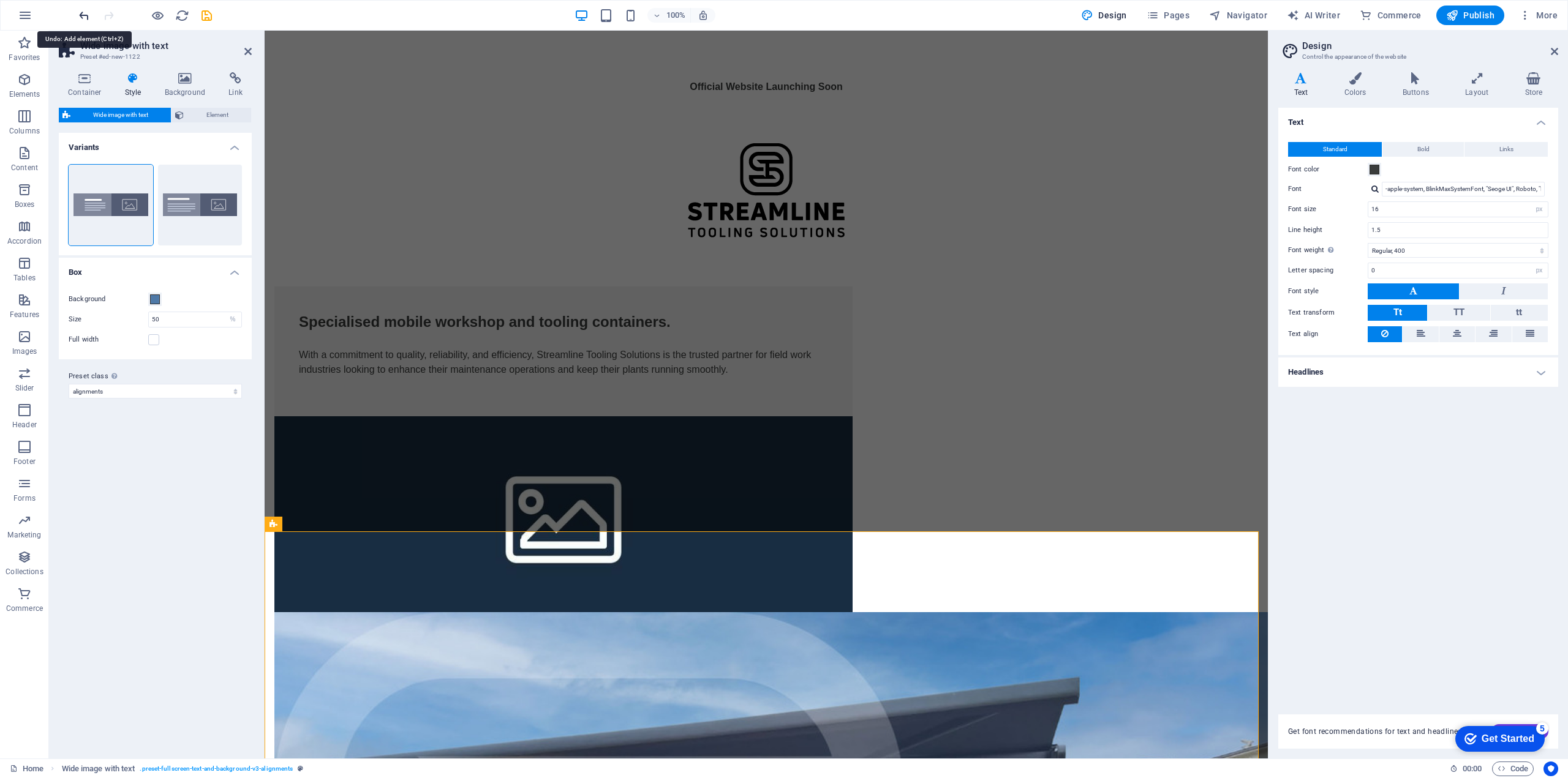
click at [86, 16] on icon "undo" at bounding box center [84, 16] width 14 height 14
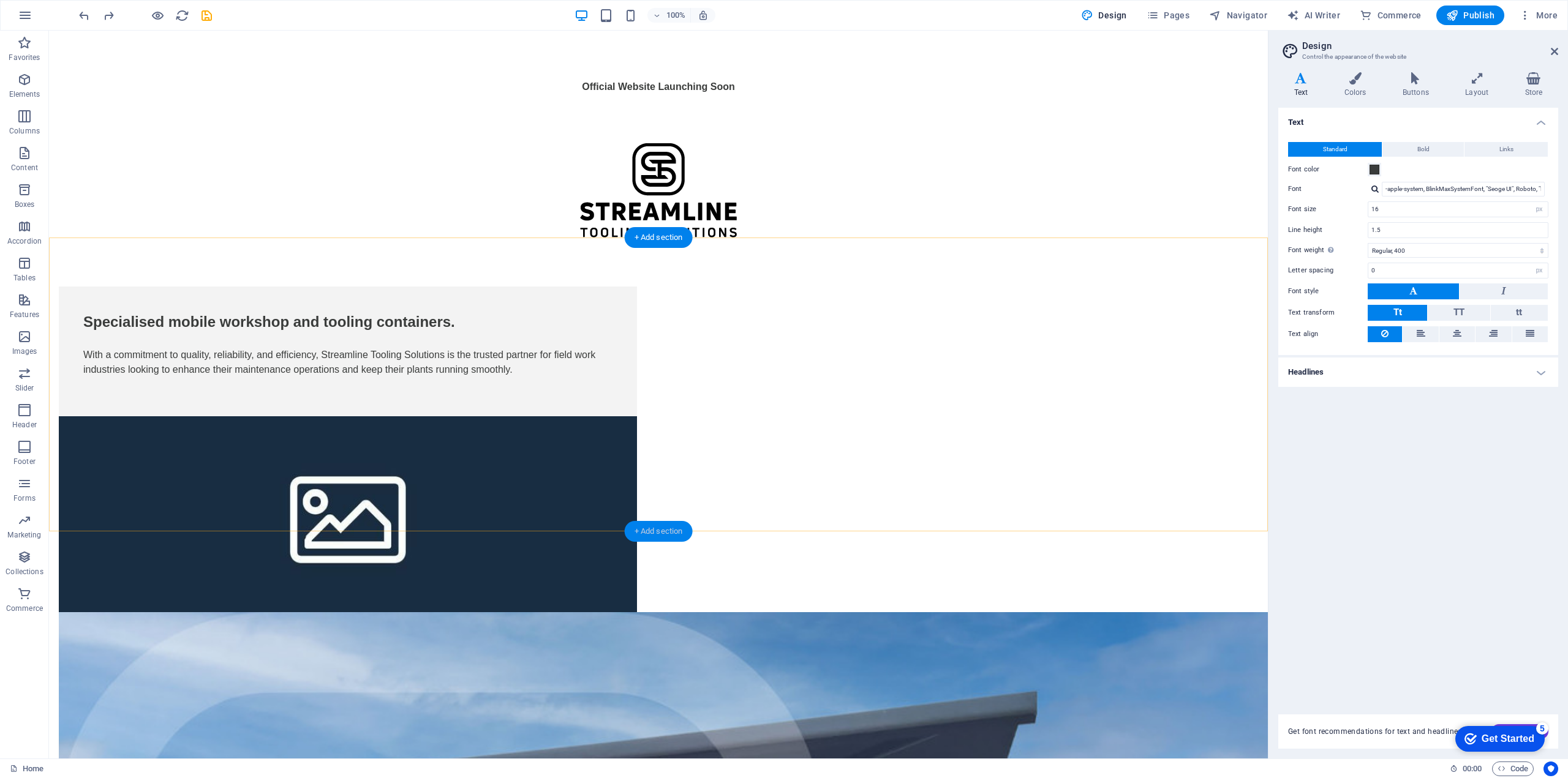
click at [651, 532] on div "+ Add section" at bounding box center [658, 531] width 68 height 20
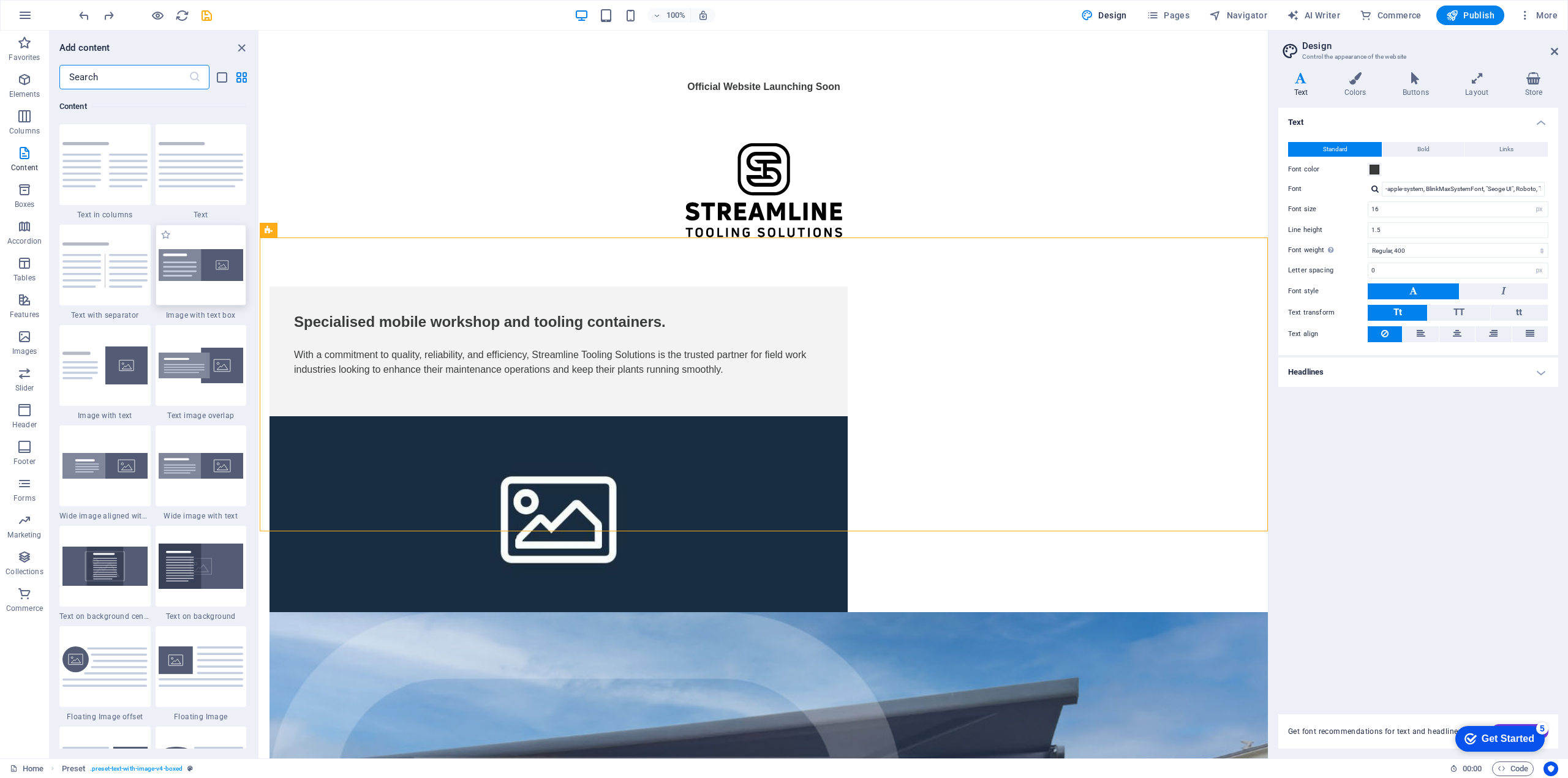
click at [208, 241] on div at bounding box center [201, 265] width 91 height 80
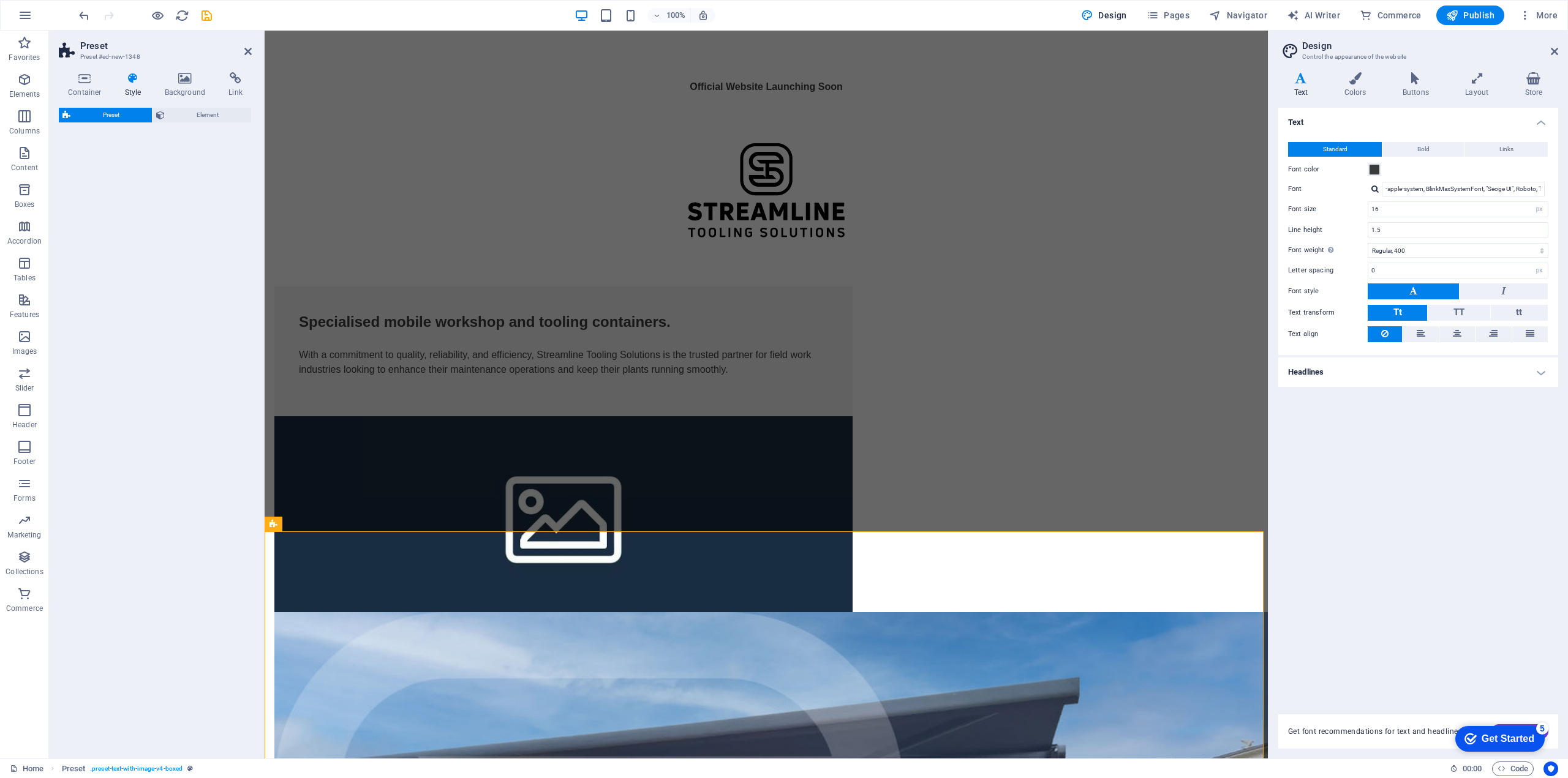
select select "rem"
select select "px"
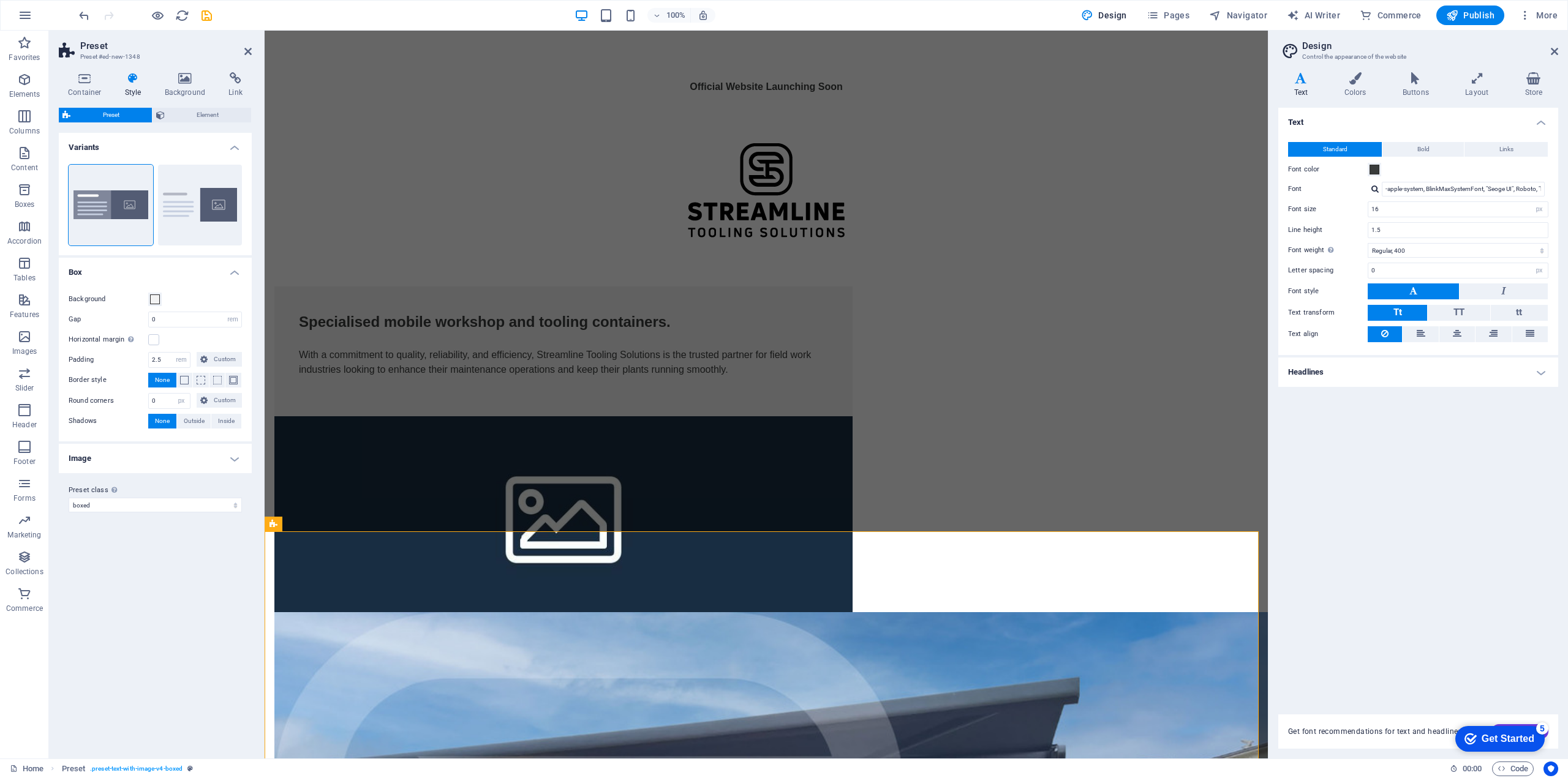
click at [232, 455] on h4 "Image" at bounding box center [155, 459] width 193 height 30
click at [232, 455] on h4 "Image" at bounding box center [155, 455] width 193 height 22
click at [164, 217] on button "Default" at bounding box center [201, 205] width 85 height 80
type input "2"
type input "0"
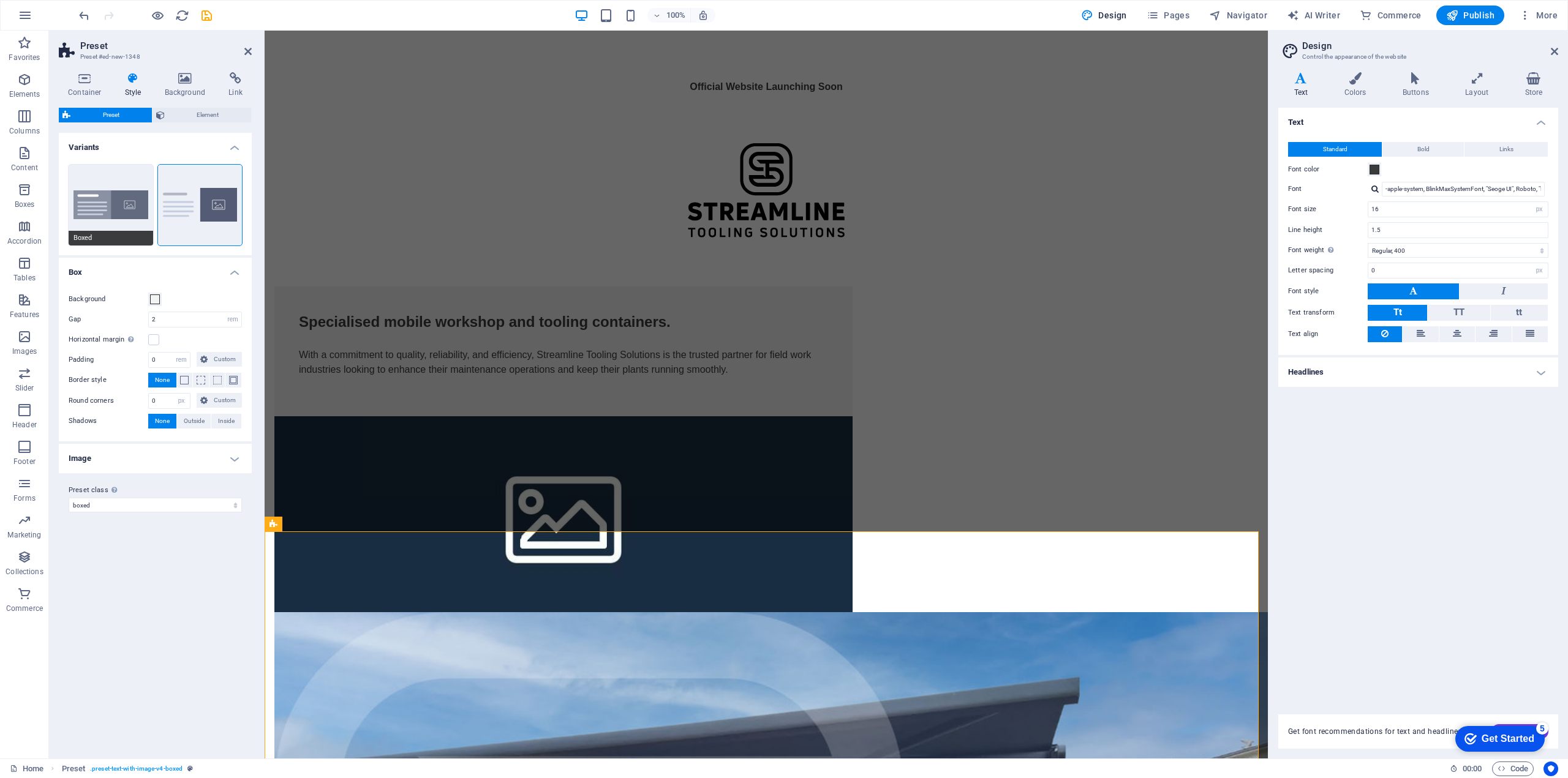
click at [131, 221] on button "Boxed" at bounding box center [111, 205] width 85 height 80
type input "0"
type input "2.5"
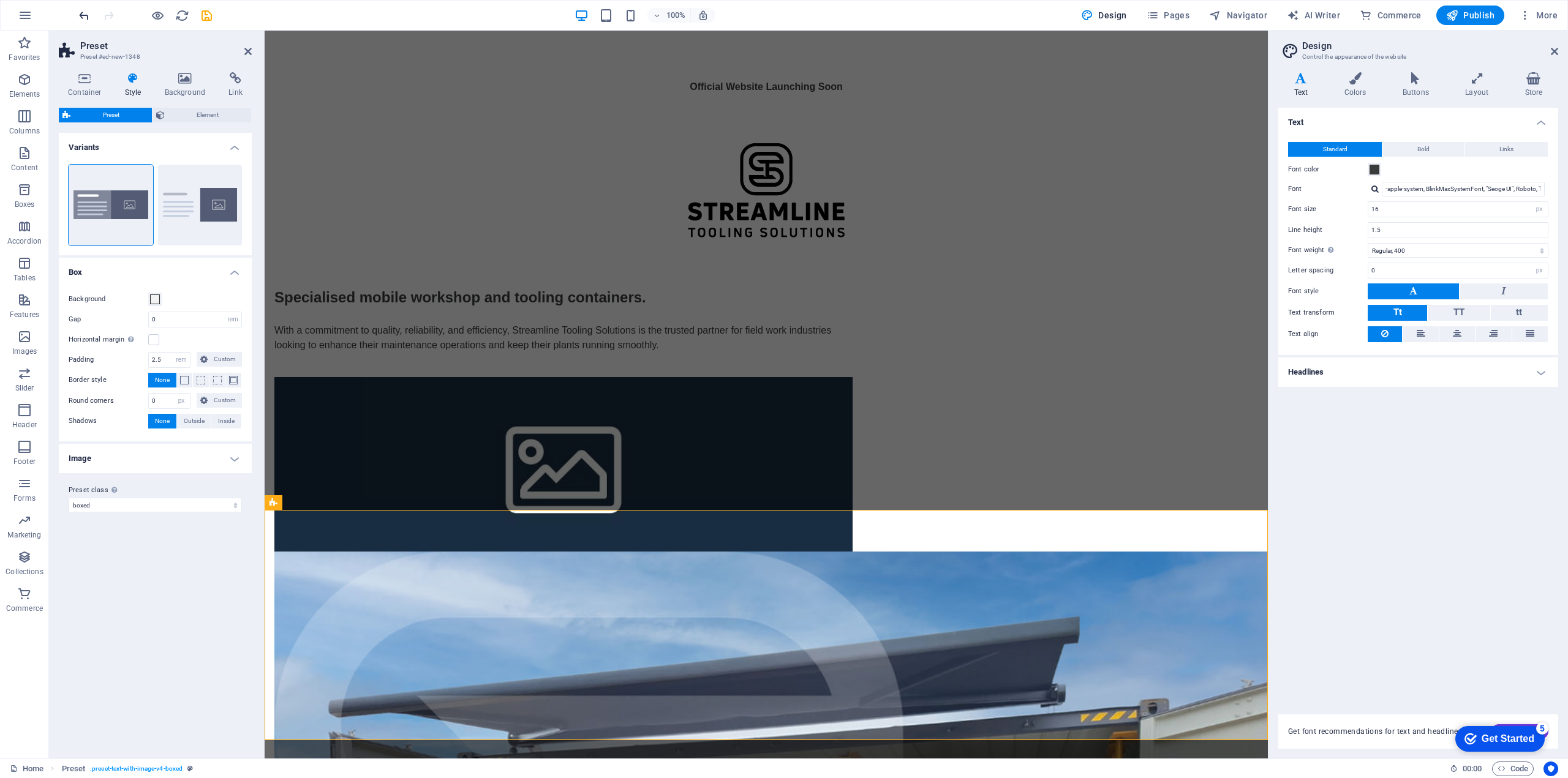
click at [82, 19] on icon "undo" at bounding box center [84, 16] width 14 height 14
type input "2"
type input "0"
click at [85, 16] on icon "undo" at bounding box center [84, 16] width 14 height 14
type input "0"
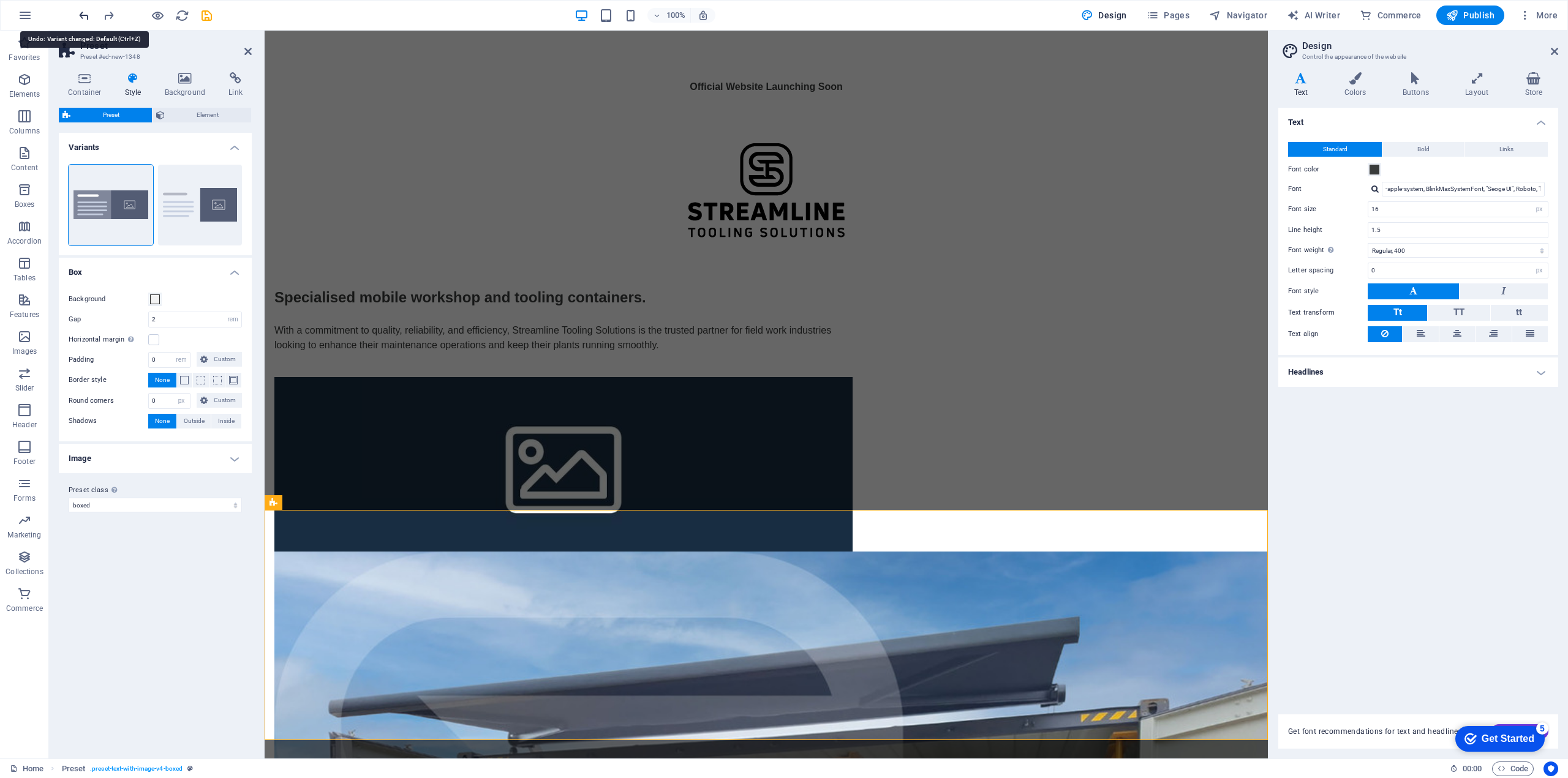
type input "2.5"
click at [85, 16] on icon "undo" at bounding box center [84, 16] width 14 height 14
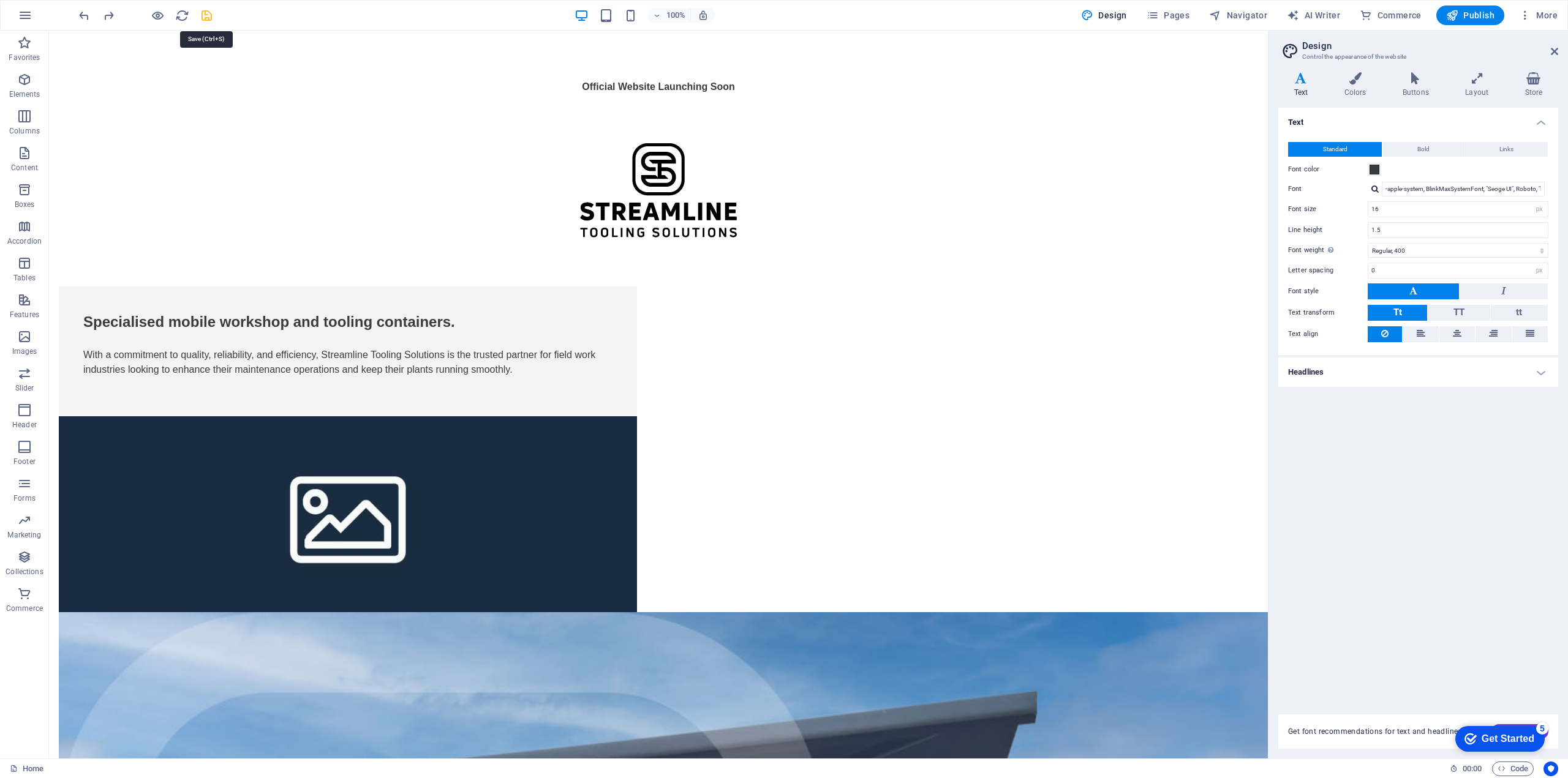
click at [211, 12] on icon "save" at bounding box center [207, 16] width 14 height 14
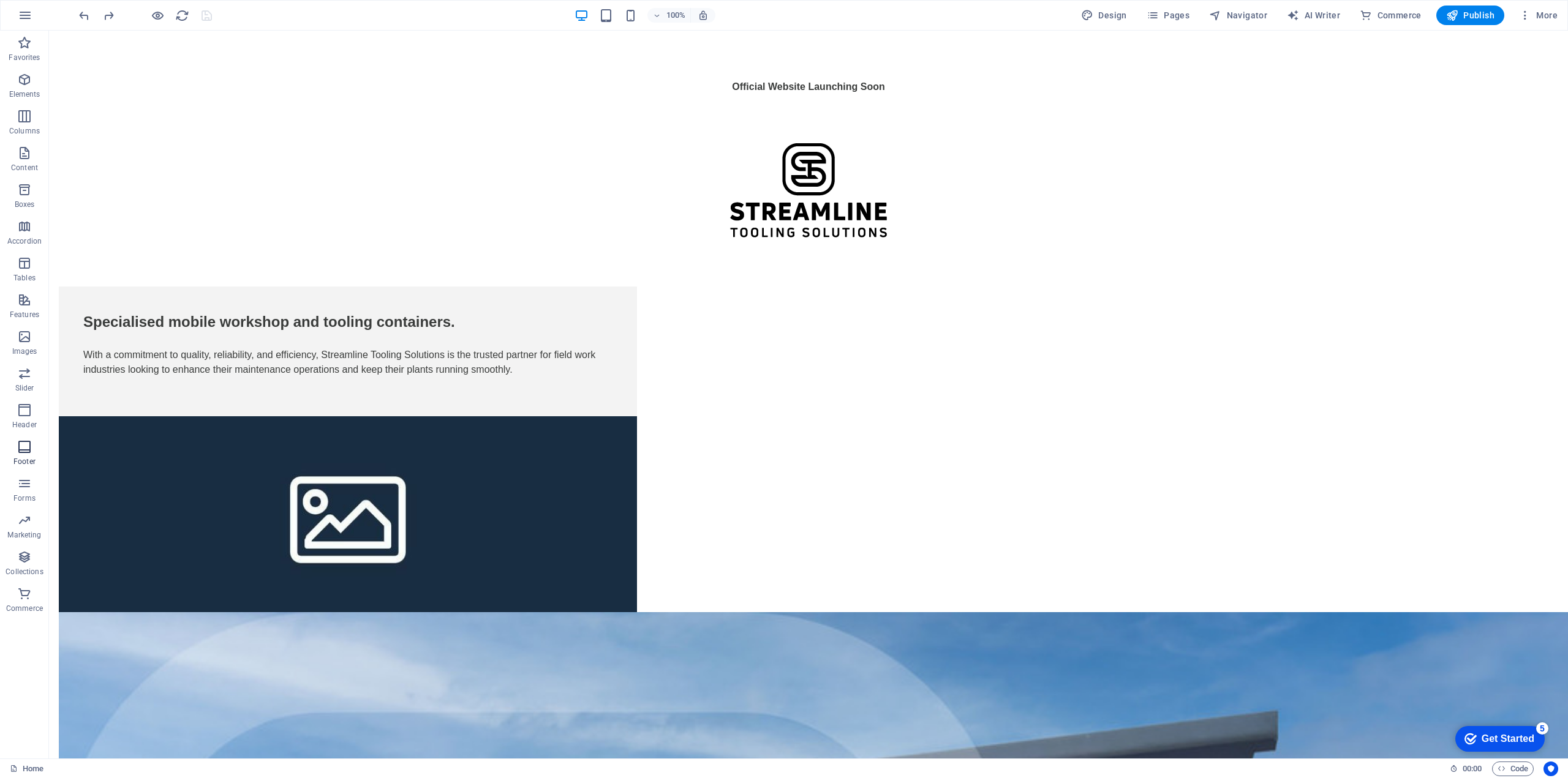
click at [20, 448] on icon "button" at bounding box center [24, 447] width 15 height 15
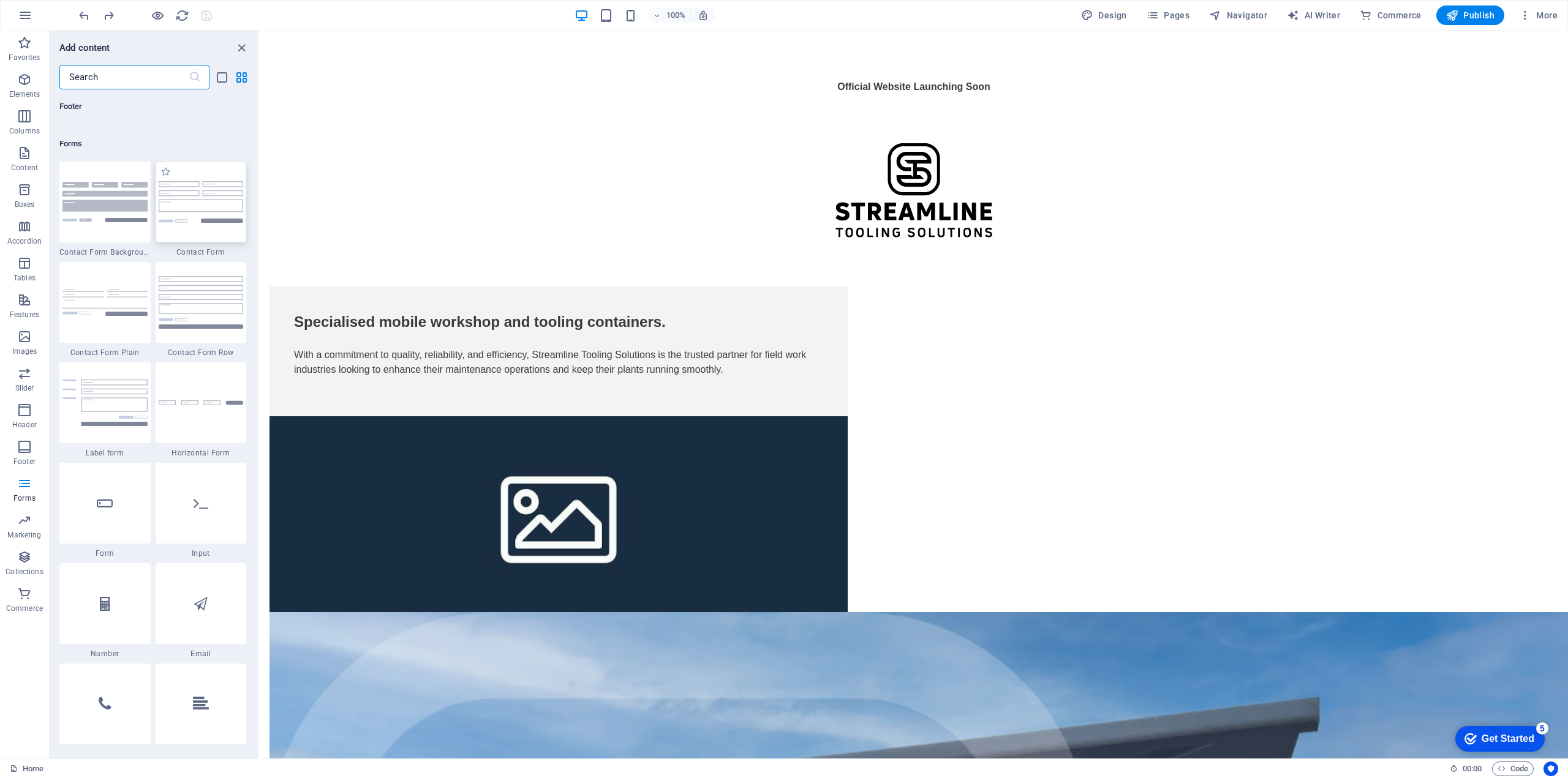
scroll to position [8777, 0]
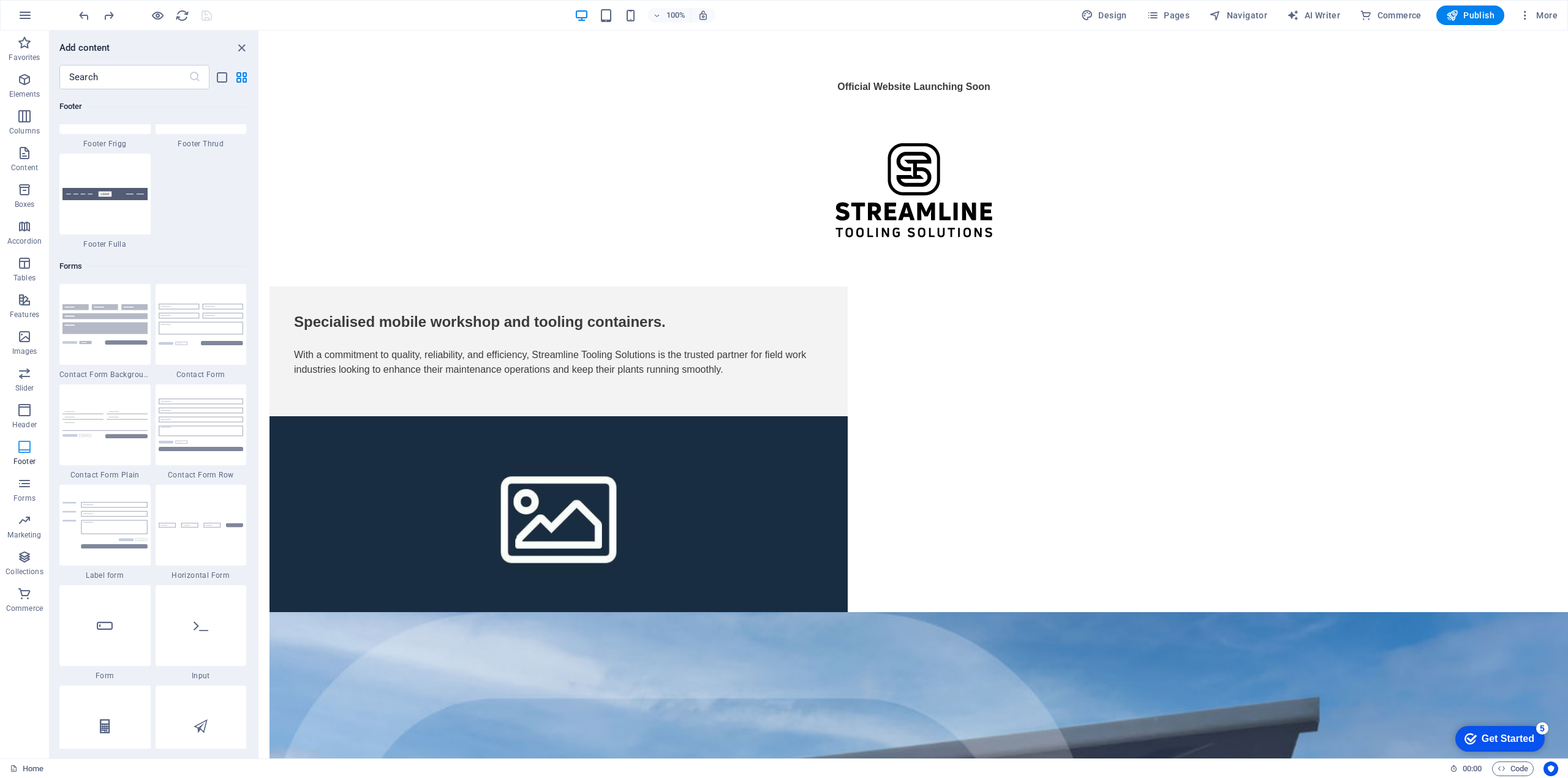
click at [25, 448] on icon "button" at bounding box center [24, 447] width 15 height 15
click at [30, 419] on span "Header" at bounding box center [24, 417] width 49 height 30
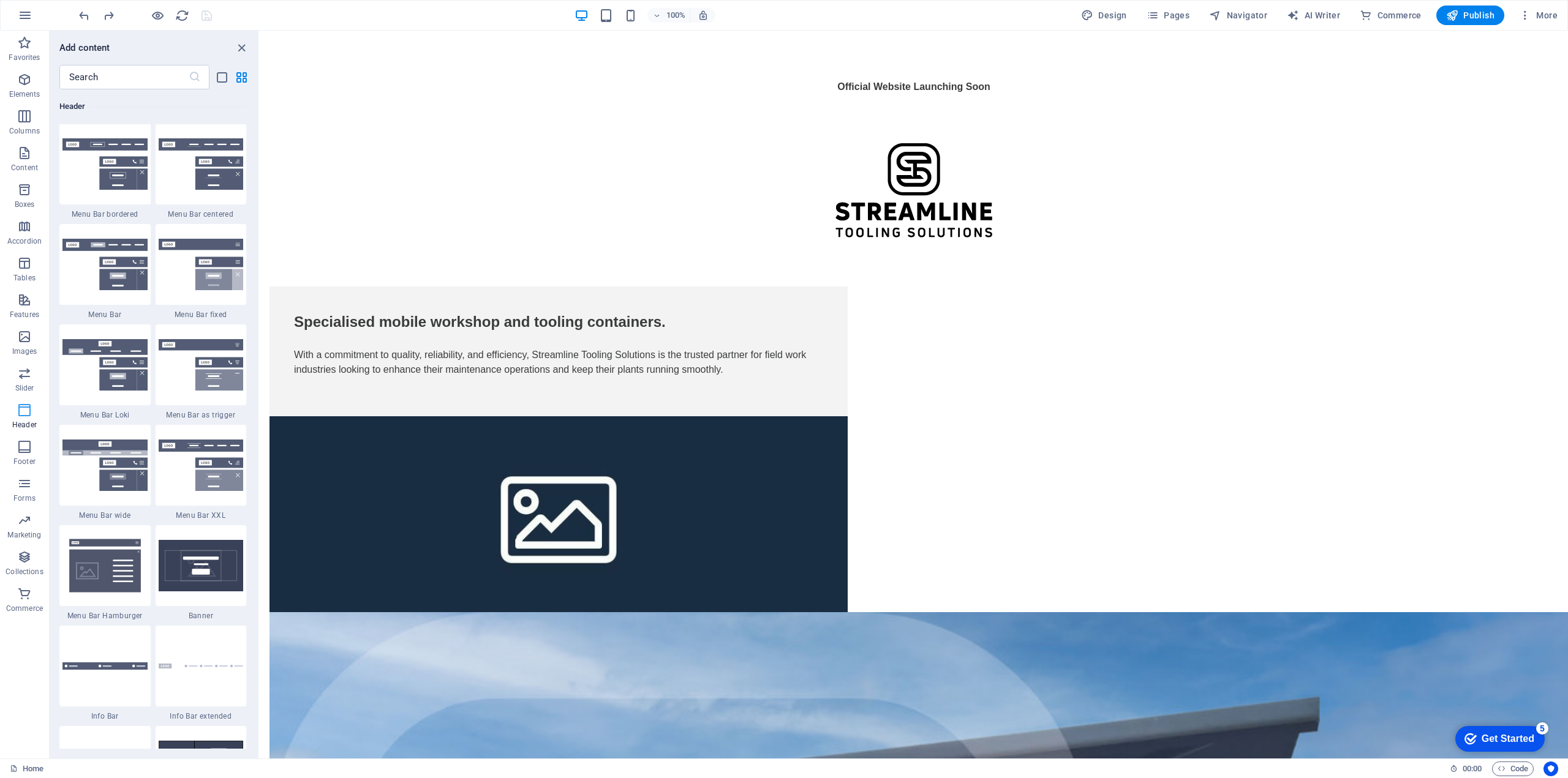
scroll to position [7371, 0]
click at [25, 444] on icon "button" at bounding box center [24, 447] width 15 height 15
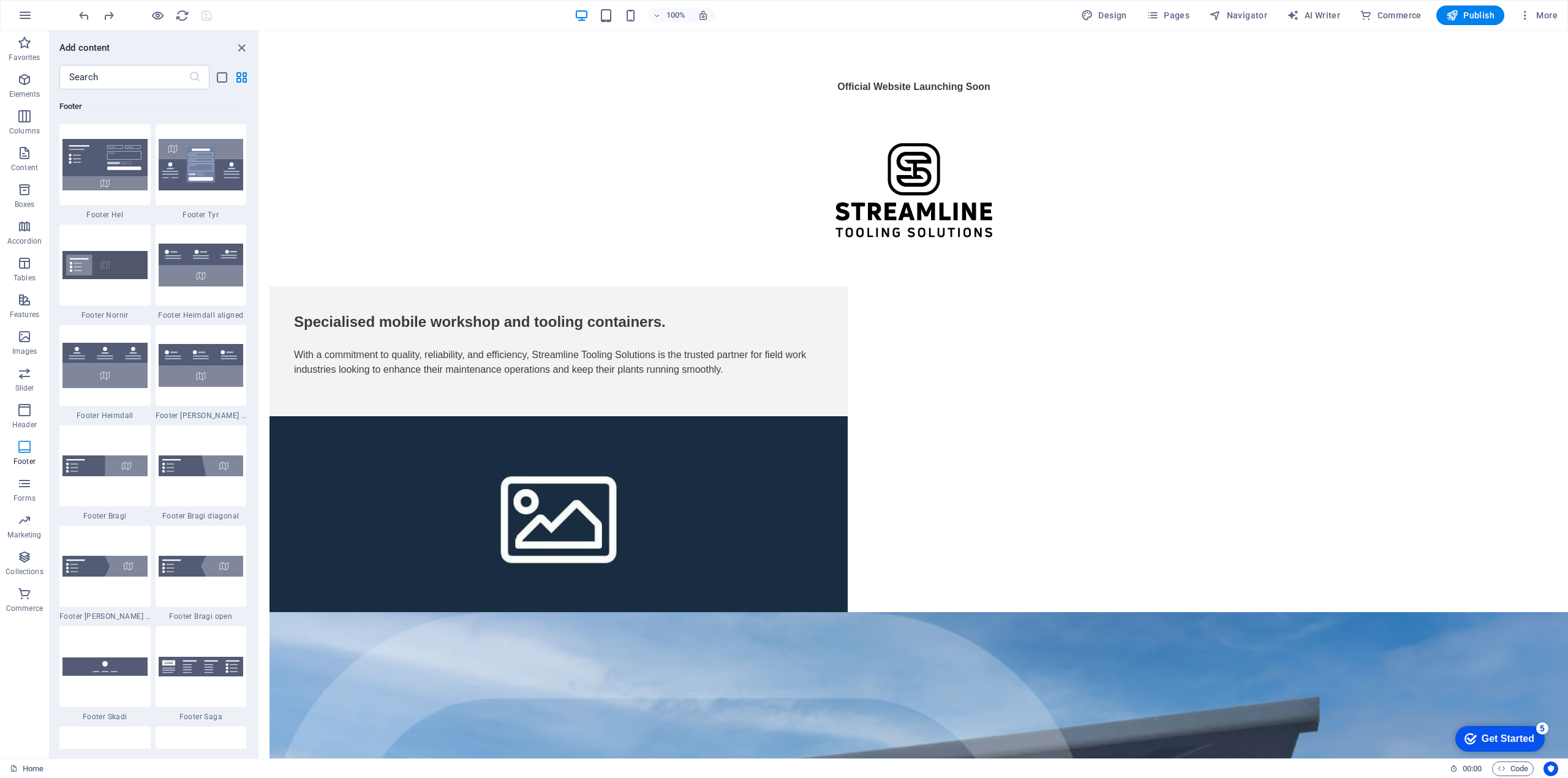
scroll to position [8103, 0]
click at [19, 419] on span "Header" at bounding box center [24, 417] width 49 height 30
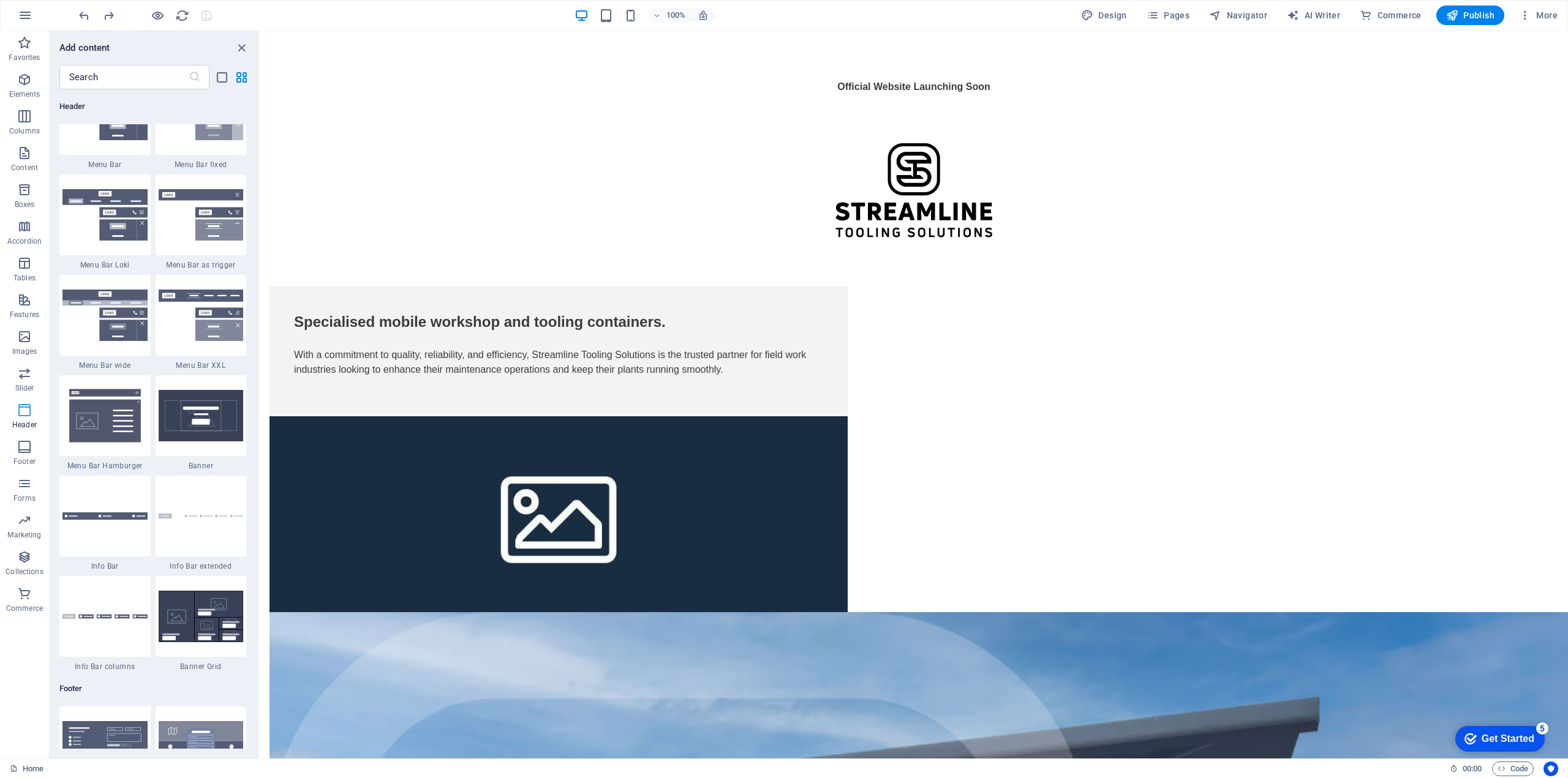
scroll to position [7371, 0]
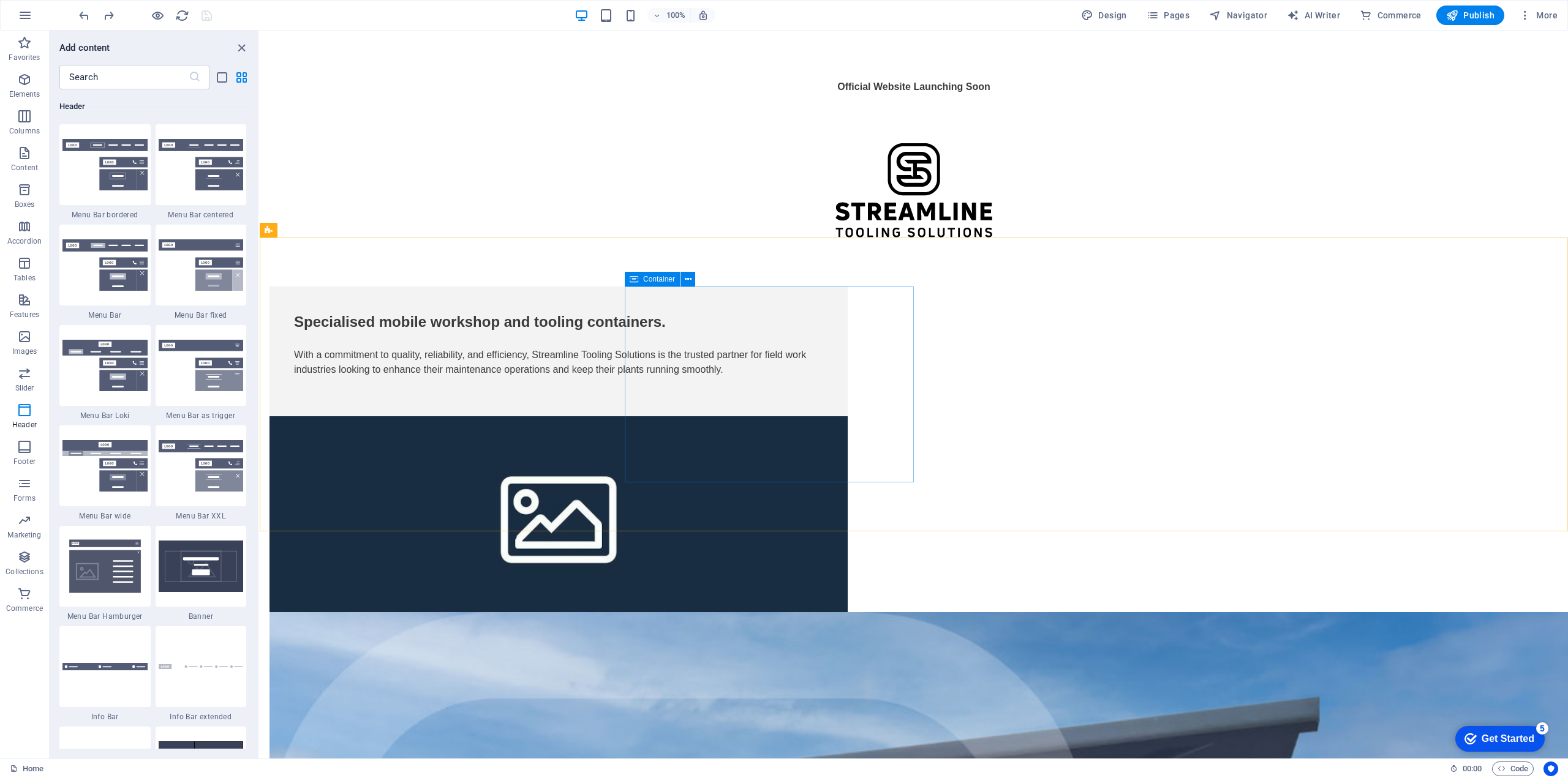
click at [636, 278] on icon at bounding box center [634, 279] width 8 height 15
click at [685, 276] on icon at bounding box center [688, 280] width 7 height 13
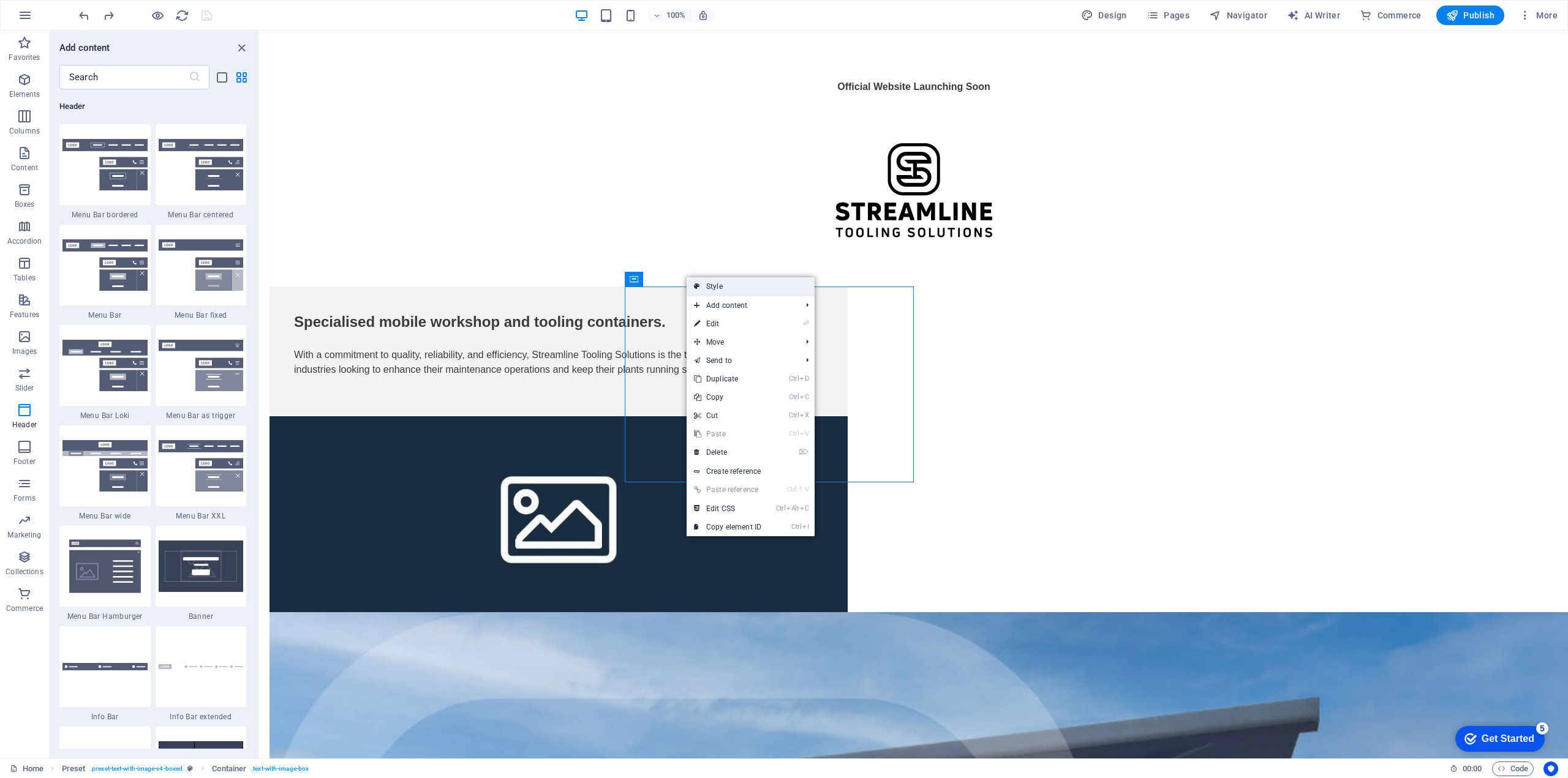
drag, startPoint x: 398, startPoint y: 261, endPoint x: 703, endPoint y: 282, distance: 305.7
click at [703, 282] on link "Style" at bounding box center [750, 287] width 128 height 18
select select "rem"
select select "px"
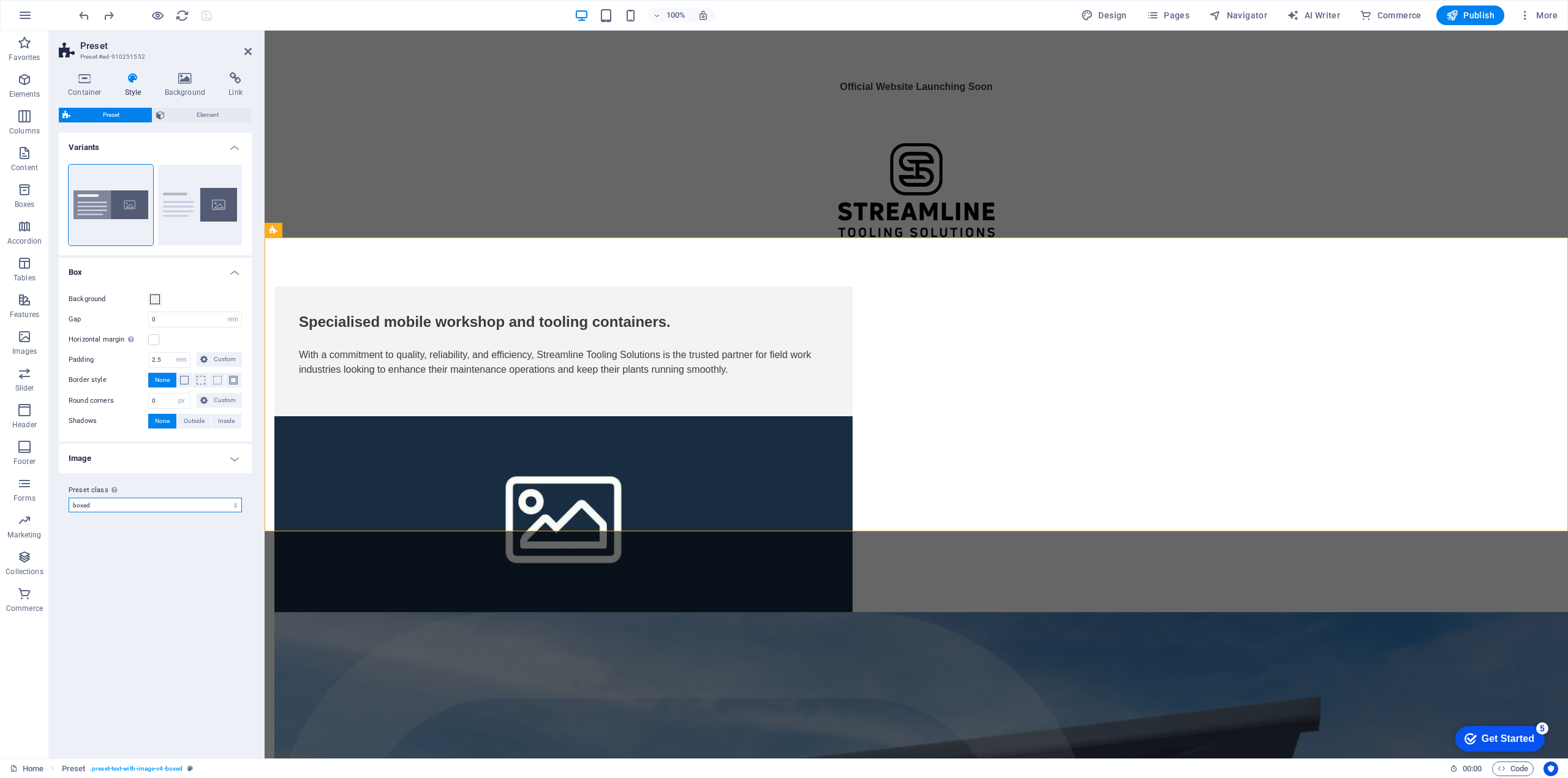
click at [210, 509] on select "boxed Add preset class" at bounding box center [155, 505] width 173 height 15
click at [206, 486] on label "Preset class Above chosen variant and settings affect all elements which carry …" at bounding box center [155, 490] width 173 height 15
click at [206, 498] on select "boxed Add preset class" at bounding box center [155, 505] width 173 height 15
click at [410, 71] on div "Official Website Launching Soon" at bounding box center [916, 87] width 1303 height 113
